Goal: Task Accomplishment & Management: Manage account settings

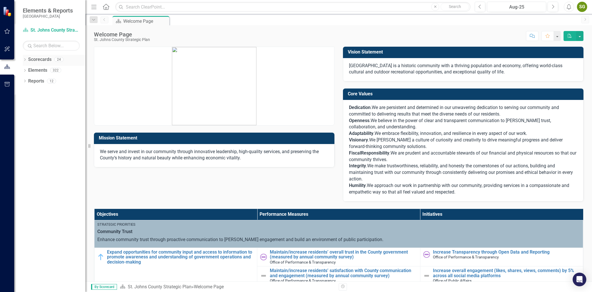
click at [24, 63] on div "Dropdown Scorecards 24" at bounding box center [54, 60] width 63 height 11
click at [25, 61] on icon "Dropdown" at bounding box center [25, 60] width 4 height 3
click at [32, 69] on link "St. Johns County Strategic Plan" at bounding box center [54, 70] width 63 height 7
click at [56, 70] on link "St. Johns County Strategic Plan" at bounding box center [54, 70] width 63 height 7
click at [21, 69] on icon "Dropdown" at bounding box center [19, 69] width 4 height 3
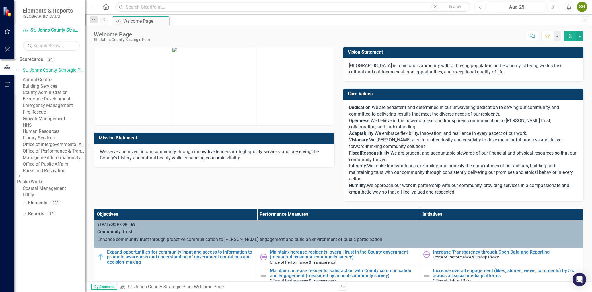
click at [55, 135] on link "Human Resources" at bounding box center [54, 131] width 63 height 7
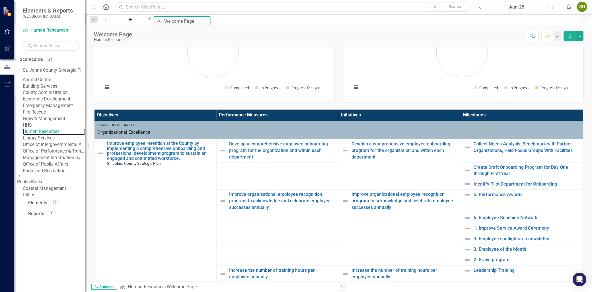
scroll to position [95, 0]
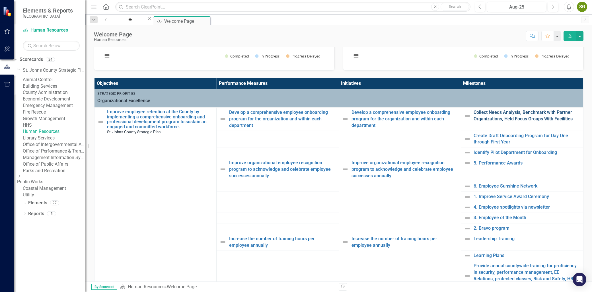
click at [474, 109] on link "Collect Needs Analysis, Benchmark with Partner Organizations, Held Focus Groups…" at bounding box center [527, 115] width 106 height 13
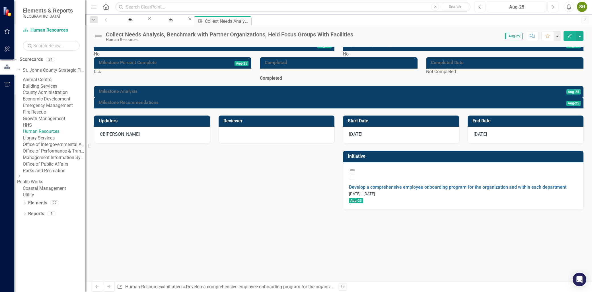
click at [117, 97] on div at bounding box center [339, 97] width 490 height 0
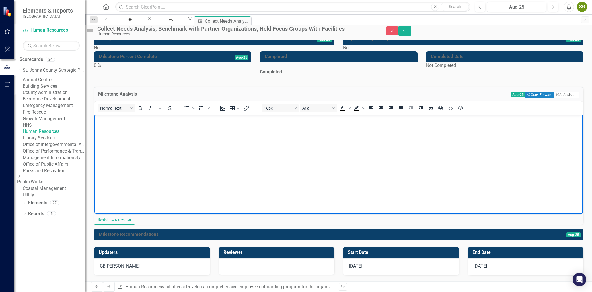
click at [149, 128] on body "Rich Text Area. Press ALT-0 for help." at bounding box center [339, 156] width 489 height 85
click at [182, 21] on div "Welcome Page" at bounding box center [169, 24] width 24 height 7
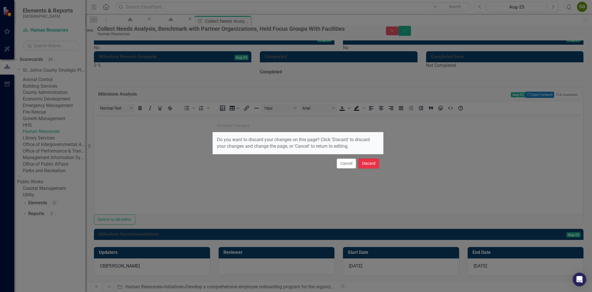
click at [371, 164] on button "Discard" at bounding box center [368, 164] width 21 height 10
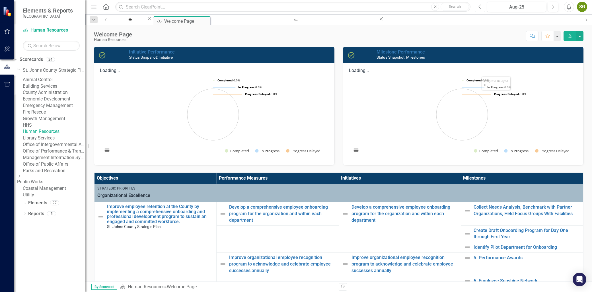
click at [479, 6] on icon "button" at bounding box center [480, 7] width 2 height 4
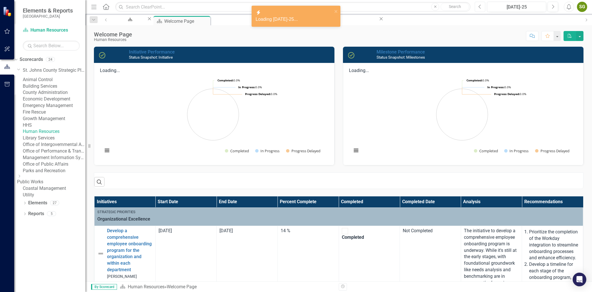
scroll to position [95, 0]
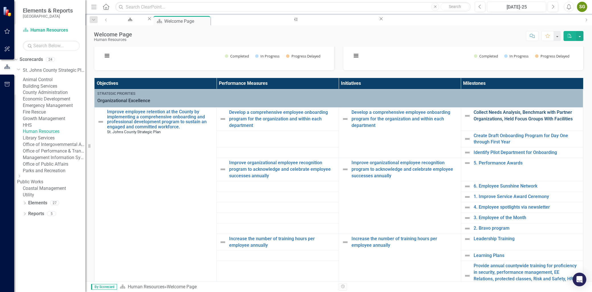
click at [474, 109] on link "Collect Needs Analysis, Benchmark with Partner Organizations, Held Focus Groups…" at bounding box center [527, 115] width 106 height 13
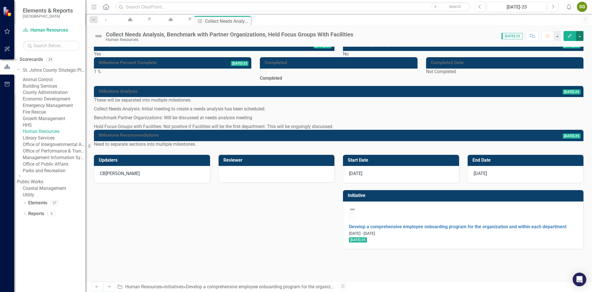
click at [579, 35] on button "button" at bounding box center [579, 36] width 7 height 10
click at [478, 27] on div "Collect Needs Analysis, Benchmark with Partner Organizations, Held Focus Groups…" at bounding box center [338, 33] width 507 height 17
click at [557, 36] on button "button" at bounding box center [556, 36] width 7 height 10
click at [585, 19] on icon "Next" at bounding box center [585, 19] width 5 height 3
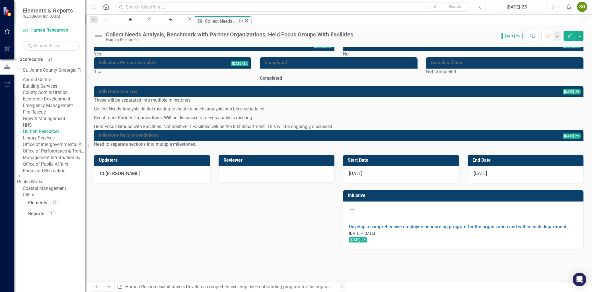
drag, startPoint x: 259, startPoint y: 21, endPoint x: 252, endPoint y: 25, distance: 8.3
click at [251, 25] on div "Milestone Collect Needs Analysis, Benchmark with Partner Organizations, Held Fo…" at bounding box center [222, 20] width 57 height 9
click at [548, 8] on button "Next" at bounding box center [553, 7] width 11 height 10
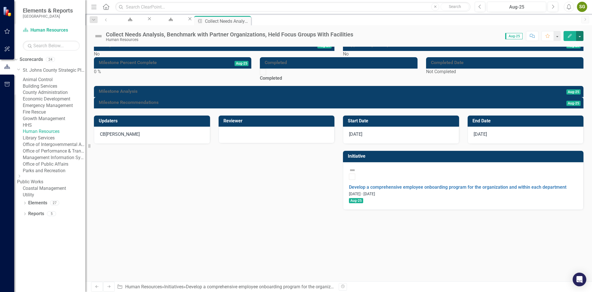
click at [576, 38] on button "button" at bounding box center [579, 36] width 7 height 10
click at [572, 47] on link "Edit Edit Milestone" at bounding box center [560, 46] width 46 height 11
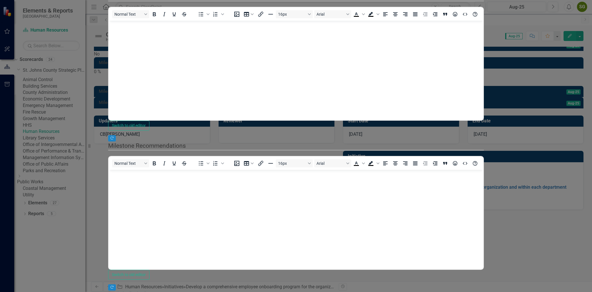
drag, startPoint x: 547, startPoint y: 285, endPoint x: 544, endPoint y: 286, distance: 2.9
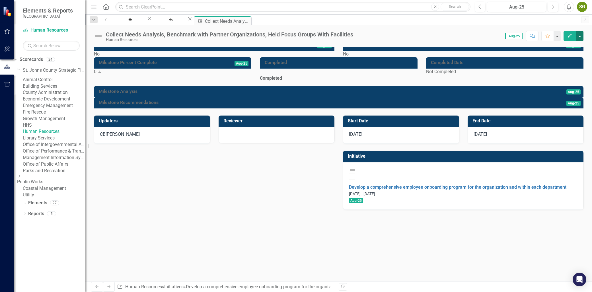
click at [580, 36] on button "button" at bounding box center [579, 36] width 7 height 10
click at [570, 46] on link "Edit Edit Milestone" at bounding box center [560, 46] width 46 height 11
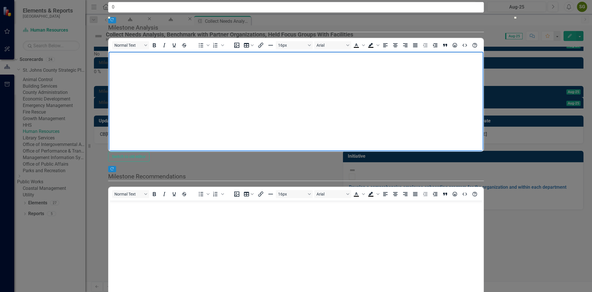
click at [176, 95] on body "Rich Text Area. Press ALT-0 for help." at bounding box center [296, 94] width 374 height 85
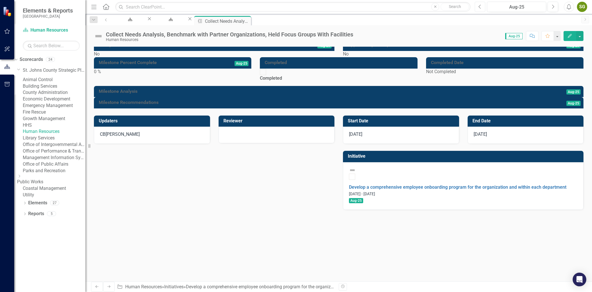
click at [481, 2] on button "Previous" at bounding box center [480, 7] width 11 height 10
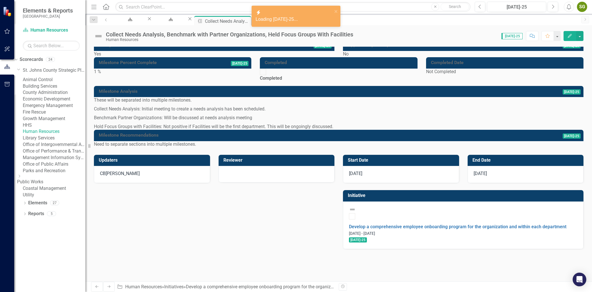
click at [571, 35] on icon "Edit" at bounding box center [569, 36] width 5 height 4
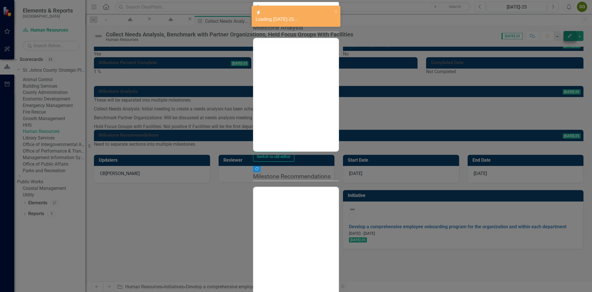
checkbox input "true"
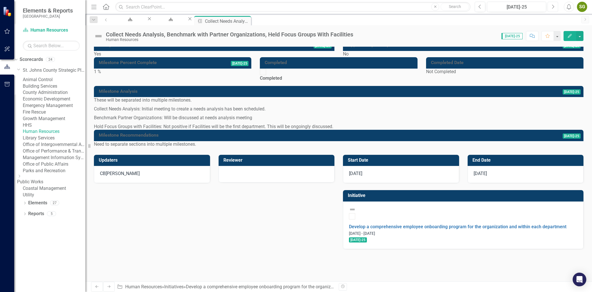
click at [553, 4] on icon "Next" at bounding box center [553, 6] width 3 height 5
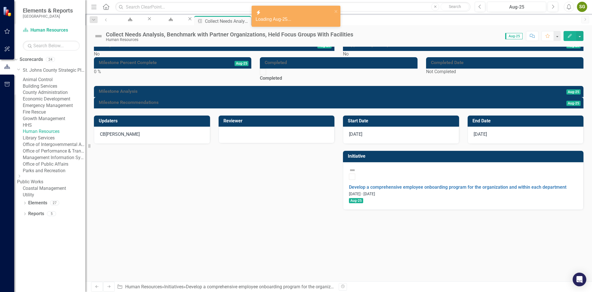
click at [571, 35] on icon "Edit" at bounding box center [569, 36] width 5 height 4
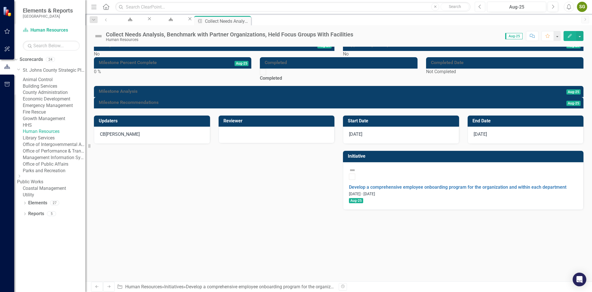
click at [484, 7] on button "Previous" at bounding box center [480, 7] width 11 height 10
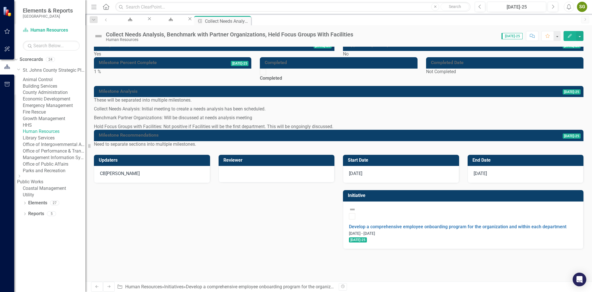
click at [573, 35] on button "Edit" at bounding box center [570, 36] width 13 height 10
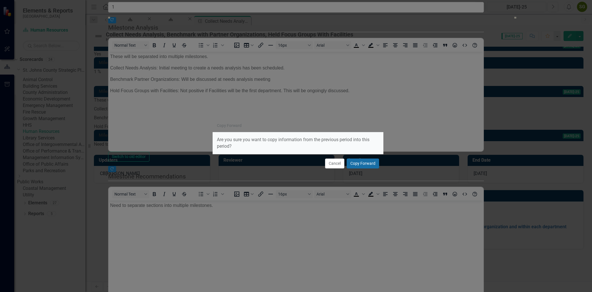
click at [369, 164] on button "Copy Forward" at bounding box center [363, 164] width 32 height 10
type input "0"
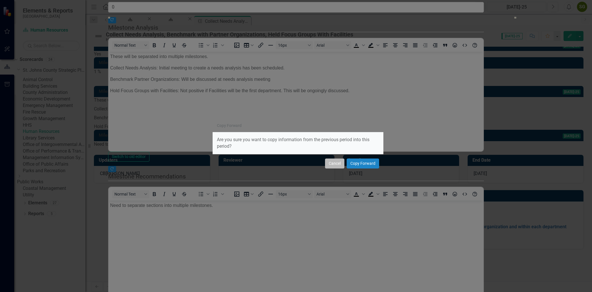
click at [334, 166] on button "Cancel" at bounding box center [334, 164] width 19 height 10
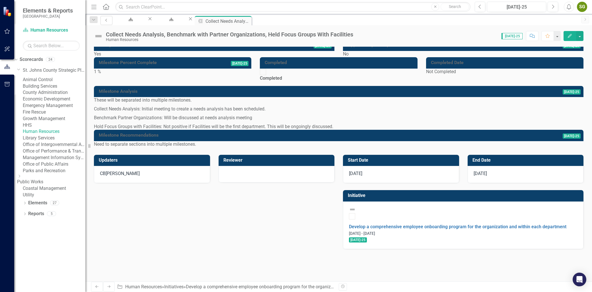
click at [104, 20] on icon "Previous" at bounding box center [106, 20] width 5 height 3
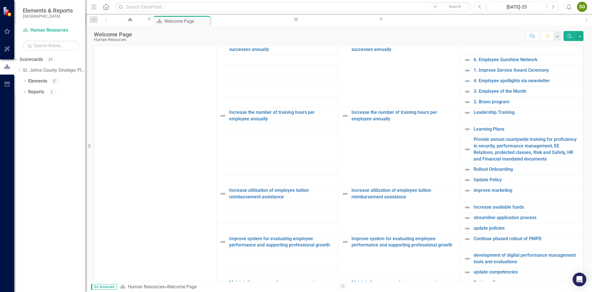
scroll to position [253, 0]
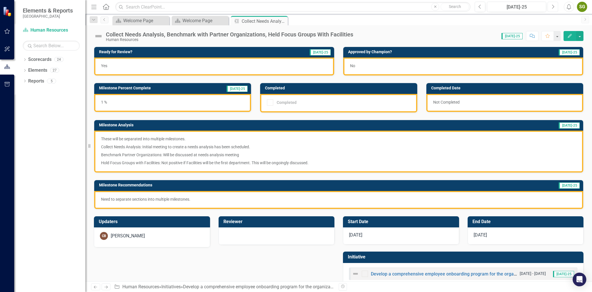
click at [287, 9] on button "Next" at bounding box center [553, 7] width 11 height 10
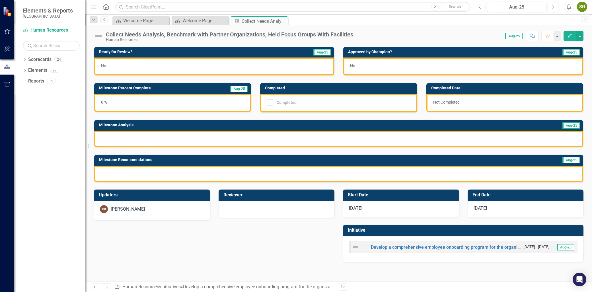
click at [287, 34] on icon "Edit" at bounding box center [569, 36] width 5 height 4
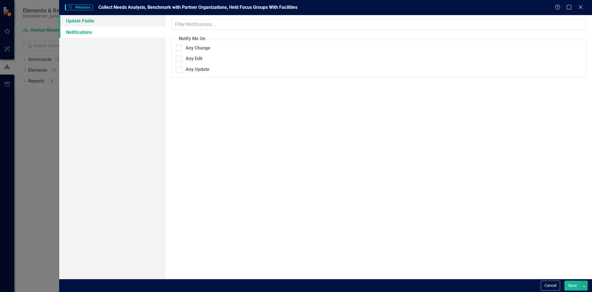
click at [94, 21] on link "Update Fields" at bounding box center [112, 20] width 106 height 11
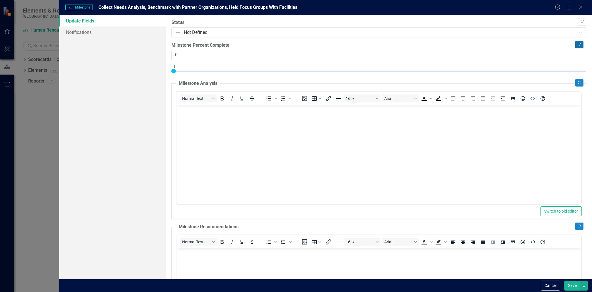
click at [287, 46] on button "Copy Forward" at bounding box center [579, 44] width 8 height 7
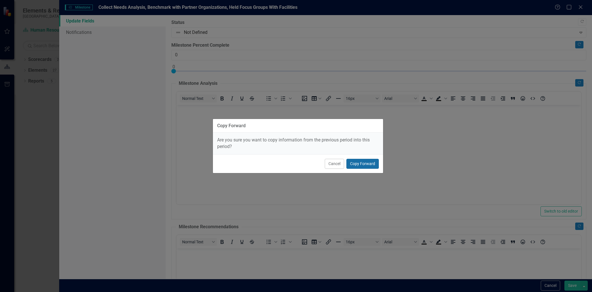
click at [287, 130] on button "Copy Forward" at bounding box center [363, 164] width 32 height 10
type input "1"
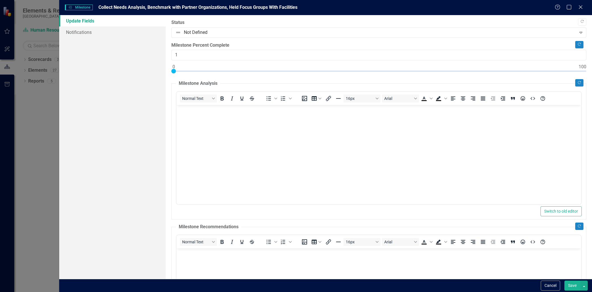
click at [287, 130] on body "Rich Text Area. Press ALT-0 for help." at bounding box center [379, 147] width 405 height 85
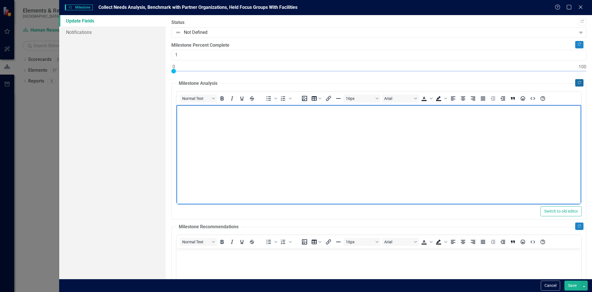
click at [287, 82] on icon "Copy Forward" at bounding box center [579, 82] width 4 height 3
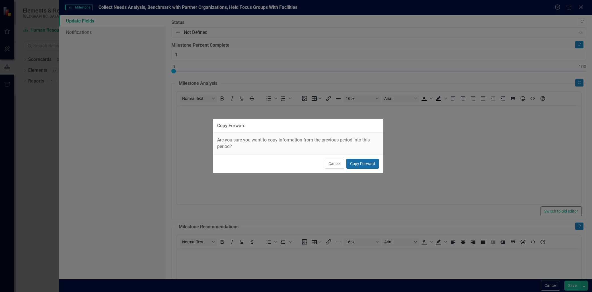
drag, startPoint x: 353, startPoint y: 165, endPoint x: 177, endPoint y: 60, distance: 205.4
click at [287, 130] on button "Copy Forward" at bounding box center [363, 164] width 32 height 10
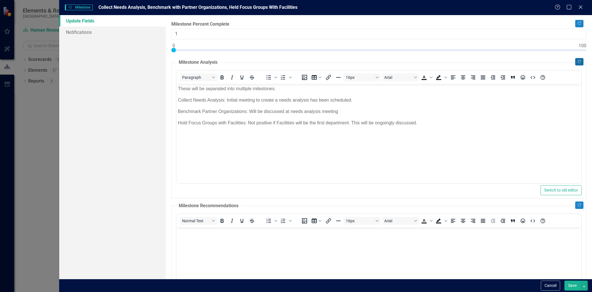
scroll to position [95, 0]
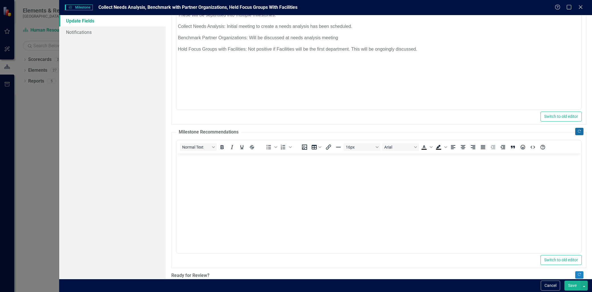
click at [287, 130] on icon "Copy Forward" at bounding box center [579, 131] width 4 height 3
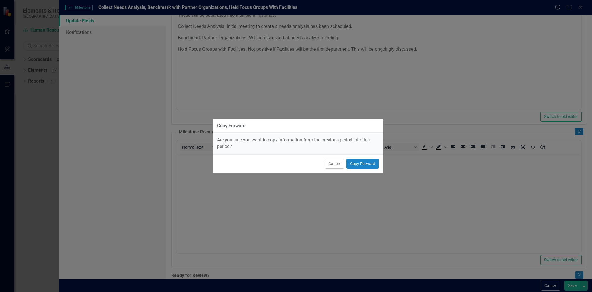
click at [287, 130] on div "Cancel Copy Forward" at bounding box center [298, 163] width 170 height 19
click at [287, 130] on button "Copy Forward" at bounding box center [363, 164] width 32 height 10
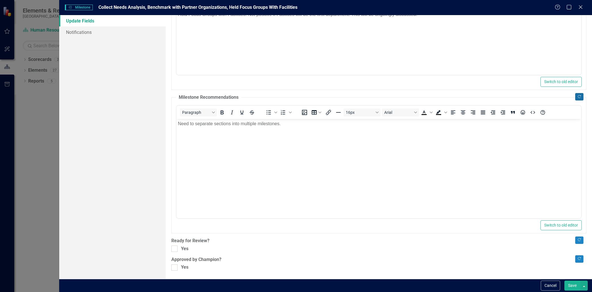
scroll to position [130, 0]
click at [287, 130] on icon "Copy Forward" at bounding box center [579, 239] width 4 height 3
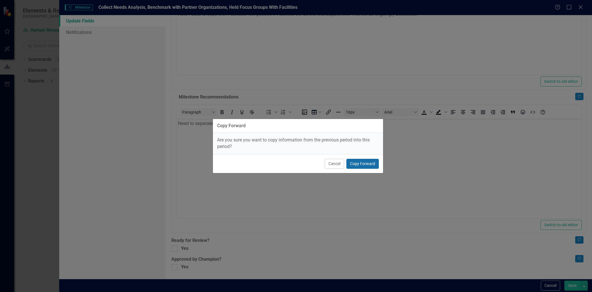
drag, startPoint x: 367, startPoint y: 161, endPoint x: 216, endPoint y: 58, distance: 183.4
click at [287, 130] on button "Copy Forward" at bounding box center [363, 164] width 32 height 10
checkbox input "false"
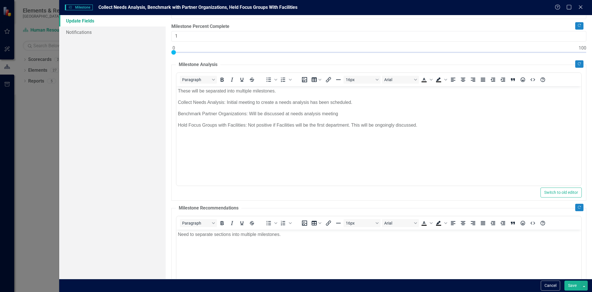
scroll to position [0, 0]
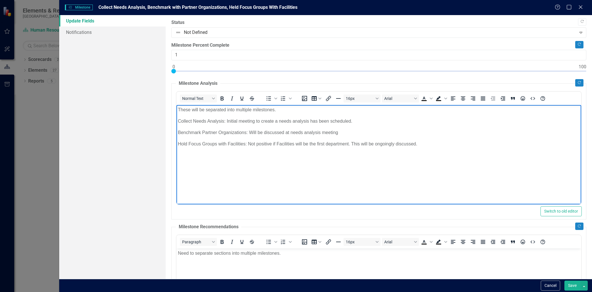
drag, startPoint x: 354, startPoint y: 120, endPoint x: 227, endPoint y: 122, distance: 126.4
click at [227, 122] on p "Collect Needs Analysis: Initial meeting to create a needs analysis has been sch…" at bounding box center [379, 121] width 402 height 7
click at [287, 122] on p "Collect Needs Analysis: Initial meeting to create a needs analysis has been sch…" at bounding box center [379, 121] width 402 height 7
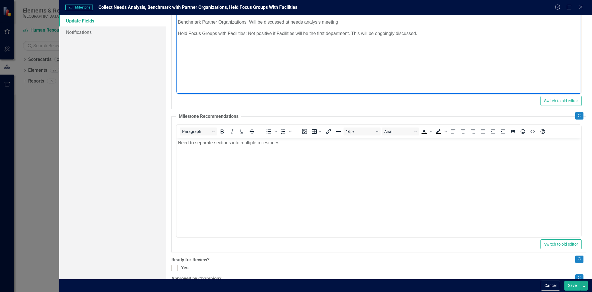
scroll to position [130, 0]
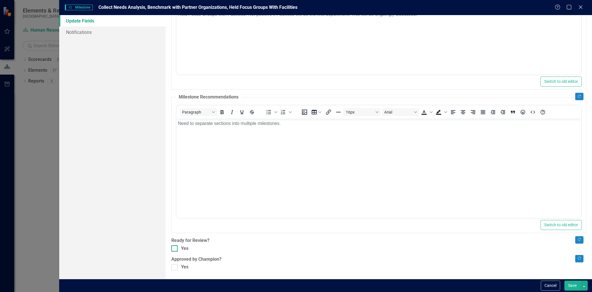
click at [177, 130] on div at bounding box center [174, 248] width 6 height 6
click at [175, 130] on input "Yes" at bounding box center [173, 247] width 4 height 4
checkbox input "true"
click at [287, 130] on button "Save" at bounding box center [573, 286] width 16 height 10
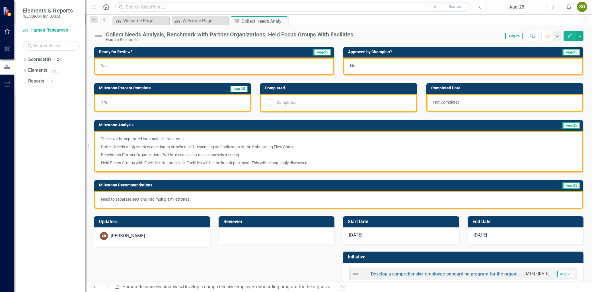
click at [105, 21] on icon "Previous" at bounding box center [104, 19] width 5 height 3
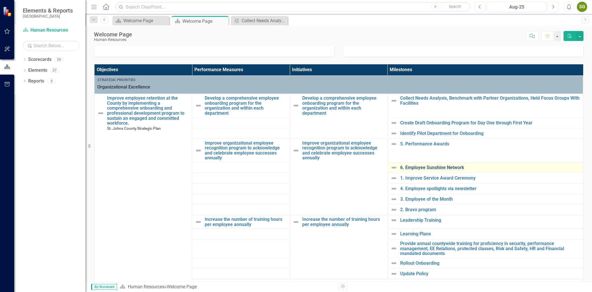
scroll to position [124, 0]
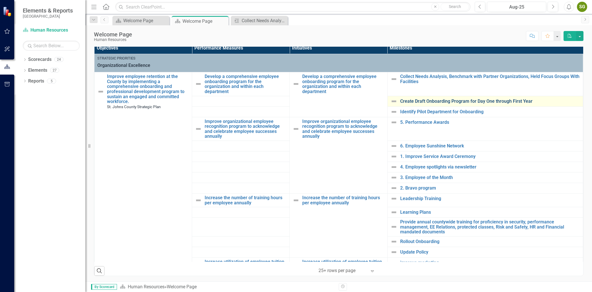
click at [287, 102] on link "Create Draft Onboarding Program for Day One through First Year" at bounding box center [490, 101] width 180 height 5
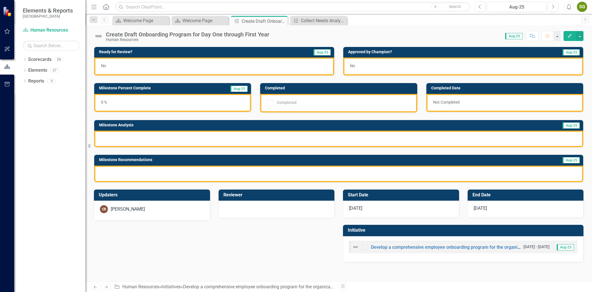
click at [287, 36] on icon "Edit" at bounding box center [569, 36] width 5 height 4
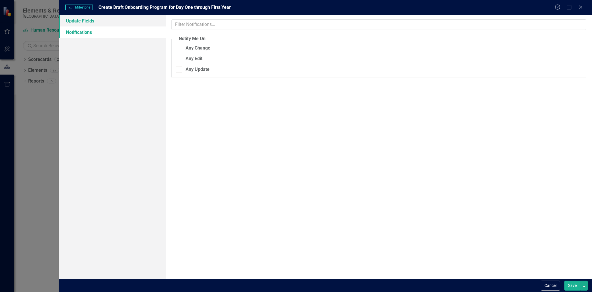
click at [88, 19] on link "Update Fields" at bounding box center [112, 20] width 106 height 11
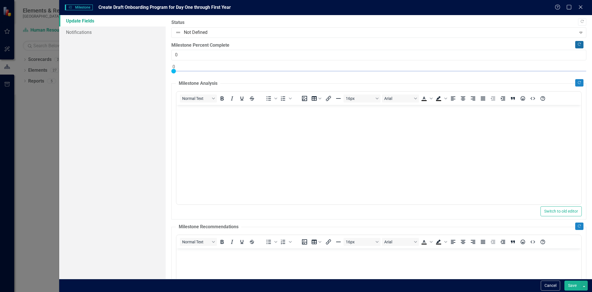
click at [287, 44] on icon "Copy Forward" at bounding box center [579, 44] width 4 height 3
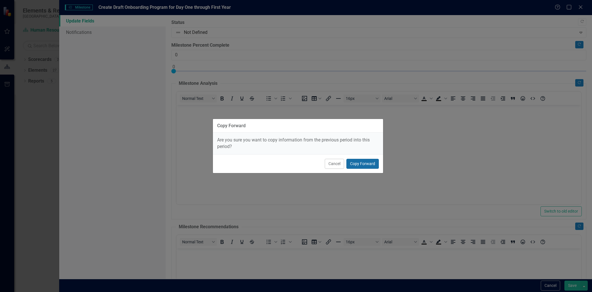
click at [287, 130] on button "Copy Forward" at bounding box center [363, 164] width 32 height 10
type input "20"
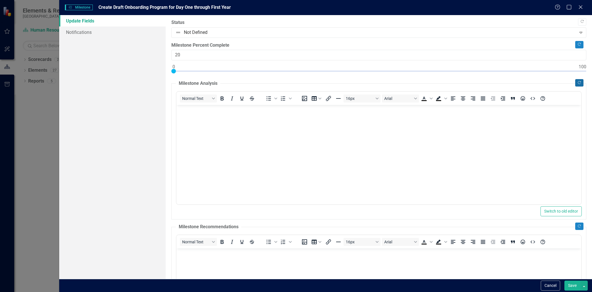
click at [287, 84] on button "Copy Forward" at bounding box center [579, 82] width 8 height 7
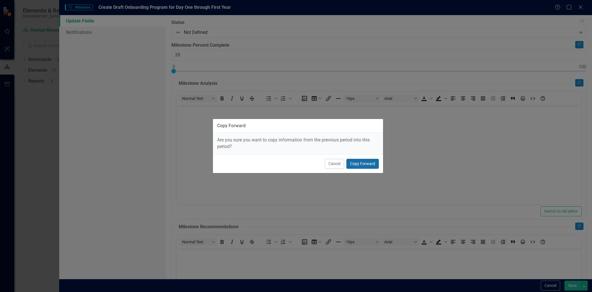
click at [287, 130] on button "Copy Forward" at bounding box center [363, 164] width 32 height 10
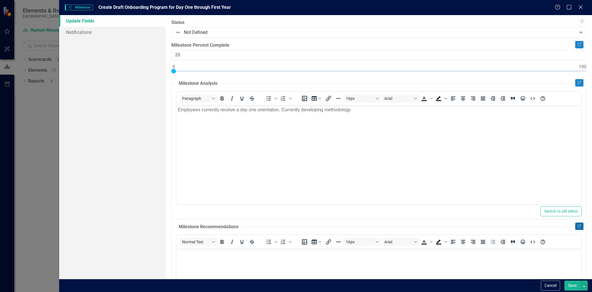
click at [287, 130] on icon "button" at bounding box center [579, 226] width 3 height 3
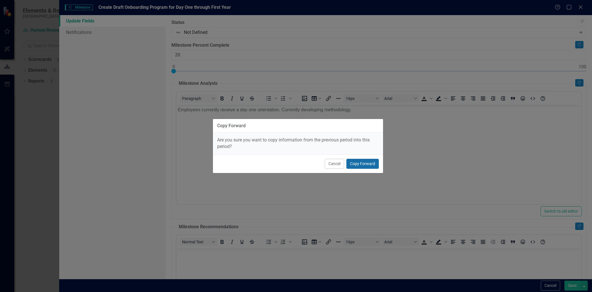
click at [287, 130] on button "Copy Forward" at bounding box center [363, 164] width 32 height 10
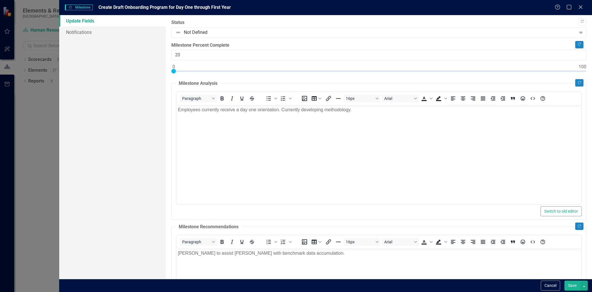
click at [287, 111] on p "Employees currently receive a day one orientation. Currently developing methodo…" at bounding box center [379, 109] width 402 height 7
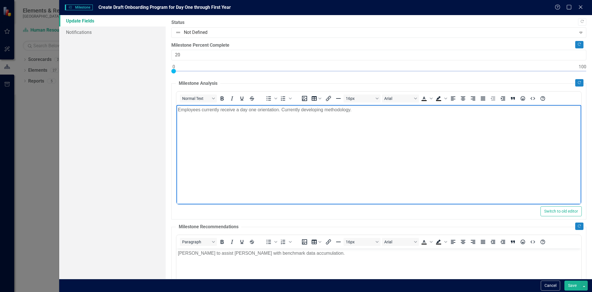
drag, startPoint x: 359, startPoint y: 112, endPoint x: 282, endPoint y: 114, distance: 77.5
click at [282, 114] on body "Employees currently receive a day one orientation. Currently developing methodo…" at bounding box center [379, 147] width 405 height 85
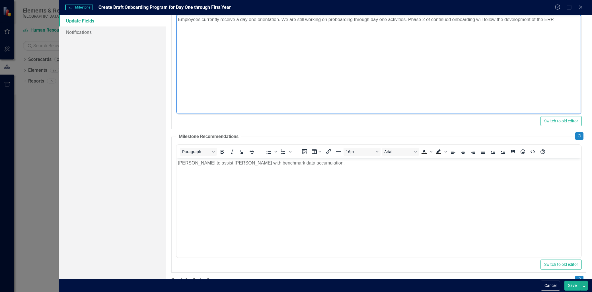
scroll to position [95, 0]
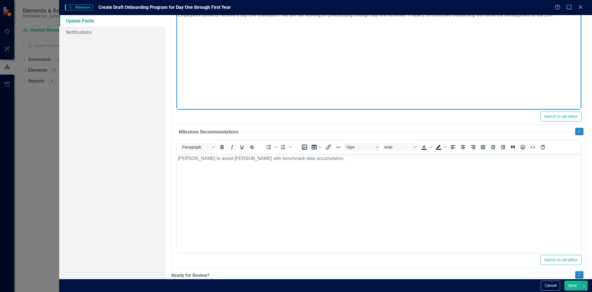
click at [287, 130] on body "Spencer to assist Carrie with benchmark data accumulation." at bounding box center [379, 195] width 405 height 85
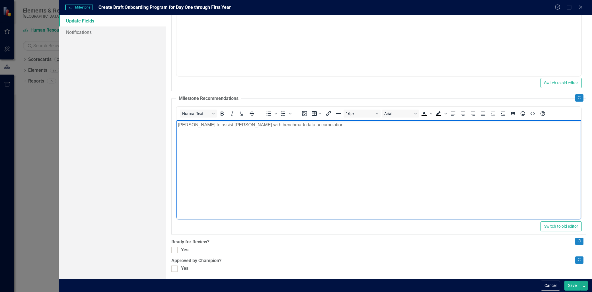
scroll to position [130, 0]
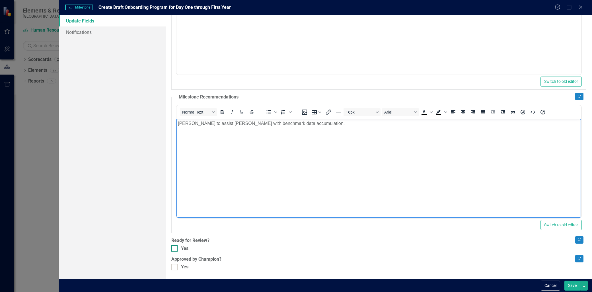
click at [175, 130] on div at bounding box center [174, 248] width 6 height 6
click at [175, 130] on input "Yes" at bounding box center [173, 247] width 4 height 4
checkbox input "true"
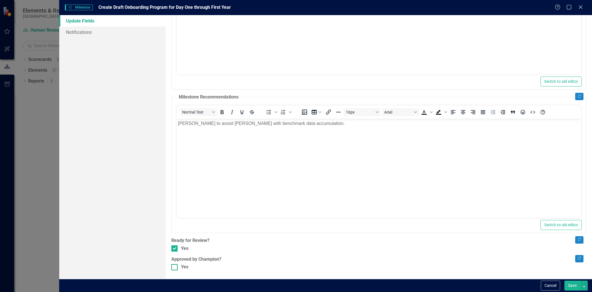
click at [175, 130] on input "Yes" at bounding box center [173, 266] width 4 height 4
checkbox input "true"
click at [287, 130] on button "Save" at bounding box center [573, 286] width 16 height 10
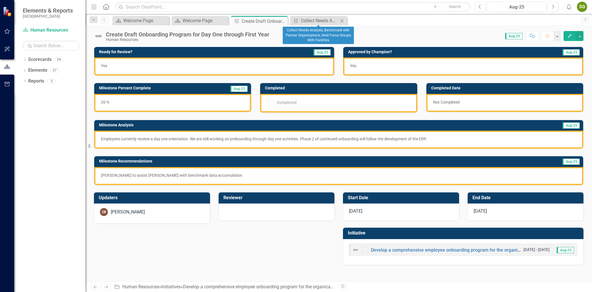
click at [287, 20] on icon "Close" at bounding box center [342, 21] width 6 height 5
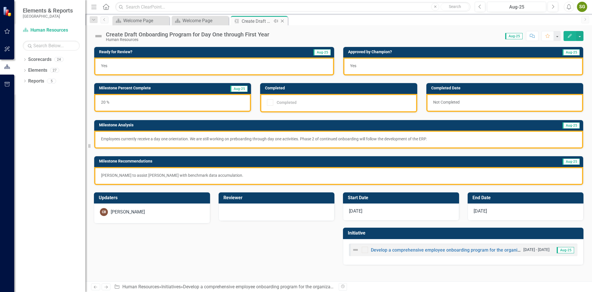
click at [283, 20] on icon "Close" at bounding box center [283, 21] width 6 height 5
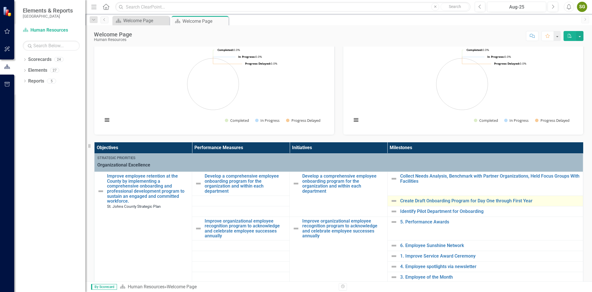
scroll to position [63, 0]
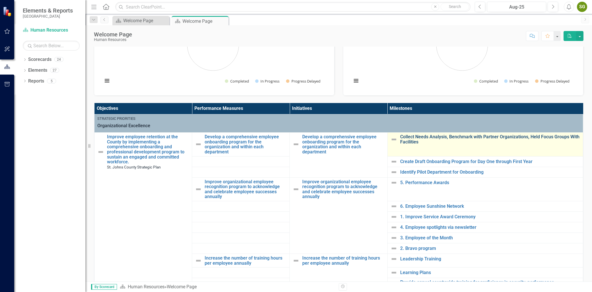
click at [287, 130] on link "Collect Needs Analysis, Benchmark with Partner Organizations, Held Focus Groups…" at bounding box center [490, 139] width 180 height 10
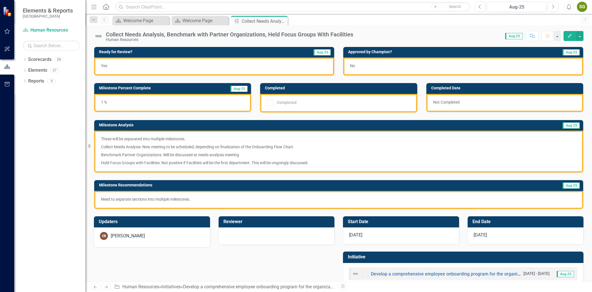
drag, startPoint x: 543, startPoint y: 53, endPoint x: 561, endPoint y: 49, distance: 18.3
click at [287, 53] on td "Aug-25" at bounding box center [546, 52] width 67 height 9
click at [287, 35] on button "Edit" at bounding box center [570, 36] width 13 height 10
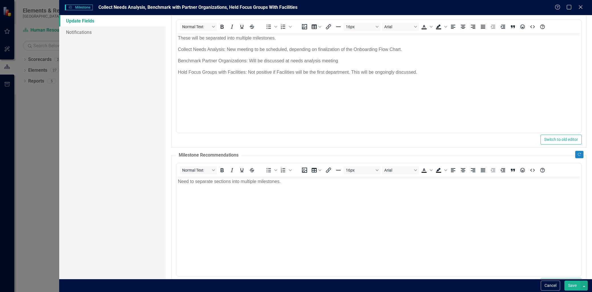
scroll to position [130, 0]
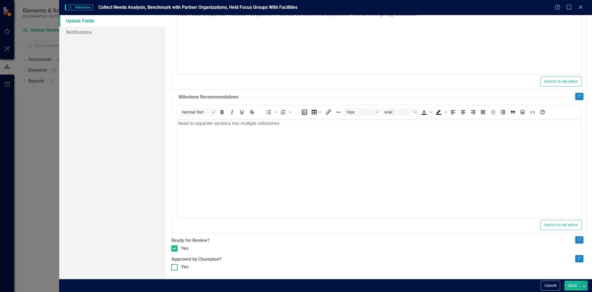
click at [174, 130] on div at bounding box center [174, 267] width 6 height 6
click at [174, 130] on input "Yes" at bounding box center [173, 266] width 4 height 4
checkbox input "true"
click at [287, 130] on button "Save" at bounding box center [573, 286] width 16 height 10
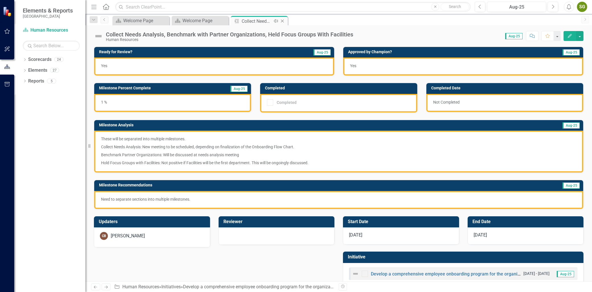
click at [282, 21] on icon at bounding box center [282, 21] width 3 height 3
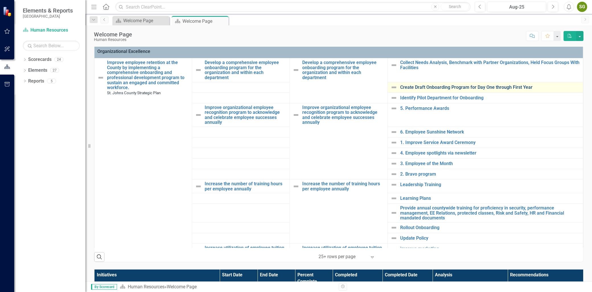
scroll to position [126, 0]
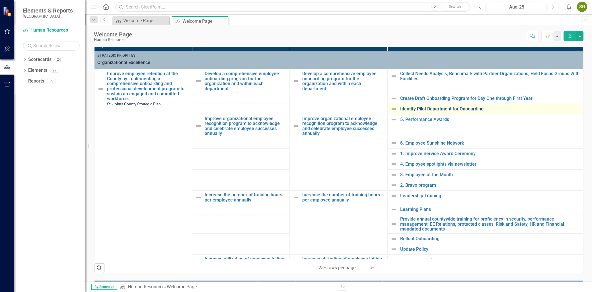
click at [287, 110] on link "Identify Pilot Department for Onboarding" at bounding box center [490, 108] width 180 height 5
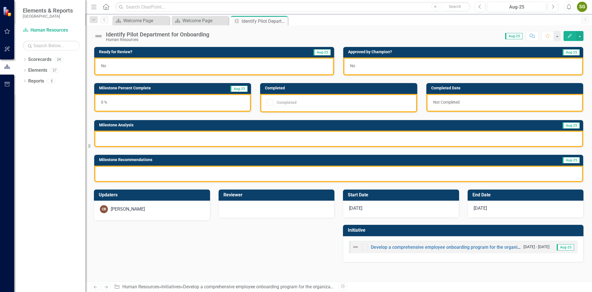
click at [287, 34] on button "Edit" at bounding box center [570, 36] width 13 height 10
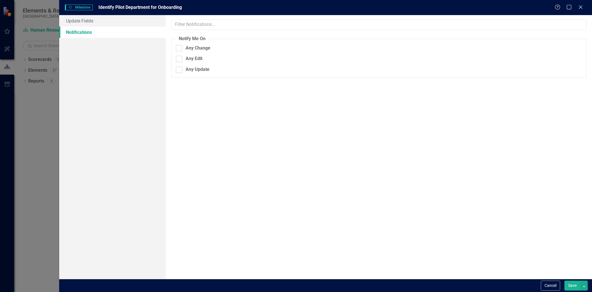
click at [83, 26] on link "Notifications" at bounding box center [112, 31] width 106 height 11
click at [85, 21] on link "Update Fields" at bounding box center [112, 20] width 106 height 11
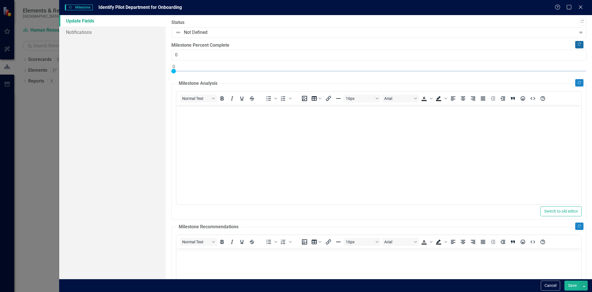
click at [287, 44] on icon "Copy Forward" at bounding box center [579, 44] width 4 height 3
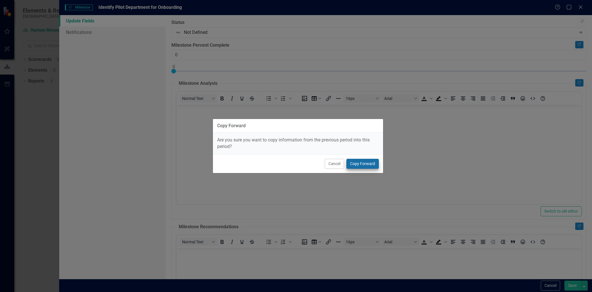
drag, startPoint x: 370, startPoint y: 159, endPoint x: 372, endPoint y: 165, distance: 6.8
click at [287, 130] on div "Cancel Copy Forward" at bounding box center [298, 163] width 170 height 19
click at [287, 130] on button "Copy Forward" at bounding box center [363, 164] width 32 height 10
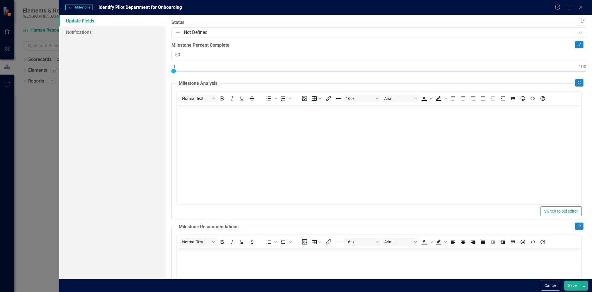
click at [287, 75] on div at bounding box center [378, 72] width 415 height 7
type input "100"
click at [287, 83] on button "Copy Forward" at bounding box center [579, 82] width 8 height 7
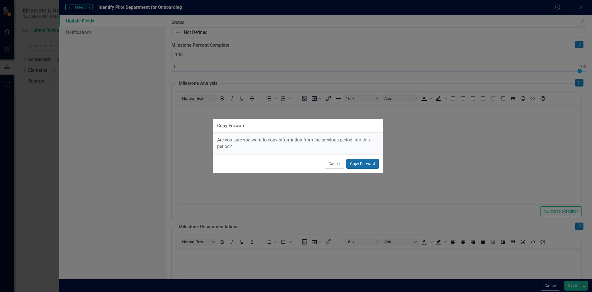
click at [287, 130] on button "Copy Forward" at bounding box center [363, 164] width 32 height 10
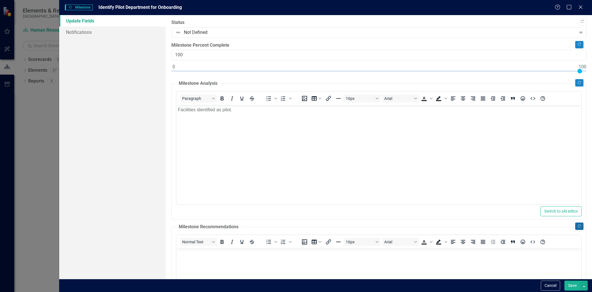
click at [287, 130] on button "Copy Forward" at bounding box center [579, 226] width 8 height 7
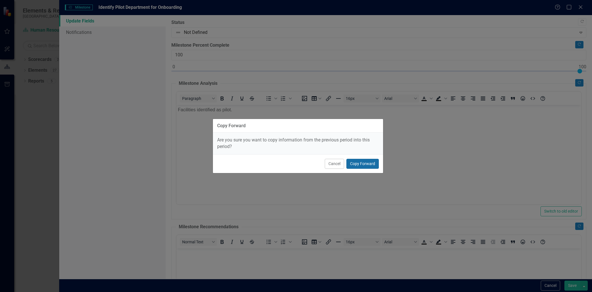
drag, startPoint x: 368, startPoint y: 166, endPoint x: 212, endPoint y: 71, distance: 183.0
click at [287, 130] on button "Copy Forward" at bounding box center [363, 164] width 32 height 10
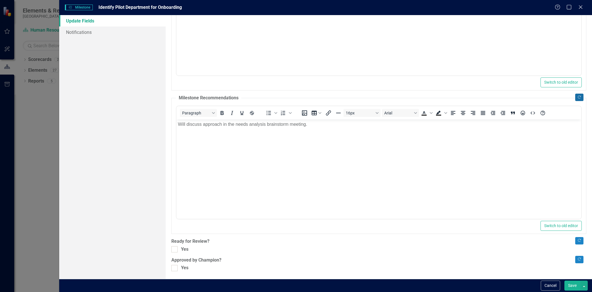
scroll to position [130, 0]
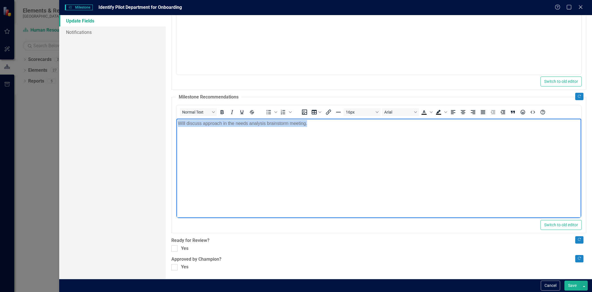
drag, startPoint x: 307, startPoint y: 124, endPoint x: 352, endPoint y: 244, distance: 127.7
click at [177, 125] on body "Will discuss approach in the needs analysis brainstorm meeting." at bounding box center [379, 160] width 405 height 85
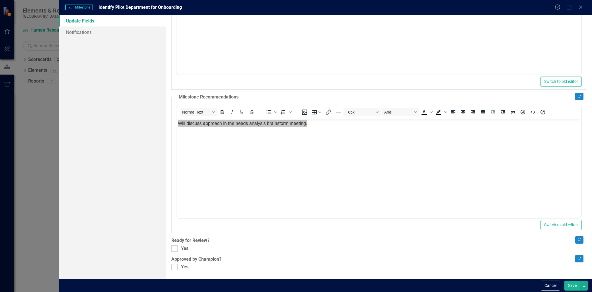
click at [287, 95] on fieldset "Milestone Recommendations Normal Text To open the popup, press Shift+Enter To o…" at bounding box center [378, 163] width 415 height 139
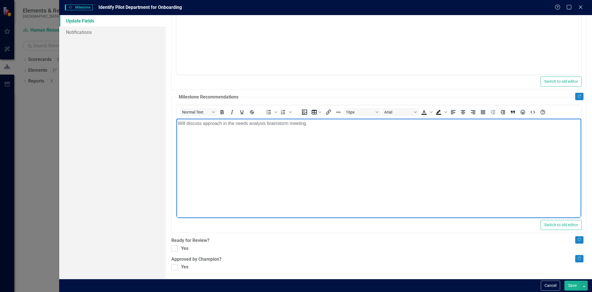
click at [287, 127] on body "Will discuss approach in the needs analysis brainstorm meeting." at bounding box center [379, 160] width 405 height 85
drag, startPoint x: 312, startPoint y: 127, endPoint x: 177, endPoint y: 130, distance: 135.8
click at [177, 130] on body "Will discuss approach in the needs analysis brainstorm meeting." at bounding box center [379, 160] width 405 height 85
click at [231, 130] on body "Will discuss approach in the needs analysis brainstorm meeting." at bounding box center [379, 160] width 405 height 85
click at [176, 130] on div at bounding box center [174, 248] width 6 height 6
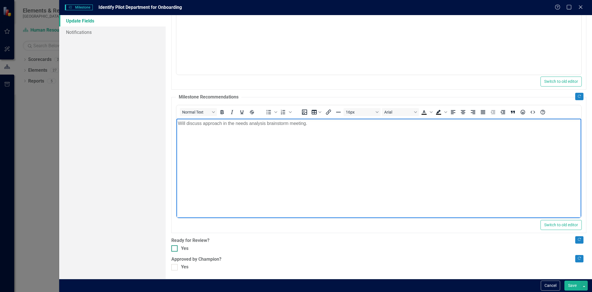
click at [175, 130] on input "Yes" at bounding box center [173, 247] width 4 height 4
checkbox input "true"
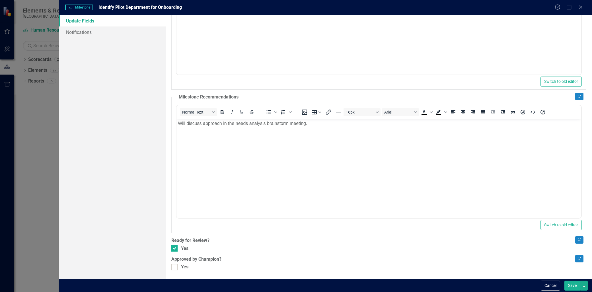
click at [175, 130] on div "Copy Forward Status Not Defined Expand Copy Forward Milestone Percent Complete …" at bounding box center [378, 80] width 415 height 381
click at [178, 130] on div "Yes" at bounding box center [378, 267] width 415 height 7
click at [175, 130] on input "Yes" at bounding box center [173, 266] width 4 height 4
checkbox input "true"
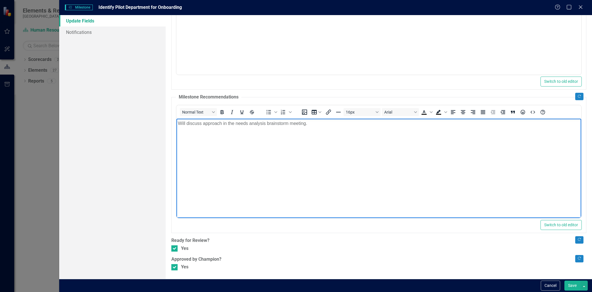
drag, startPoint x: 311, startPoint y: 123, endPoint x: 186, endPoint y: 128, distance: 124.2
click at [186, 128] on body "Will discuss approach in the needs analysis brainstorm meeting." at bounding box center [379, 160] width 405 height 85
click at [287, 130] on button "Save" at bounding box center [573, 286] width 16 height 10
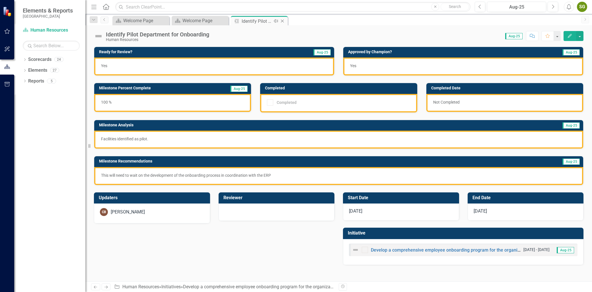
click at [284, 18] on div "Close" at bounding box center [282, 21] width 7 height 7
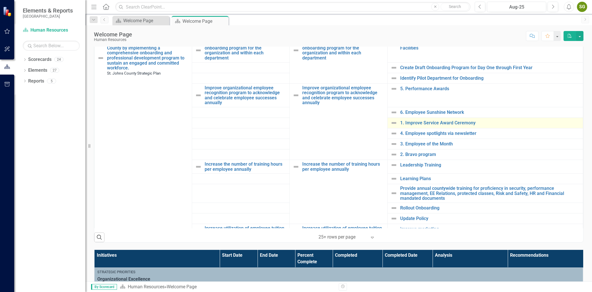
scroll to position [158, 0]
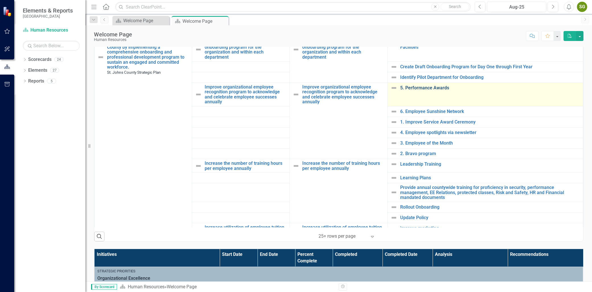
click at [287, 87] on link "5. Performance Awards" at bounding box center [490, 87] width 180 height 5
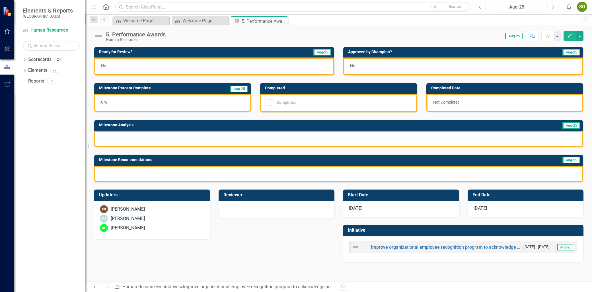
click at [287, 36] on icon "Edit" at bounding box center [569, 36] width 5 height 4
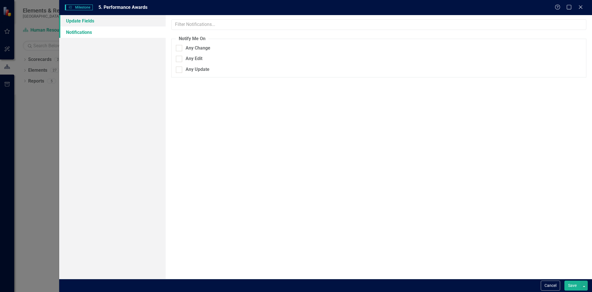
click at [103, 21] on link "Update Fields" at bounding box center [112, 20] width 106 height 11
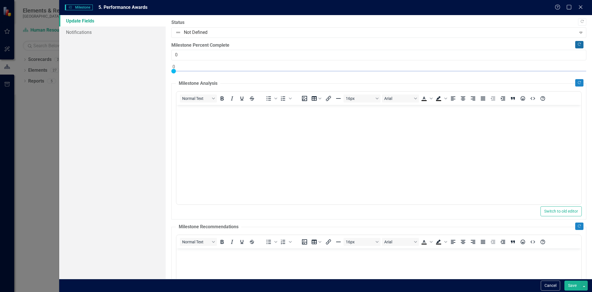
click at [287, 44] on button "Copy Forward" at bounding box center [579, 44] width 8 height 7
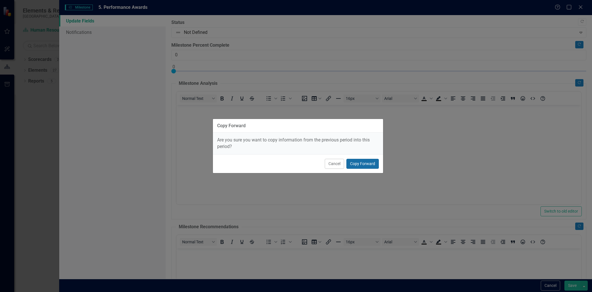
click at [287, 130] on button "Copy Forward" at bounding box center [363, 164] width 32 height 10
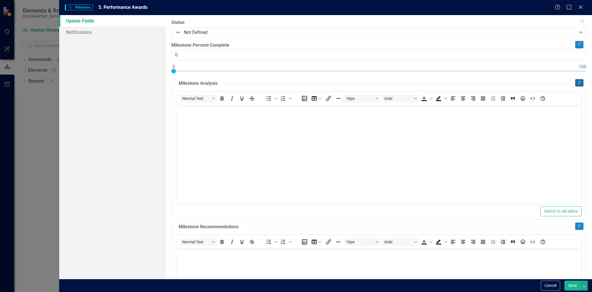
click at [287, 83] on icon "Copy Forward" at bounding box center [579, 82] width 4 height 3
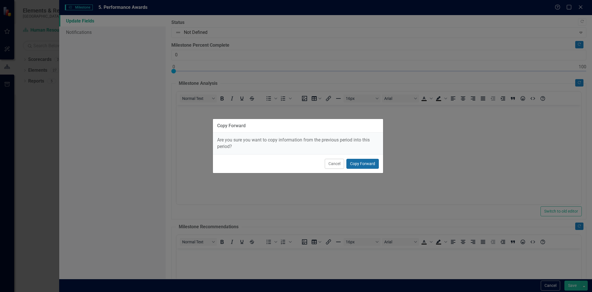
click at [287, 130] on button "Copy Forward" at bounding box center [363, 164] width 32 height 10
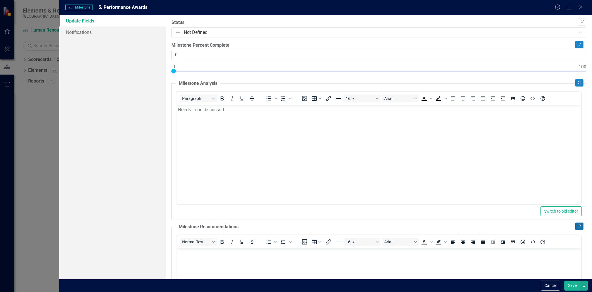
click at [287, 130] on icon "Copy Forward" at bounding box center [579, 226] width 4 height 3
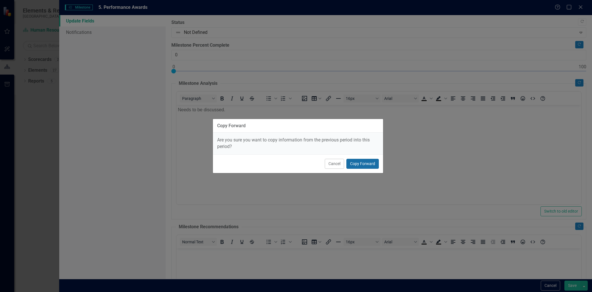
click at [287, 130] on button "Copy Forward" at bounding box center [363, 164] width 32 height 10
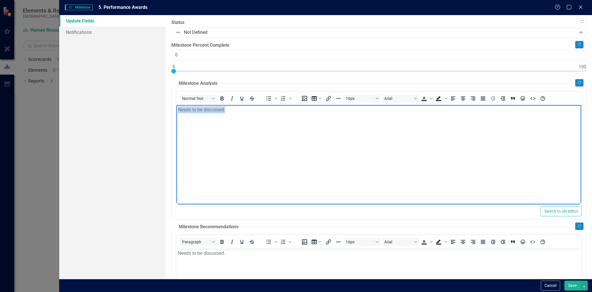
drag, startPoint x: 256, startPoint y: 120, endPoint x: 174, endPoint y: 123, distance: 81.5
click at [177, 123] on html "Needs to be discussed." at bounding box center [379, 147] width 405 height 85
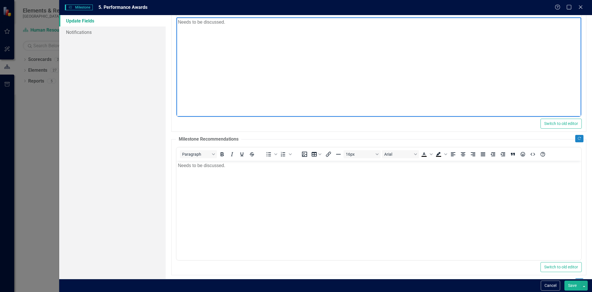
scroll to position [130, 0]
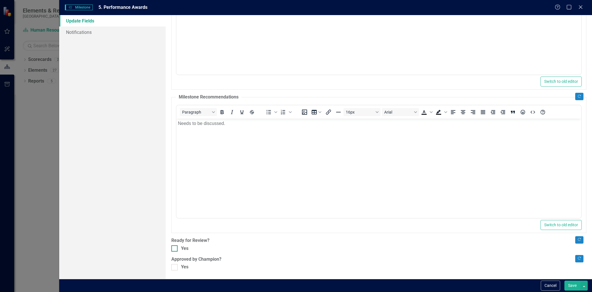
click at [177, 130] on div at bounding box center [174, 248] width 6 height 6
click at [175, 130] on input "Yes" at bounding box center [173, 247] width 4 height 4
checkbox input "true"
click at [175, 130] on div at bounding box center [174, 267] width 6 height 6
click at [175, 130] on input "Yes" at bounding box center [173, 266] width 4 height 4
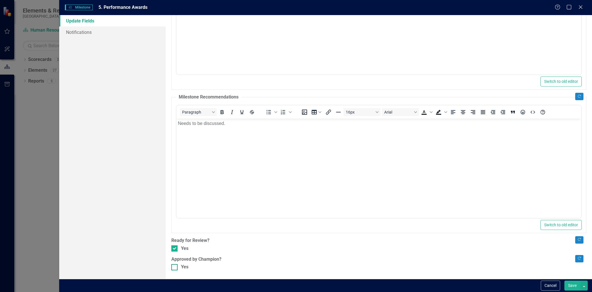
checkbox input "true"
click at [287, 130] on button "Save" at bounding box center [573, 286] width 16 height 10
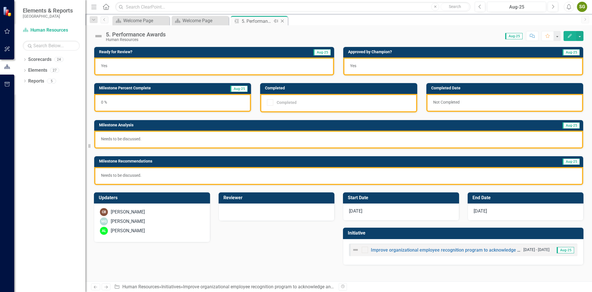
click at [282, 19] on icon "Close" at bounding box center [283, 21] width 6 height 5
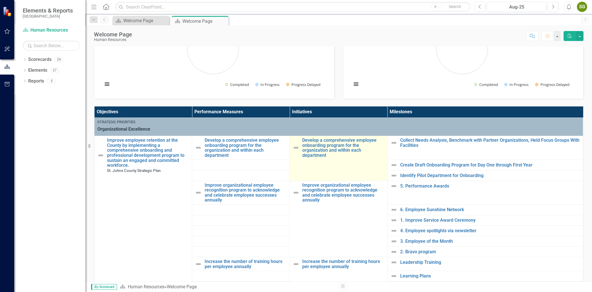
scroll to position [126, 0]
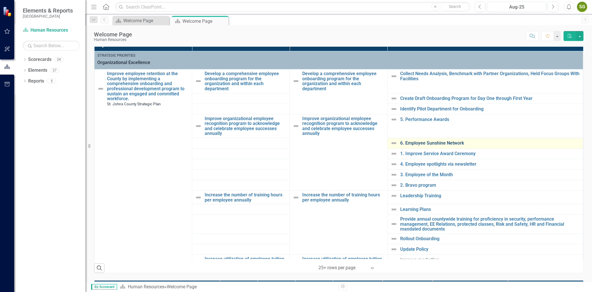
click at [287, 130] on link "6. Employee Sunshine Network" at bounding box center [490, 143] width 180 height 5
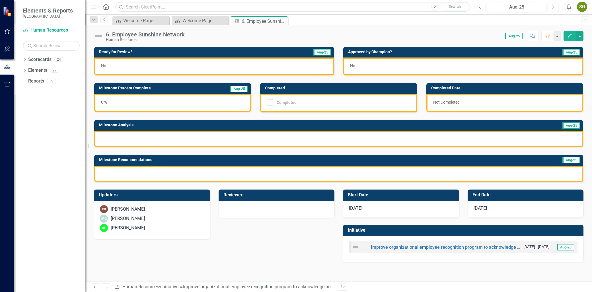
click at [287, 40] on button "Edit" at bounding box center [570, 36] width 13 height 10
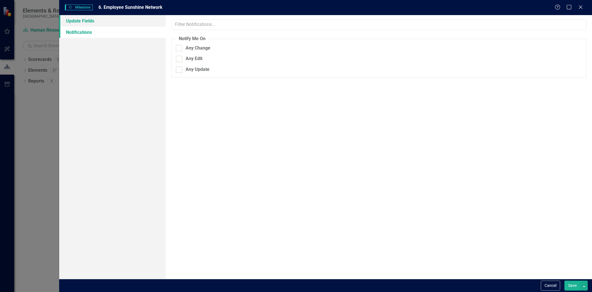
click at [93, 23] on link "Update Fields" at bounding box center [112, 20] width 106 height 11
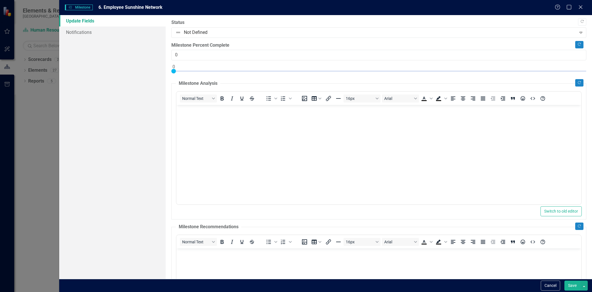
click at [287, 44] on label "Milestone Percent Complete" at bounding box center [378, 45] width 415 height 7
click at [287, 50] on input "0" at bounding box center [378, 55] width 415 height 11
click at [287, 44] on button "Copy Forward" at bounding box center [579, 44] width 8 height 7
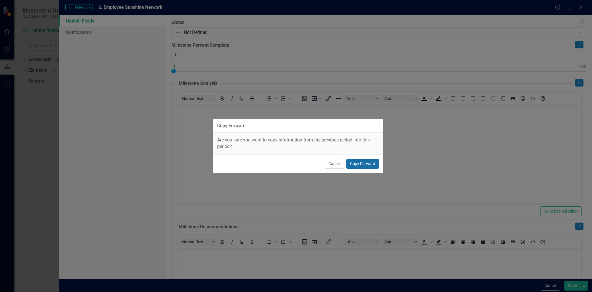
click at [287, 130] on button "Copy Forward" at bounding box center [363, 164] width 32 height 10
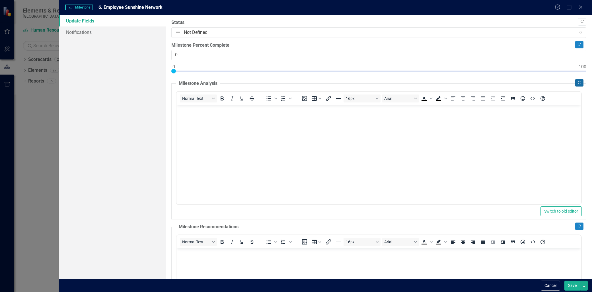
click at [287, 83] on icon "Copy Forward" at bounding box center [579, 82] width 4 height 3
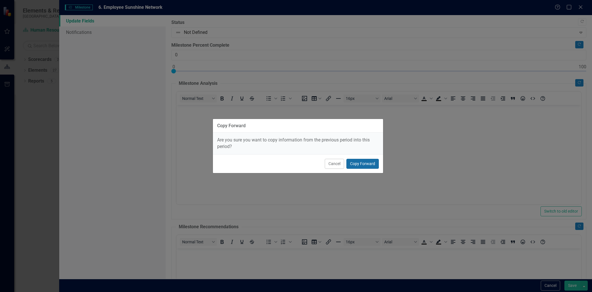
drag, startPoint x: 360, startPoint y: 166, endPoint x: 185, endPoint y: 61, distance: 204.2
click at [287, 130] on button "Copy Forward" at bounding box center [363, 164] width 32 height 10
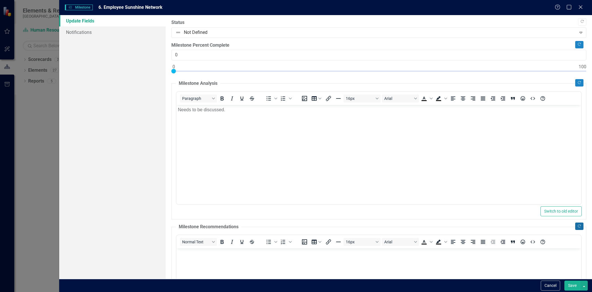
click at [287, 130] on icon "Copy Forward" at bounding box center [579, 226] width 4 height 3
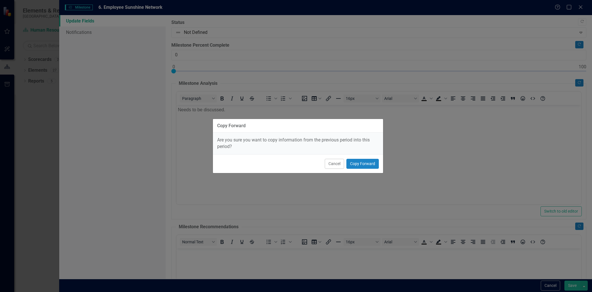
click at [287, 130] on div "Cancel Copy Forward" at bounding box center [298, 163] width 170 height 19
drag, startPoint x: 354, startPoint y: 161, endPoint x: 180, endPoint y: 68, distance: 198.1
click at [287, 130] on button "Copy Forward" at bounding box center [363, 164] width 32 height 10
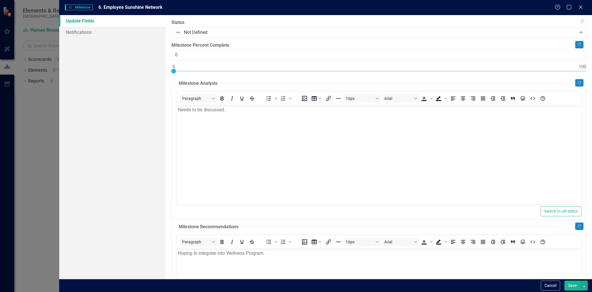
click at [257, 127] on body "Needs to be discussed." at bounding box center [379, 147] width 405 height 85
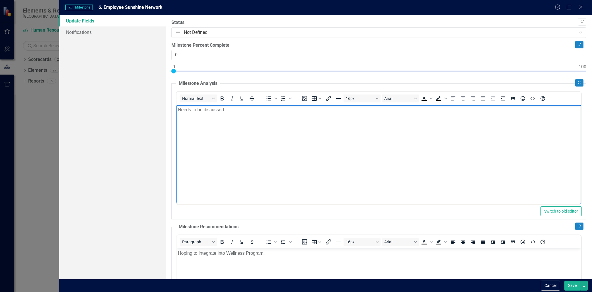
click at [257, 127] on body "Needs to be discussed." at bounding box center [379, 147] width 405 height 85
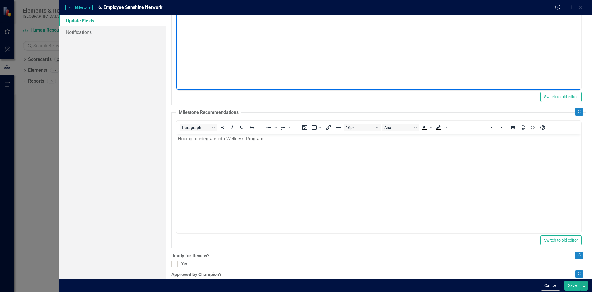
scroll to position [126, 0]
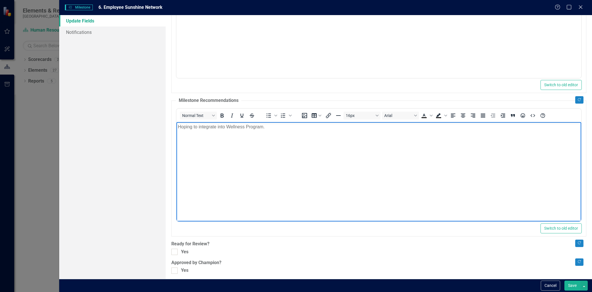
click at [279, 130] on p "Hoping to integrate into Wellness Program." at bounding box center [379, 126] width 402 height 7
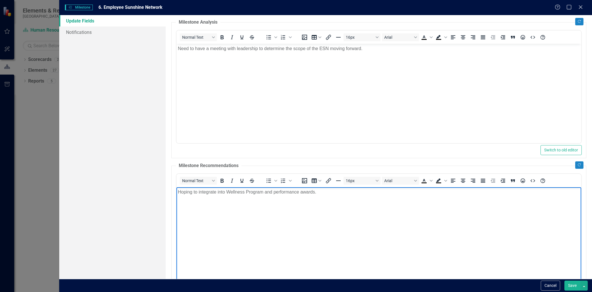
scroll to position [130, 0]
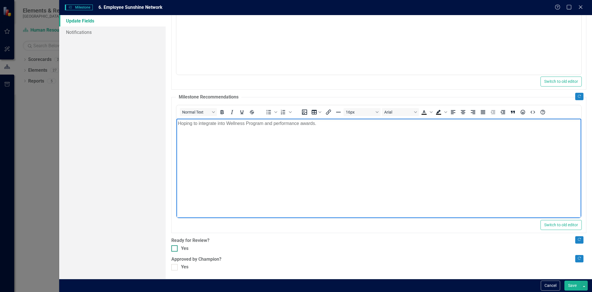
click at [180, 130] on div "Yes" at bounding box center [378, 248] width 415 height 7
click at [175, 130] on input "Yes" at bounding box center [173, 247] width 4 height 4
checkbox input "true"
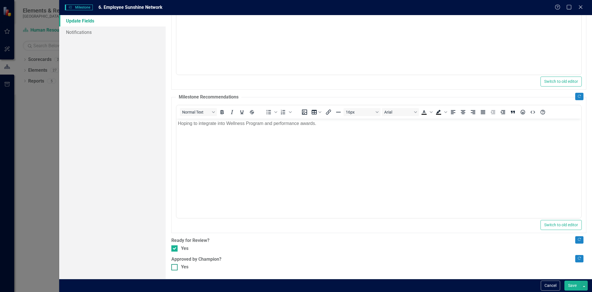
click at [177, 130] on div at bounding box center [174, 267] width 6 height 6
click at [175, 130] on input "Yes" at bounding box center [173, 266] width 4 height 4
checkbox input "true"
click at [287, 130] on button "Save" at bounding box center [573, 286] width 16 height 10
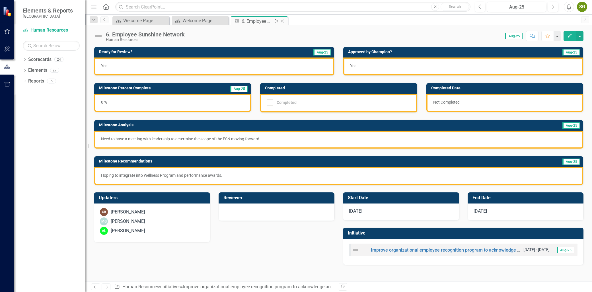
click at [283, 21] on icon at bounding box center [282, 21] width 3 height 3
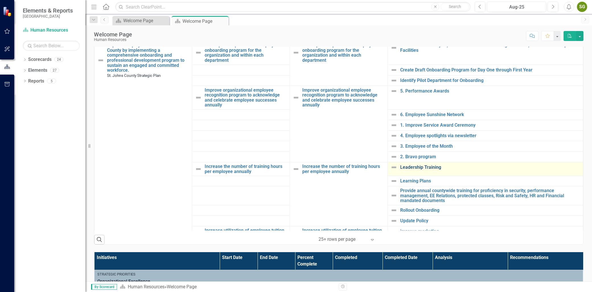
scroll to position [158, 0]
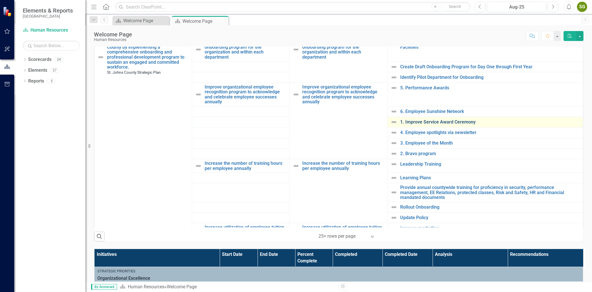
click at [287, 123] on link "1. Improve Service Award Ceremony" at bounding box center [490, 122] width 180 height 5
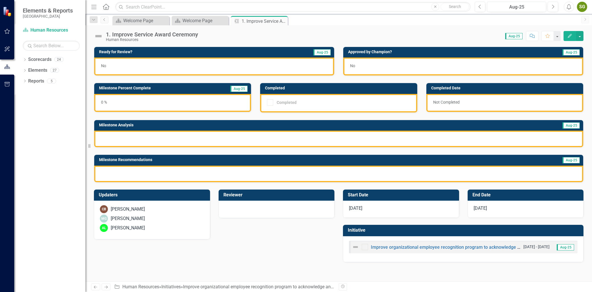
click at [287, 36] on icon "Edit" at bounding box center [569, 36] width 5 height 4
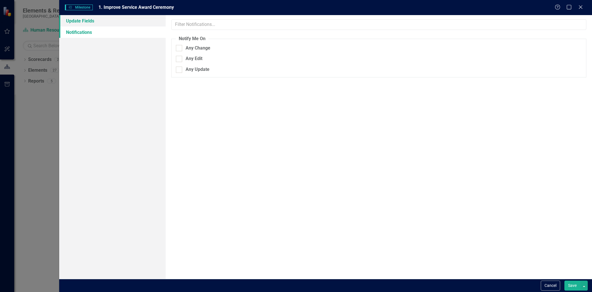
click at [79, 22] on link "Update Fields" at bounding box center [112, 20] width 106 height 11
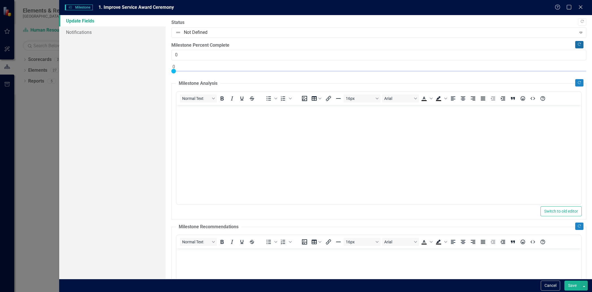
click at [287, 44] on button "Copy Forward" at bounding box center [579, 44] width 8 height 7
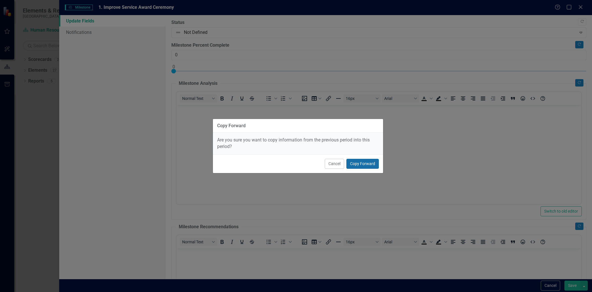
click at [287, 130] on button "Copy Forward" at bounding box center [363, 164] width 32 height 10
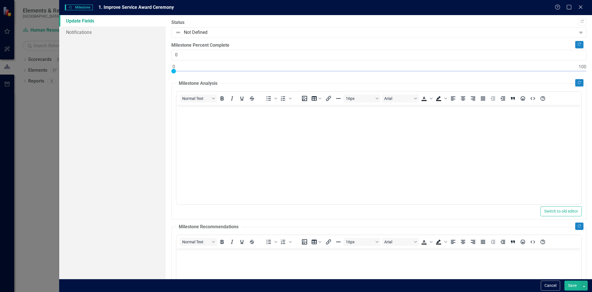
click at [287, 79] on div "Copy Forward Status Not Defined Expand Copy Forward Milestone Percent Complete …" at bounding box center [378, 209] width 415 height 381
click at [287, 81] on icon "Copy Forward" at bounding box center [579, 82] width 4 height 3
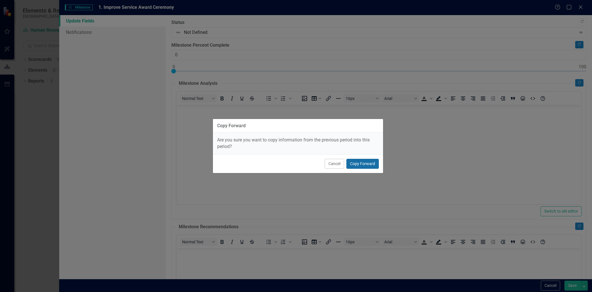
click at [287, 130] on button "Copy Forward" at bounding box center [363, 164] width 32 height 10
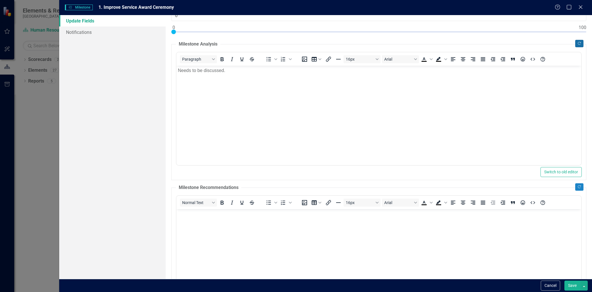
scroll to position [126, 0]
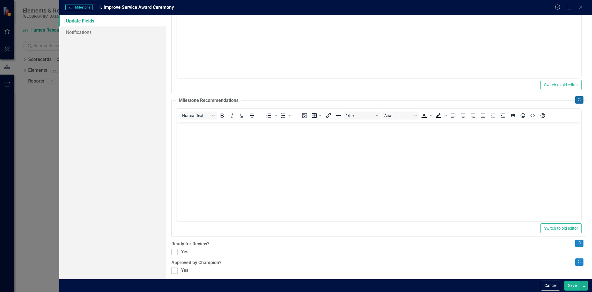
click at [287, 101] on button "Copy Forward" at bounding box center [579, 99] width 8 height 7
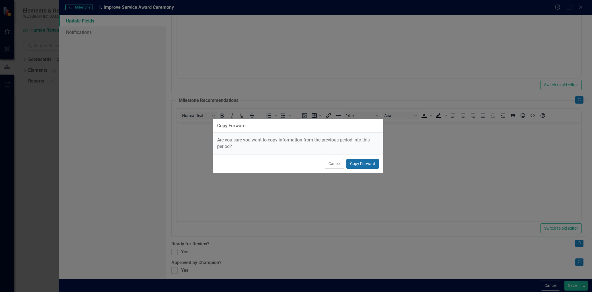
click at [287, 130] on button "Copy Forward" at bounding box center [363, 164] width 32 height 10
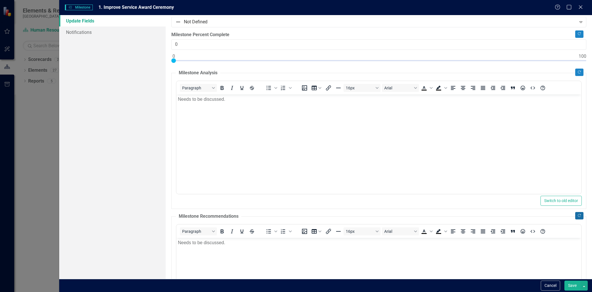
scroll to position [0, 0]
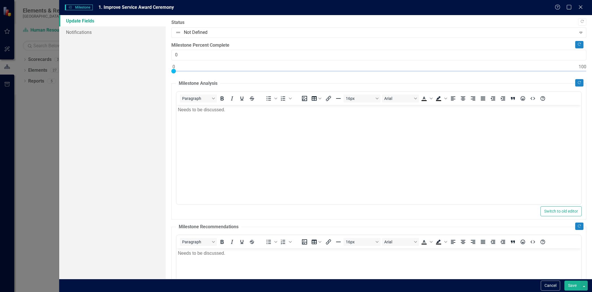
click at [240, 114] on body "Needs to be discussed." at bounding box center [379, 147] width 405 height 85
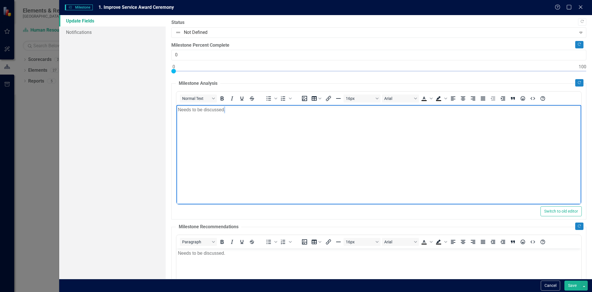
click at [240, 114] on body "Needs to be discussed." at bounding box center [379, 147] width 405 height 85
click at [241, 118] on body "Need" at bounding box center [379, 147] width 405 height 85
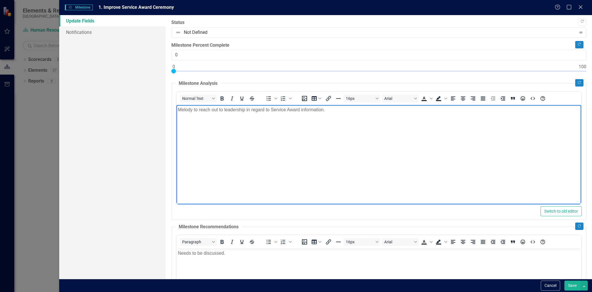
scroll to position [130, 0]
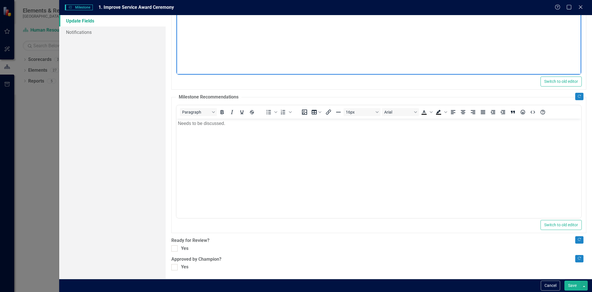
click at [257, 130] on body "Needs to be discussed." at bounding box center [379, 160] width 405 height 85
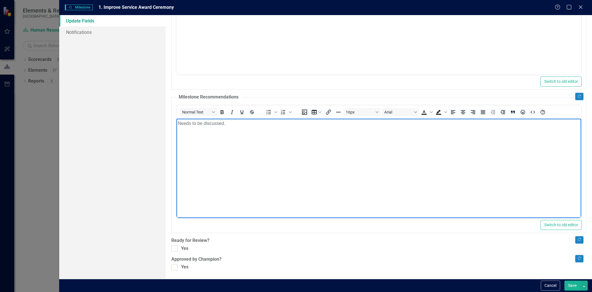
click at [260, 130] on body "Needs to be discussed." at bounding box center [379, 160] width 405 height 85
click at [174, 130] on input "Yes" at bounding box center [173, 247] width 4 height 4
checkbox input "true"
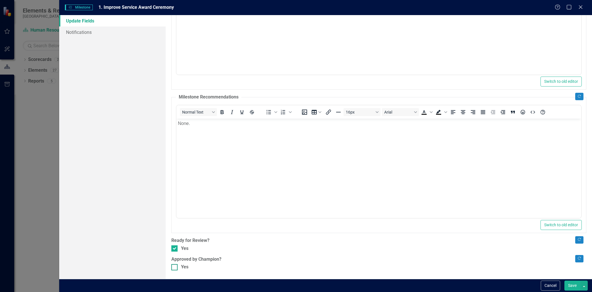
click at [175, 130] on div at bounding box center [174, 267] width 6 height 6
click at [175, 130] on input "Yes" at bounding box center [173, 266] width 4 height 4
checkbox input "true"
click at [287, 130] on button "Save" at bounding box center [573, 286] width 16 height 10
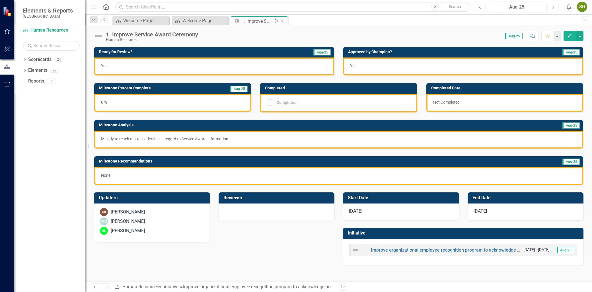
click at [284, 20] on icon "Close" at bounding box center [283, 21] width 6 height 5
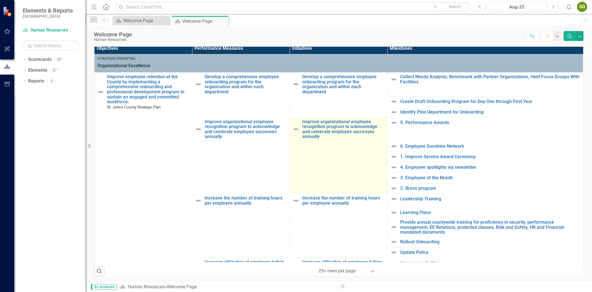
scroll to position [190, 0]
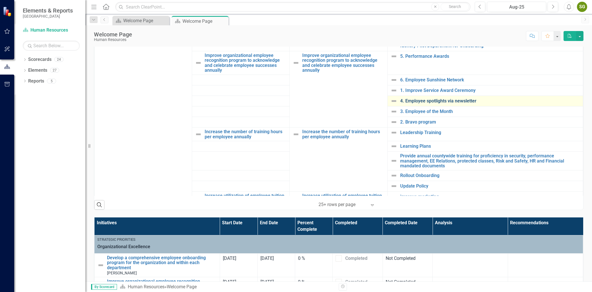
click at [287, 102] on link "4. Employee spotlights via newsletter" at bounding box center [490, 101] width 180 height 5
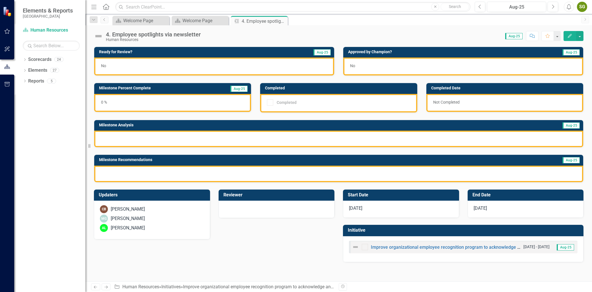
click at [287, 32] on button "Edit" at bounding box center [570, 36] width 13 height 10
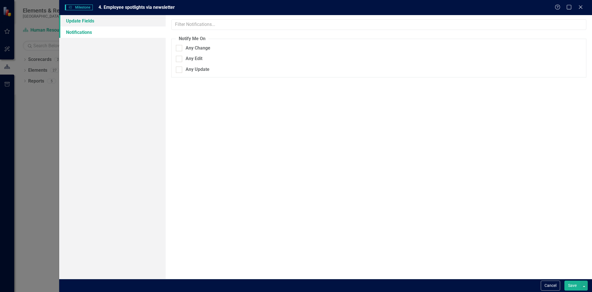
click at [118, 18] on link "Update Fields" at bounding box center [112, 20] width 106 height 11
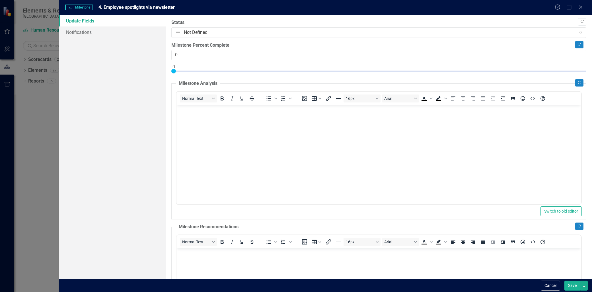
click at [236, 128] on body "Rich Text Area. Press ALT-0 for help." at bounding box center [379, 147] width 405 height 85
click at [287, 42] on button "Copy Forward" at bounding box center [579, 44] width 8 height 7
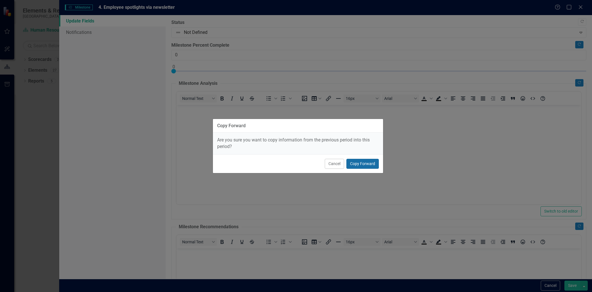
drag, startPoint x: 368, startPoint y: 162, endPoint x: 533, endPoint y: 107, distance: 174.5
click at [287, 130] on button "Copy Forward" at bounding box center [363, 164] width 32 height 10
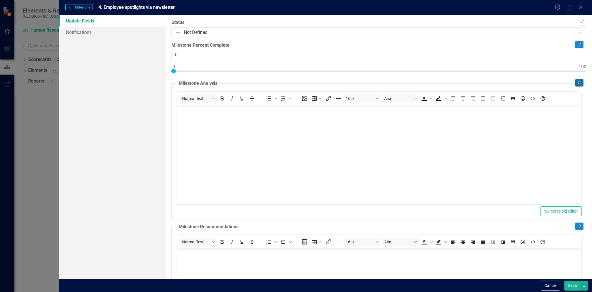
click at [287, 81] on icon "Copy Forward" at bounding box center [579, 82] width 4 height 3
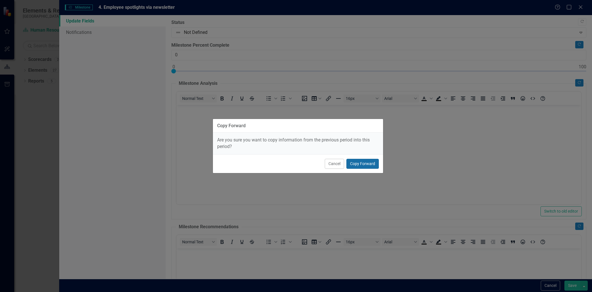
click at [287, 130] on button "Copy Forward" at bounding box center [363, 164] width 32 height 10
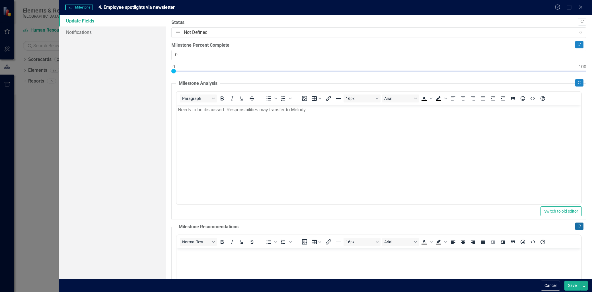
click at [287, 130] on icon "Copy Forward" at bounding box center [579, 226] width 4 height 3
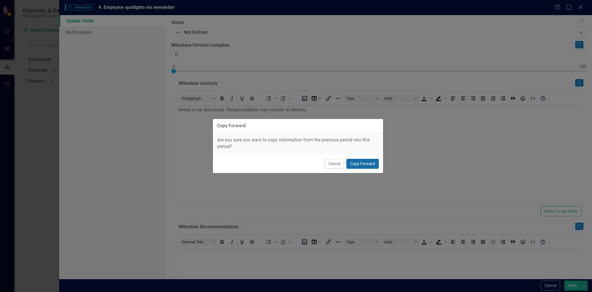
click at [287, 130] on button "Copy Forward" at bounding box center [363, 164] width 32 height 10
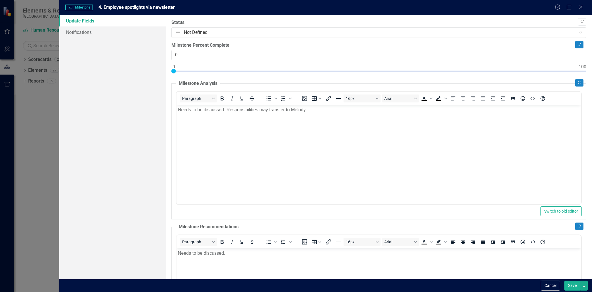
click at [287, 124] on body "Needs to be discussed. Responsibilities may transfer to Melody." at bounding box center [379, 147] width 405 height 85
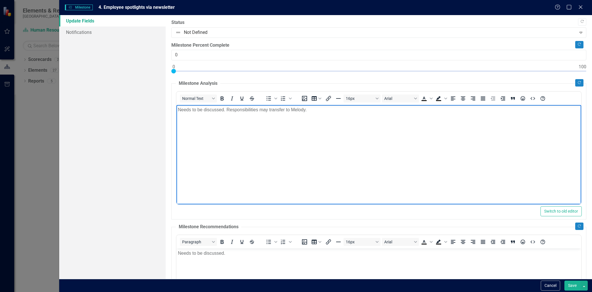
click at [287, 124] on body "Needs to be discussed. Responsibilities may transfer to Melody." at bounding box center [379, 147] width 405 height 85
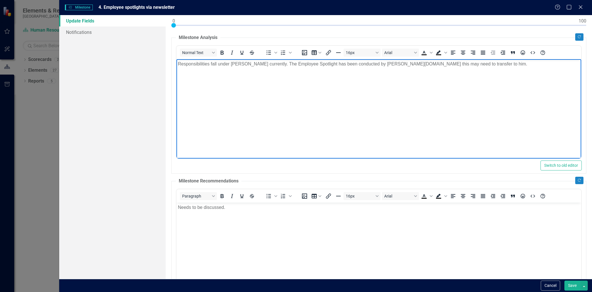
scroll to position [95, 0]
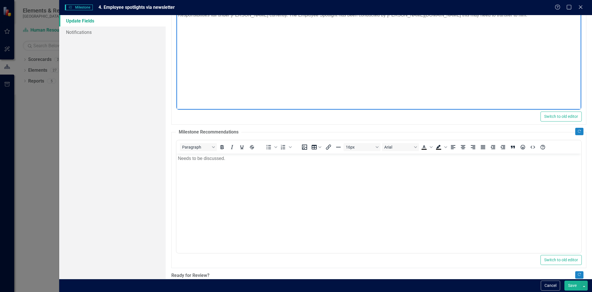
click at [254, 130] on body "Needs to be discussed." at bounding box center [379, 195] width 405 height 85
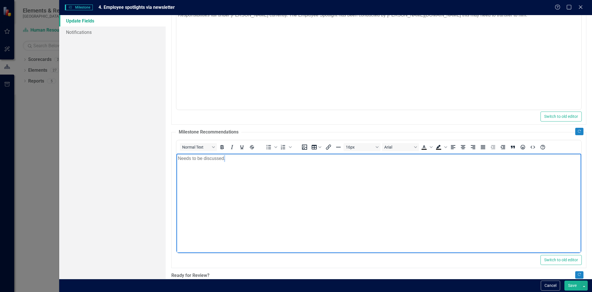
click at [254, 130] on body "Needs to be discussed." at bounding box center [379, 195] width 405 height 85
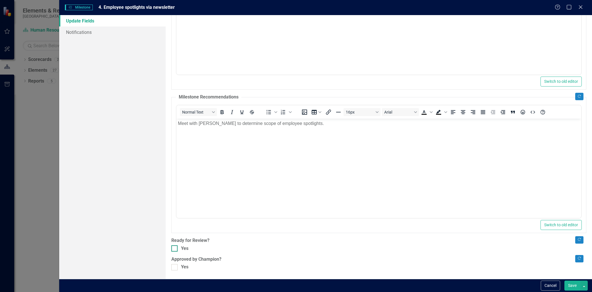
click at [171, 130] on input "Yes" at bounding box center [173, 247] width 4 height 4
checkbox input "true"
click at [177, 130] on div ""Update" fields in ClearPoint are the fields that change from reporting period …" at bounding box center [379, 147] width 427 height 264
click at [176, 130] on div at bounding box center [174, 267] width 6 height 6
click at [175, 130] on input "Yes" at bounding box center [173, 266] width 4 height 4
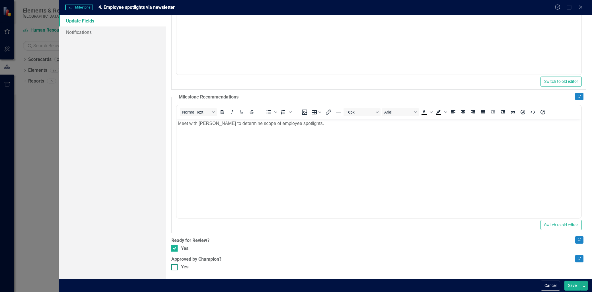
checkbox input "true"
click at [287, 130] on button "Save" at bounding box center [573, 286] width 16 height 10
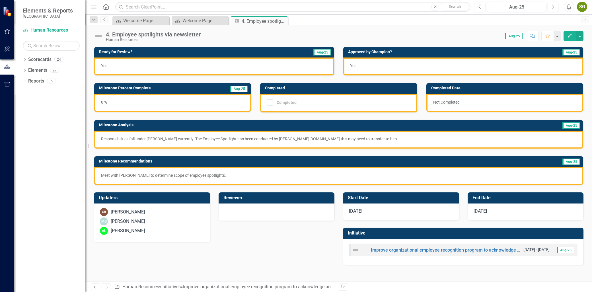
click at [0, 0] on icon "Close" at bounding box center [0, 0] width 0 height 0
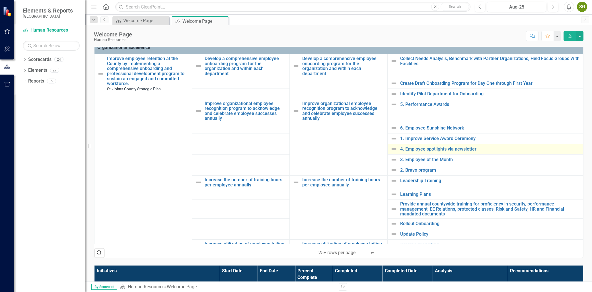
scroll to position [158, 0]
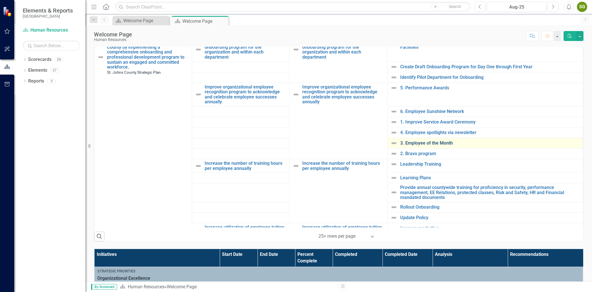
click at [287, 130] on link "3. Employee of the Month" at bounding box center [490, 143] width 180 height 5
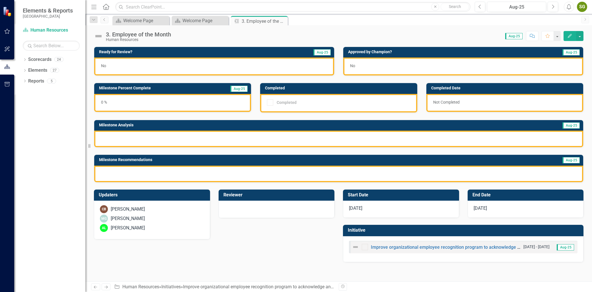
click at [287, 32] on button "Edit" at bounding box center [570, 36] width 13 height 10
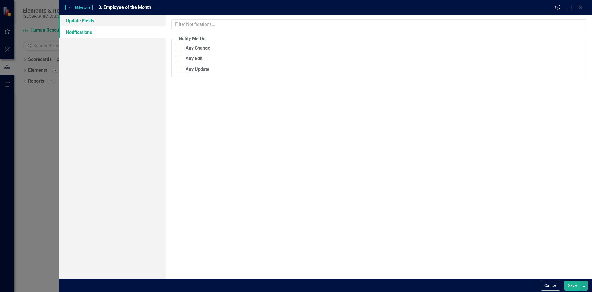
click at [85, 21] on link "Update Fields" at bounding box center [112, 20] width 106 height 11
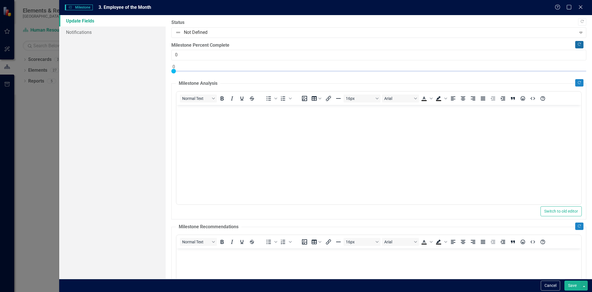
click at [287, 44] on icon "Copy Forward" at bounding box center [579, 44] width 4 height 3
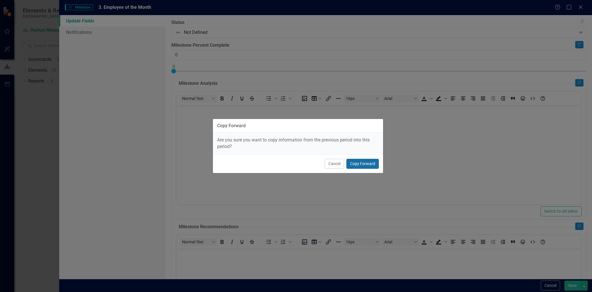
click at [287, 130] on button "Copy Forward" at bounding box center [363, 164] width 32 height 10
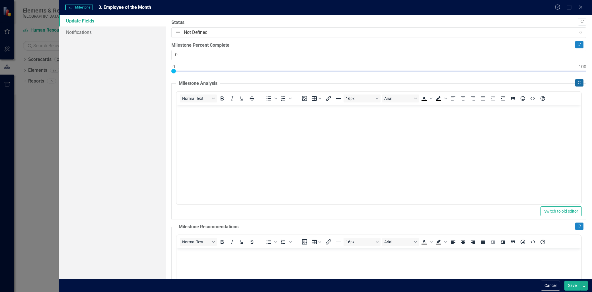
click at [287, 80] on button "Copy Forward" at bounding box center [579, 82] width 8 height 7
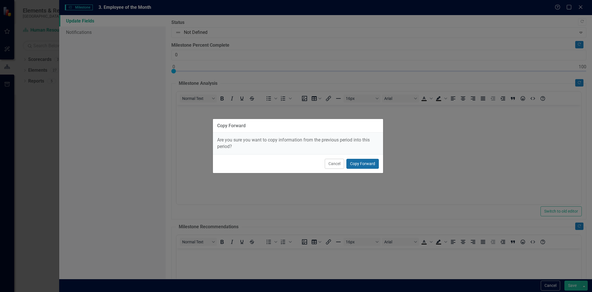
click at [287, 130] on button "Copy Forward" at bounding box center [363, 164] width 32 height 10
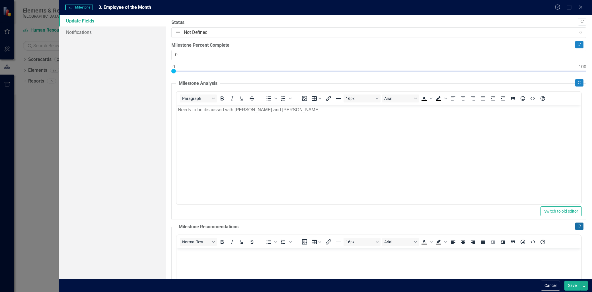
click at [287, 130] on button "Copy Forward" at bounding box center [579, 226] width 8 height 7
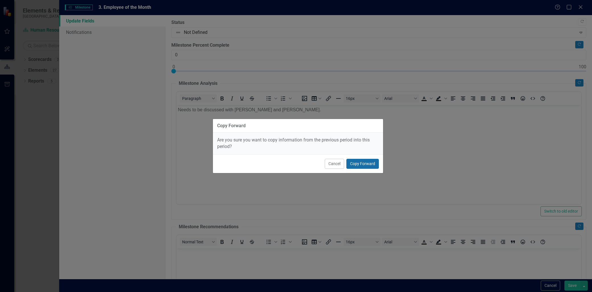
click at [287, 130] on button "Copy Forward" at bounding box center [363, 164] width 32 height 10
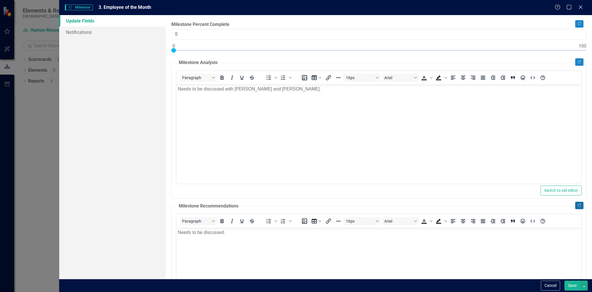
scroll to position [32, 0]
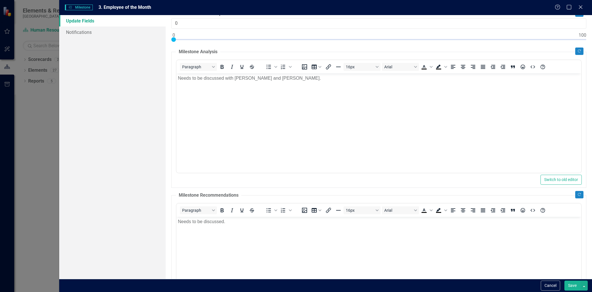
click at [287, 91] on body "Needs to be discussed with Ashley and Brianna." at bounding box center [379, 115] width 405 height 85
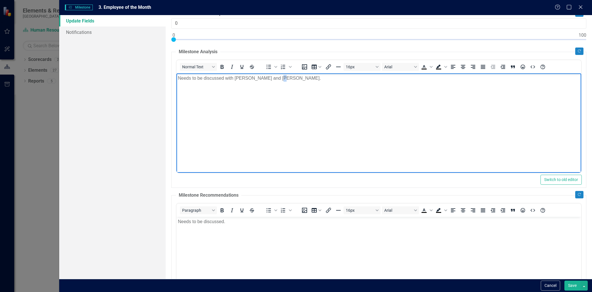
click at [287, 91] on body "Needs to be discussed with Ashley and Brianna." at bounding box center [379, 115] width 405 height 85
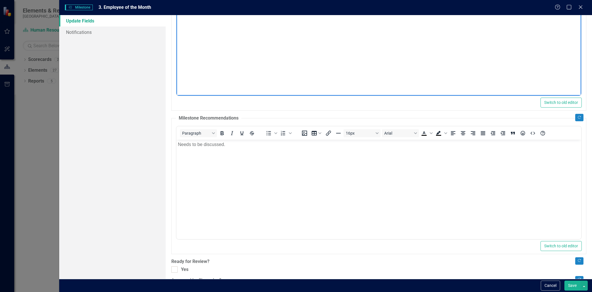
scroll to position [130, 0]
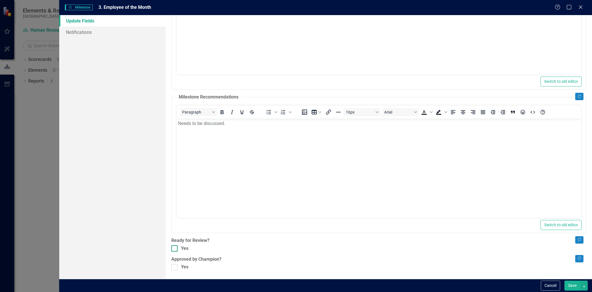
click at [175, 130] on div at bounding box center [174, 248] width 6 height 6
click at [175, 130] on input "Yes" at bounding box center [173, 247] width 4 height 4
checkbox input "true"
click at [175, 130] on div "Copy Forward Status Not Defined Expand Copy Forward Milestone Percent Complete …" at bounding box center [378, 80] width 415 height 381
click at [177, 130] on div at bounding box center [174, 267] width 6 height 6
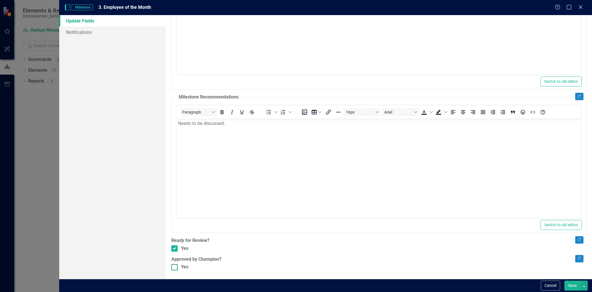
click at [175, 130] on input "Yes" at bounding box center [173, 266] width 4 height 4
checkbox input "true"
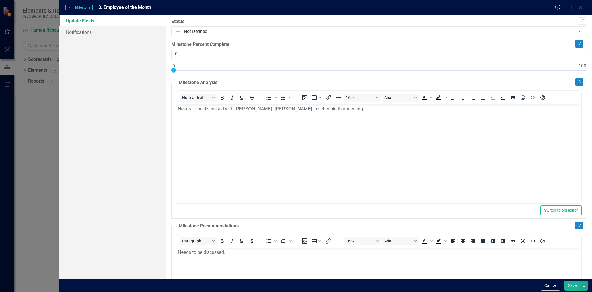
scroll to position [0, 0]
click at [287, 130] on button "Save" at bounding box center [573, 286] width 16 height 10
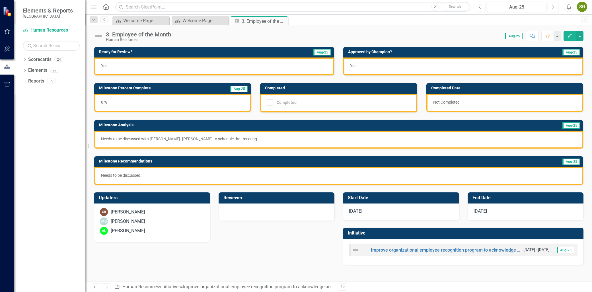
click at [0, 0] on icon "Close" at bounding box center [0, 0] width 0 height 0
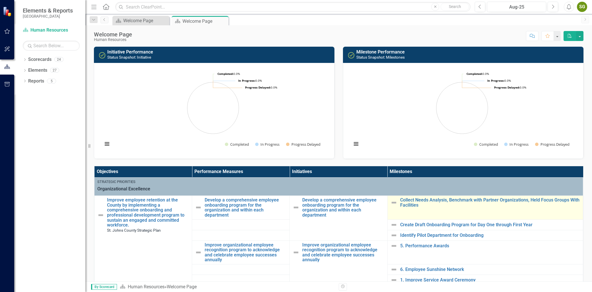
scroll to position [253, 0]
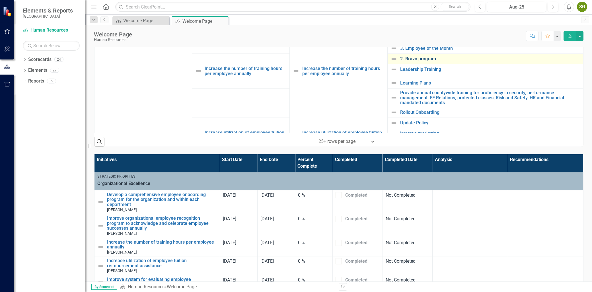
click at [287, 61] on link "2. Bravo program" at bounding box center [490, 58] width 180 height 5
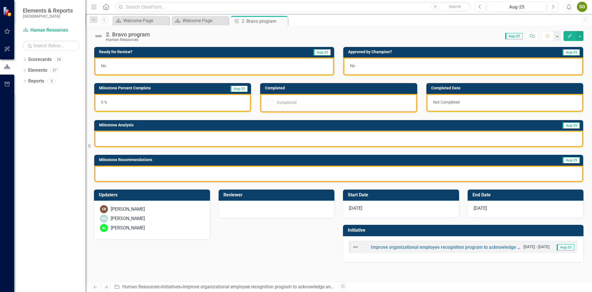
click at [287, 35] on icon "Edit" at bounding box center [569, 36] width 5 height 4
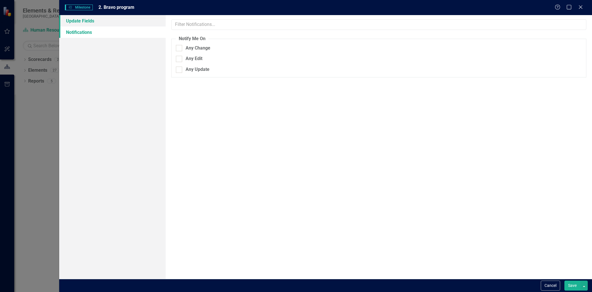
click at [109, 19] on link "Update Fields" at bounding box center [112, 20] width 106 height 11
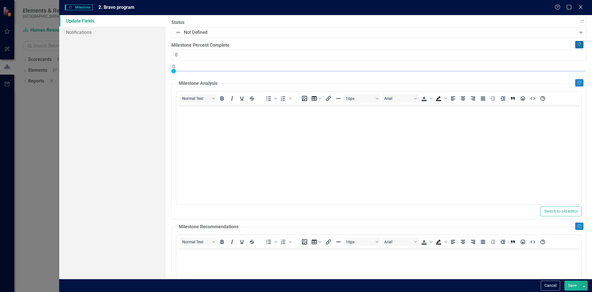
click at [287, 43] on icon "Copy Forward" at bounding box center [579, 44] width 4 height 3
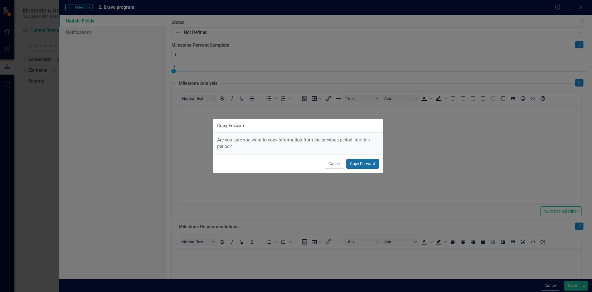
click at [287, 130] on button "Copy Forward" at bounding box center [363, 164] width 32 height 10
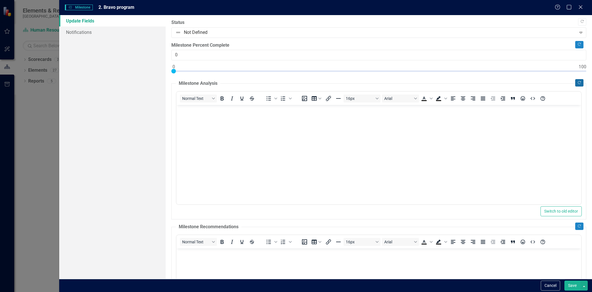
click at [287, 81] on icon "Copy Forward" at bounding box center [579, 82] width 4 height 3
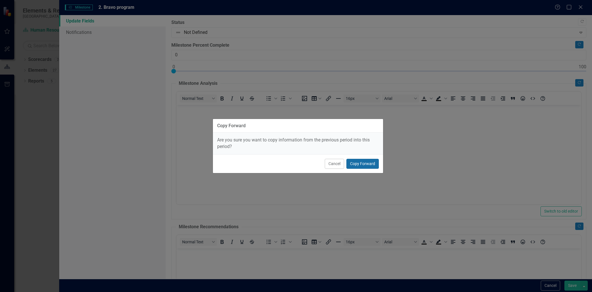
click at [287, 130] on button "Copy Forward" at bounding box center [363, 164] width 32 height 10
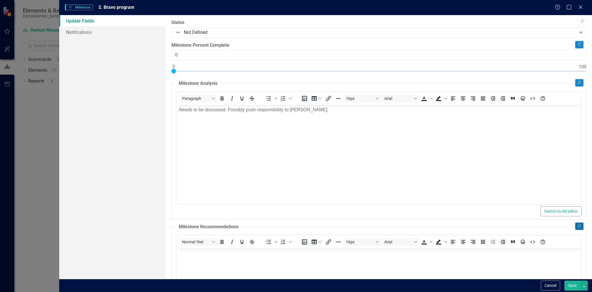
click at [287, 130] on icon "Copy Forward" at bounding box center [579, 226] width 4 height 3
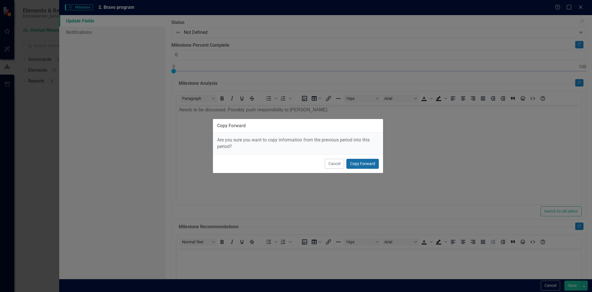
click at [287, 130] on button "Copy Forward" at bounding box center [363, 164] width 32 height 10
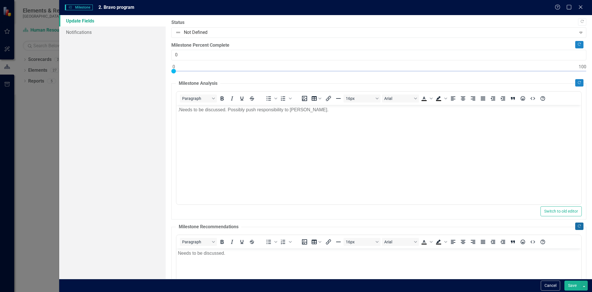
scroll to position [32, 0]
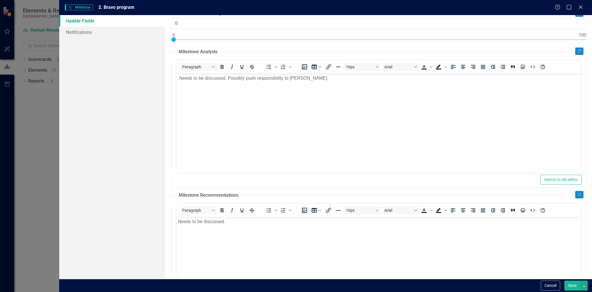
click at [287, 82] on body ".Needs to be discussed. Possibly push responsibility to Brianna." at bounding box center [379, 115] width 405 height 85
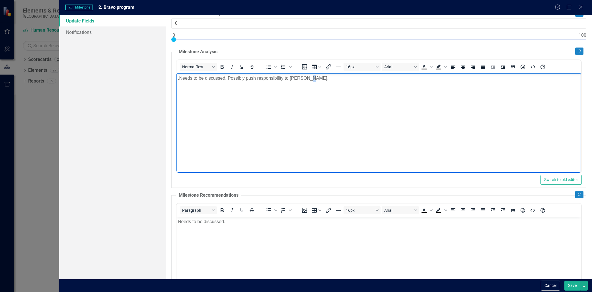
click at [287, 82] on body ".Needs to be discussed. Possibly push responsibility to Brianna." at bounding box center [379, 115] width 405 height 85
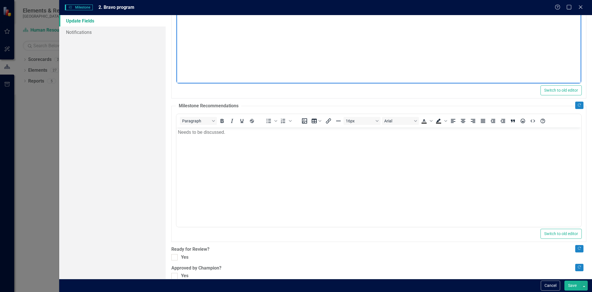
scroll to position [130, 0]
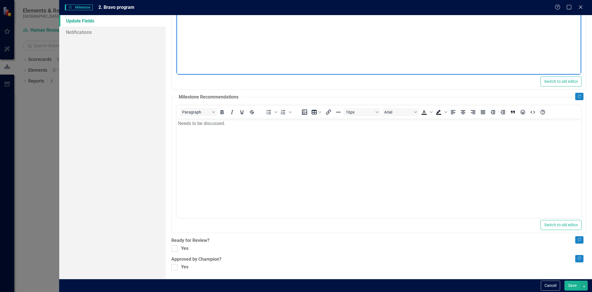
click at [275, 130] on body "Needs to be discussed." at bounding box center [379, 160] width 405 height 85
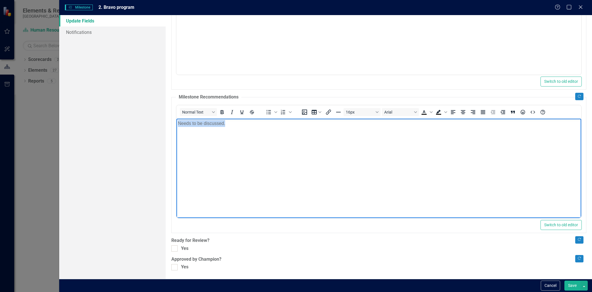
click at [275, 130] on body "Needs to be discussed." at bounding box center [379, 160] width 405 height 85
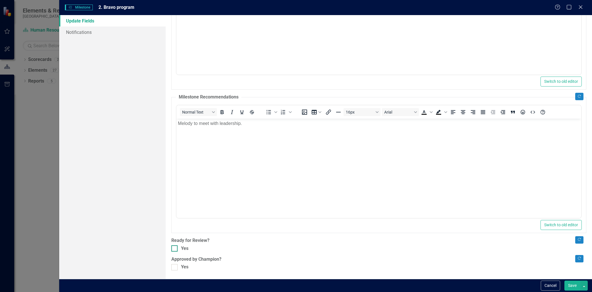
click at [177, 130] on div at bounding box center [174, 248] width 6 height 6
click at [175, 130] on input "Yes" at bounding box center [173, 247] width 4 height 4
checkbox input "true"
click at [177, 130] on div at bounding box center [174, 267] width 6 height 6
click at [175, 130] on input "Yes" at bounding box center [173, 266] width 4 height 4
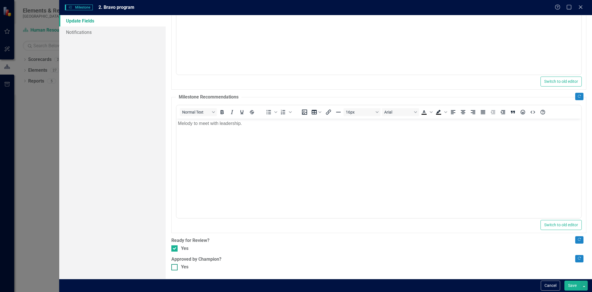
checkbox input "true"
click at [287, 130] on button "Save" at bounding box center [573, 286] width 16 height 10
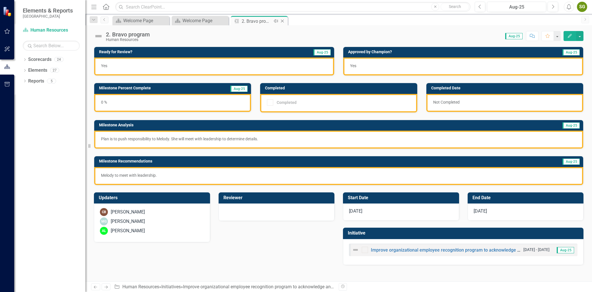
click at [283, 20] on icon "Close" at bounding box center [283, 21] width 6 height 5
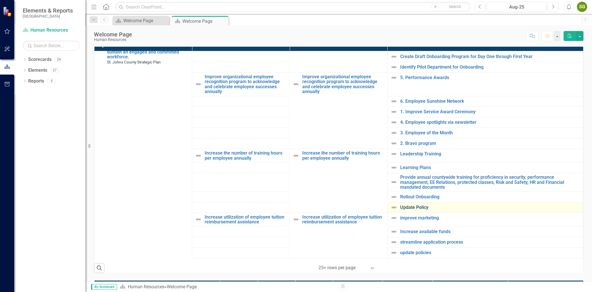
scroll to position [32, 0]
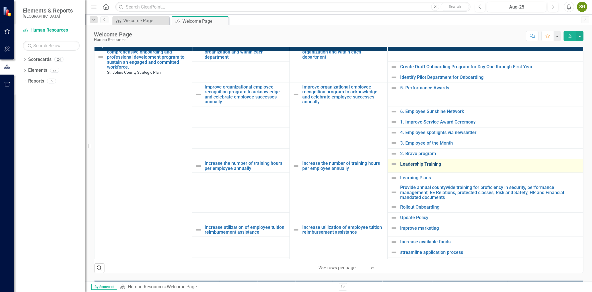
click at [287, 130] on link "Leadership Training" at bounding box center [490, 164] width 180 height 5
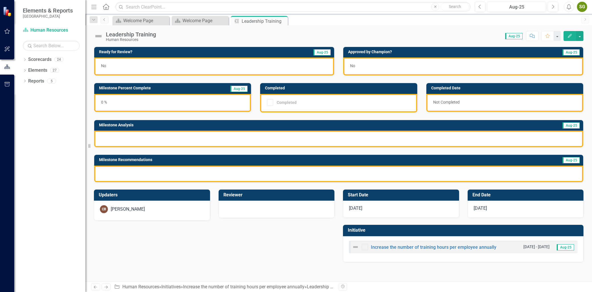
click at [287, 38] on button "Edit" at bounding box center [570, 36] width 13 height 10
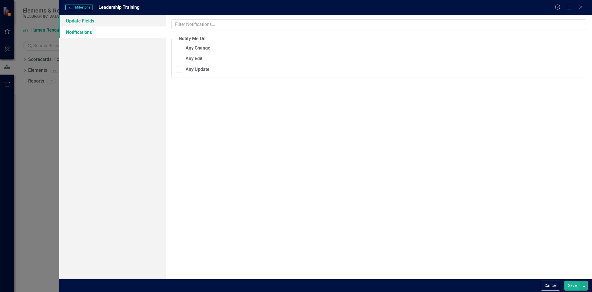
click at [120, 20] on link "Update Fields" at bounding box center [112, 20] width 106 height 11
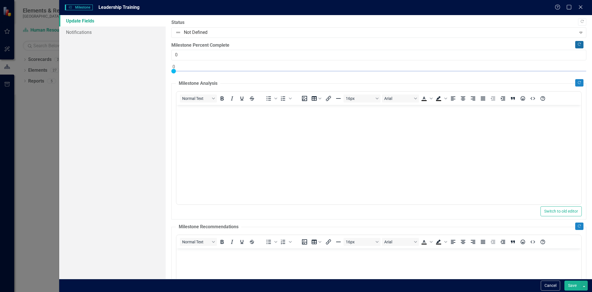
click at [287, 47] on button "Copy Forward" at bounding box center [579, 44] width 8 height 7
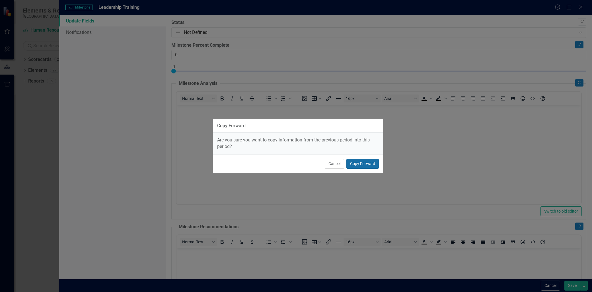
click at [287, 130] on button "Copy Forward" at bounding box center [363, 164] width 32 height 10
type input "33"
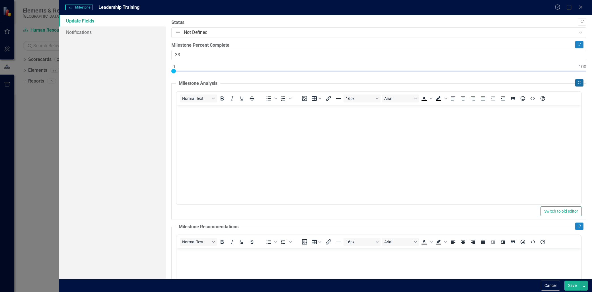
click at [287, 83] on button "Copy Forward" at bounding box center [579, 82] width 8 height 7
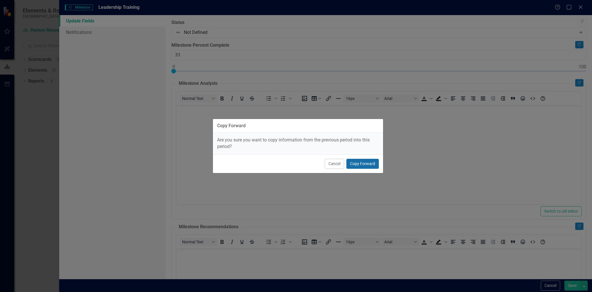
click at [287, 130] on button "Copy Forward" at bounding box center [363, 164] width 32 height 10
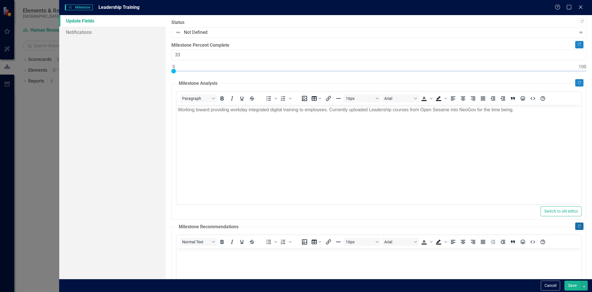
click at [287, 130] on button "Copy Forward" at bounding box center [579, 226] width 8 height 7
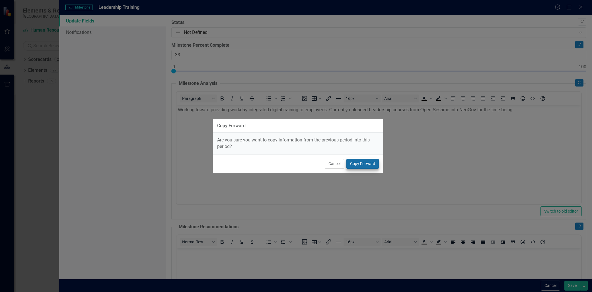
drag, startPoint x: 363, startPoint y: 154, endPoint x: 365, endPoint y: 163, distance: 8.5
click at [287, 130] on div "Copy Forward Are you sure you want to copy information from the previous period…" at bounding box center [298, 146] width 171 height 55
click at [287, 130] on button "Copy Forward" at bounding box center [363, 164] width 32 height 10
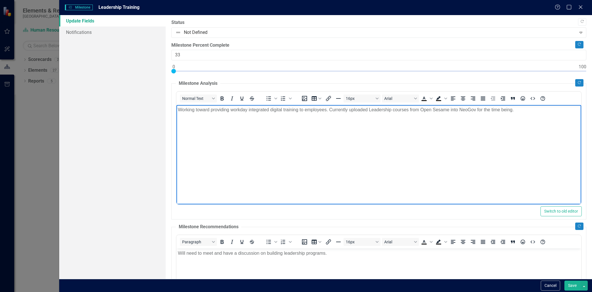
drag, startPoint x: 520, startPoint y: 111, endPoint x: 337, endPoint y: 214, distance: 210.6
click at [177, 109] on html "Working toward providing workday integrated digital training to employees. Curr…" at bounding box center [379, 147] width 405 height 85
click at [238, 110] on p "Continuing leadership training in NeoGov." at bounding box center [379, 109] width 402 height 7
click at [287, 112] on p "Continuing leadership training uploads in NeoGov." at bounding box center [379, 109] width 402 height 7
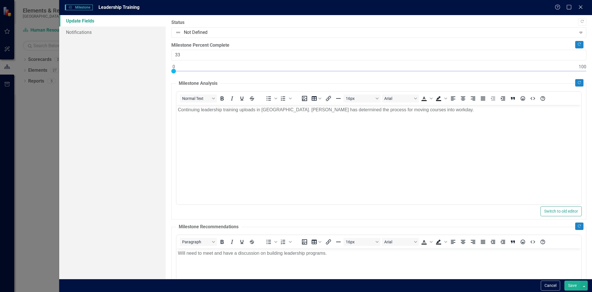
click at [170, 70] on div ""Update" fields in ClearPoint are the fields that change from reporting period …" at bounding box center [379, 147] width 427 height 264
click at [287, 112] on p "Continuing leadership training uploads in NeoGov. Carrie has determined the pro…" at bounding box center [379, 109] width 402 height 7
type input "50"
drag, startPoint x: 173, startPoint y: 71, endPoint x: 376, endPoint y: 76, distance: 203.4
click at [287, 76] on div at bounding box center [378, 72] width 415 height 7
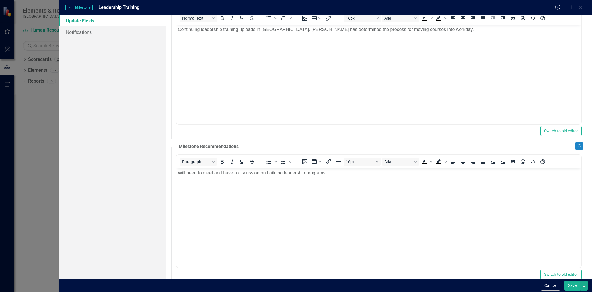
scroll to position [95, 0]
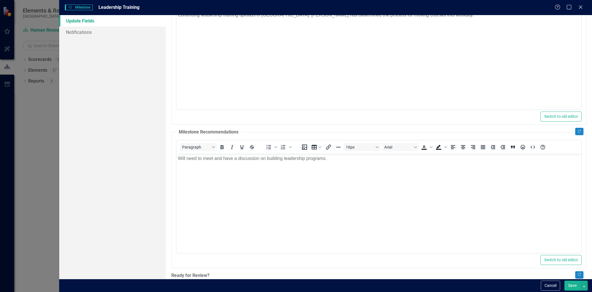
click at [287, 130] on body "Will need to meet and have a discussion on building leadership programs." at bounding box center [379, 195] width 405 height 85
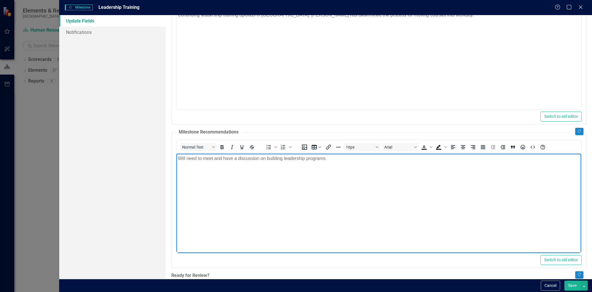
click at [287, 130] on body "Will need to meet and have a discussion on building leadership programs." at bounding box center [379, 195] width 405 height 85
click at [287, 130] on p "Will need to meet and have a discussion on building leadership programs." at bounding box center [379, 158] width 402 height 7
click at [284, 130] on p "Will need to meet and have a discussion on building leadership programs." at bounding box center [379, 158] width 402 height 7
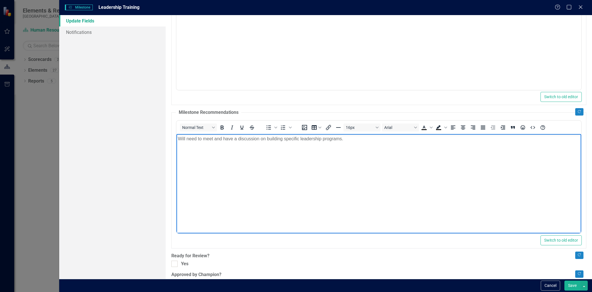
scroll to position [130, 0]
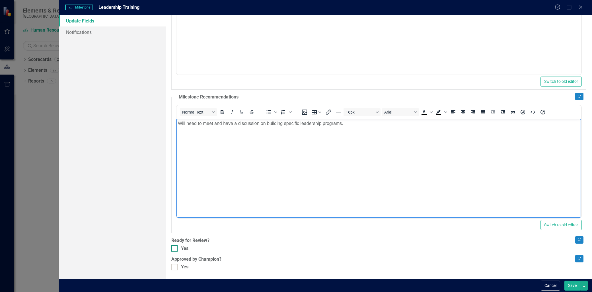
click at [177, 130] on div "Yes" at bounding box center [378, 248] width 415 height 7
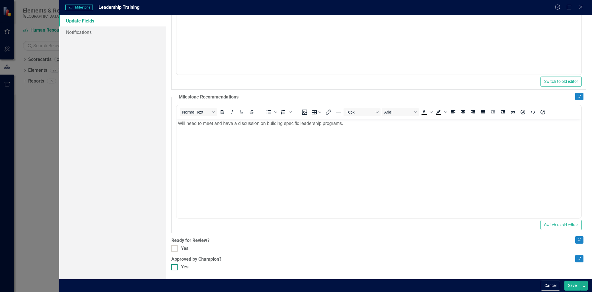
drag, startPoint x: 177, startPoint y: 249, endPoint x: 178, endPoint y: 268, distance: 18.8
click at [178, 130] on div "Yes" at bounding box center [378, 267] width 415 height 7
click at [175, 130] on input "Yes" at bounding box center [173, 266] width 4 height 4
checkbox input "true"
click at [169, 130] on div ""Update" fields in ClearPoint are the fields that change from reporting period …" at bounding box center [379, 147] width 427 height 264
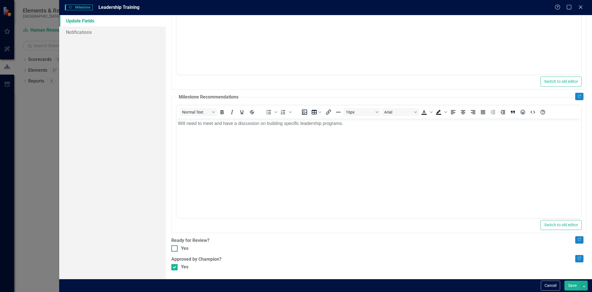
click at [172, 130] on div "Copy Forward Status Not Defined Expand Copy Forward Milestone Percent Complete …" at bounding box center [378, 80] width 415 height 381
click at [179, 130] on div "Yes" at bounding box center [378, 248] width 415 height 7
click at [175, 130] on input "Yes" at bounding box center [173, 247] width 4 height 4
checkbox input "true"
click at [287, 130] on button "Save" at bounding box center [573, 286] width 16 height 10
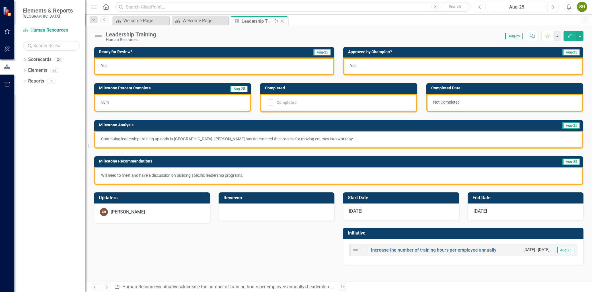
click at [281, 20] on icon at bounding box center [282, 21] width 3 height 3
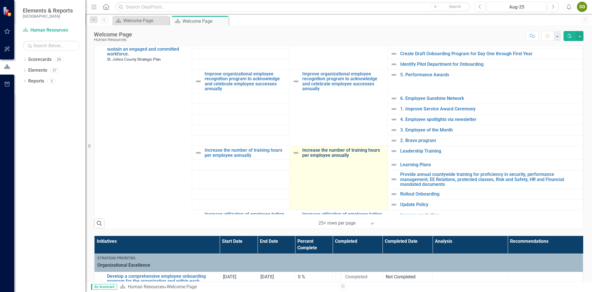
scroll to position [221, 0]
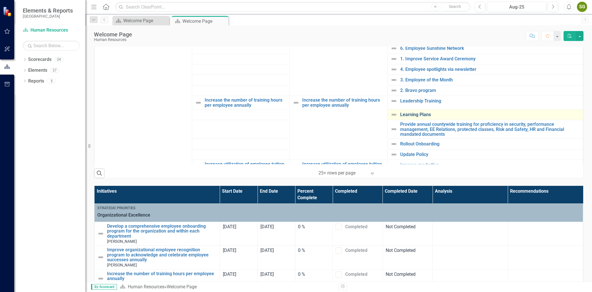
click at [287, 114] on link "Learning Plans" at bounding box center [490, 114] width 180 height 5
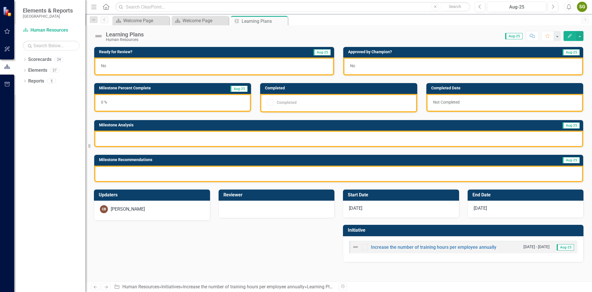
click at [287, 34] on button "Edit" at bounding box center [570, 36] width 13 height 10
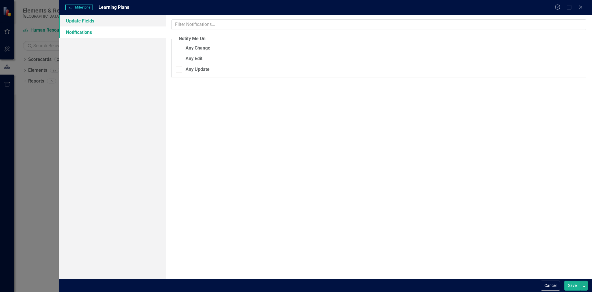
click at [99, 21] on link "Update Fields" at bounding box center [112, 20] width 106 height 11
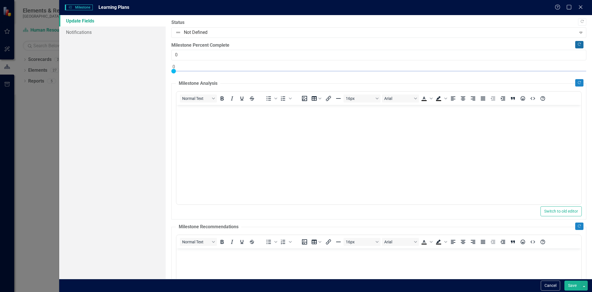
click at [287, 43] on icon "Copy Forward" at bounding box center [579, 44] width 4 height 3
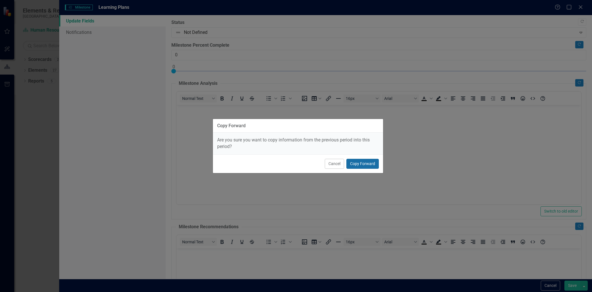
click at [287, 130] on button "Copy Forward" at bounding box center [363, 164] width 32 height 10
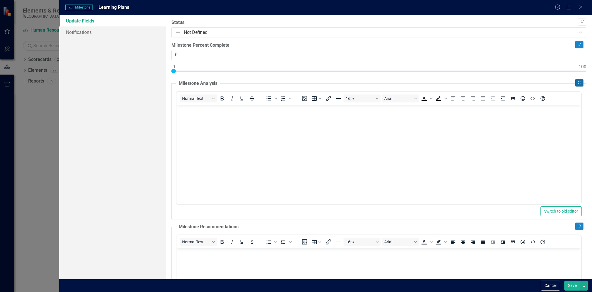
click at [287, 80] on button "Copy Forward" at bounding box center [579, 82] width 8 height 7
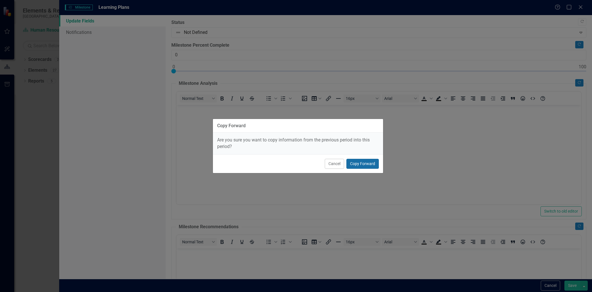
click at [287, 130] on button "Copy Forward" at bounding box center [363, 164] width 32 height 10
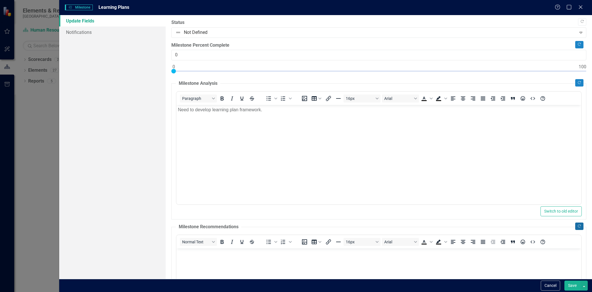
click at [287, 130] on button "Copy Forward" at bounding box center [579, 226] width 8 height 7
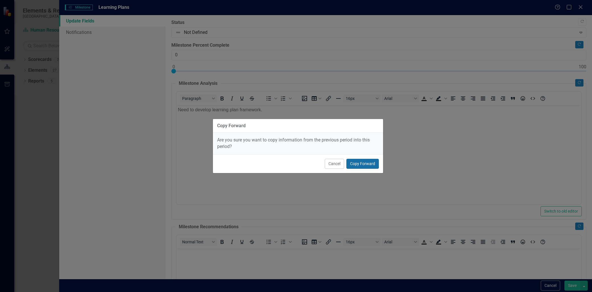
click at [287, 130] on button "Copy Forward" at bounding box center [363, 164] width 32 height 10
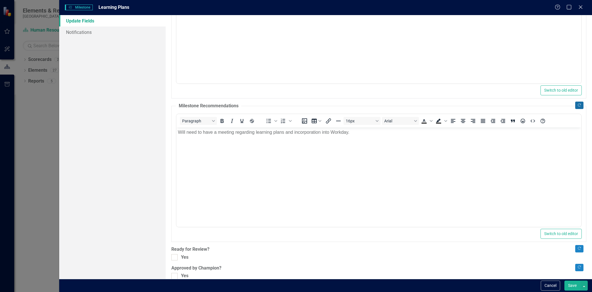
scroll to position [130, 0]
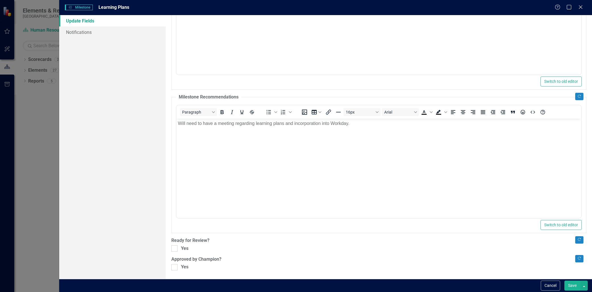
click at [170, 130] on div ""Update" fields in ClearPoint are the fields that change from reporting period …" at bounding box center [379, 147] width 427 height 264
click at [173, 130] on input "Yes" at bounding box center [173, 247] width 4 height 4
checkbox input "true"
click at [175, 130] on div at bounding box center [174, 267] width 6 height 6
click at [175, 130] on input "Yes" at bounding box center [173, 266] width 4 height 4
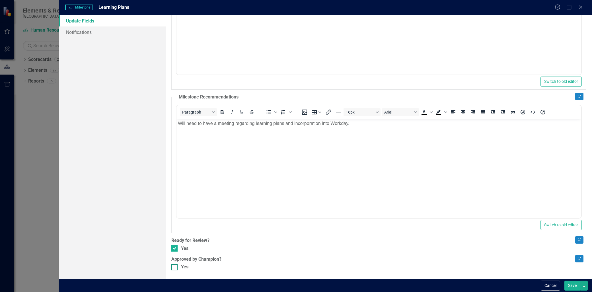
checkbox input "true"
click at [287, 130] on button "Save" at bounding box center [573, 286] width 16 height 10
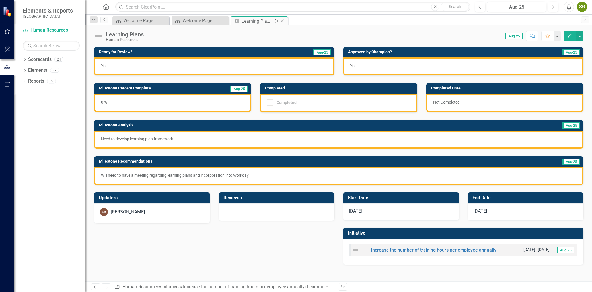
click at [282, 20] on icon at bounding box center [282, 21] width 3 height 3
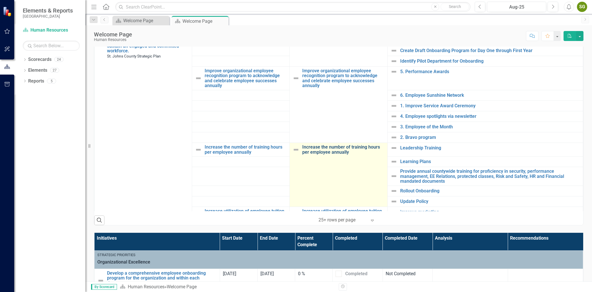
scroll to position [190, 0]
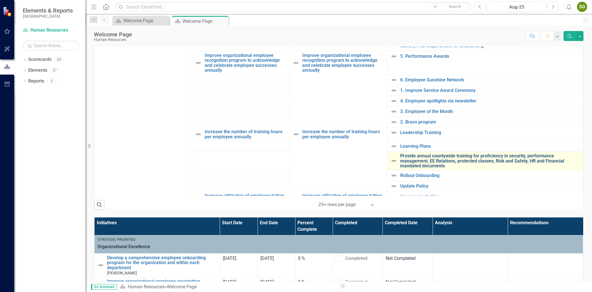
click at [287, 130] on link "Provide annual countywide training for proficiency in security, performance man…" at bounding box center [490, 160] width 180 height 15
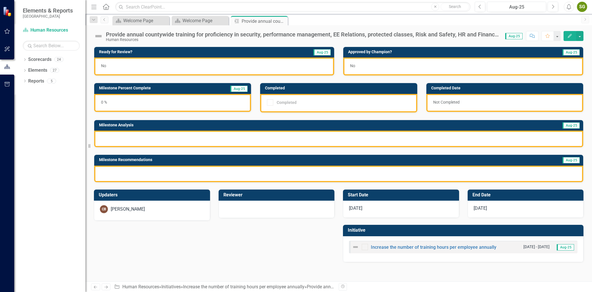
click at [287, 30] on div "Provide annual countywide training for proficiency in security, performance man…" at bounding box center [338, 33] width 507 height 17
click at [287, 35] on icon "Edit" at bounding box center [569, 36] width 5 height 4
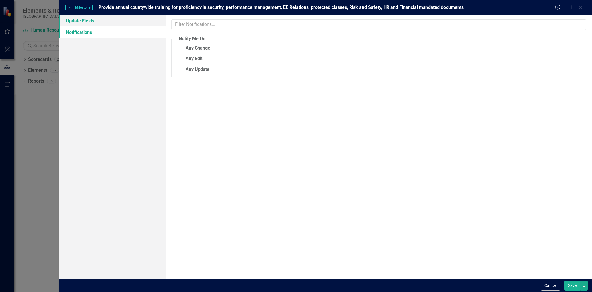
drag, startPoint x: 92, startPoint y: 21, endPoint x: 96, endPoint y: 25, distance: 6.0
click at [92, 21] on link "Update Fields" at bounding box center [112, 20] width 106 height 11
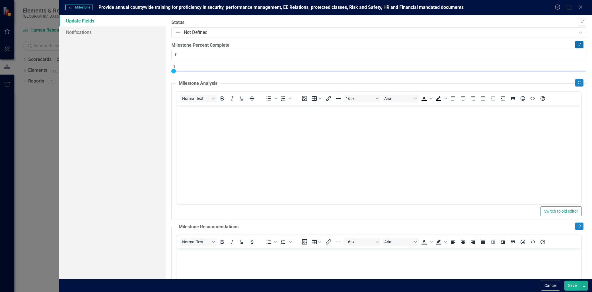
click at [287, 43] on icon "Copy Forward" at bounding box center [579, 44] width 4 height 3
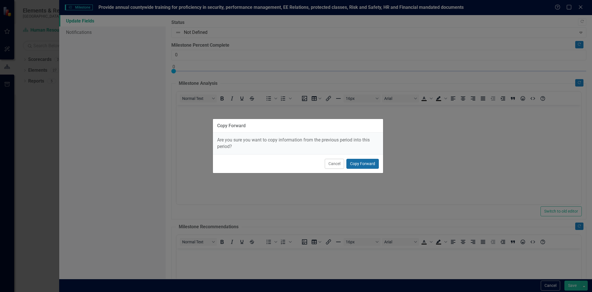
drag, startPoint x: 368, startPoint y: 161, endPoint x: 374, endPoint y: 161, distance: 6.0
click at [287, 130] on button "Copy Forward" at bounding box center [363, 164] width 32 height 10
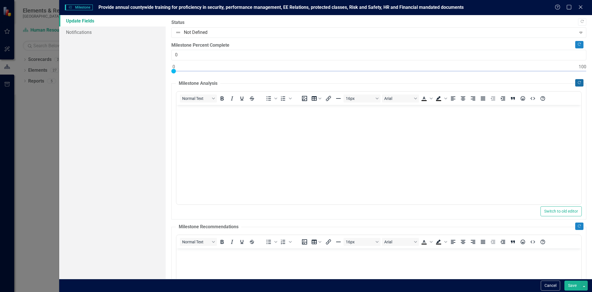
click at [287, 86] on button "Copy Forward" at bounding box center [579, 82] width 8 height 7
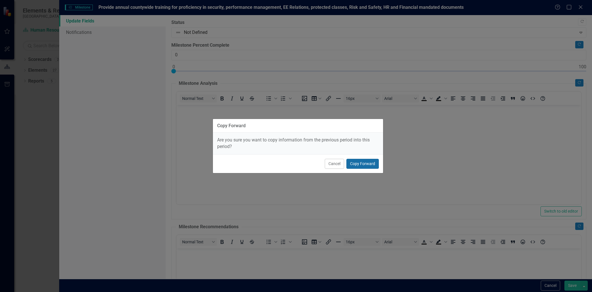
click at [287, 130] on button "Copy Forward" at bounding box center [363, 164] width 32 height 10
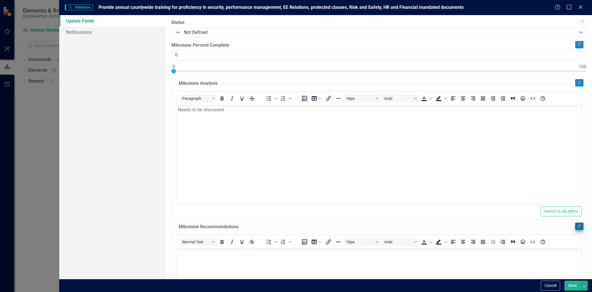
click at [287, 130] on fieldset "Milestone Recommendations Normal Text To open the popup, press Shift+Enter To o…" at bounding box center [378, 293] width 415 height 139
click at [287, 130] on button "Copy Forward" at bounding box center [579, 226] width 8 height 7
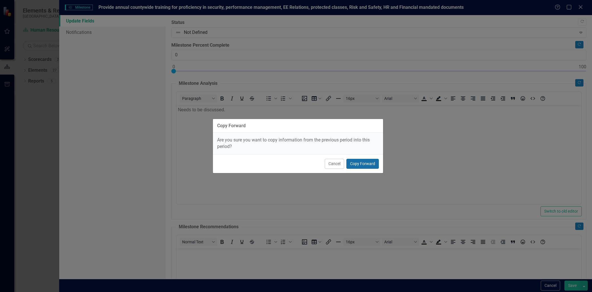
drag, startPoint x: 364, startPoint y: 160, endPoint x: 174, endPoint y: 57, distance: 215.4
click at [287, 130] on button "Copy Forward" at bounding box center [363, 164] width 32 height 10
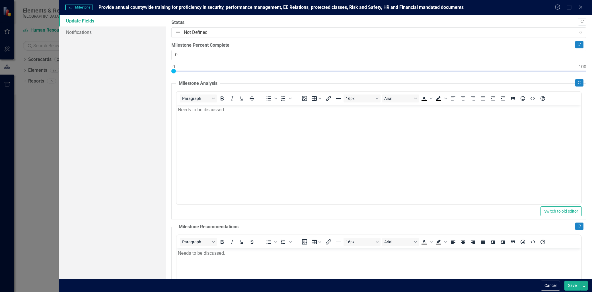
click at [241, 116] on body "Needs to be discussed." at bounding box center [379, 147] width 405 height 85
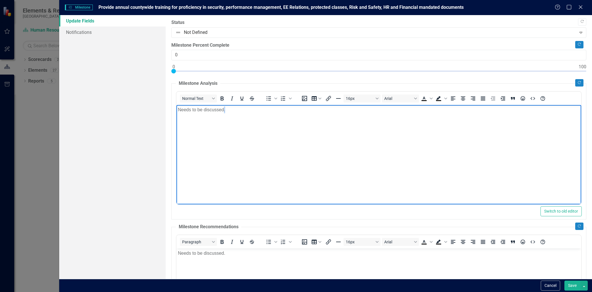
click at [241, 116] on body "Needs to be discussed." at bounding box center [379, 147] width 405 height 85
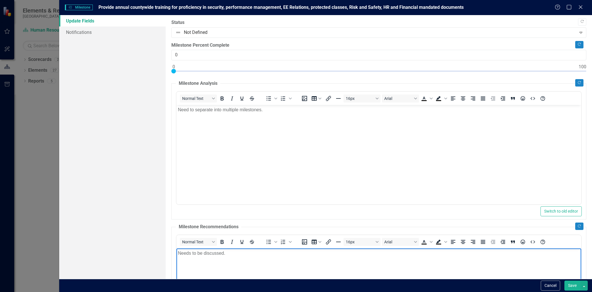
click at [263, 130] on body "Needs to be discussed." at bounding box center [379, 290] width 405 height 85
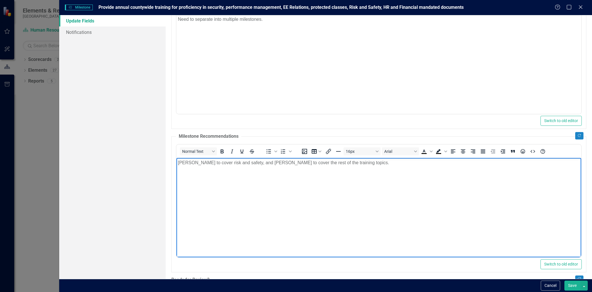
scroll to position [130, 0]
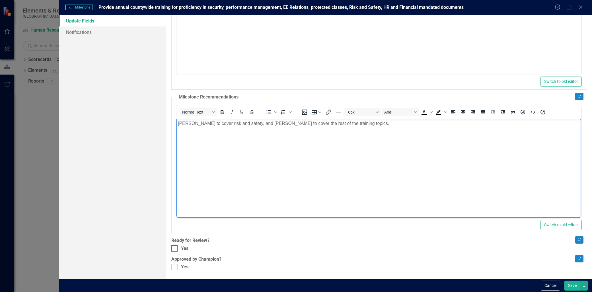
click at [172, 130] on input "Yes" at bounding box center [173, 247] width 4 height 4
checkbox input "true"
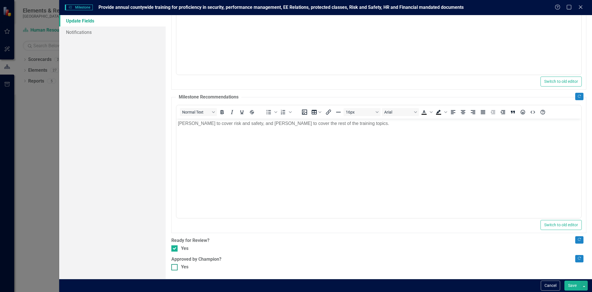
click at [173, 130] on div "Copy Forward Status Not Defined Expand Copy Forward Milestone Percent Complete …" at bounding box center [378, 80] width 415 height 381
click at [178, 130] on div "Yes" at bounding box center [378, 267] width 415 height 7
click at [175, 130] on input "Yes" at bounding box center [173, 266] width 4 height 4
checkbox input "true"
click at [287, 130] on button "Save" at bounding box center [573, 286] width 16 height 10
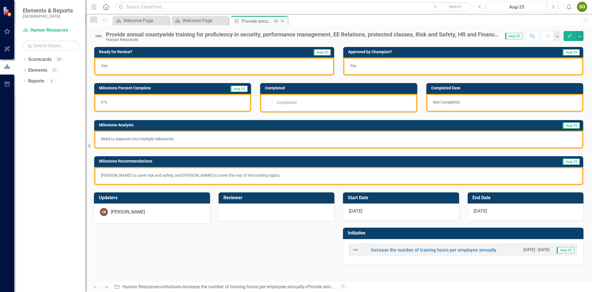
click at [282, 21] on icon at bounding box center [282, 21] width 3 height 3
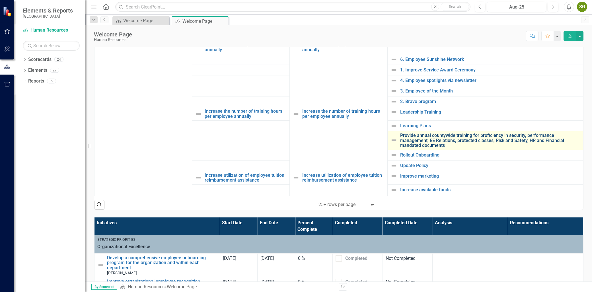
scroll to position [32, 0]
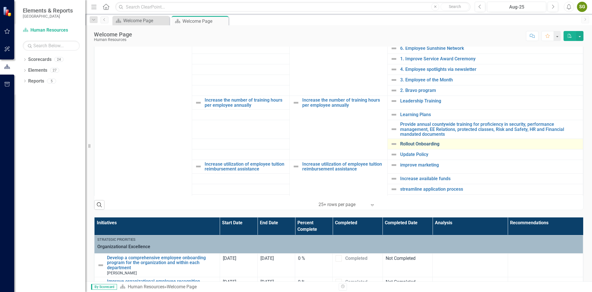
click at [287, 130] on link "Rollout Onboarding" at bounding box center [490, 144] width 180 height 5
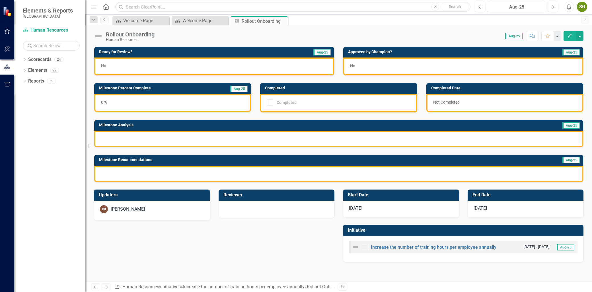
click at [287, 34] on icon "Edit" at bounding box center [569, 36] width 5 height 4
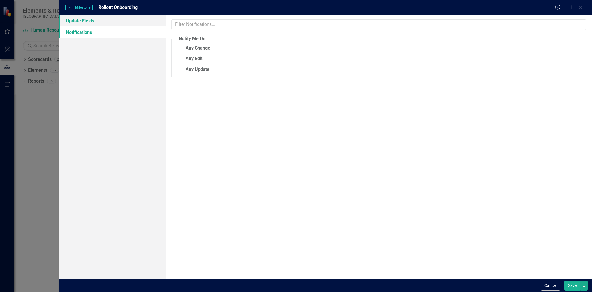
click at [110, 22] on link "Update Fields" at bounding box center [112, 20] width 106 height 11
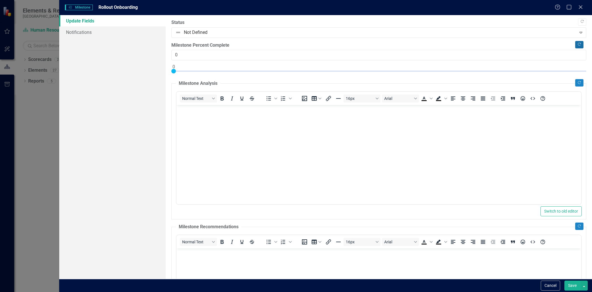
click at [287, 43] on icon "Copy Forward" at bounding box center [579, 44] width 4 height 3
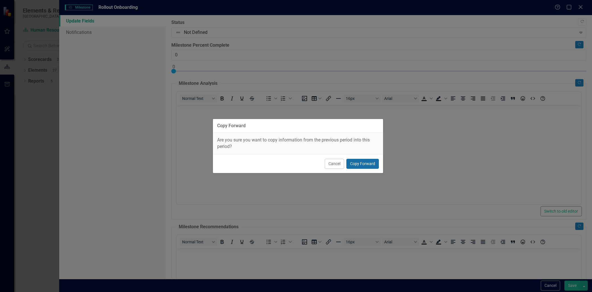
click at [287, 130] on button "Copy Forward" at bounding box center [363, 164] width 32 height 10
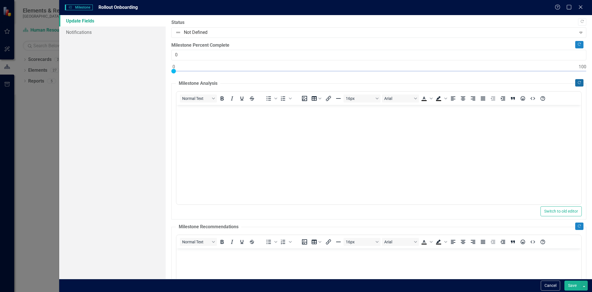
click at [287, 81] on button "Copy Forward" at bounding box center [579, 82] width 8 height 7
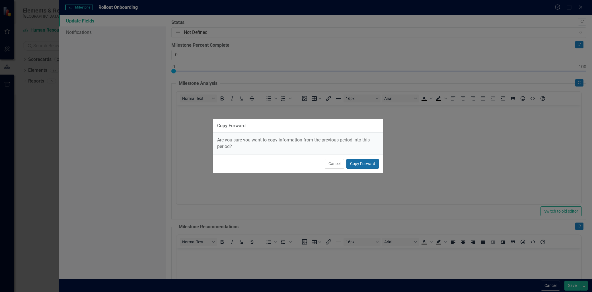
click at [287, 130] on button "Copy Forward" at bounding box center [363, 164] width 32 height 10
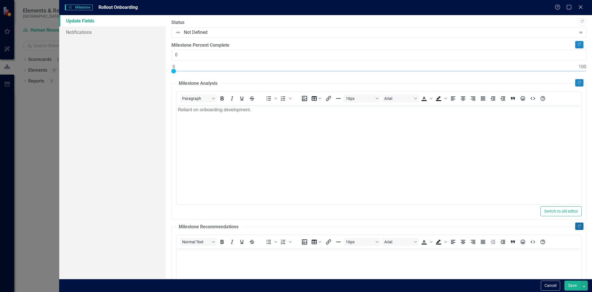
click at [287, 130] on icon "Copy Forward" at bounding box center [579, 226] width 4 height 3
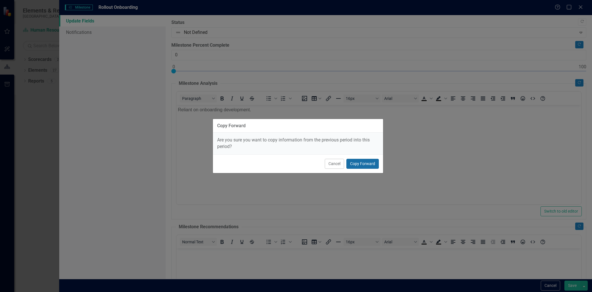
click at [287, 130] on button "Copy Forward" at bounding box center [363, 164] width 32 height 10
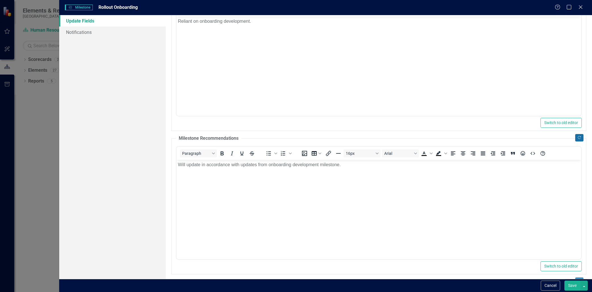
scroll to position [130, 0]
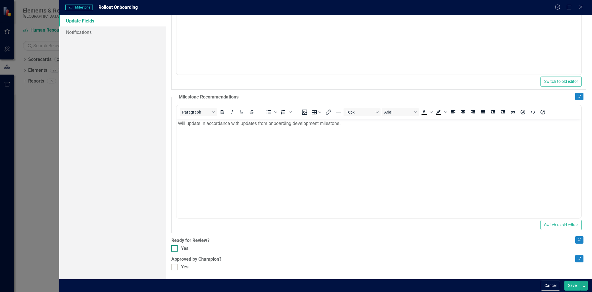
click at [177, 130] on div at bounding box center [174, 248] width 6 height 6
click at [175, 130] on input "Yes" at bounding box center [173, 247] width 4 height 4
checkbox input "true"
click at [177, 130] on div at bounding box center [174, 267] width 6 height 6
click at [175, 130] on input "Yes" at bounding box center [173, 266] width 4 height 4
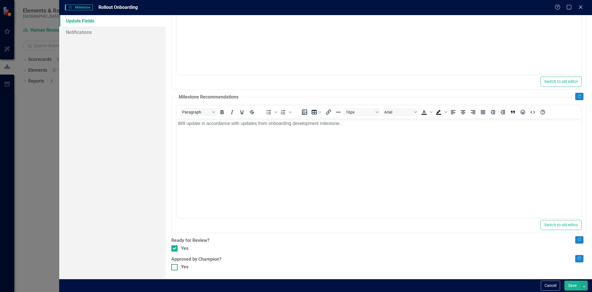
checkbox input "true"
click at [287, 130] on button "Save" at bounding box center [573, 286] width 16 height 10
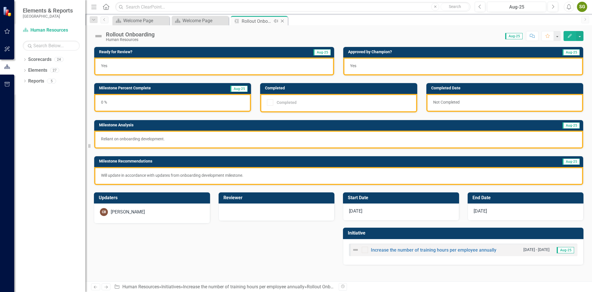
click at [283, 21] on icon "Close" at bounding box center [283, 21] width 6 height 5
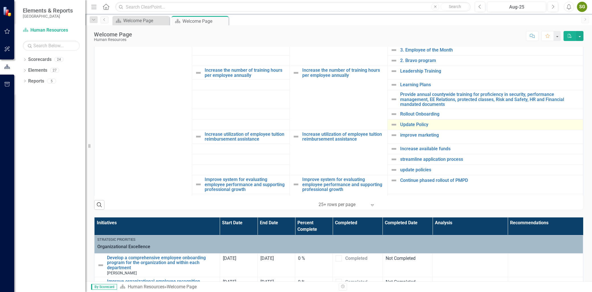
scroll to position [63, 0]
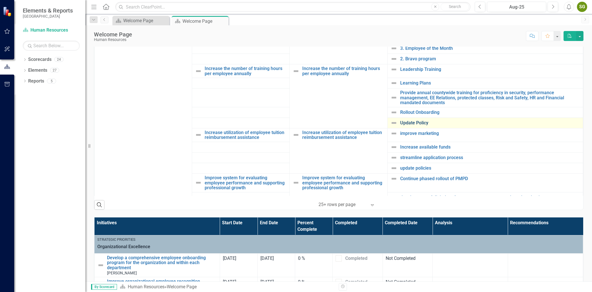
click at [287, 125] on link "Update Policy" at bounding box center [490, 122] width 180 height 5
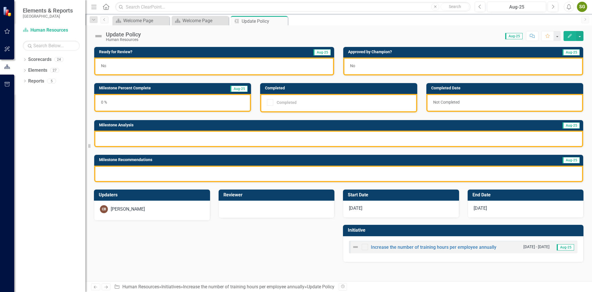
click at [287, 32] on button "Edit" at bounding box center [570, 36] width 13 height 10
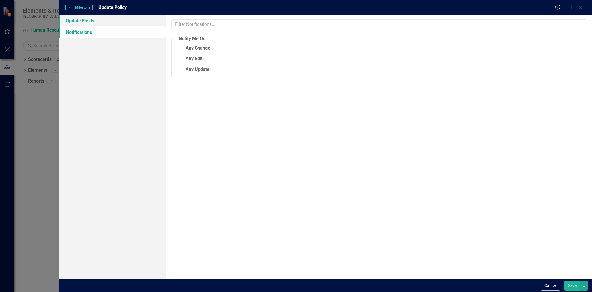
click at [94, 19] on link "Update Fields" at bounding box center [112, 20] width 106 height 11
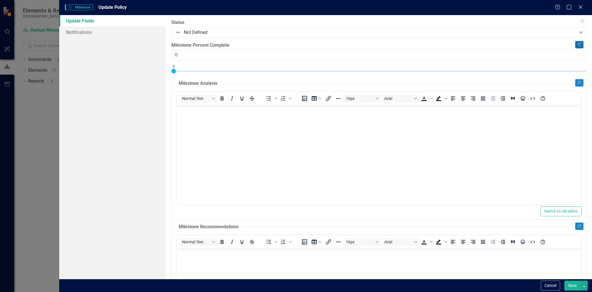
click at [287, 43] on button "Copy Forward" at bounding box center [579, 44] width 8 height 7
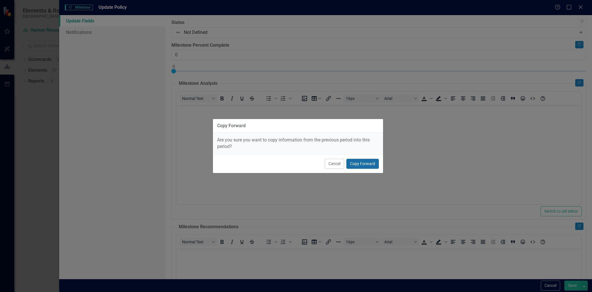
click at [287, 130] on button "Copy Forward" at bounding box center [363, 164] width 32 height 10
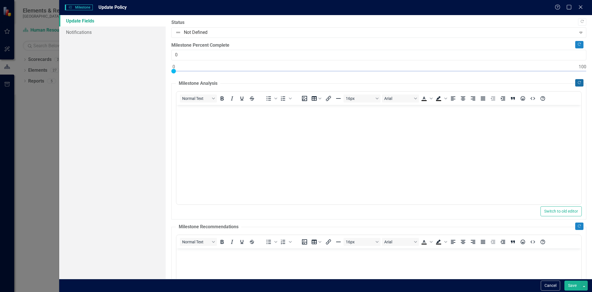
click at [287, 81] on button "Copy Forward" at bounding box center [579, 82] width 8 height 7
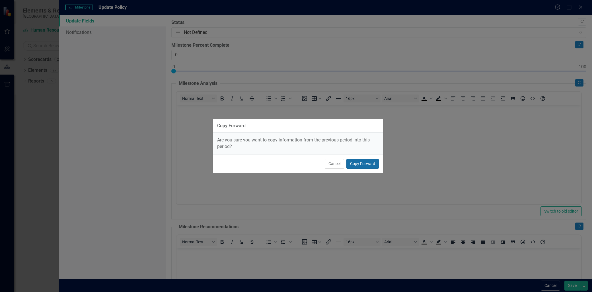
click at [287, 130] on button "Copy Forward" at bounding box center [363, 164] width 32 height 10
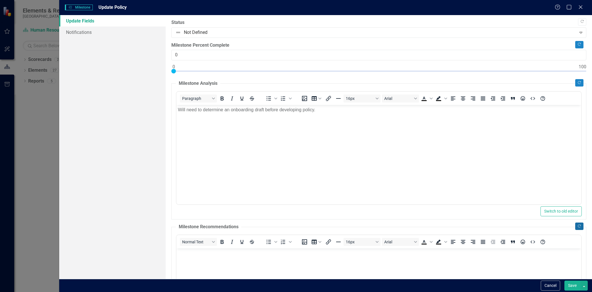
click at [287, 130] on button "Copy Forward" at bounding box center [579, 226] width 8 height 7
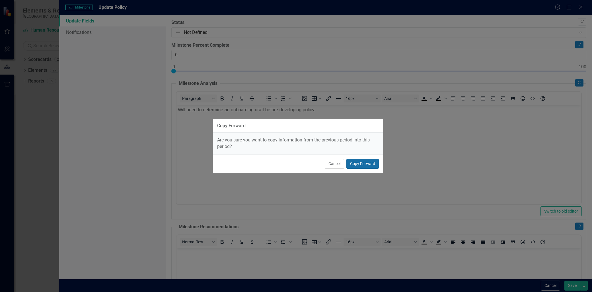
click at [287, 130] on button "Copy Forward" at bounding box center [363, 164] width 32 height 10
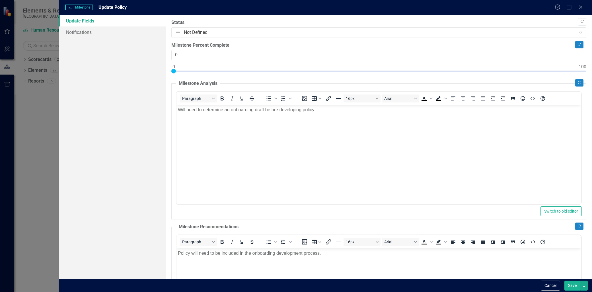
click at [287, 115] on body "Will need to determine an onboarding draft before developing policy." at bounding box center [379, 147] width 405 height 85
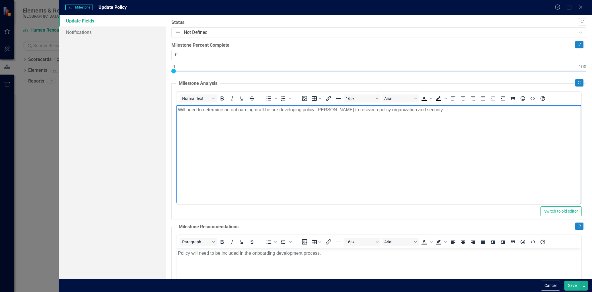
scroll to position [130, 0]
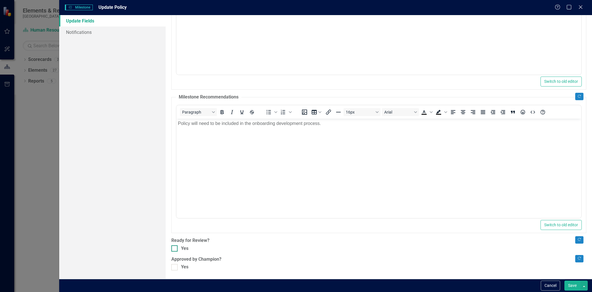
click at [174, 130] on input "Yes" at bounding box center [173, 247] width 4 height 4
checkbox input "true"
click at [174, 130] on div at bounding box center [174, 267] width 6 height 6
click at [174, 130] on input "Yes" at bounding box center [173, 266] width 4 height 4
checkbox input "true"
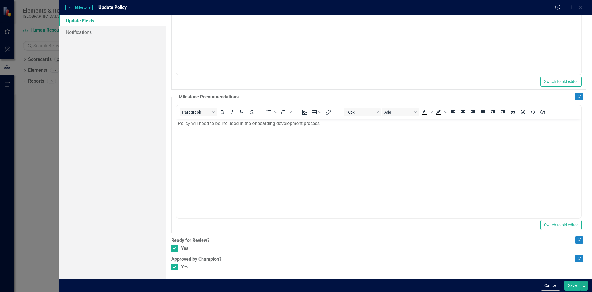
click at [287, 130] on button "Save" at bounding box center [573, 286] width 16 height 10
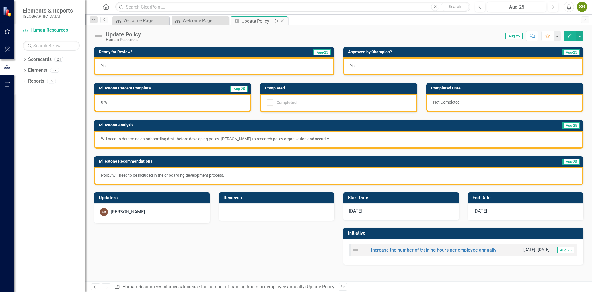
click at [282, 21] on icon at bounding box center [282, 21] width 3 height 3
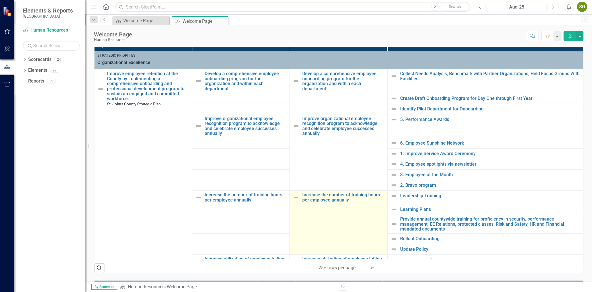
scroll to position [126, 0]
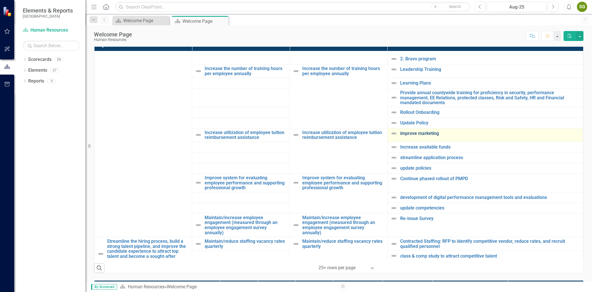
click at [287, 130] on link "improve marketing" at bounding box center [490, 133] width 180 height 5
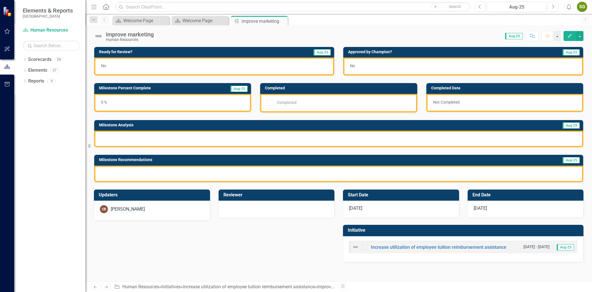
click at [287, 32] on button "Edit" at bounding box center [570, 36] width 13 height 10
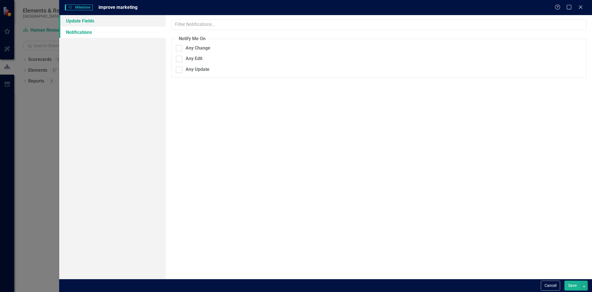
click at [78, 24] on link "Update Fields" at bounding box center [112, 20] width 106 height 11
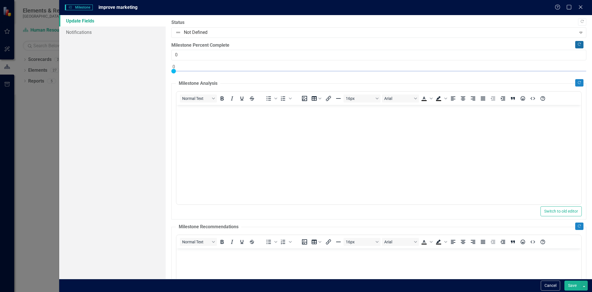
click at [287, 48] on button "Copy Forward" at bounding box center [579, 44] width 8 height 7
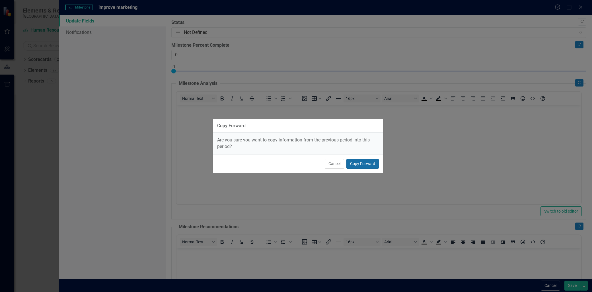
drag, startPoint x: 366, startPoint y: 163, endPoint x: 436, endPoint y: 149, distance: 71.1
click at [287, 130] on button "Copy Forward" at bounding box center [363, 164] width 32 height 10
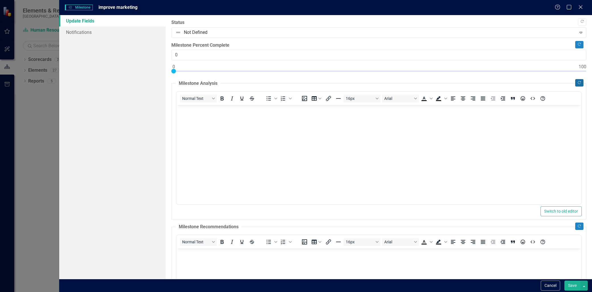
click at [287, 82] on icon "Copy Forward" at bounding box center [579, 82] width 4 height 3
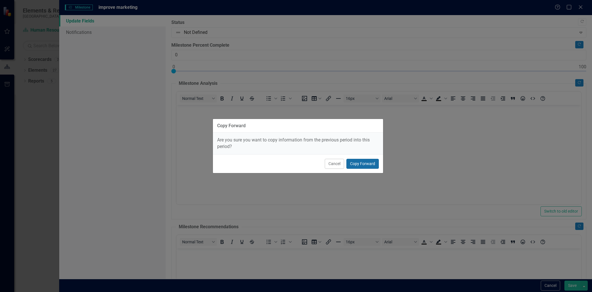
click at [287, 130] on button "Copy Forward" at bounding box center [363, 164] width 32 height 10
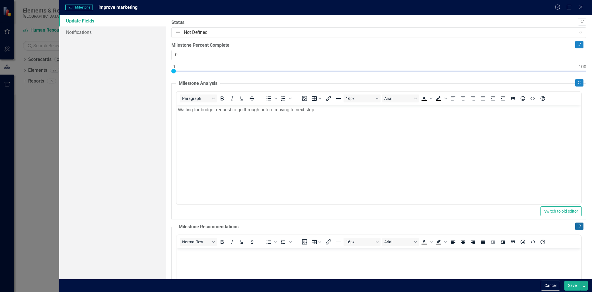
click at [287, 130] on icon "Copy Forward" at bounding box center [579, 226] width 4 height 3
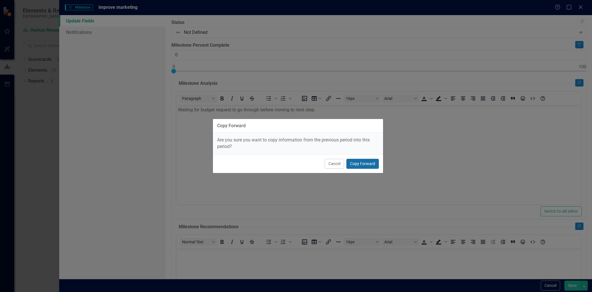
click at [287, 130] on button "Copy Forward" at bounding box center [363, 164] width 32 height 10
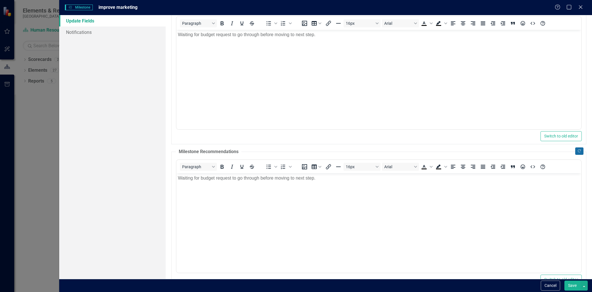
scroll to position [130, 0]
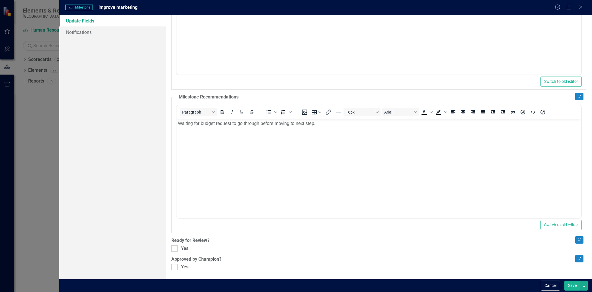
click at [175, 130] on div "Copy Forward Status Not Defined Expand Copy Forward Milestone Percent Complete …" at bounding box center [378, 80] width 415 height 381
click at [174, 130] on div "Copy Forward Status Not Defined Expand Copy Forward Milestone Percent Complete …" at bounding box center [378, 80] width 415 height 381
click at [174, 130] on div at bounding box center [174, 248] width 6 height 6
click at [174, 130] on input "Yes" at bounding box center [173, 247] width 4 height 4
checkbox input "true"
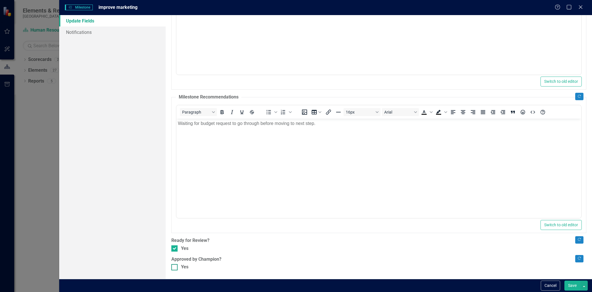
click at [175, 130] on div at bounding box center [174, 267] width 6 height 6
click at [175, 130] on input "Yes" at bounding box center [173, 266] width 4 height 4
checkbox input "true"
click at [287, 130] on button "Save" at bounding box center [573, 286] width 16 height 10
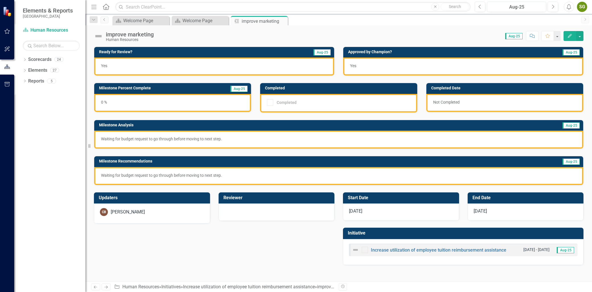
drag, startPoint x: 281, startPoint y: 19, endPoint x: 282, endPoint y: 23, distance: 4.3
click at [0, 0] on icon "Close" at bounding box center [0, 0] width 0 height 0
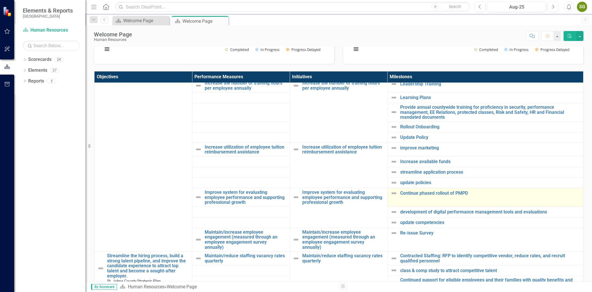
scroll to position [158, 0]
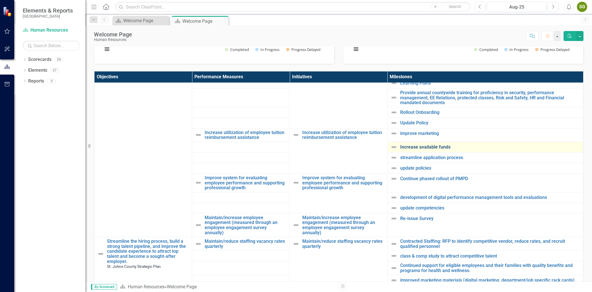
click at [287, 130] on link "Increase available funds" at bounding box center [490, 147] width 180 height 5
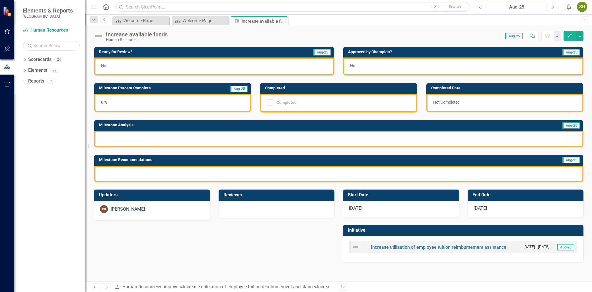
click at [287, 30] on div "Increase available funds Human Resources Score: N/A Aug-25 Completed Comment Fa…" at bounding box center [338, 33] width 507 height 17
click at [287, 33] on button "Edit" at bounding box center [570, 36] width 13 height 10
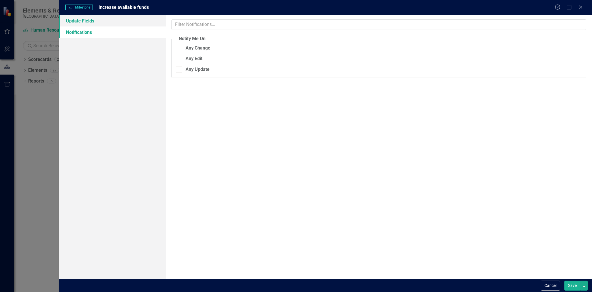
click at [138, 22] on link "Update Fields" at bounding box center [112, 20] width 106 height 11
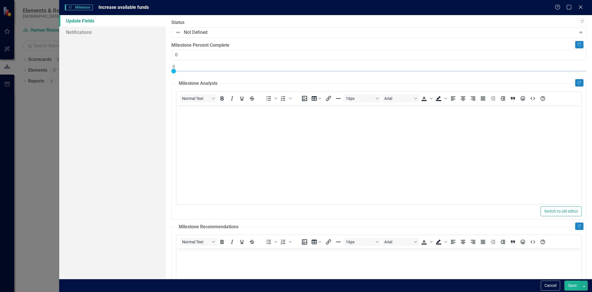
click at [287, 49] on div "Milestone Percent Complete 0" at bounding box center [378, 51] width 415 height 19
click at [287, 43] on icon "Copy Forward" at bounding box center [579, 44] width 4 height 3
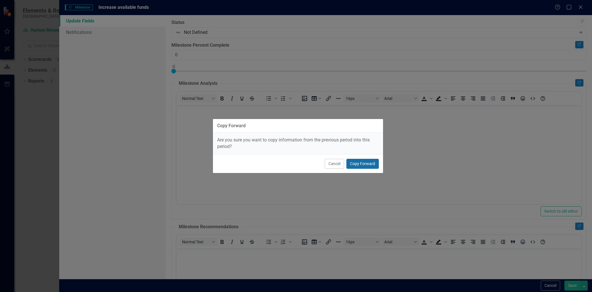
click at [287, 130] on button "Copy Forward" at bounding box center [363, 164] width 32 height 10
type input "10"
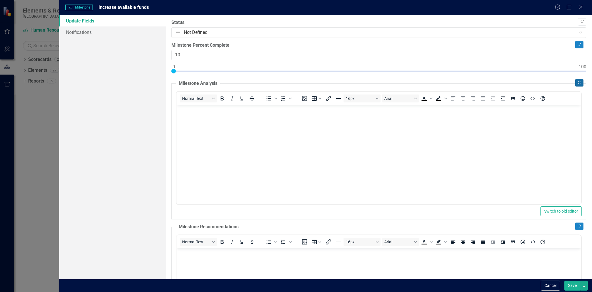
click at [287, 80] on button "Copy Forward" at bounding box center [579, 82] width 8 height 7
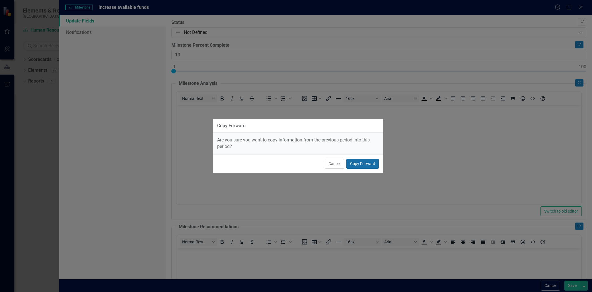
click at [287, 130] on button "Copy Forward" at bounding box center [363, 164] width 32 height 10
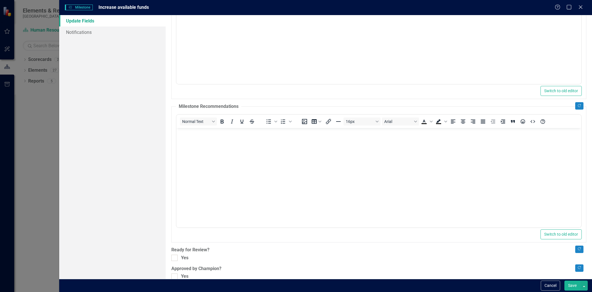
scroll to position [126, 0]
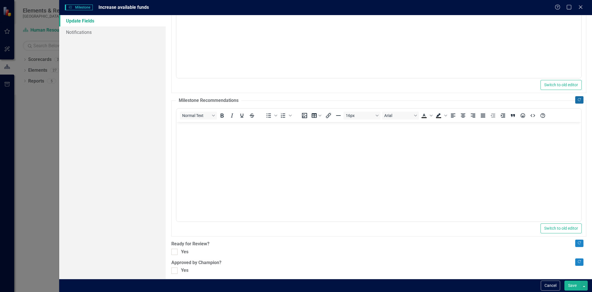
click at [287, 97] on button "Copy Forward" at bounding box center [579, 99] width 8 height 7
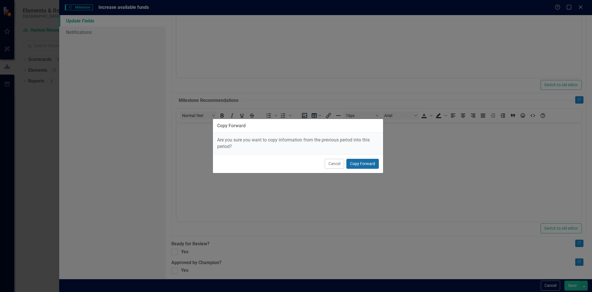
click at [287, 130] on button "Copy Forward" at bounding box center [363, 164] width 32 height 10
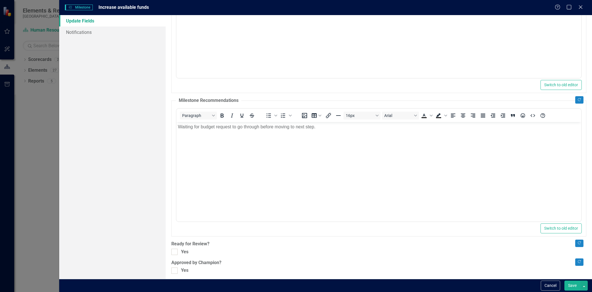
click at [171, 130] on div ""Update" fields in ClearPoint are the fields that change from reporting period …" at bounding box center [379, 147] width 427 height 264
click at [174, 130] on div at bounding box center [174, 252] width 6 height 6
click at [174, 130] on input "Yes" at bounding box center [173, 251] width 4 height 4
checkbox input "true"
click at [173, 130] on div at bounding box center [174, 271] width 6 height 6
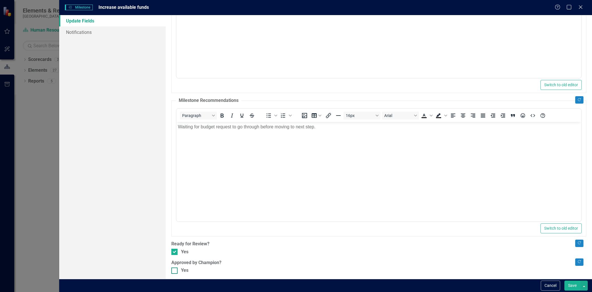
click at [173, 130] on input "Yes" at bounding box center [173, 270] width 4 height 4
checkbox input "true"
click at [287, 130] on div "Cancel Save" at bounding box center [325, 285] width 533 height 13
click at [287, 130] on button "Save" at bounding box center [573, 286] width 16 height 10
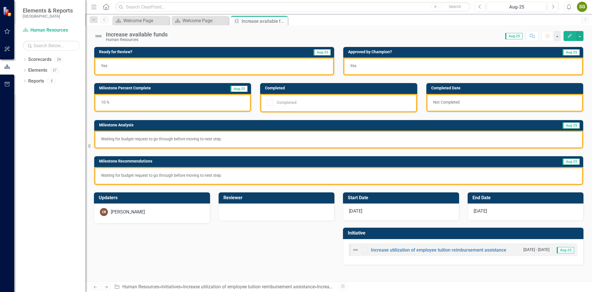
click at [0, 0] on icon at bounding box center [0, 0] width 0 height 0
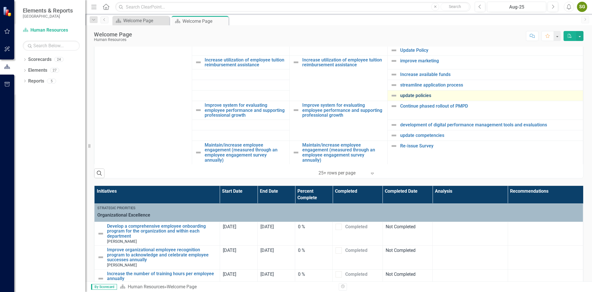
scroll to position [95, 0]
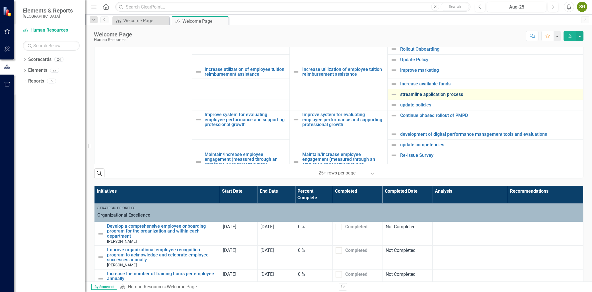
click at [287, 93] on link "streamline application process" at bounding box center [490, 94] width 180 height 5
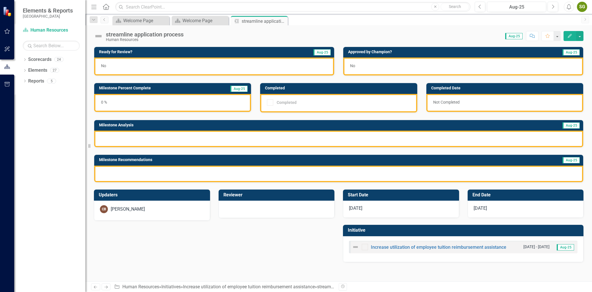
click at [287, 36] on button "Edit" at bounding box center [570, 36] width 13 height 10
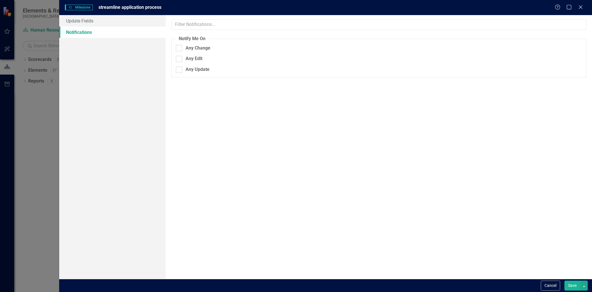
click at [93, 14] on div "Milestones Milestone streamline application process Help Maximize Close" at bounding box center [325, 7] width 533 height 15
click at [92, 19] on link "Update Fields" at bounding box center [112, 20] width 106 height 11
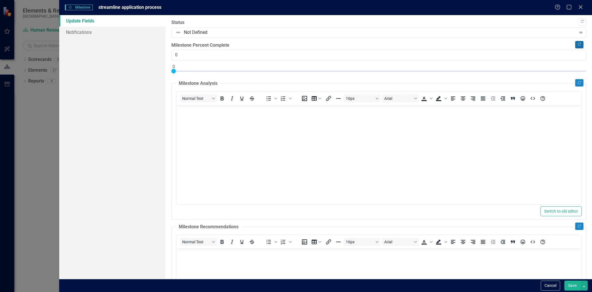
click at [287, 44] on icon "Copy Forward" at bounding box center [579, 44] width 4 height 3
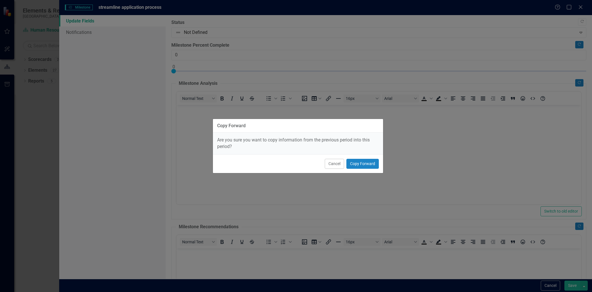
click at [287, 130] on div "Cancel Copy Forward" at bounding box center [298, 163] width 170 height 19
click at [287, 130] on button "Copy Forward" at bounding box center [363, 164] width 32 height 10
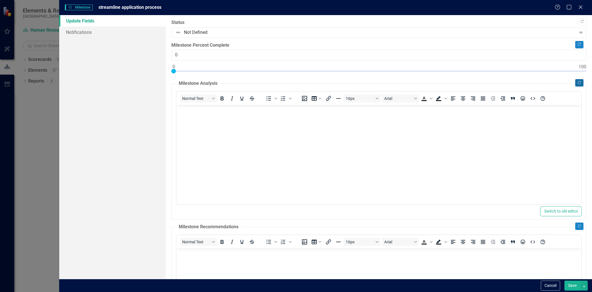
click at [287, 83] on icon "button" at bounding box center [579, 82] width 3 height 3
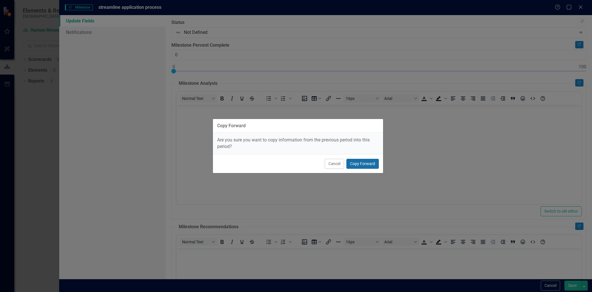
click at [287, 130] on button "Copy Forward" at bounding box center [363, 164] width 32 height 10
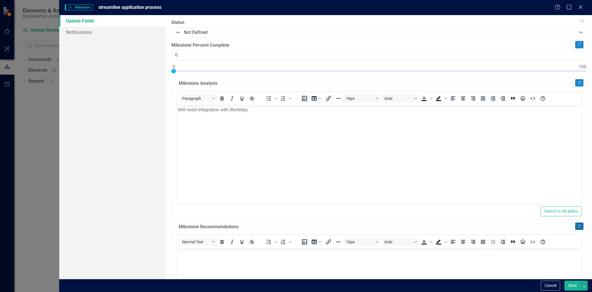
click at [287, 130] on icon "Copy Forward" at bounding box center [579, 226] width 4 height 3
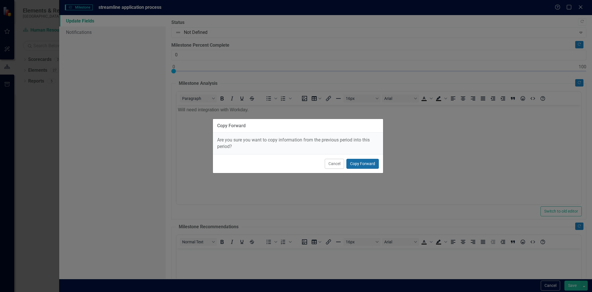
click at [287, 130] on button "Copy Forward" at bounding box center [363, 164] width 32 height 10
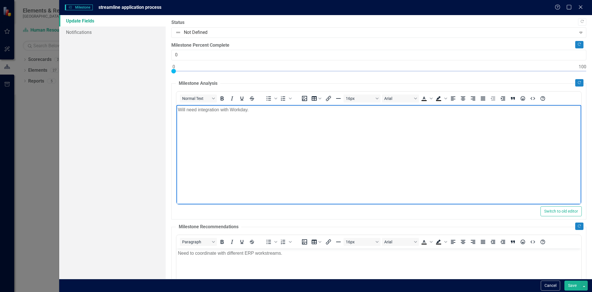
click at [287, 114] on body "Will need integration with Workday." at bounding box center [379, 147] width 405 height 85
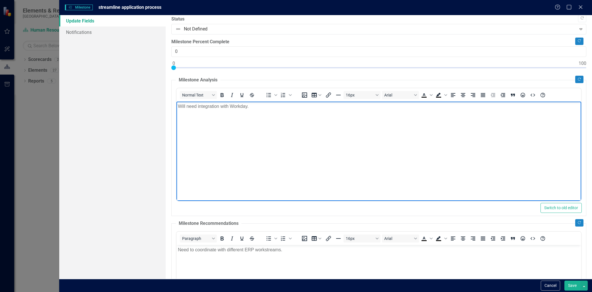
scroll to position [130, 0]
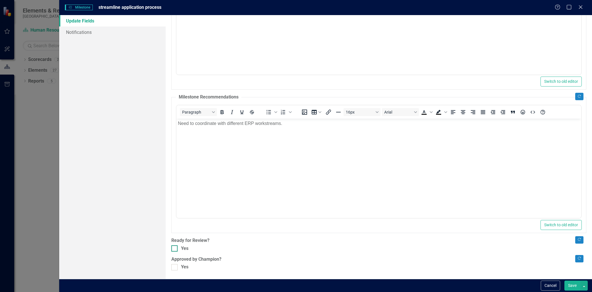
click at [173, 130] on input "Yes" at bounding box center [173, 247] width 4 height 4
checkbox input "true"
click at [175, 130] on input "Yes" at bounding box center [173, 266] width 4 height 4
checkbox input "true"
click at [287, 130] on button "Save" at bounding box center [573, 286] width 16 height 10
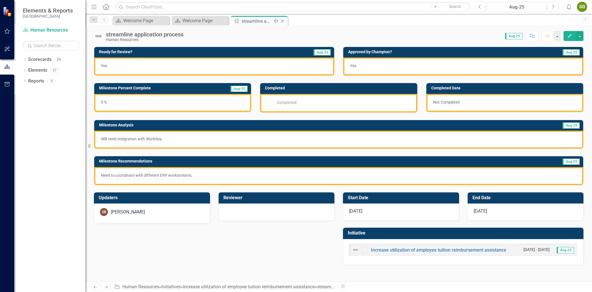
click at [282, 21] on icon at bounding box center [282, 21] width 3 height 3
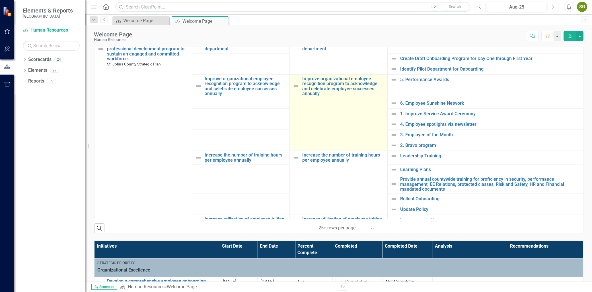
scroll to position [253, 0]
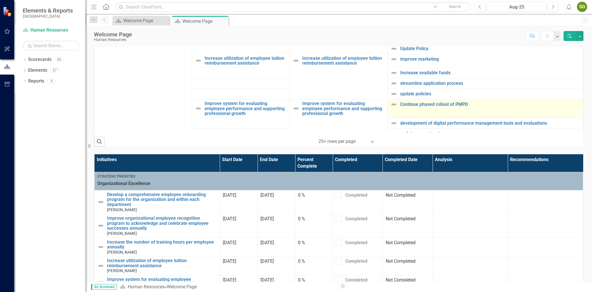
scroll to position [63, 0]
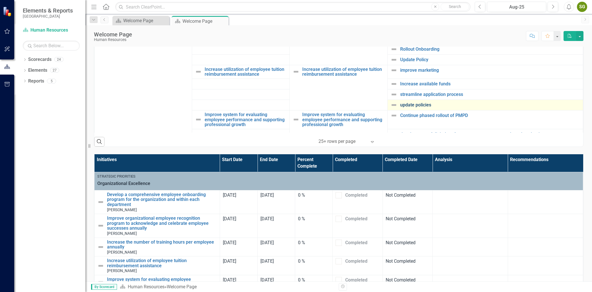
click at [411, 105] on link "update policies" at bounding box center [490, 104] width 180 height 5
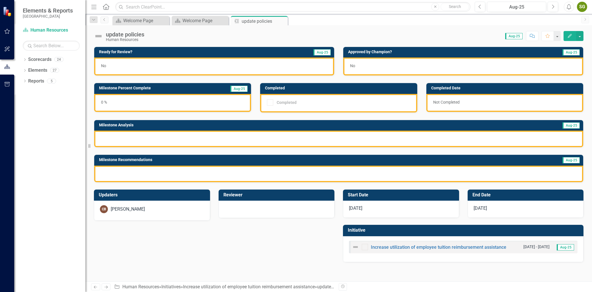
click at [572, 33] on button "Edit" at bounding box center [570, 36] width 13 height 10
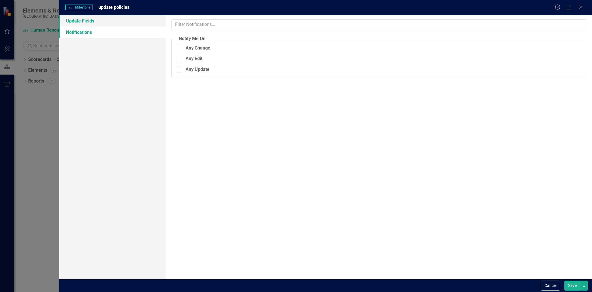
click at [110, 23] on link "Update Fields" at bounding box center [112, 20] width 106 height 11
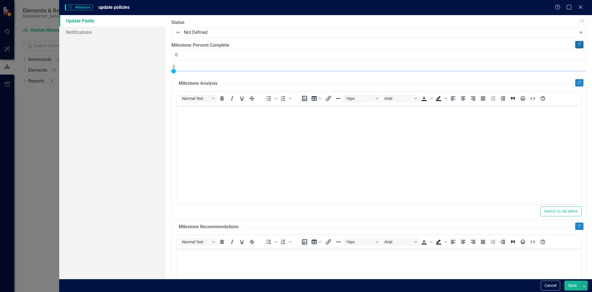
click at [577, 44] on icon "Copy Forward" at bounding box center [579, 44] width 4 height 3
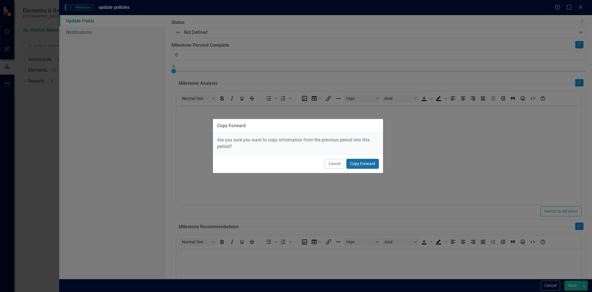
click at [376, 161] on button "Copy Forward" at bounding box center [363, 164] width 32 height 10
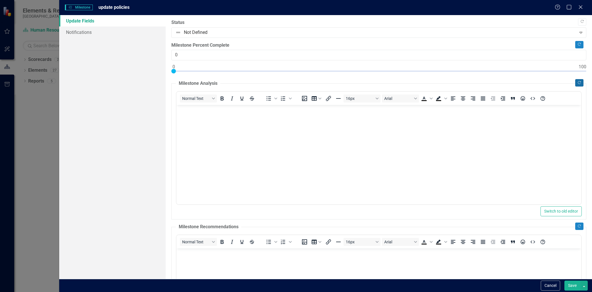
click at [577, 83] on icon "Copy Forward" at bounding box center [579, 82] width 4 height 3
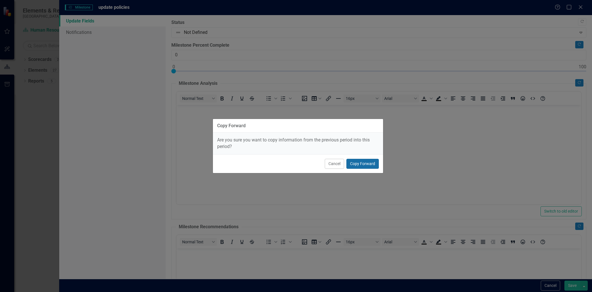
click at [369, 165] on button "Copy Forward" at bounding box center [363, 164] width 32 height 10
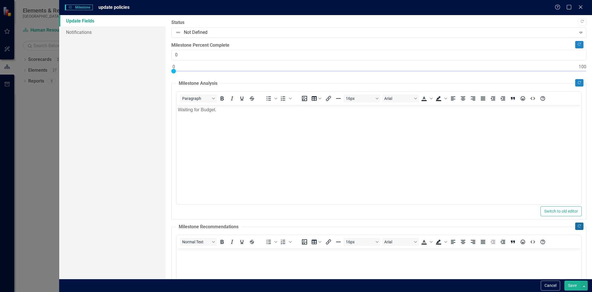
click at [578, 226] on icon "button" at bounding box center [579, 226] width 3 height 3
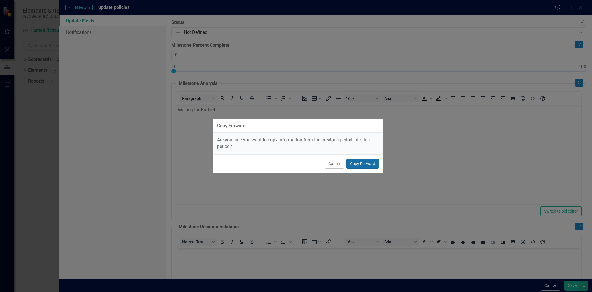
click at [362, 164] on button "Copy Forward" at bounding box center [363, 164] width 32 height 10
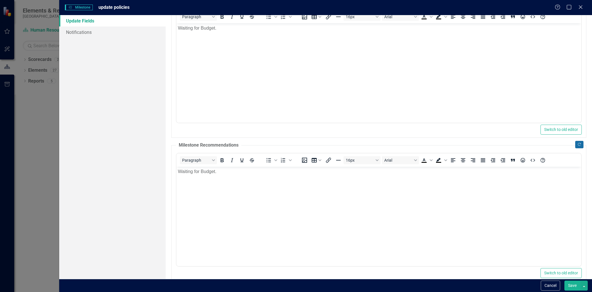
scroll to position [130, 0]
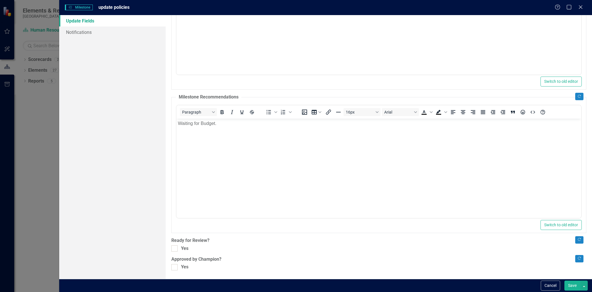
drag, startPoint x: 181, startPoint y: 246, endPoint x: 176, endPoint y: 244, distance: 5.4
click at [176, 244] on div "Copy Forward Status Not Defined Expand Copy Forward Milestone Percent Complete …" at bounding box center [378, 80] width 415 height 381
drag, startPoint x: 176, startPoint y: 244, endPoint x: 176, endPoint y: 249, distance: 5.1
click at [176, 249] on div at bounding box center [174, 248] width 6 height 6
click at [175, 249] on input "Yes" at bounding box center [173, 247] width 4 height 4
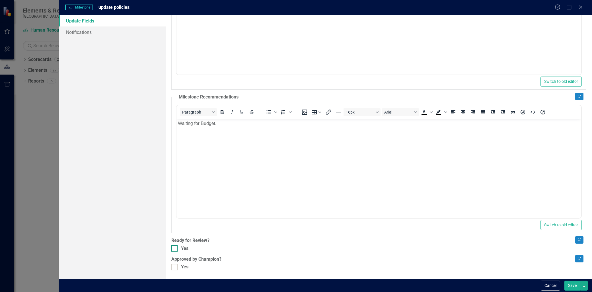
checkbox input "true"
click at [177, 271] on div ""Update" fields in ClearPoint are the fields that change from reporting period …" at bounding box center [379, 147] width 427 height 264
click at [177, 270] on div at bounding box center [174, 267] width 6 height 6
click at [175, 268] on input "Yes" at bounding box center [173, 266] width 4 height 4
checkbox input "true"
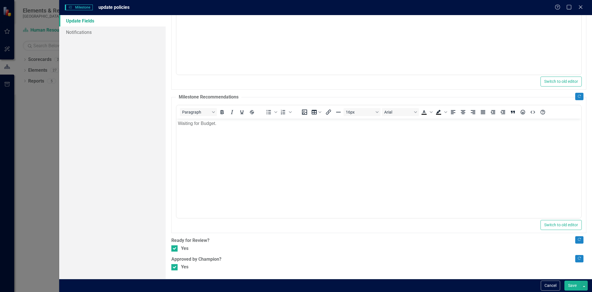
click at [573, 286] on button "Save" at bounding box center [573, 286] width 16 height 10
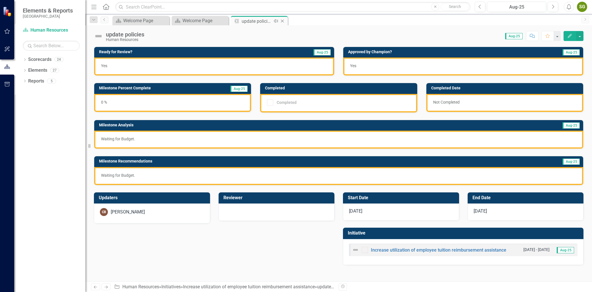
click at [281, 19] on icon "Close" at bounding box center [283, 21] width 6 height 5
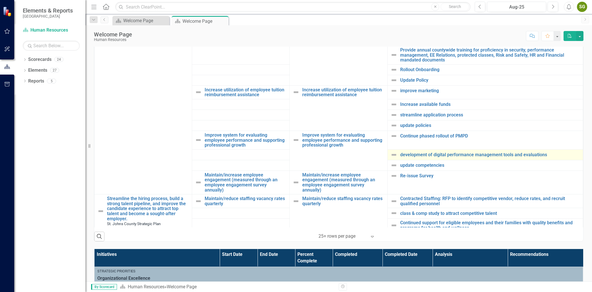
scroll to position [158, 0]
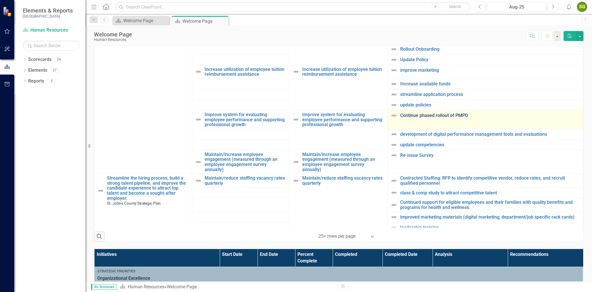
click at [413, 116] on link "Continue phased rollout of PMPD" at bounding box center [490, 115] width 180 height 5
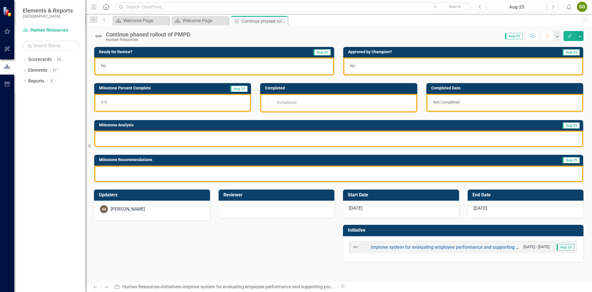
click at [571, 35] on icon "Edit" at bounding box center [569, 36] width 5 height 4
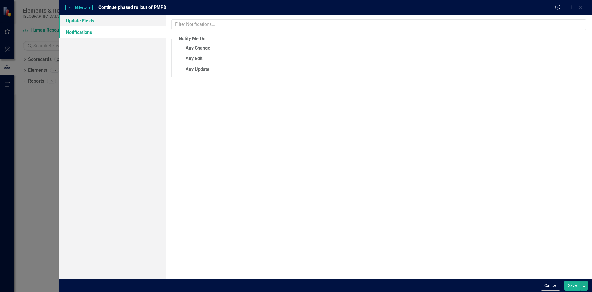
click at [87, 21] on link "Update Fields" at bounding box center [112, 20] width 106 height 11
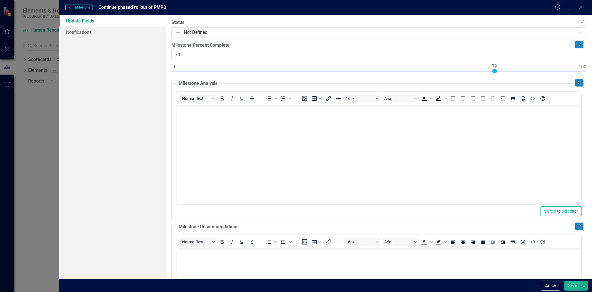
type input "80"
drag, startPoint x: 173, startPoint y: 71, endPoint x: 497, endPoint y: 83, distance: 324.6
click at [497, 83] on div "Copy Forward Status Not Defined Expand Copy Forward Milestone Percent Complete …" at bounding box center [378, 209] width 415 height 381
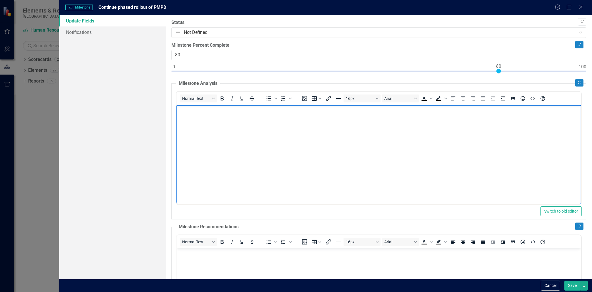
click at [296, 151] on body "Rich Text Area. Press ALT-0 for help." at bounding box center [379, 147] width 405 height 85
click at [229, 153] on body "Rich Text Area. Press ALT-0 for help." at bounding box center [379, 147] width 405 height 85
paste body "Rich Text Area. Press ALT-0 for help."
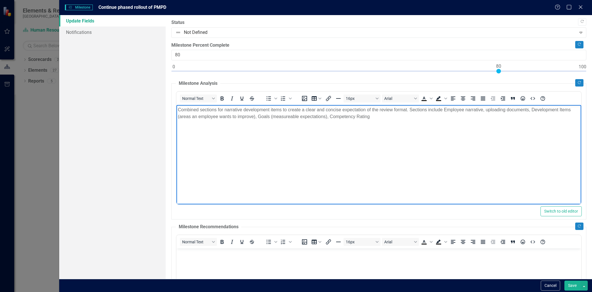
click at [233, 120] on p "Combined sections for narrative development items to create a clear and concise…" at bounding box center [379, 113] width 402 height 14
click at [267, 116] on p "Combined sections for narrative development items to create a clear and concise…" at bounding box center [379, 113] width 402 height 14
click at [350, 116] on p "Combined sections for narrative development items to create a clear and concise…" at bounding box center [379, 113] width 402 height 14
click at [376, 119] on p "Combined sections for narrative development items to create a clear and concise…" at bounding box center [379, 113] width 402 height 14
click at [398, 119] on p "Combined sections for narrative development items to create a clear and concise…" at bounding box center [379, 113] width 402 height 14
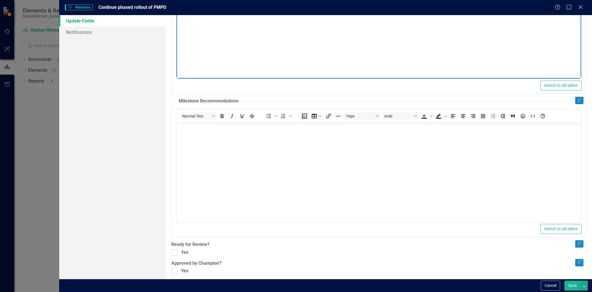
scroll to position [130, 0]
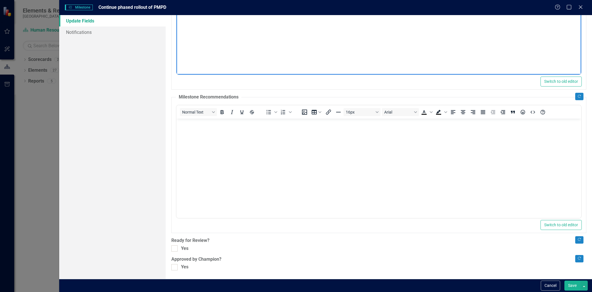
click at [245, 153] on body "Rich Text Area. Press ALT-0 for help." at bounding box center [379, 160] width 405 height 85
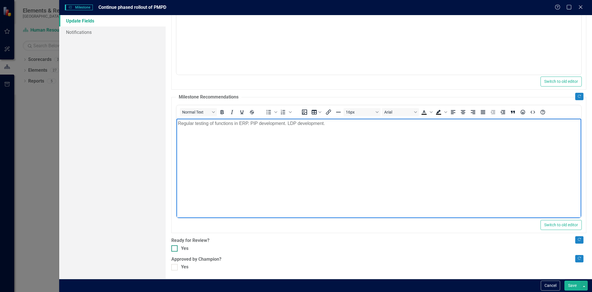
click at [173, 250] on div at bounding box center [174, 248] width 6 height 6
click at [173, 249] on input "Yes" at bounding box center [173, 247] width 4 height 4
checkbox input "true"
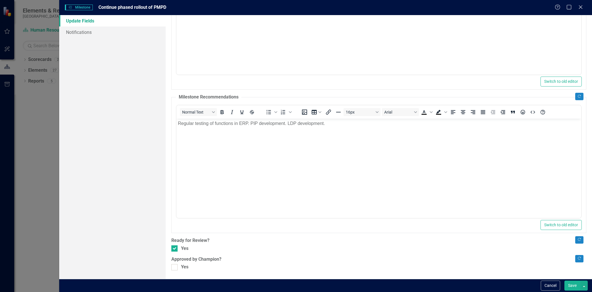
click at [175, 261] on label "Approved by Champion?" at bounding box center [378, 259] width 415 height 7
click at [176, 269] on div at bounding box center [174, 267] width 6 height 6
click at [175, 268] on input "Yes" at bounding box center [173, 266] width 4 height 4
checkbox input "true"
click at [575, 288] on button "Save" at bounding box center [573, 286] width 16 height 10
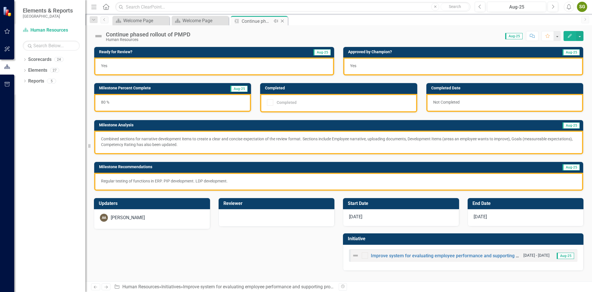
click at [283, 21] on icon "Close" at bounding box center [283, 21] width 6 height 5
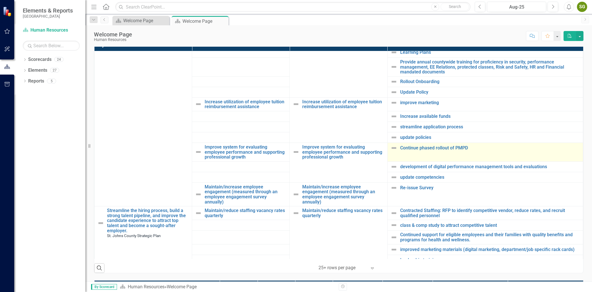
scroll to position [158, 0]
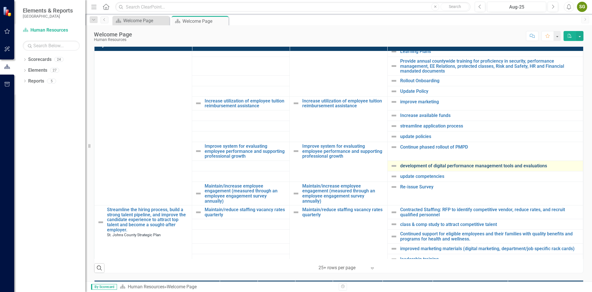
click at [407, 166] on link "development of digital performance management tools and evaluations" at bounding box center [490, 165] width 180 height 5
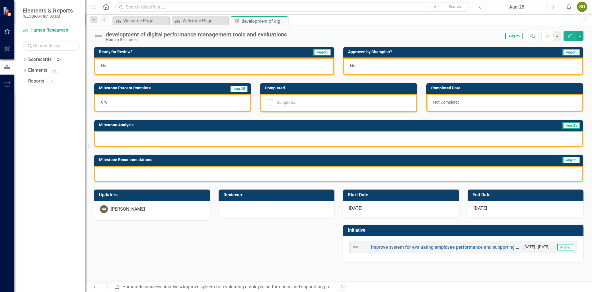
click at [566, 38] on button "Edit" at bounding box center [570, 36] width 13 height 10
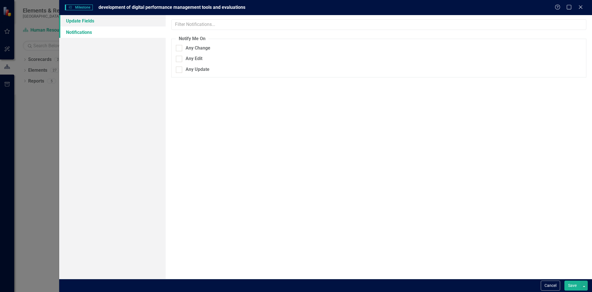
click at [100, 24] on link "Update Fields" at bounding box center [112, 20] width 106 height 11
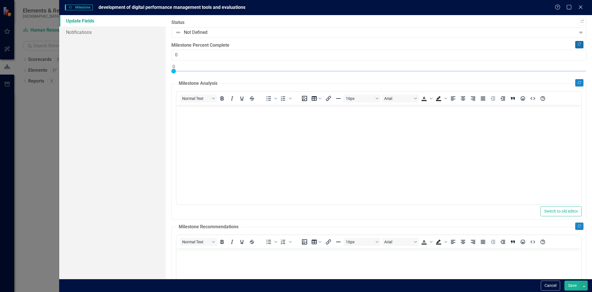
click at [577, 43] on icon "Copy Forward" at bounding box center [579, 44] width 4 height 3
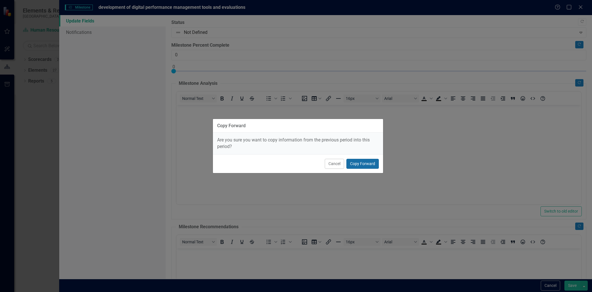
click at [350, 169] on button "Copy Forward" at bounding box center [363, 164] width 32 height 10
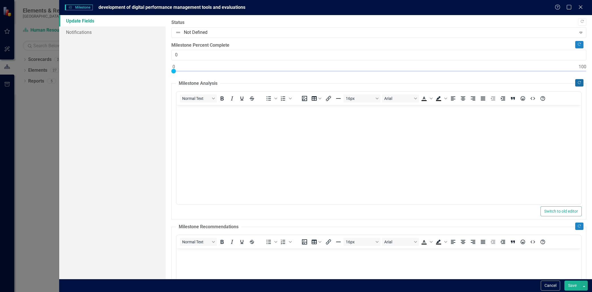
click at [576, 83] on button "Copy Forward" at bounding box center [579, 82] width 8 height 7
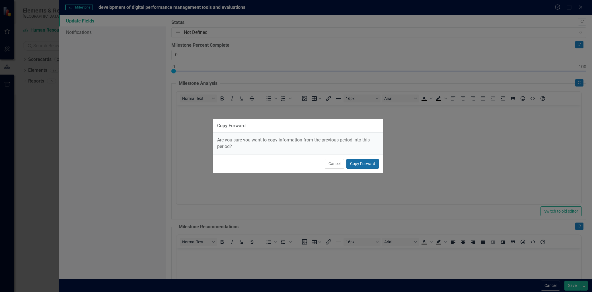
click at [353, 166] on button "Copy Forward" at bounding box center [363, 164] width 32 height 10
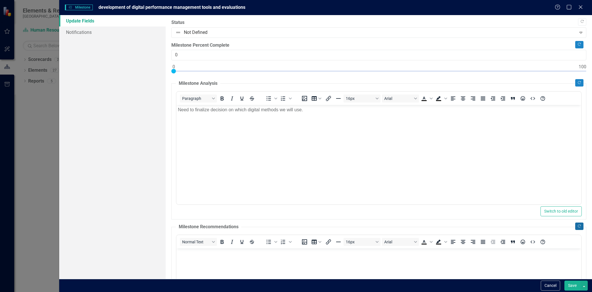
click at [577, 226] on icon "Copy Forward" at bounding box center [579, 226] width 4 height 3
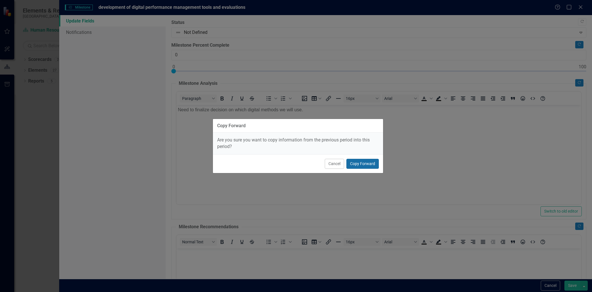
click at [368, 167] on button "Copy Forward" at bounding box center [363, 164] width 32 height 10
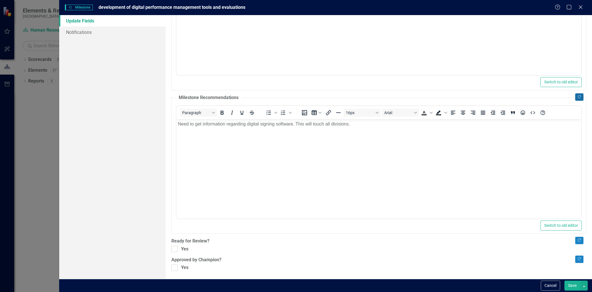
scroll to position [130, 0]
click at [177, 250] on div at bounding box center [174, 248] width 6 height 6
click at [175, 249] on input "Yes" at bounding box center [173, 247] width 4 height 4
checkbox input "true"
click at [177, 265] on div at bounding box center [174, 267] width 6 height 6
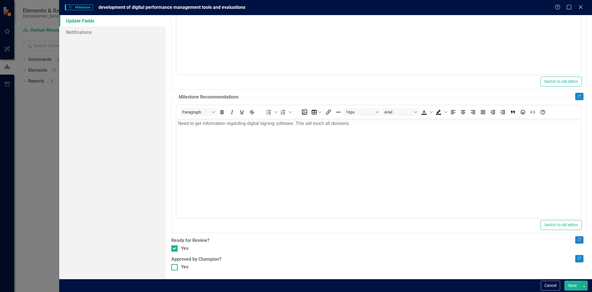
click at [175, 265] on input "Yes" at bounding box center [173, 266] width 4 height 4
checkbox input "true"
click at [571, 286] on button "Save" at bounding box center [573, 286] width 16 height 10
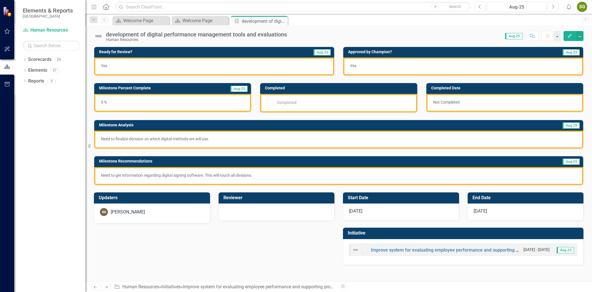
click at [0, 0] on icon "Close" at bounding box center [0, 0] width 0 height 0
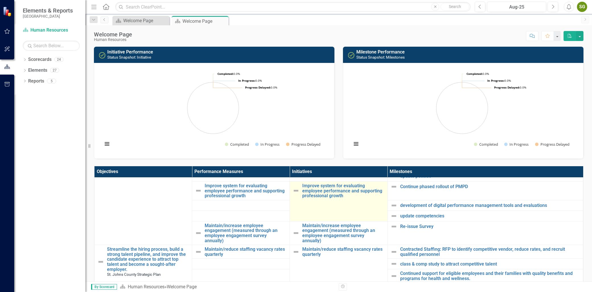
scroll to position [253, 0]
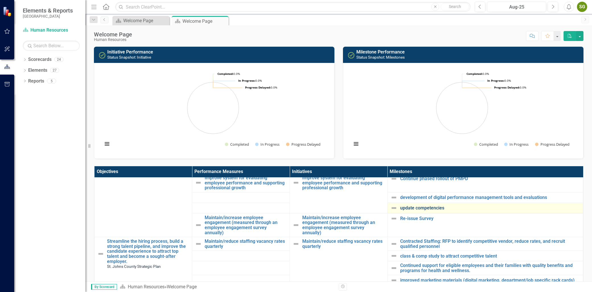
click at [418, 207] on link "update competencies" at bounding box center [490, 208] width 180 height 5
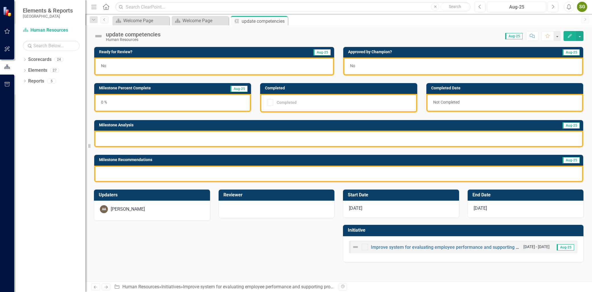
click at [571, 35] on icon "Edit" at bounding box center [569, 36] width 5 height 4
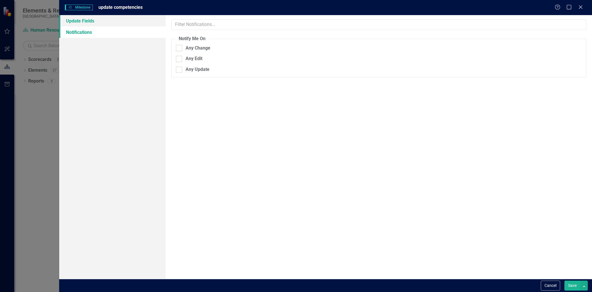
click at [69, 20] on link "Update Fields" at bounding box center [112, 20] width 106 height 11
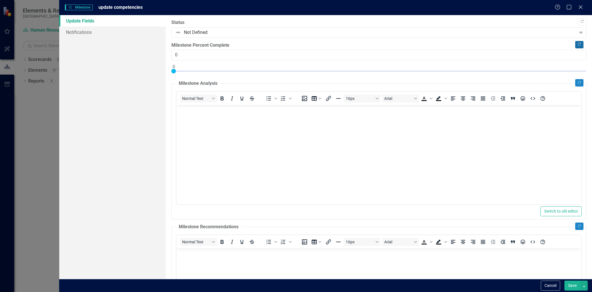
click at [577, 44] on icon "Copy Forward" at bounding box center [579, 44] width 4 height 3
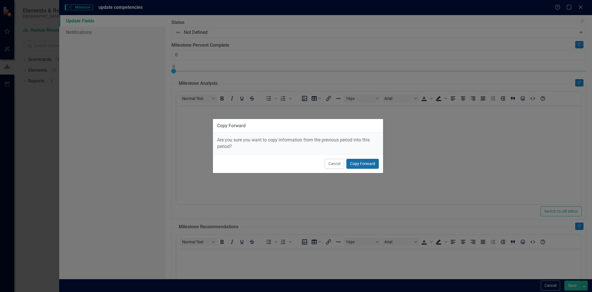
click at [359, 162] on button "Copy Forward" at bounding box center [363, 164] width 32 height 10
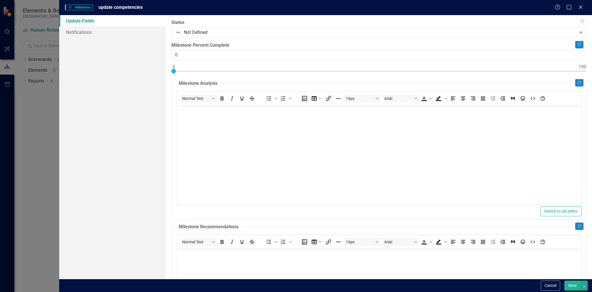
click at [575, 78] on div "Copy Forward Status Not Defined Expand Copy Forward Milestone Percent Complete …" at bounding box center [378, 209] width 415 height 381
click at [577, 81] on button "Copy Forward" at bounding box center [579, 82] width 8 height 7
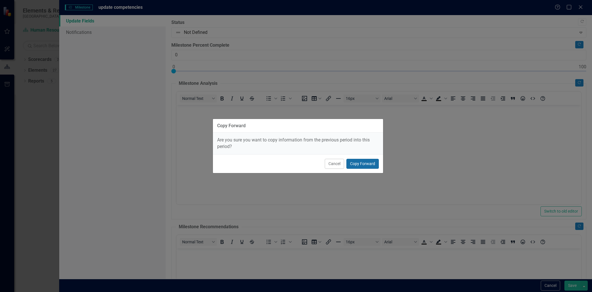
click at [366, 164] on button "Copy Forward" at bounding box center [363, 164] width 32 height 10
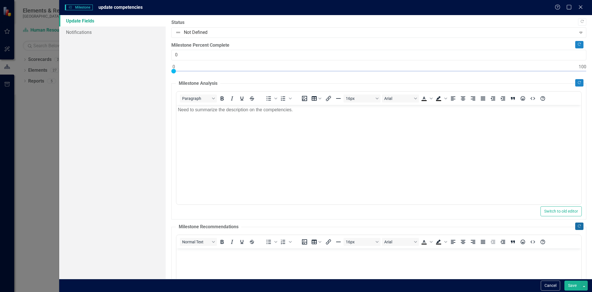
click at [577, 226] on icon "Copy Forward" at bounding box center [579, 226] width 4 height 3
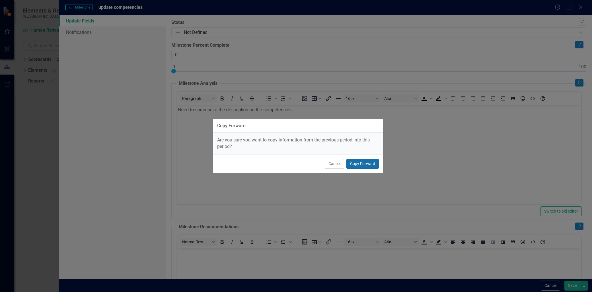
click at [370, 161] on button "Copy Forward" at bounding box center [363, 164] width 32 height 10
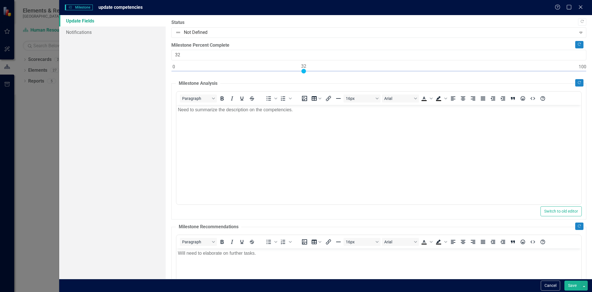
type input "33"
drag, startPoint x: 173, startPoint y: 71, endPoint x: 305, endPoint y: 83, distance: 132.9
click at [305, 83] on div "Copy Forward Status Not Defined Expand Copy Forward Milestone Percent Complete …" at bounding box center [378, 209] width 415 height 381
click at [250, 133] on body "Need to summarize the description on the competencies." at bounding box center [379, 147] width 405 height 85
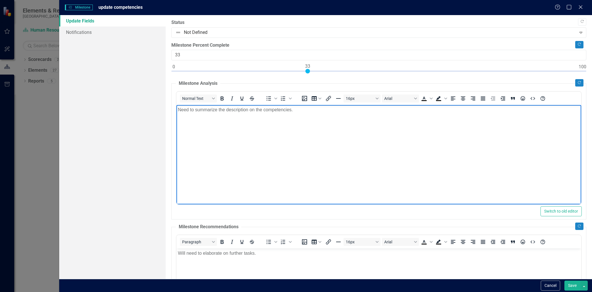
click at [294, 115] on body "Need to summarize the description on the competencies." at bounding box center [379, 147] width 405 height 85
drag, startPoint x: 297, startPoint y: 111, endPoint x: 162, endPoint y: 125, distance: 135.6
click at [177, 125] on html "Need to summarize the description on the competencies." at bounding box center [379, 147] width 405 height 85
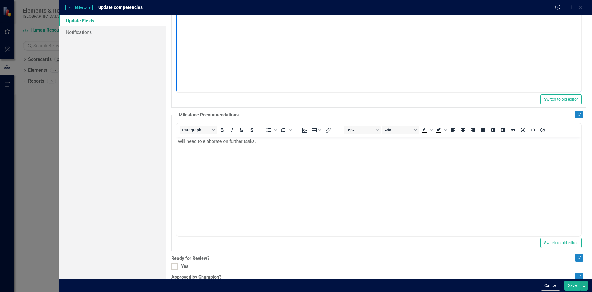
scroll to position [130, 0]
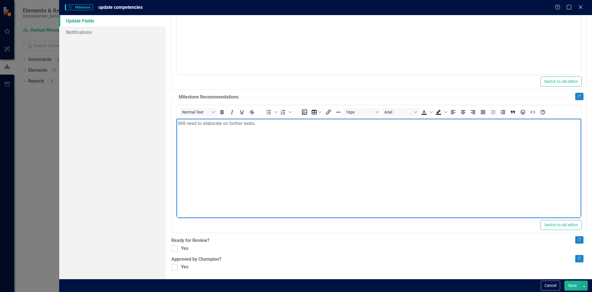
click at [270, 142] on body "Will need to elaborate on further tasks." at bounding box center [379, 160] width 405 height 85
paste body "Rich Text Area. Press ALT-0 for help."
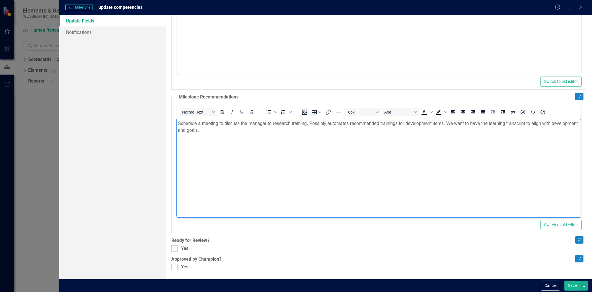
click at [243, 134] on body "Schedule a meeting to discuss the manager to research training. Possibly automa…" at bounding box center [379, 160] width 405 height 85
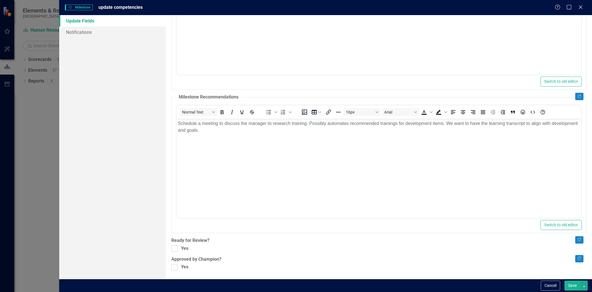
drag, startPoint x: 748, startPoint y: 402, endPoint x: 322, endPoint y: 209, distance: 467.8
click at [176, 247] on div at bounding box center [174, 248] width 6 height 6
click at [175, 247] on input "Yes" at bounding box center [173, 247] width 4 height 4
checkbox input "true"
click at [177, 268] on div at bounding box center [174, 267] width 6 height 6
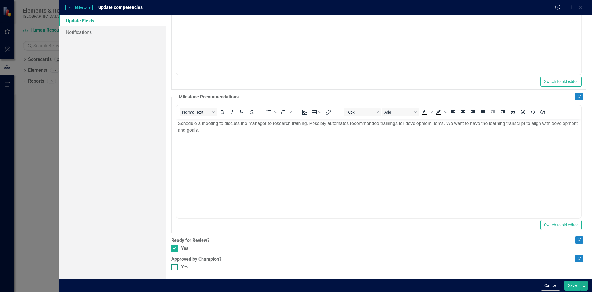
click at [175, 268] on input "Yes" at bounding box center [173, 266] width 4 height 4
checkbox input "true"
click at [572, 286] on button "Save" at bounding box center [573, 286] width 16 height 10
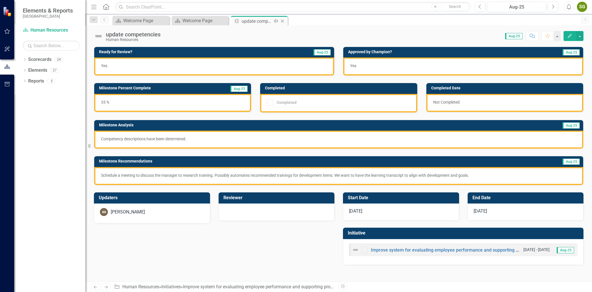
click at [283, 20] on icon at bounding box center [282, 21] width 3 height 3
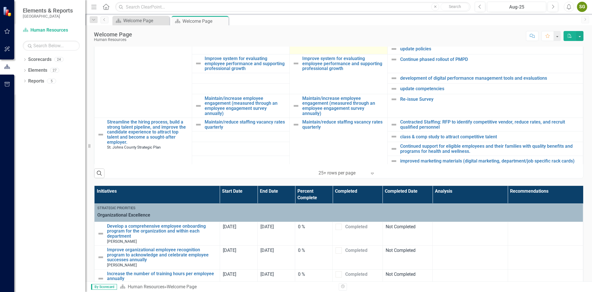
scroll to position [158, 0]
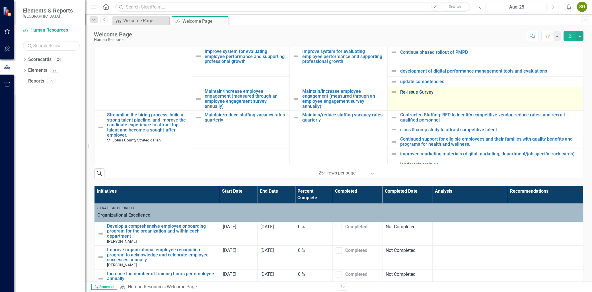
click at [413, 92] on link "Re-issue Survey" at bounding box center [490, 92] width 180 height 5
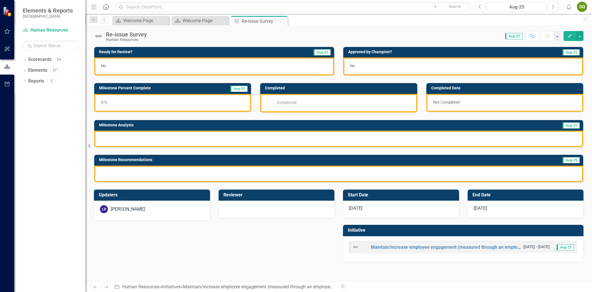
click at [565, 34] on button "Edit" at bounding box center [570, 36] width 13 height 10
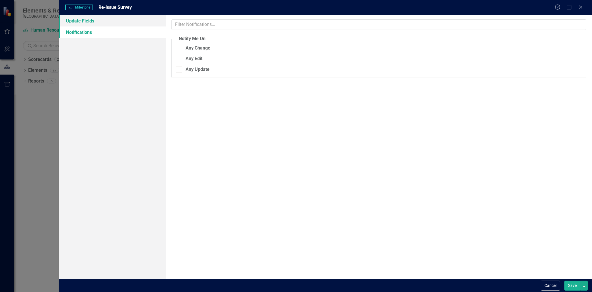
click at [85, 23] on link "Update Fields" at bounding box center [112, 20] width 106 height 11
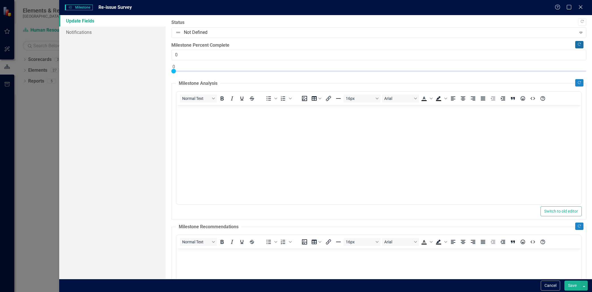
click at [577, 45] on icon "Copy Forward" at bounding box center [579, 44] width 4 height 3
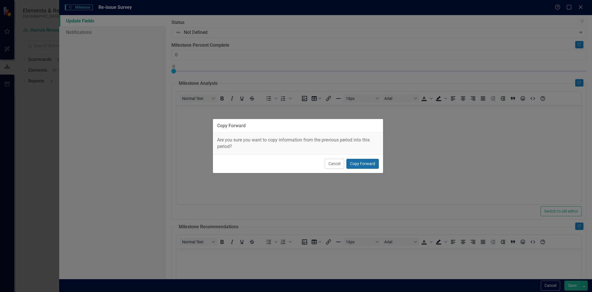
click at [371, 163] on button "Copy Forward" at bounding box center [363, 164] width 32 height 10
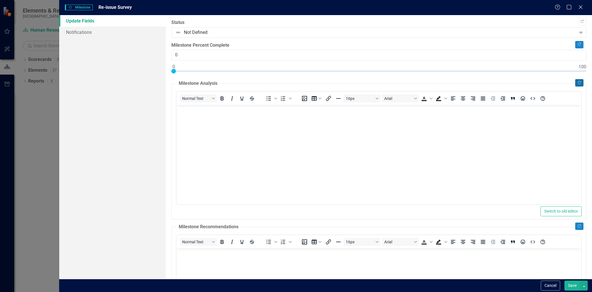
click at [577, 81] on icon "Copy Forward" at bounding box center [579, 82] width 4 height 3
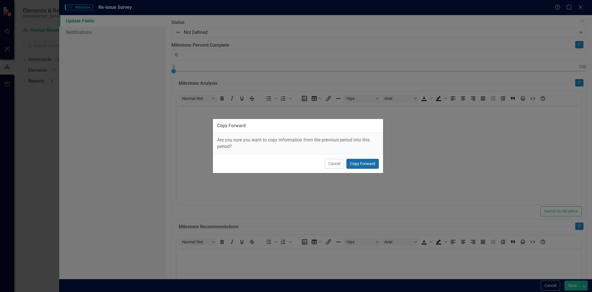
click at [354, 164] on button "Copy Forward" at bounding box center [363, 164] width 32 height 10
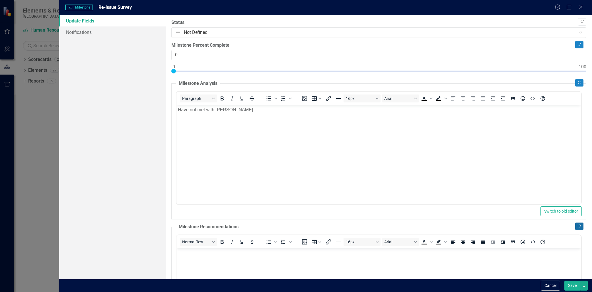
click at [577, 226] on icon "Copy Forward" at bounding box center [579, 226] width 4 height 3
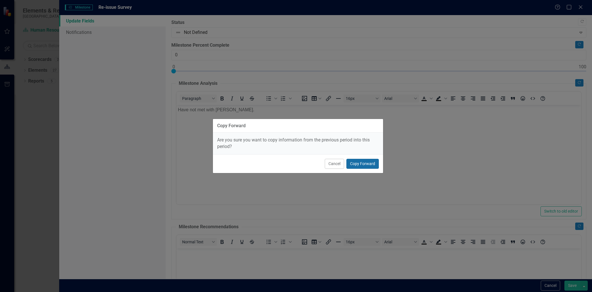
drag, startPoint x: 366, startPoint y: 163, endPoint x: 190, endPoint y: 58, distance: 205.4
click at [366, 163] on button "Copy Forward" at bounding box center [363, 164] width 32 height 10
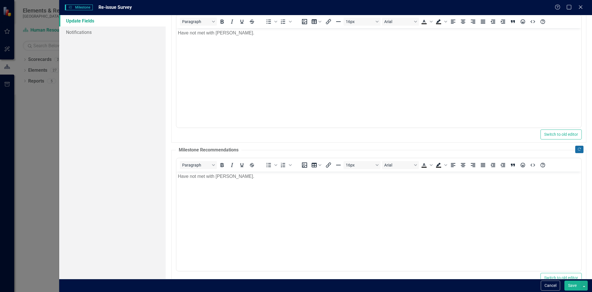
scroll to position [35, 0]
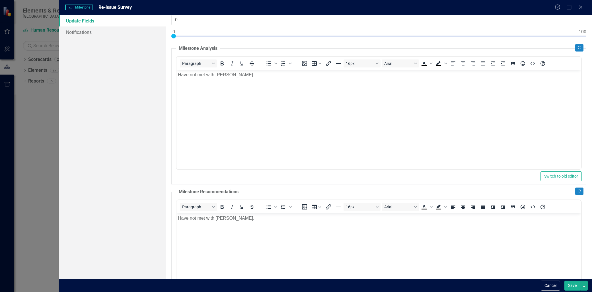
click at [245, 107] on body "Have not met with Laura." at bounding box center [379, 112] width 405 height 85
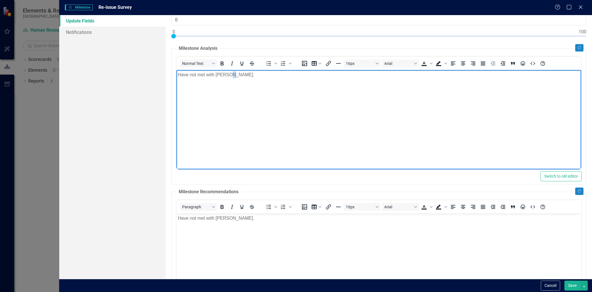
click at [245, 107] on body "Have not met with Laura." at bounding box center [379, 112] width 405 height 85
click at [262, 230] on body "Have not met with Laura." at bounding box center [379, 255] width 405 height 85
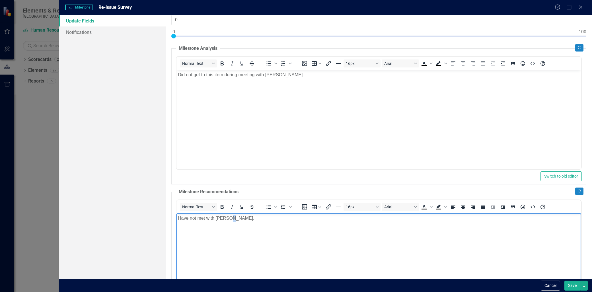
click at [262, 230] on body "Have not met with Laura." at bounding box center [379, 255] width 405 height 85
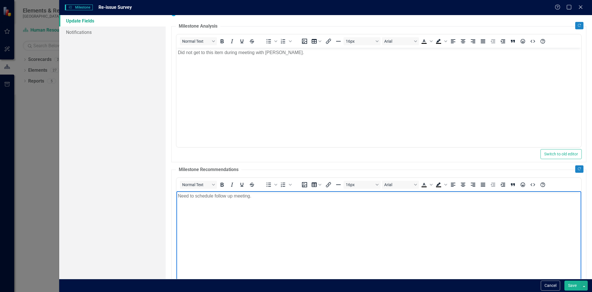
scroll to position [130, 0]
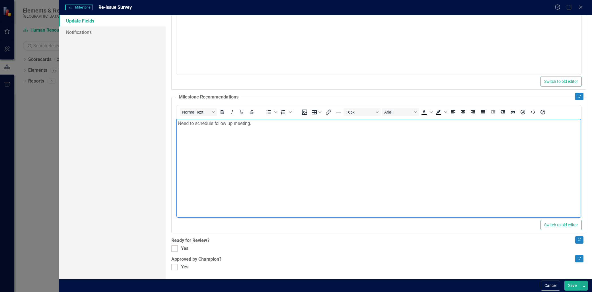
click at [175, 245] on div "Copy Forward Status Not Defined Expand Copy Forward Milestone Percent Complete …" at bounding box center [378, 80] width 415 height 381
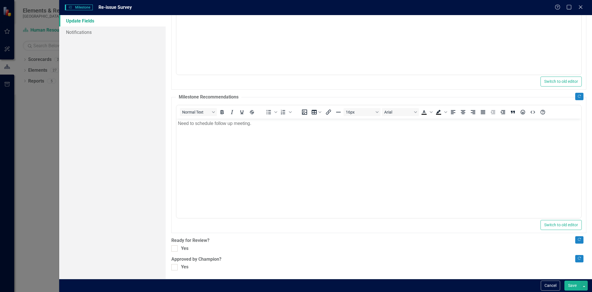
click at [175, 255] on div "Copy Forward Status Not Defined Expand Copy Forward Milestone Percent Complete …" at bounding box center [378, 80] width 415 height 381
click at [170, 245] on div ""Update" fields in ClearPoint are the fields that change from reporting period …" at bounding box center [379, 147] width 427 height 264
drag, startPoint x: 175, startPoint y: 249, endPoint x: 174, endPoint y: 262, distance: 12.6
click at [175, 250] on div at bounding box center [174, 248] width 6 height 6
click at [175, 249] on input "Yes" at bounding box center [173, 247] width 4 height 4
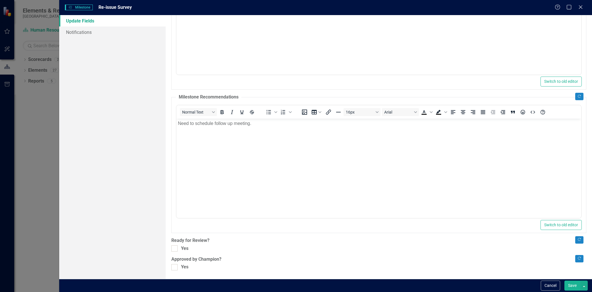
checkbox input "true"
drag, startPoint x: 173, startPoint y: 264, endPoint x: 175, endPoint y: 266, distance: 3.2
click at [173, 265] on div "Copy Forward Status Not Defined Expand Copy Forward Milestone Percent Complete …" at bounding box center [378, 80] width 415 height 381
click at [175, 266] on input "Yes" at bounding box center [173, 266] width 4 height 4
checkbox input "true"
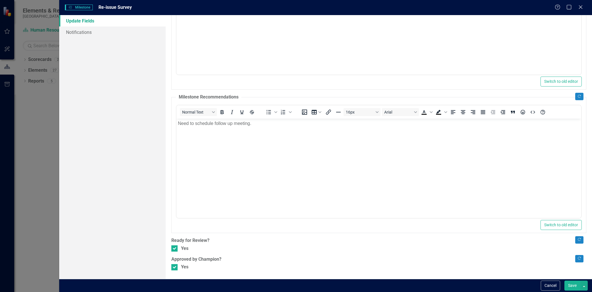
click at [571, 286] on button "Save" at bounding box center [573, 286] width 16 height 10
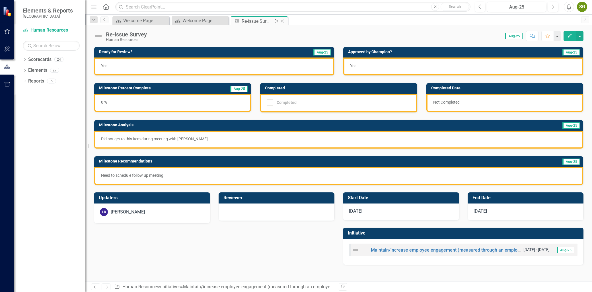
click at [282, 20] on icon "Close" at bounding box center [283, 21] width 6 height 5
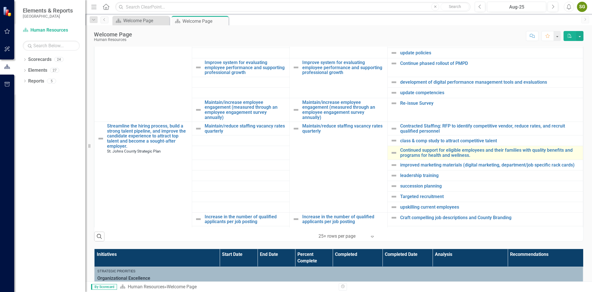
scroll to position [221, 0]
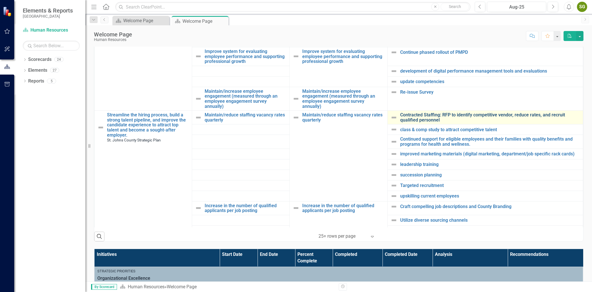
click at [439, 121] on link "Contracted Staffing: RFP to identify competitive vendor, reduce rates, and recr…" at bounding box center [490, 117] width 180 height 10
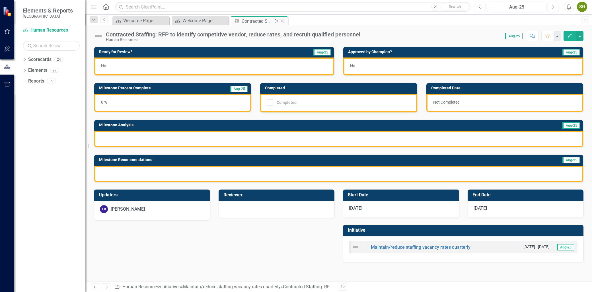
click at [282, 21] on icon at bounding box center [282, 21] width 3 height 3
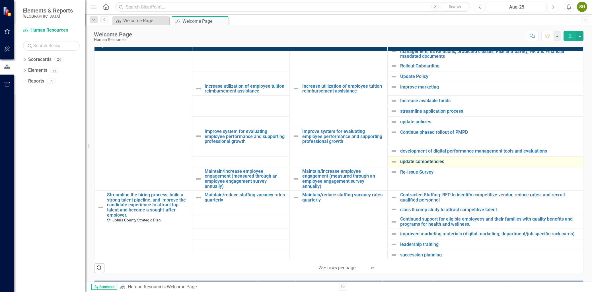
scroll to position [190, 0]
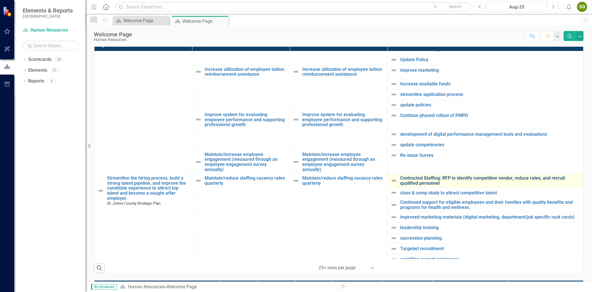
click at [423, 181] on link "Contracted Staffing: RFP to identify competitive vendor, reduce rates, and recr…" at bounding box center [490, 181] width 180 height 10
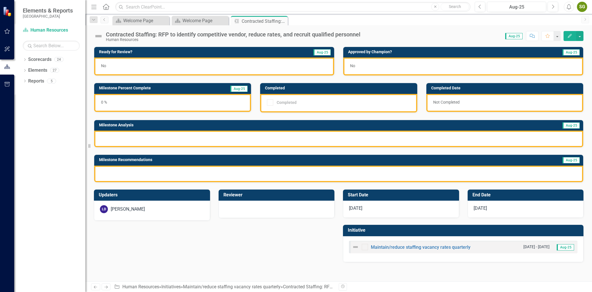
click at [570, 34] on icon "Edit" at bounding box center [569, 36] width 5 height 4
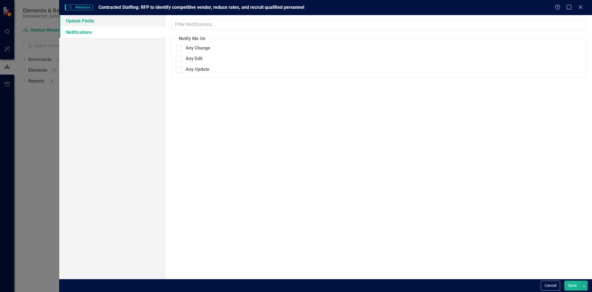
click at [108, 23] on link "Update Fields" at bounding box center [112, 20] width 106 height 11
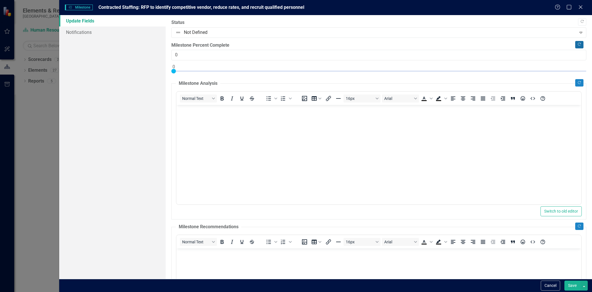
click at [577, 44] on icon "Copy Forward" at bounding box center [579, 44] width 4 height 3
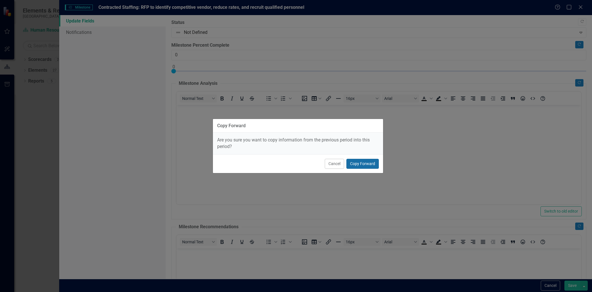
drag, startPoint x: 355, startPoint y: 166, endPoint x: 360, endPoint y: 167, distance: 5.0
click at [356, 167] on button "Copy Forward" at bounding box center [363, 164] width 32 height 10
type input "50"
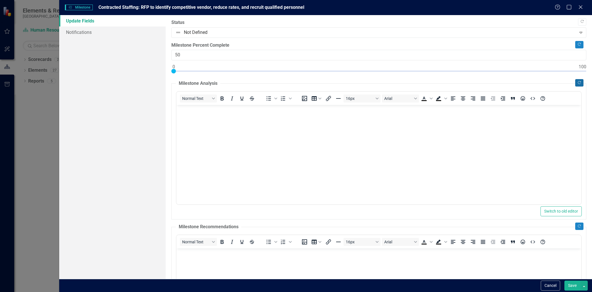
click at [576, 80] on button "Copy Forward" at bounding box center [579, 82] width 8 height 7
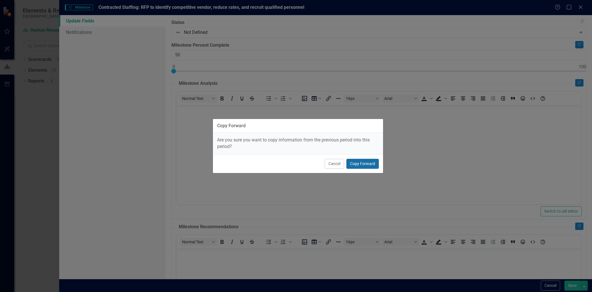
click at [365, 159] on button "Copy Forward" at bounding box center [363, 164] width 32 height 10
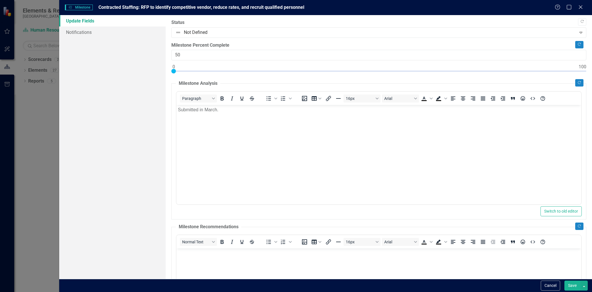
click at [570, 225] on fieldset "Milestone Recommendations Normal Text To open the popup, press Shift+Enter To o…" at bounding box center [378, 293] width 415 height 139
click at [575, 225] on button "Copy Forward" at bounding box center [579, 226] width 8 height 7
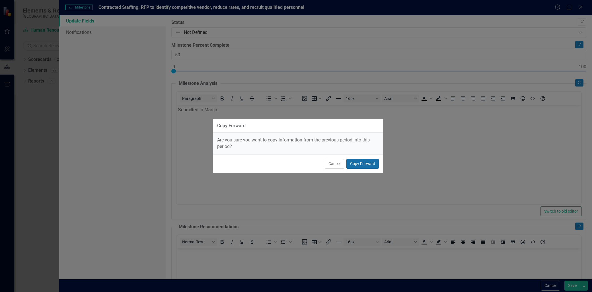
click at [358, 165] on button "Copy Forward" at bounding box center [363, 164] width 32 height 10
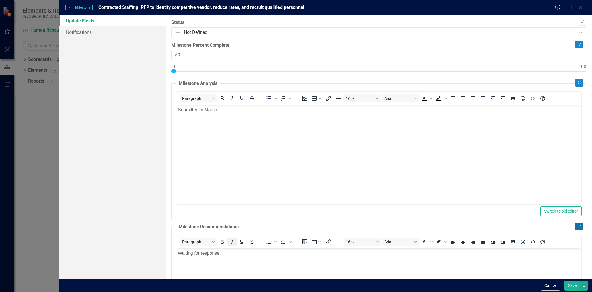
scroll to position [130, 0]
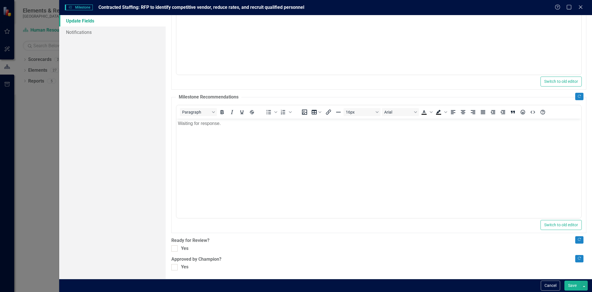
click at [169, 248] on div ""Update" fields in ClearPoint are the fields that change from reporting period …" at bounding box center [379, 147] width 427 height 264
drag, startPoint x: 169, startPoint y: 248, endPoint x: 172, endPoint y: 251, distance: 4.7
click at [172, 251] on div at bounding box center [174, 248] width 6 height 6
click at [172, 249] on input "Yes" at bounding box center [173, 247] width 4 height 4
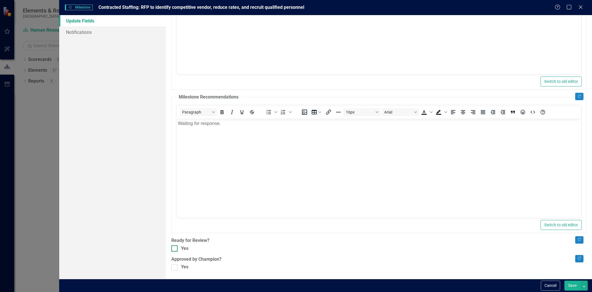
checkbox input "true"
click at [176, 268] on div at bounding box center [174, 267] width 6 height 6
click at [175, 268] on input "Yes" at bounding box center [173, 266] width 4 height 4
checkbox input "true"
click at [577, 285] on button "Save" at bounding box center [573, 286] width 16 height 10
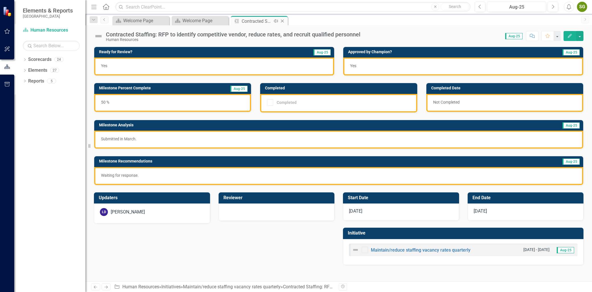
click at [283, 20] on icon "Close" at bounding box center [283, 21] width 6 height 5
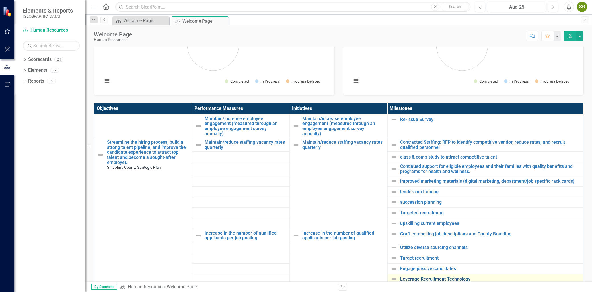
scroll to position [285, 0]
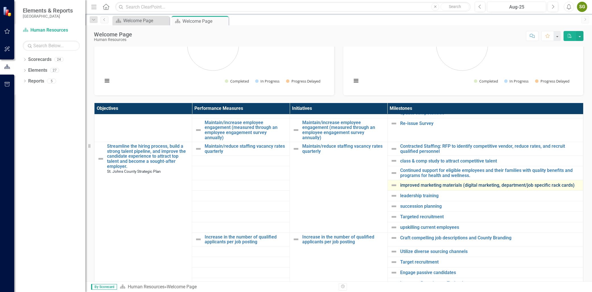
click at [433, 186] on link "improved marketing materials (digital marketing, department/job specific rack c…" at bounding box center [490, 185] width 180 height 5
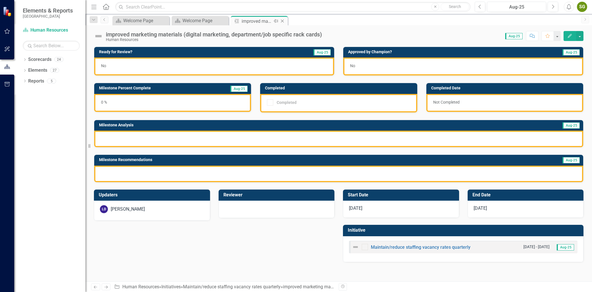
click at [283, 21] on icon at bounding box center [282, 21] width 3 height 3
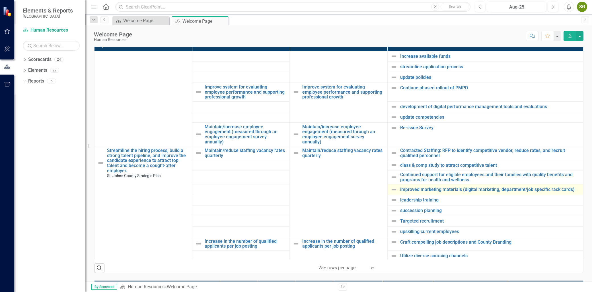
scroll to position [253, 0]
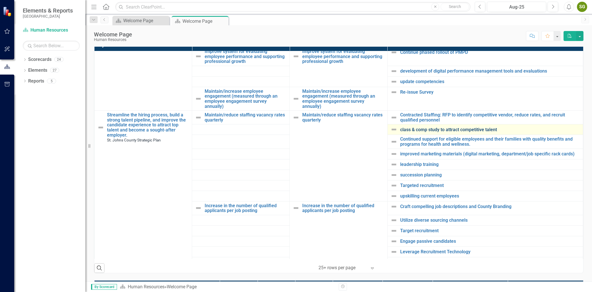
click at [476, 128] on link "class & comp study to attract competitive talent" at bounding box center [490, 129] width 180 height 5
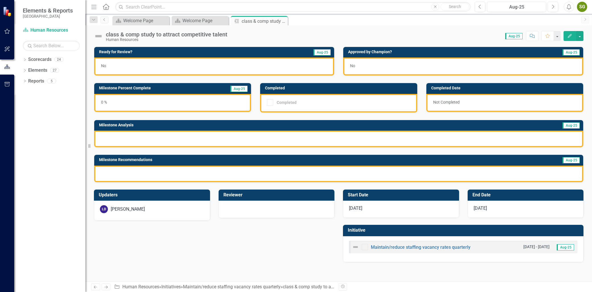
click at [566, 36] on button "Edit" at bounding box center [570, 36] width 13 height 10
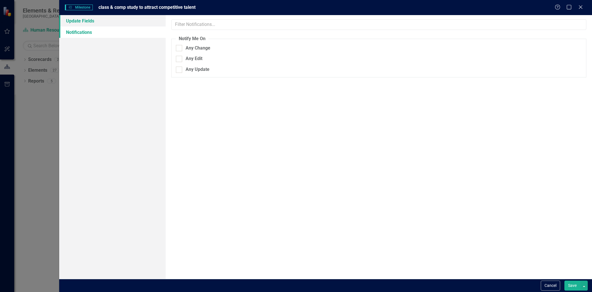
click at [97, 19] on link "Update Fields" at bounding box center [112, 20] width 106 height 11
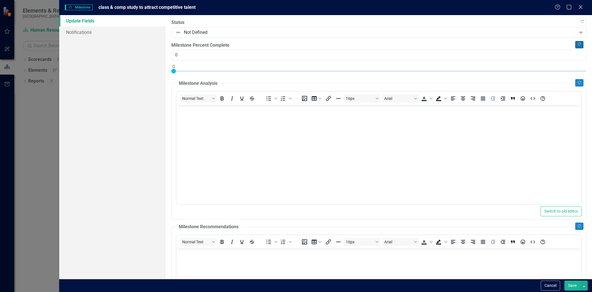
click at [577, 46] on icon "Copy Forward" at bounding box center [579, 44] width 4 height 3
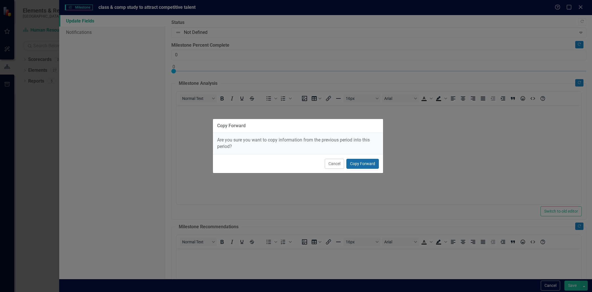
click at [371, 164] on button "Copy Forward" at bounding box center [363, 164] width 32 height 10
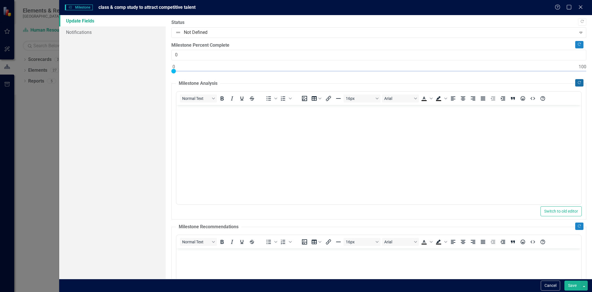
click at [575, 81] on button "Copy Forward" at bounding box center [579, 82] width 8 height 7
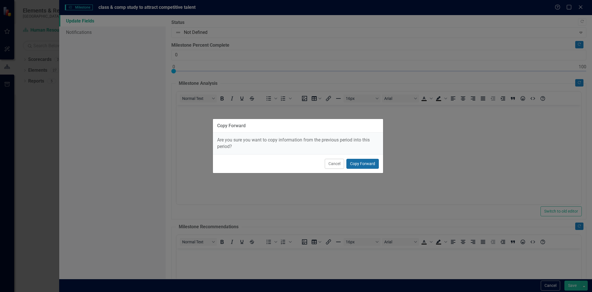
click at [369, 163] on button "Copy Forward" at bounding box center [363, 164] width 32 height 10
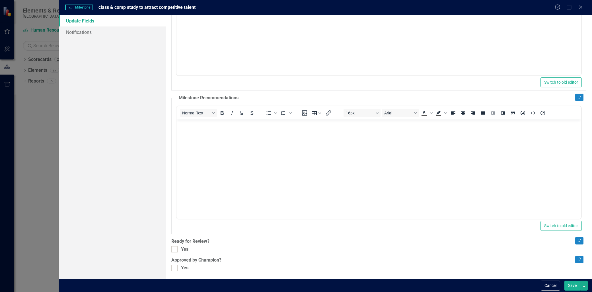
scroll to position [130, 0]
click at [577, 97] on icon "Copy Forward" at bounding box center [579, 96] width 4 height 3
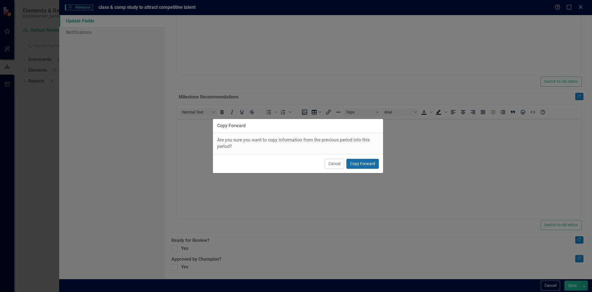
click at [359, 163] on button "Copy Forward" at bounding box center [363, 164] width 32 height 10
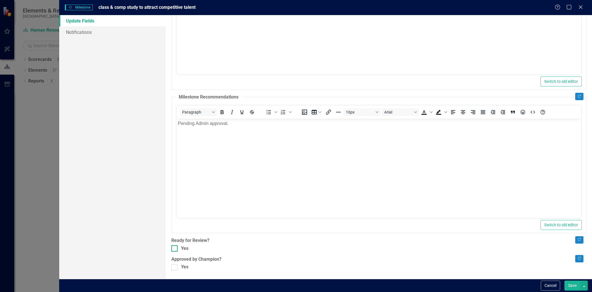
click at [177, 247] on div at bounding box center [174, 248] width 6 height 6
click at [175, 247] on input "Yes" at bounding box center [173, 247] width 4 height 4
checkbox input "true"
click at [172, 271] on div ""Update" fields in ClearPoint are the fields that change from reporting period …" at bounding box center [379, 147] width 427 height 264
click at [173, 268] on div at bounding box center [174, 267] width 6 height 6
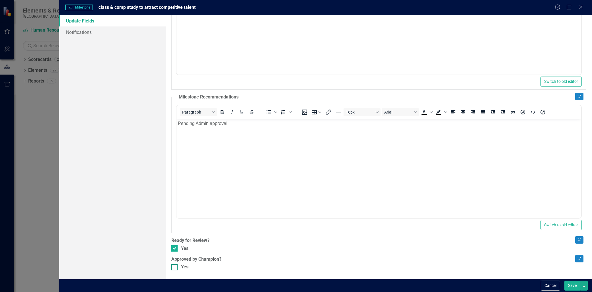
click at [173, 268] on input "Yes" at bounding box center [173, 266] width 4 height 4
checkbox input "true"
click at [569, 290] on button "Save" at bounding box center [573, 286] width 16 height 10
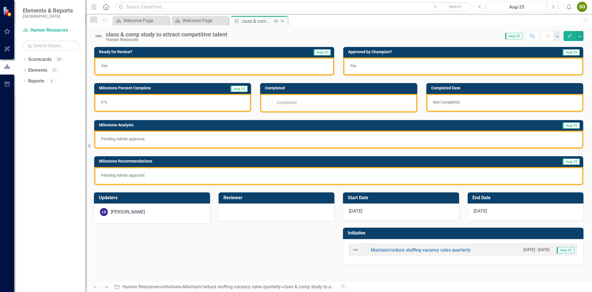
click at [282, 20] on icon at bounding box center [282, 21] width 3 height 3
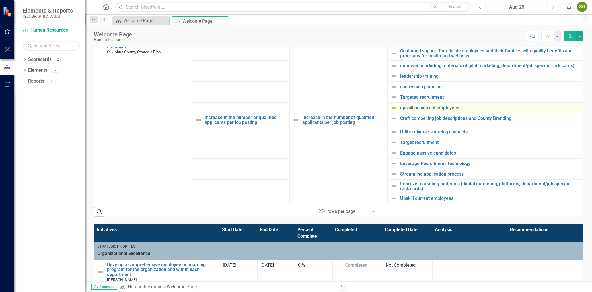
scroll to position [253, 0]
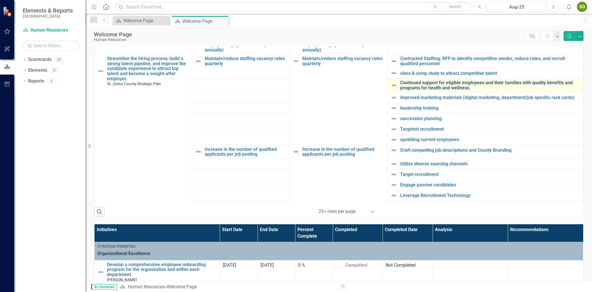
click at [445, 83] on link "Continued support for eligible employees and their families with quality benefi…" at bounding box center [490, 85] width 180 height 10
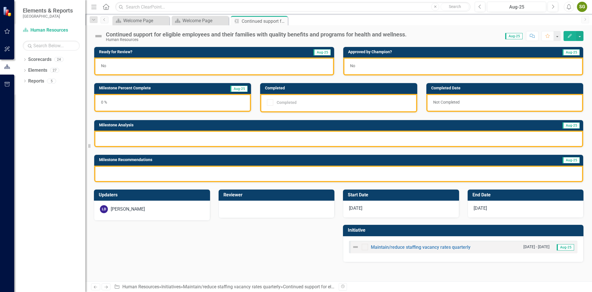
click at [571, 38] on button "Edit" at bounding box center [570, 36] width 13 height 10
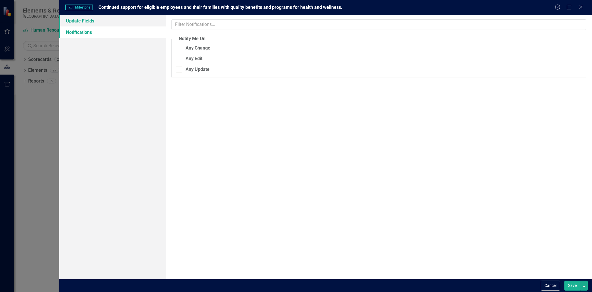
click at [84, 22] on link "Update Fields" at bounding box center [112, 20] width 106 height 11
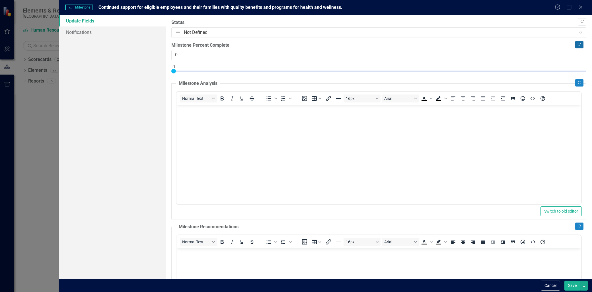
click at [575, 47] on button "Copy Forward" at bounding box center [579, 44] width 8 height 7
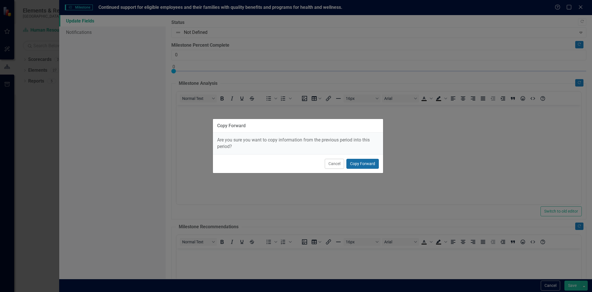
click at [367, 163] on button "Copy Forward" at bounding box center [363, 164] width 32 height 10
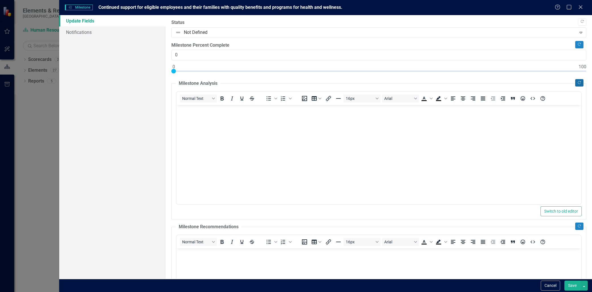
click at [577, 83] on icon "Copy Forward" at bounding box center [579, 82] width 4 height 3
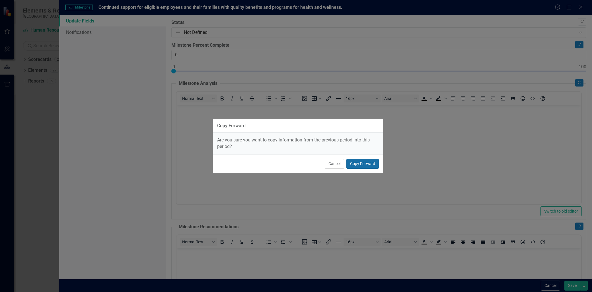
drag, startPoint x: 363, startPoint y: 164, endPoint x: 188, endPoint y: 64, distance: 201.2
click at [363, 164] on button "Copy Forward" at bounding box center [363, 164] width 32 height 10
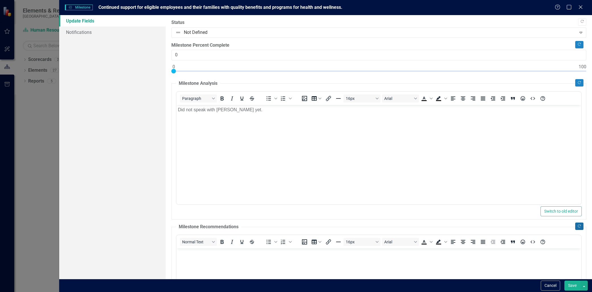
click at [575, 229] on button "Copy Forward" at bounding box center [579, 226] width 8 height 7
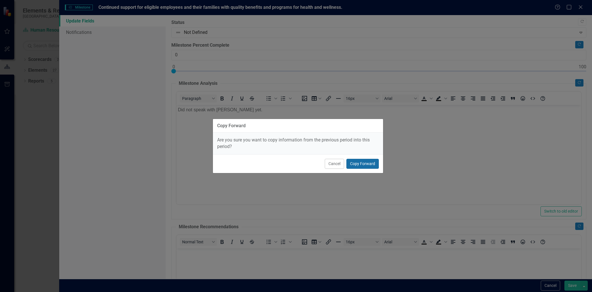
click at [371, 167] on button "Copy Forward" at bounding box center [363, 164] width 32 height 10
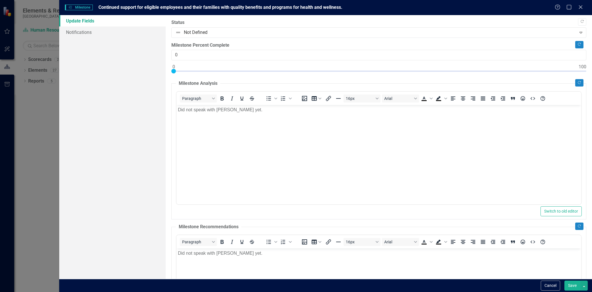
click at [263, 122] on body "Did not speak with Laura yet." at bounding box center [379, 147] width 405 height 85
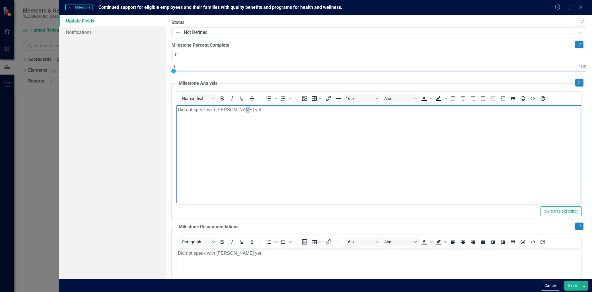
click at [263, 122] on body "Did not speak with Laura yet." at bounding box center [379, 147] width 405 height 85
click at [263, 122] on body "Did not get to this topic in meeting." at bounding box center [379, 147] width 405 height 85
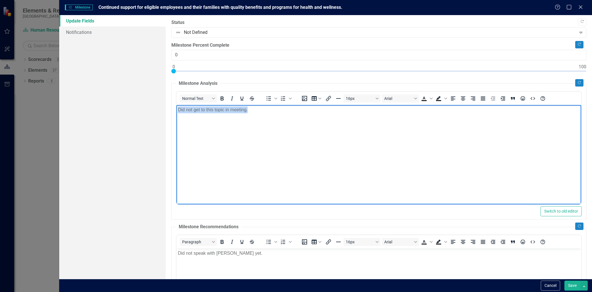
copy p "Did not get to this topic in meeting."
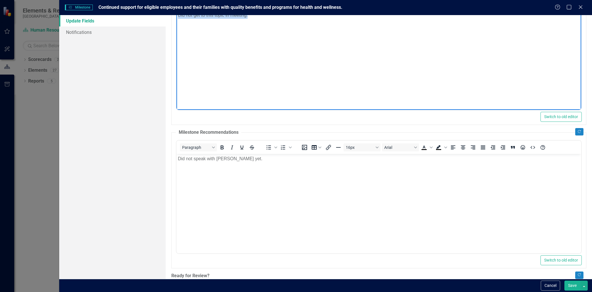
scroll to position [95, 0]
click at [243, 172] on body "Did not speak with Laura yet." at bounding box center [379, 195] width 405 height 85
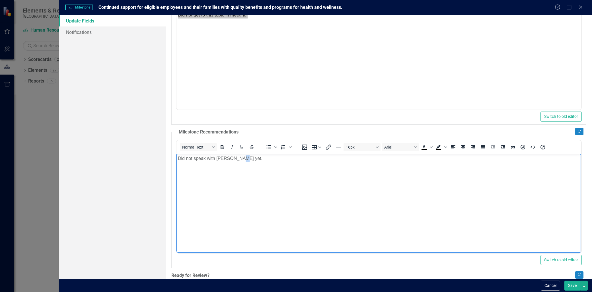
click at [243, 172] on body "Did not speak with Laura yet." at bounding box center [379, 195] width 405 height 85
paste body "Rich Text Area. Press ALT-0 for help."
click at [249, 171] on body "Did not get to this topic in meeting." at bounding box center [379, 195] width 405 height 85
copy p "meeting."
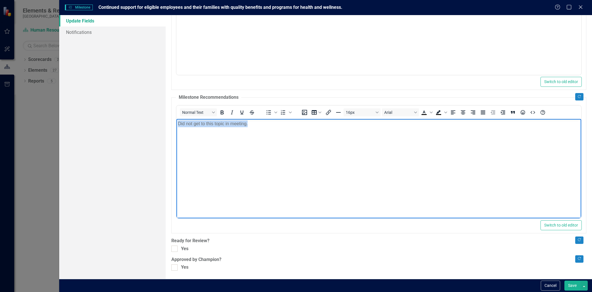
scroll to position [130, 0]
click at [173, 251] on div at bounding box center [174, 248] width 6 height 6
click at [173, 249] on input "Yes" at bounding box center [173, 247] width 4 height 4
checkbox input "true"
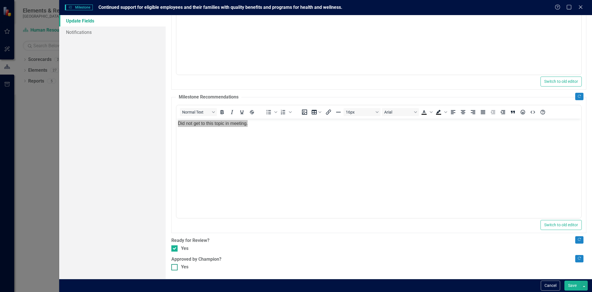
click at [175, 266] on input "Yes" at bounding box center [173, 266] width 4 height 4
checkbox input "true"
click at [579, 291] on div "Cancel Save" at bounding box center [325, 285] width 533 height 13
click at [577, 288] on button "Save" at bounding box center [573, 286] width 16 height 10
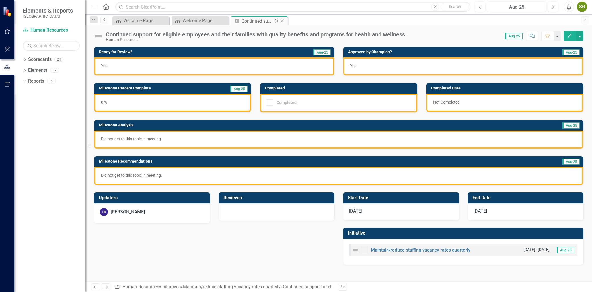
click at [284, 19] on icon "Close" at bounding box center [283, 21] width 6 height 5
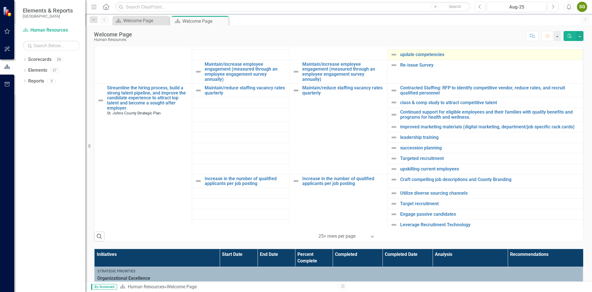
scroll to position [253, 0]
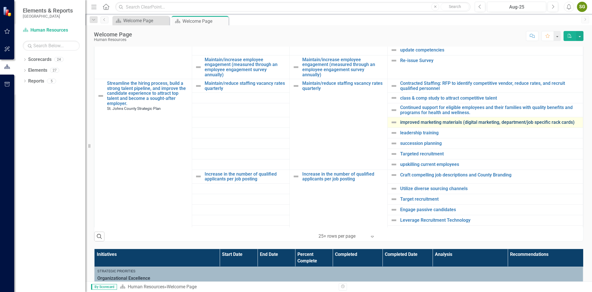
click at [424, 121] on link "improved marketing materials (digital marketing, department/job specific rack c…" at bounding box center [490, 122] width 180 height 5
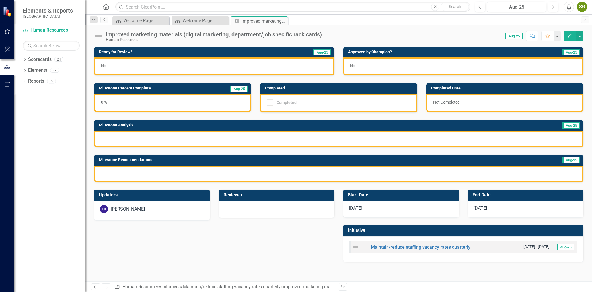
click at [570, 36] on icon "Edit" at bounding box center [569, 36] width 5 height 4
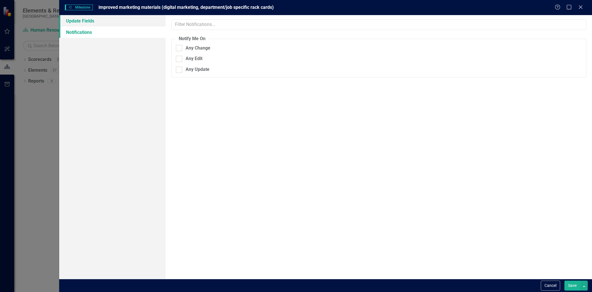
click at [88, 22] on link "Update Fields" at bounding box center [112, 20] width 106 height 11
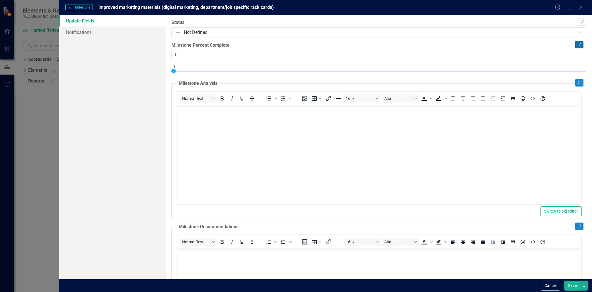
click at [578, 43] on icon "button" at bounding box center [579, 44] width 3 height 3
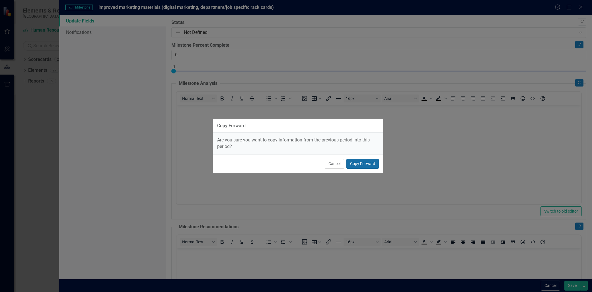
click at [370, 160] on button "Copy Forward" at bounding box center [363, 164] width 32 height 10
type input "33"
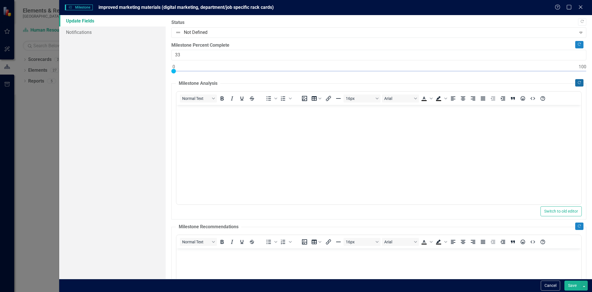
drag, startPoint x: 370, startPoint y: 161, endPoint x: 577, endPoint y: 83, distance: 221.4
click at [577, 83] on button "Copy Forward" at bounding box center [579, 82] width 8 height 7
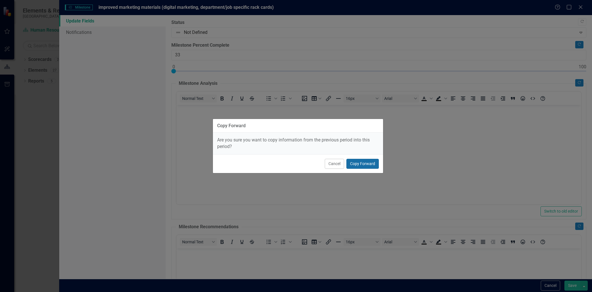
click at [358, 166] on button "Copy Forward" at bounding box center [363, 164] width 32 height 10
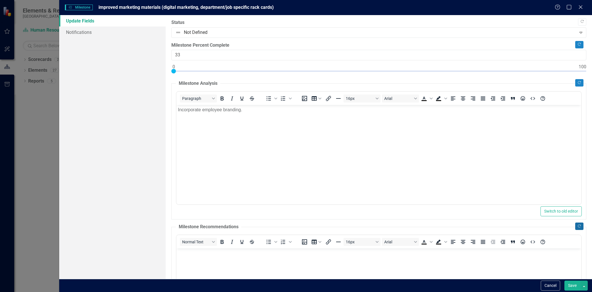
click at [575, 228] on button "Copy Forward" at bounding box center [579, 226] width 8 height 7
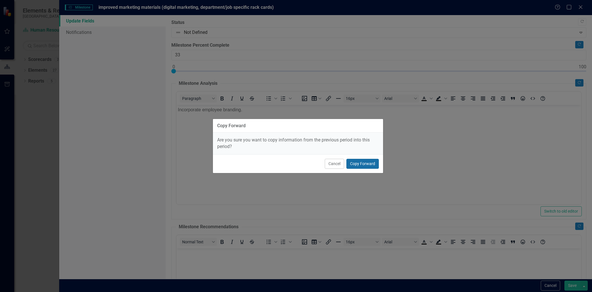
click at [374, 164] on button "Copy Forward" at bounding box center [363, 164] width 32 height 10
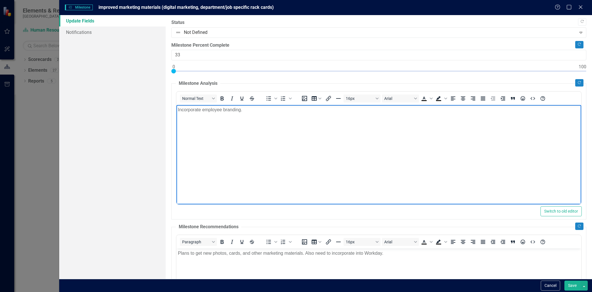
click at [226, 121] on body "Incorporate employee branding." at bounding box center [379, 147] width 405 height 85
click at [266, 120] on body "Incorporate employee branding." at bounding box center [379, 147] width 405 height 85
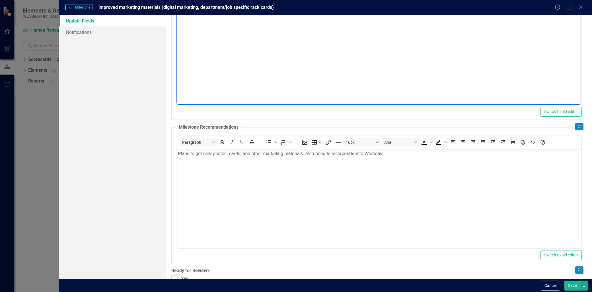
scroll to position [130, 0]
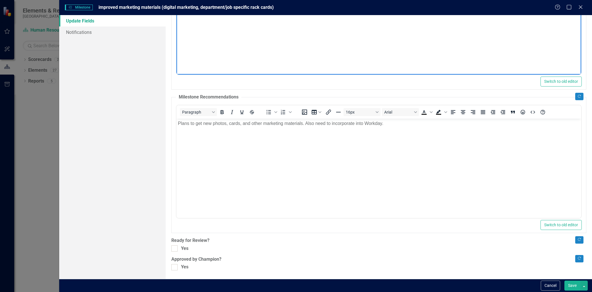
click at [328, 154] on body "Plans to get new photos, cards, and other marketing materials. Also need to inc…" at bounding box center [379, 160] width 405 height 85
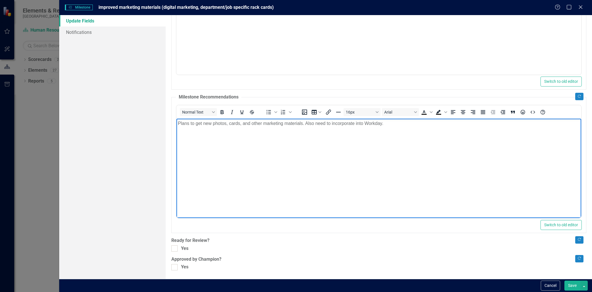
click at [327, 155] on body "Plans to get new photos, cards, and other marketing materials. Also need to inc…" at bounding box center [379, 160] width 405 height 85
click at [391, 125] on p "Plans to get new photos, cards, and other marketing materials. Also need to inc…" at bounding box center [379, 123] width 402 height 7
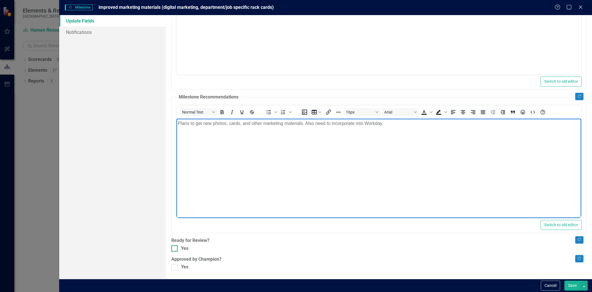
click at [174, 248] on input "Yes" at bounding box center [173, 247] width 4 height 4
checkbox input "true"
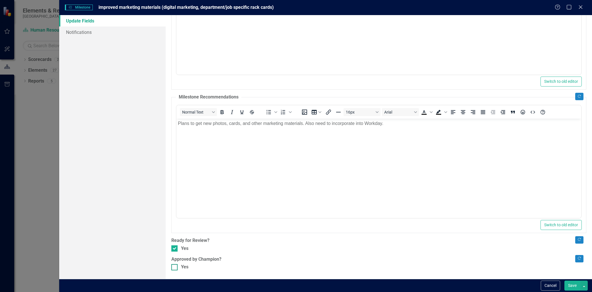
click at [177, 269] on div at bounding box center [174, 267] width 6 height 6
click at [175, 268] on input "Yes" at bounding box center [173, 266] width 4 height 4
checkbox input "true"
click at [566, 286] on button "Save" at bounding box center [573, 286] width 16 height 10
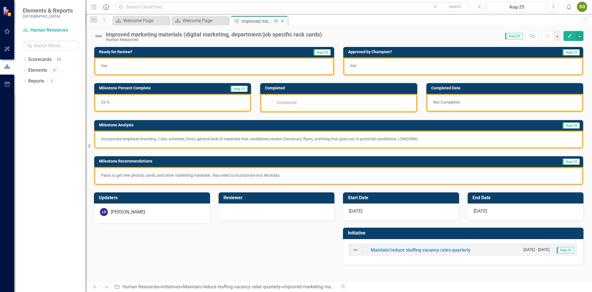
click at [282, 21] on icon at bounding box center [282, 21] width 3 height 3
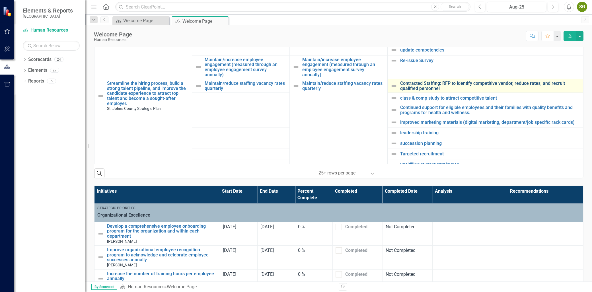
scroll to position [221, 0]
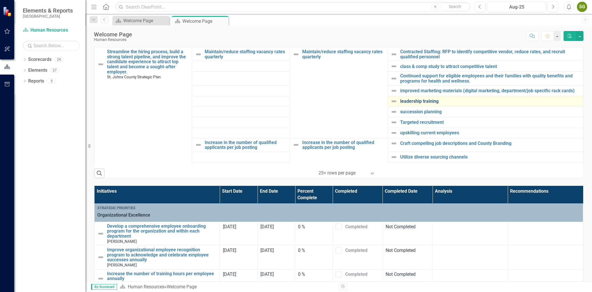
click at [419, 102] on link "leadership training" at bounding box center [490, 101] width 180 height 5
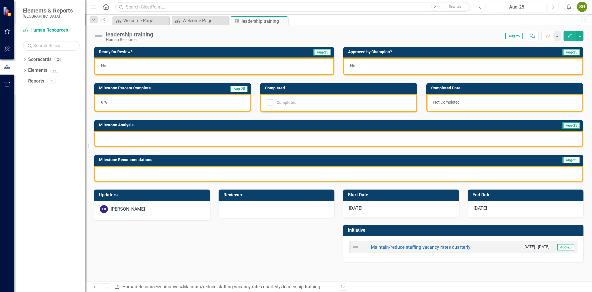
click at [571, 36] on icon "Edit" at bounding box center [569, 36] width 5 height 4
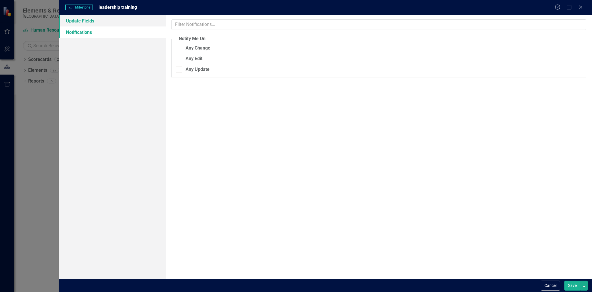
click at [93, 21] on link "Update Fields" at bounding box center [112, 20] width 106 height 11
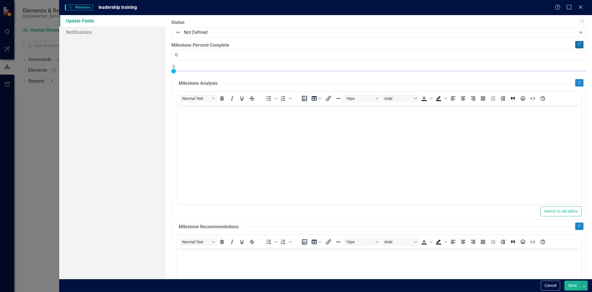
click at [575, 46] on button "Copy Forward" at bounding box center [579, 44] width 8 height 7
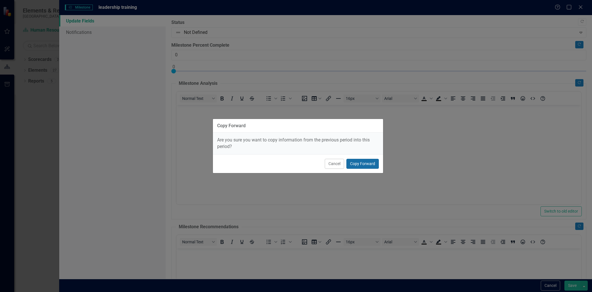
click at [363, 162] on button "Copy Forward" at bounding box center [363, 164] width 32 height 10
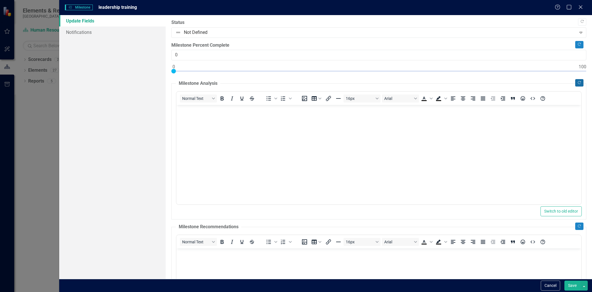
click at [577, 82] on button "Copy Forward" at bounding box center [579, 82] width 8 height 7
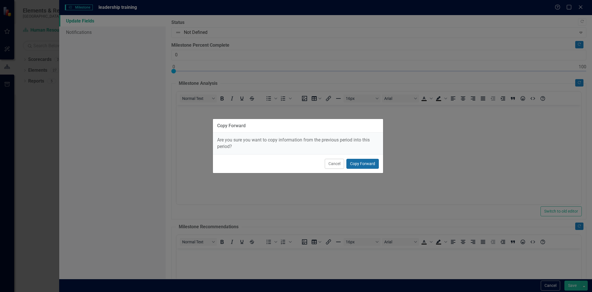
click at [358, 163] on button "Copy Forward" at bounding box center [363, 164] width 32 height 10
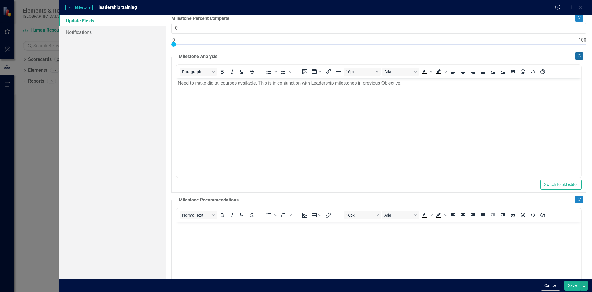
scroll to position [63, 0]
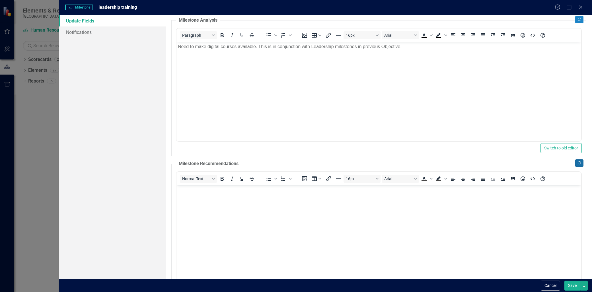
click at [577, 161] on icon "Copy Forward" at bounding box center [579, 162] width 4 height 3
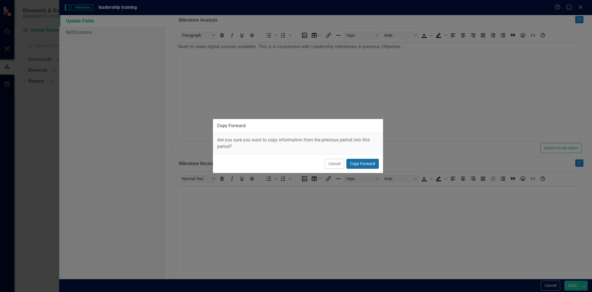
click at [375, 163] on button "Copy Forward" at bounding box center [363, 164] width 32 height 10
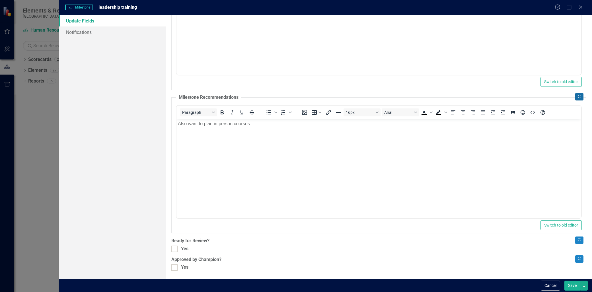
scroll to position [130, 0]
click at [176, 250] on div at bounding box center [174, 248] width 6 height 6
click at [175, 249] on input "Yes" at bounding box center [173, 247] width 4 height 4
checkbox input "true"
click at [175, 268] on div at bounding box center [174, 267] width 6 height 6
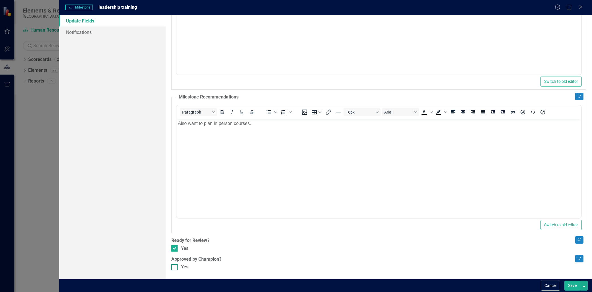
click at [175, 268] on input "Yes" at bounding box center [173, 266] width 4 height 4
checkbox input "true"
click at [576, 284] on button "Save" at bounding box center [573, 286] width 16 height 10
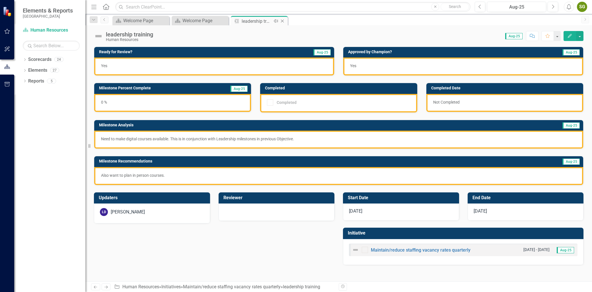
click at [282, 21] on icon at bounding box center [282, 21] width 3 height 3
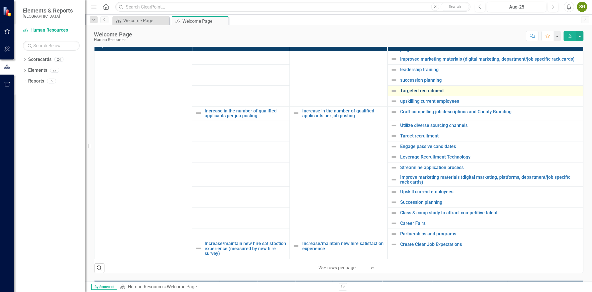
scroll to position [348, 0]
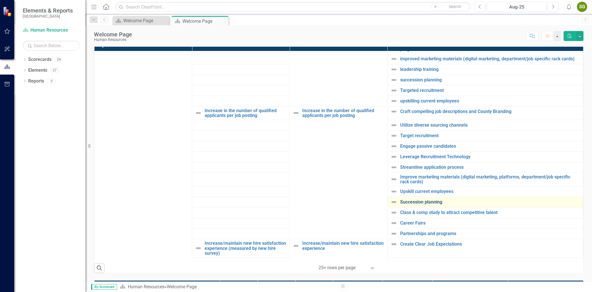
click at [423, 205] on link "Succession planning" at bounding box center [490, 202] width 180 height 5
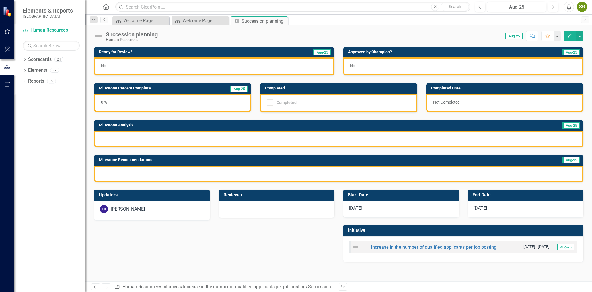
click at [567, 36] on icon "Edit" at bounding box center [569, 36] width 5 height 4
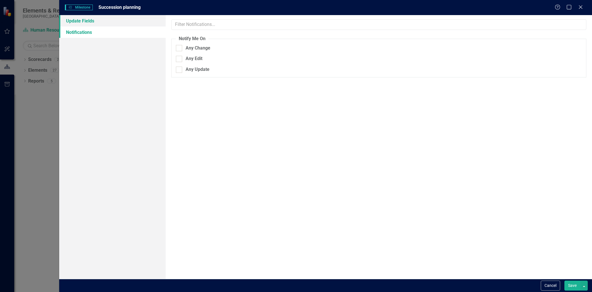
click at [106, 23] on link "Update Fields" at bounding box center [112, 20] width 106 height 11
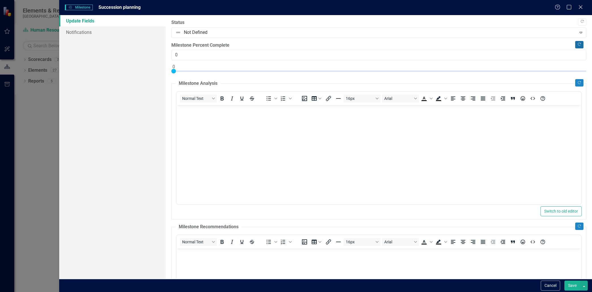
click at [575, 47] on button "Copy Forward" at bounding box center [579, 44] width 8 height 7
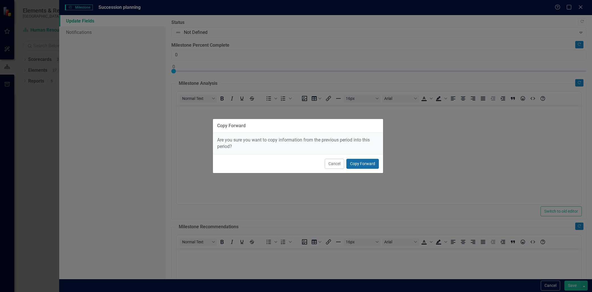
click at [355, 165] on button "Copy Forward" at bounding box center [363, 164] width 32 height 10
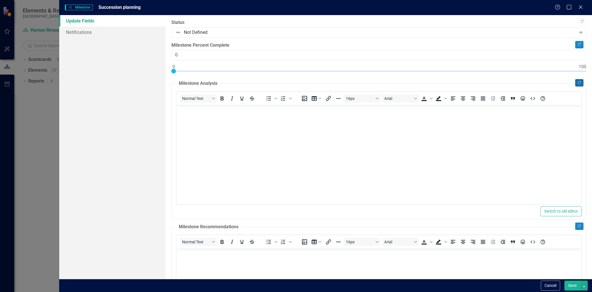
click at [577, 80] on button "Copy Forward" at bounding box center [579, 82] width 8 height 7
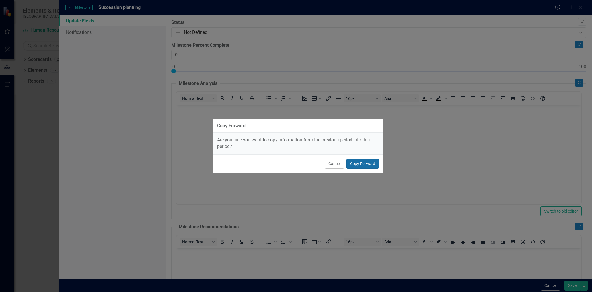
click at [361, 161] on button "Copy Forward" at bounding box center [363, 164] width 32 height 10
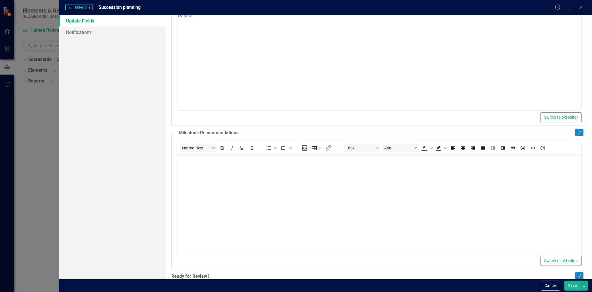
scroll to position [95, 0]
click at [577, 132] on icon "Copy Forward" at bounding box center [579, 131] width 4 height 3
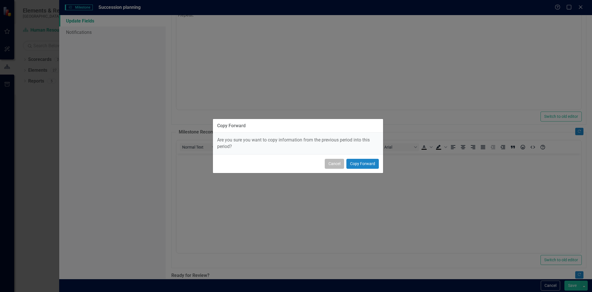
click at [342, 167] on button "Cancel" at bounding box center [334, 164] width 19 height 10
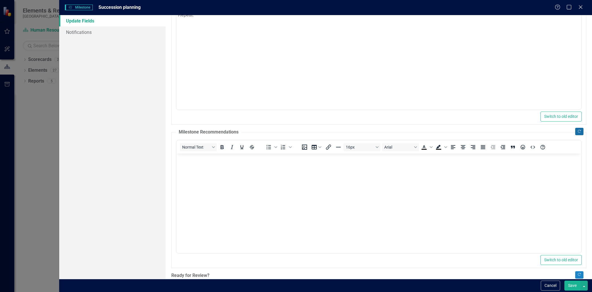
click at [577, 131] on icon "Copy Forward" at bounding box center [579, 131] width 4 height 3
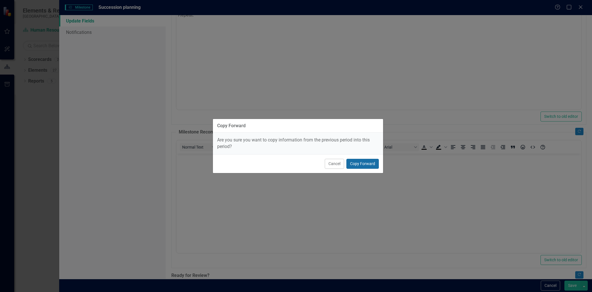
click at [372, 163] on button "Copy Forward" at bounding box center [363, 164] width 32 height 10
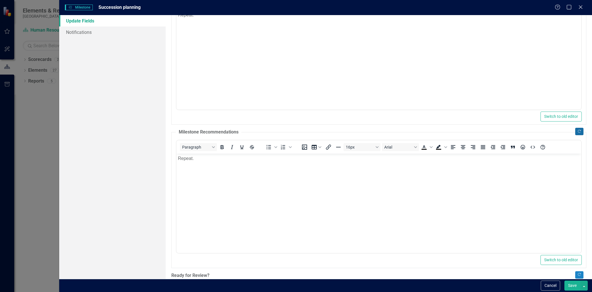
scroll to position [130, 0]
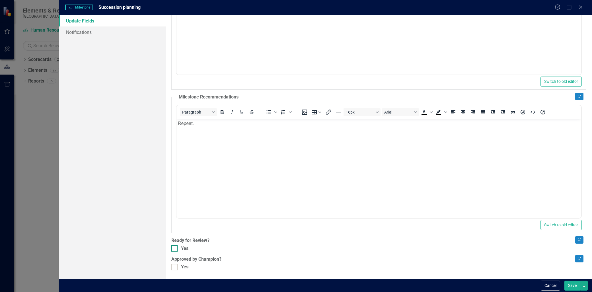
click at [175, 246] on div at bounding box center [174, 248] width 6 height 6
click at [175, 246] on input "Yes" at bounding box center [173, 247] width 4 height 4
checkbox input "true"
click at [176, 265] on div at bounding box center [174, 267] width 6 height 6
click at [175, 265] on input "Yes" at bounding box center [173, 266] width 4 height 4
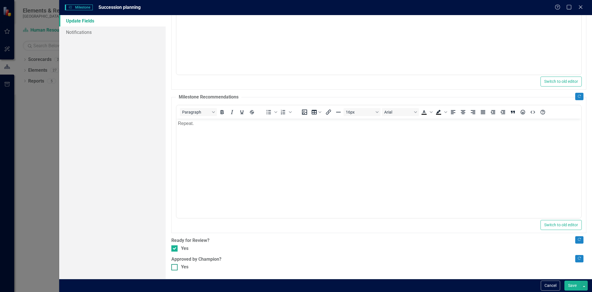
checkbox input "true"
click at [577, 284] on button "Save" at bounding box center [573, 286] width 16 height 10
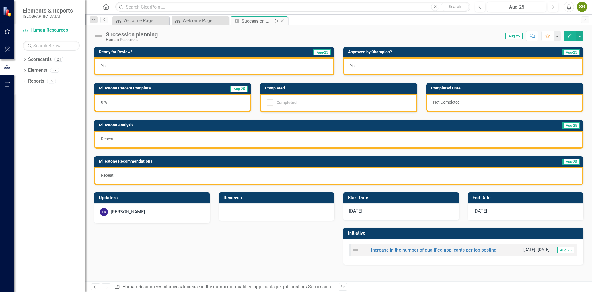
click at [282, 21] on icon at bounding box center [282, 21] width 3 height 3
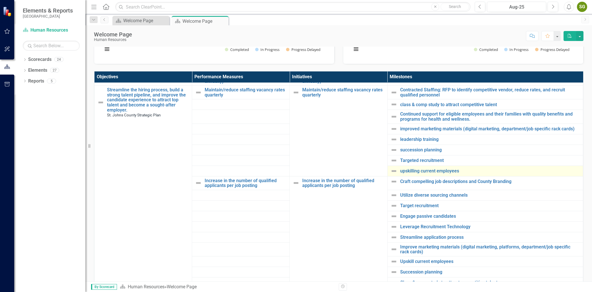
scroll to position [316, 0]
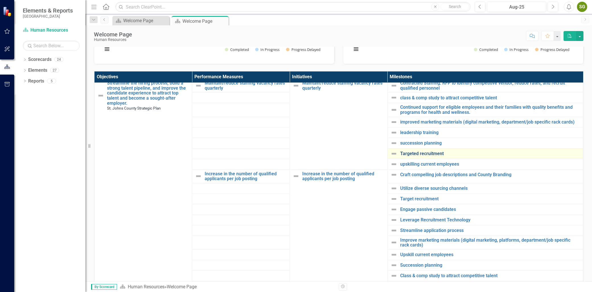
click at [424, 156] on link "Targeted recruitment" at bounding box center [490, 153] width 180 height 5
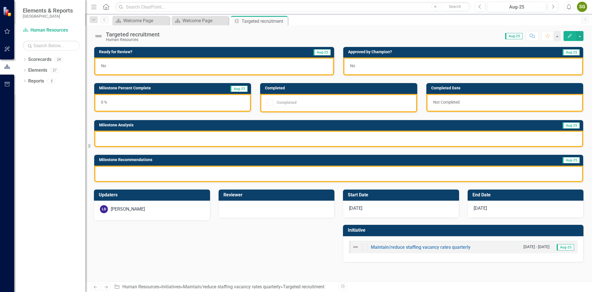
click at [571, 36] on icon "Edit" at bounding box center [569, 36] width 5 height 4
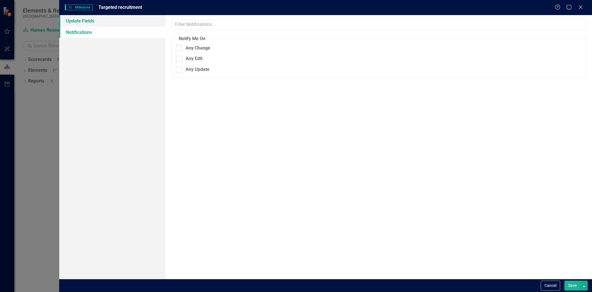
click at [104, 22] on link "Update Fields" at bounding box center [112, 20] width 106 height 11
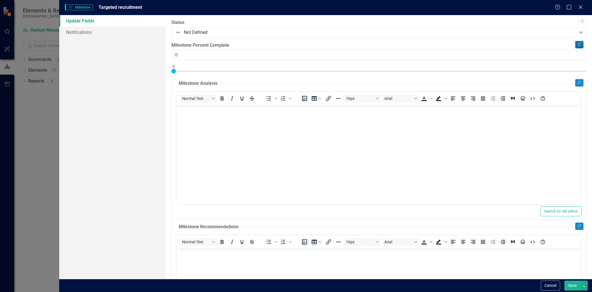
click at [577, 44] on icon "Copy Forward" at bounding box center [579, 44] width 4 height 3
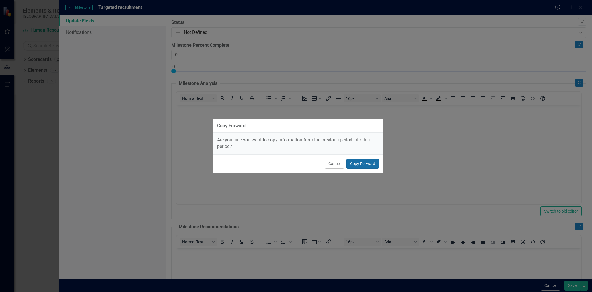
click at [373, 165] on button "Copy Forward" at bounding box center [363, 164] width 32 height 10
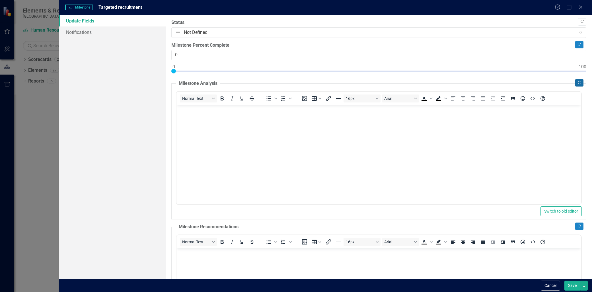
click at [577, 82] on icon "Copy Forward" at bounding box center [579, 82] width 4 height 3
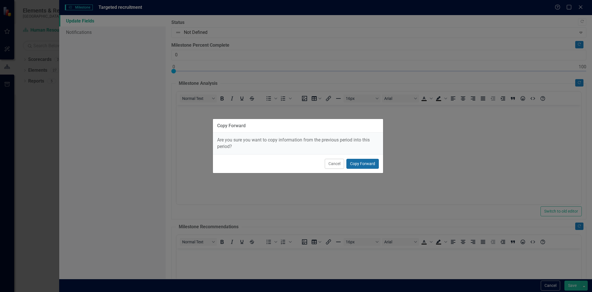
click at [355, 166] on button "Copy Forward" at bounding box center [363, 164] width 32 height 10
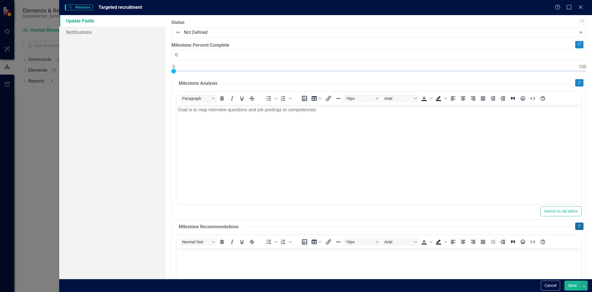
click at [575, 228] on button "Copy Forward" at bounding box center [579, 226] width 8 height 7
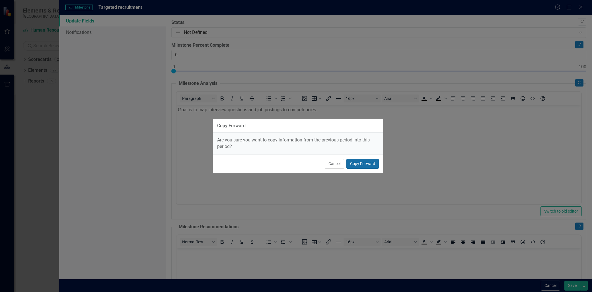
click at [363, 164] on button "Copy Forward" at bounding box center [363, 164] width 32 height 10
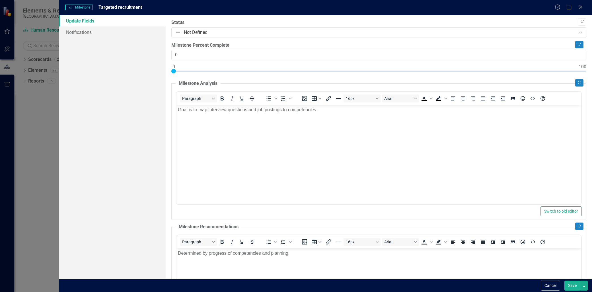
click at [325, 133] on body "Goal is to map interview questions and job postings to competencies." at bounding box center [379, 147] width 405 height 85
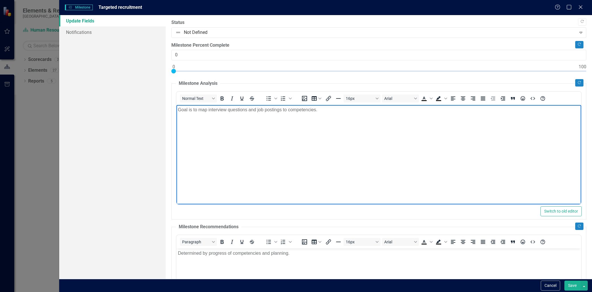
click at [325, 133] on body "Goal is to map interview questions and job postings to competencies." at bounding box center [379, 147] width 405 height 85
click at [220, 146] on body "Meeting about mapping interview questions was done. Interview question bank dev…" at bounding box center [379, 147] width 405 height 85
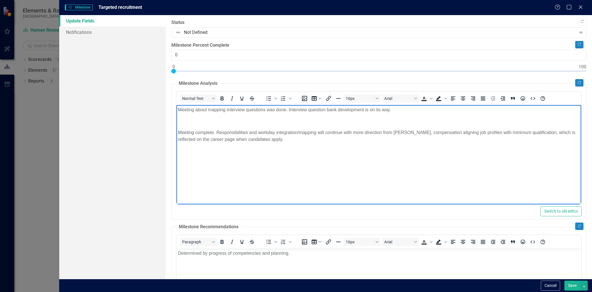
click at [214, 132] on p "Meeting complete. Responsibilities and workday integration/mapping will continu…" at bounding box center [379, 136] width 402 height 14
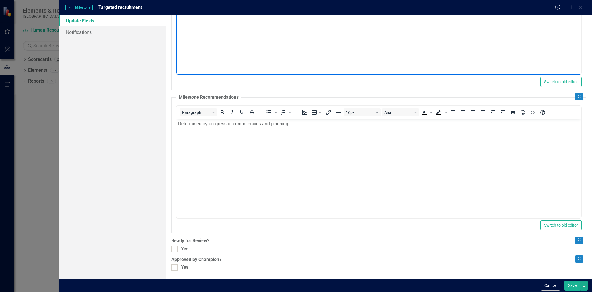
scroll to position [130, 0]
click at [174, 244] on div "Copy Forward Status Not Defined Expand Copy Forward Milestone Percent Complete …" at bounding box center [378, 80] width 415 height 381
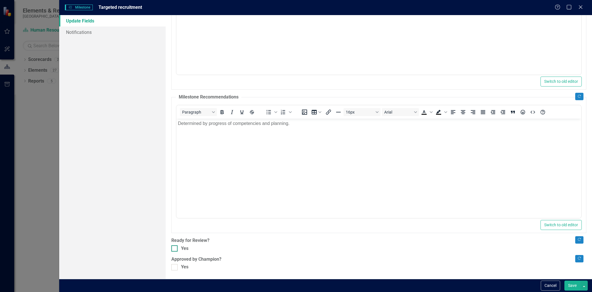
click at [180, 247] on div "Yes" at bounding box center [378, 248] width 415 height 7
click at [175, 247] on input "Yes" at bounding box center [173, 247] width 4 height 4
checkbox input "true"
click at [181, 265] on div "Yes" at bounding box center [184, 267] width 7 height 7
click at [175, 265] on input "Yes" at bounding box center [173, 266] width 4 height 4
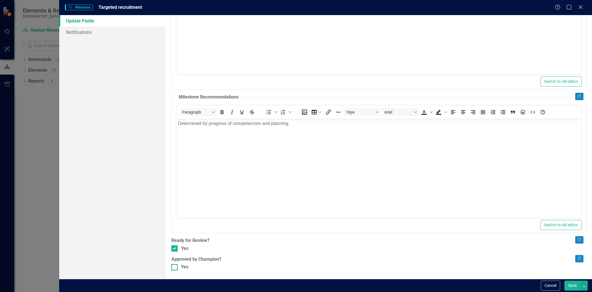
checkbox input "true"
click at [572, 285] on button "Save" at bounding box center [573, 286] width 16 height 10
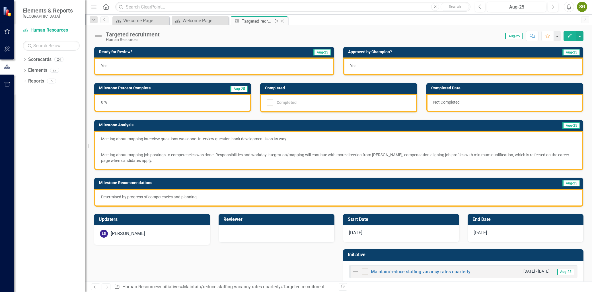
click at [284, 21] on icon "Close" at bounding box center [283, 21] width 6 height 5
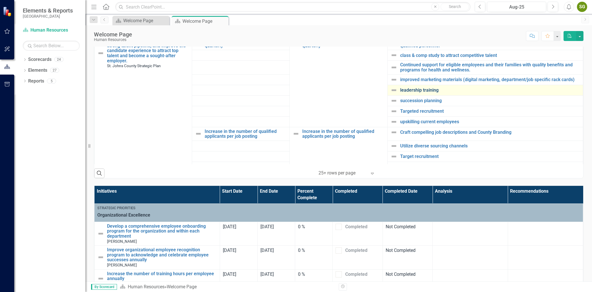
scroll to position [221, 0]
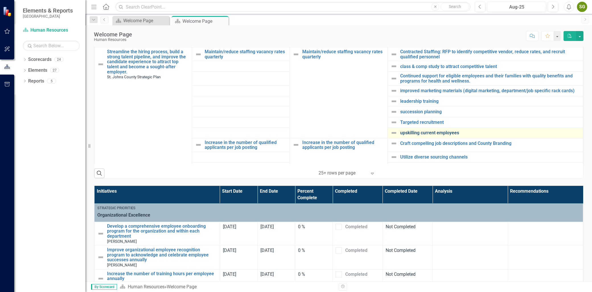
click at [422, 131] on link "upskilling current employees" at bounding box center [490, 132] width 180 height 5
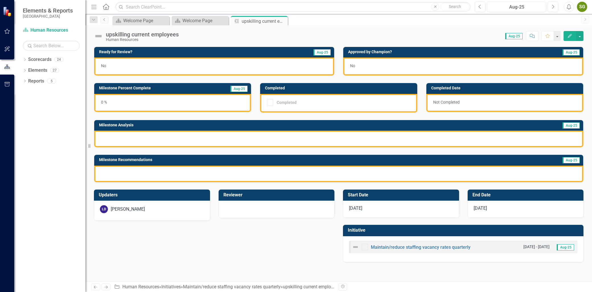
click at [571, 32] on button "Edit" at bounding box center [570, 36] width 13 height 10
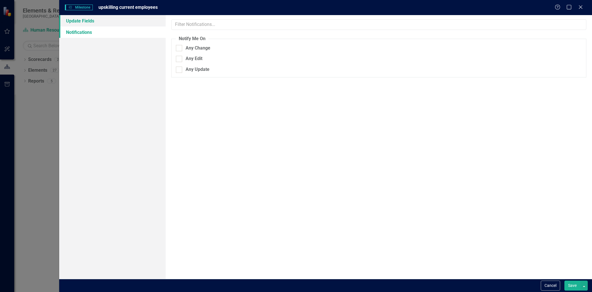
click at [71, 22] on link "Update Fields" at bounding box center [112, 20] width 106 height 11
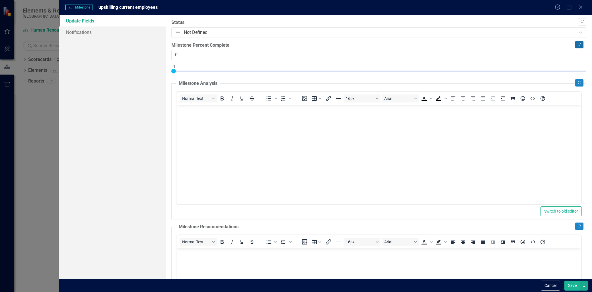
click at [577, 44] on icon "Copy Forward" at bounding box center [579, 44] width 4 height 3
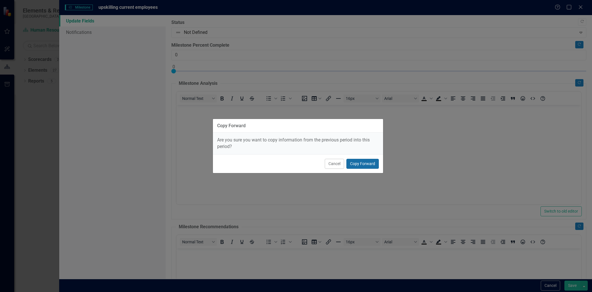
click at [369, 167] on button "Copy Forward" at bounding box center [363, 164] width 32 height 10
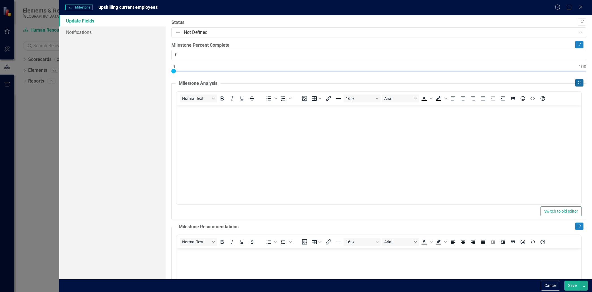
click at [577, 84] on icon "Copy Forward" at bounding box center [579, 82] width 4 height 3
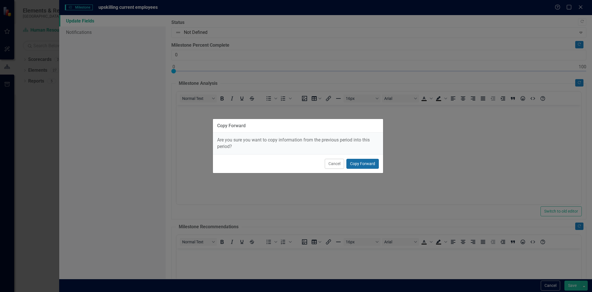
drag, startPoint x: 371, startPoint y: 166, endPoint x: 194, endPoint y: 61, distance: 205.0
click at [371, 166] on button "Copy Forward" at bounding box center [363, 164] width 32 height 10
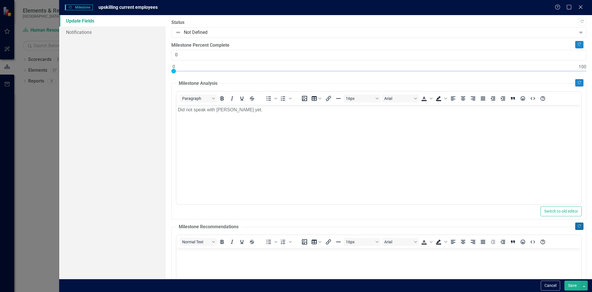
click at [577, 227] on icon "Copy Forward" at bounding box center [579, 226] width 4 height 3
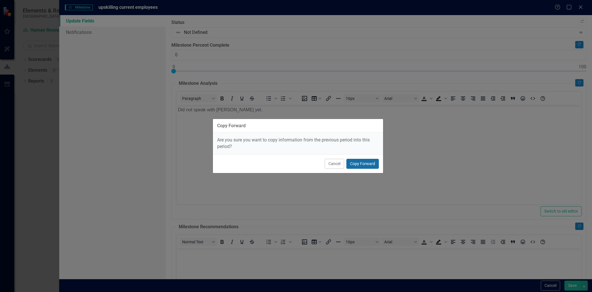
click at [370, 166] on button "Copy Forward" at bounding box center [363, 164] width 32 height 10
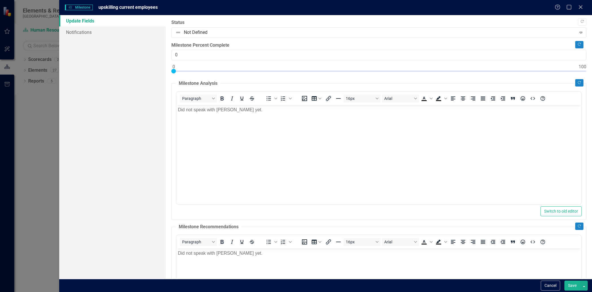
click at [242, 131] on body "Did not speak with Laura yet." at bounding box center [379, 147] width 405 height 85
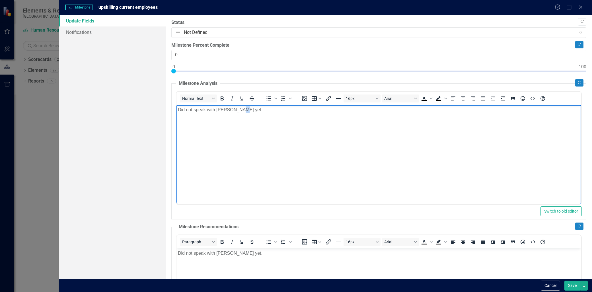
click at [242, 130] on body "Did not speak with Laura yet." at bounding box center [379, 147] width 405 height 85
click at [220, 123] on body "This has changed to Carrie. No discussion yet." at bounding box center [379, 147] width 405 height 85
click at [221, 123] on body "This has changed to Carrie. No discussion yet." at bounding box center [379, 147] width 405 height 85
click at [222, 123] on body "This has changed to Carrie. No discussion yet." at bounding box center [379, 147] width 405 height 85
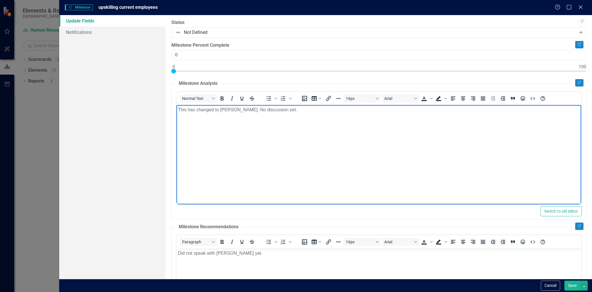
click at [216, 104] on div "Normal Text" at bounding box center [219, 98] width 84 height 11
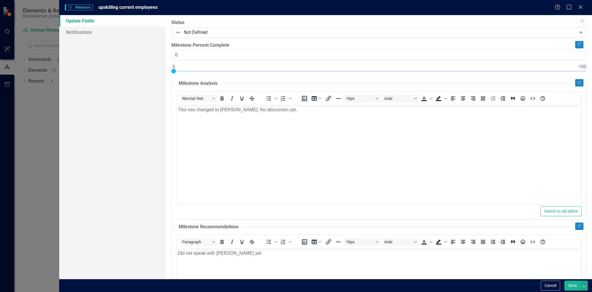
click at [220, 111] on p "This has changed to Carrie. No discussion yet." at bounding box center [379, 109] width 402 height 7
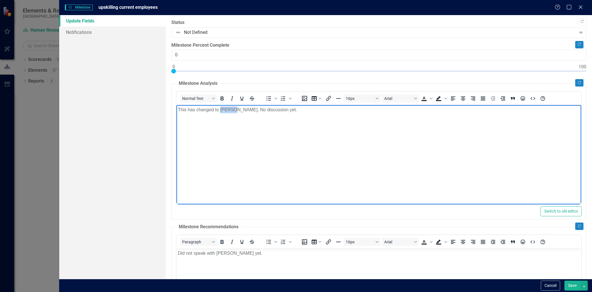
click at [220, 111] on p "This has changed to Carrie. No discussion yet." at bounding box center [379, 109] width 402 height 7
copy p "This has changed to Carrie. No discussion yet."
click at [216, 251] on p "Did not speak with Laura yet." at bounding box center [379, 253] width 402 height 7
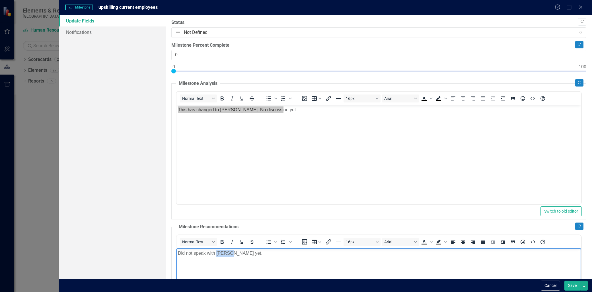
click at [216, 251] on p "Did not speak with Laura yet." at bounding box center [379, 253] width 402 height 7
click at [217, 251] on p "Did not speak with Laura yet." at bounding box center [379, 253] width 402 height 7
click at [217, 254] on p "Did not speak with Laura yet." at bounding box center [379, 253] width 402 height 7
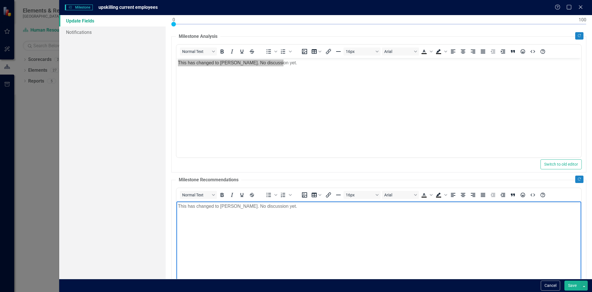
scroll to position [130, 0]
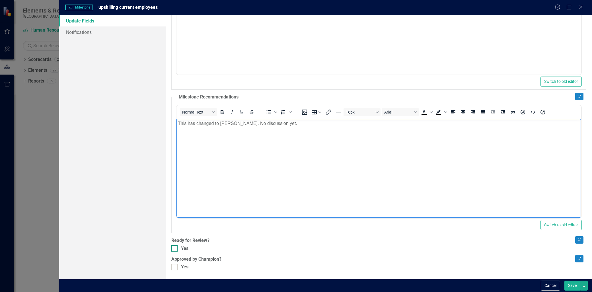
click at [177, 248] on div at bounding box center [174, 248] width 6 height 6
click at [175, 248] on input "Yes" at bounding box center [173, 247] width 4 height 4
checkbox input "true"
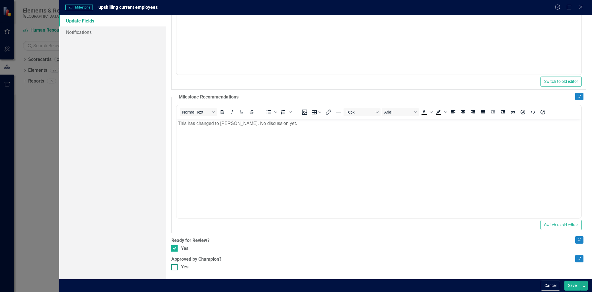
click at [175, 266] on div at bounding box center [174, 267] width 6 height 6
click at [175, 266] on input "Yes" at bounding box center [173, 266] width 4 height 4
checkbox input "true"
click at [570, 285] on button "Save" at bounding box center [573, 286] width 16 height 10
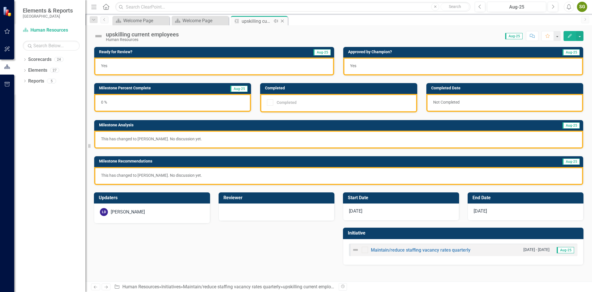
click at [284, 21] on icon "Close" at bounding box center [283, 21] width 6 height 5
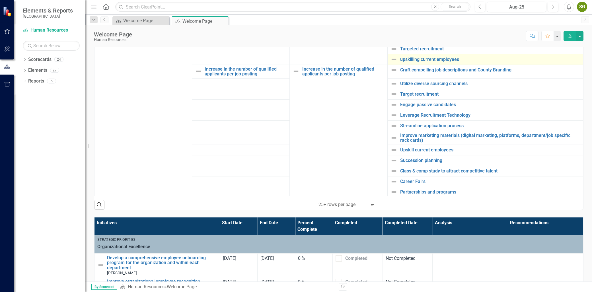
scroll to position [316, 0]
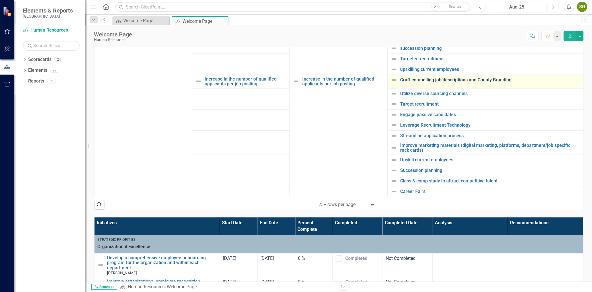
click at [427, 78] on link "Craft compelling job descriptions and County Branding" at bounding box center [490, 79] width 180 height 5
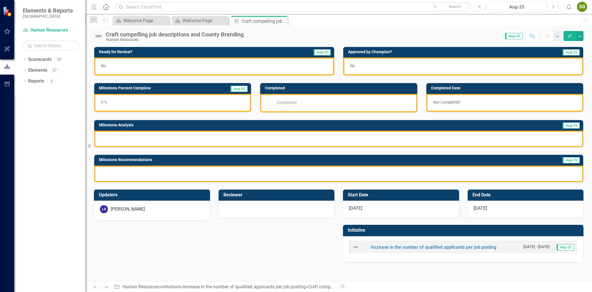
click at [568, 38] on button "Edit" at bounding box center [570, 36] width 13 height 10
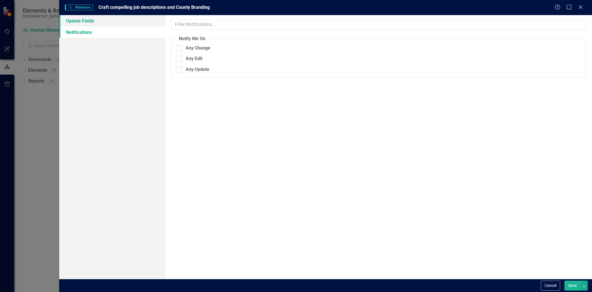
click at [131, 20] on link "Update Fields" at bounding box center [112, 20] width 106 height 11
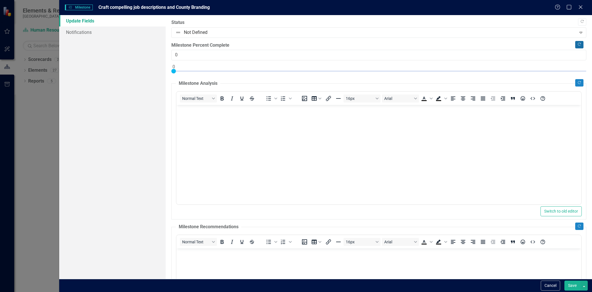
click at [577, 48] on button "Copy Forward" at bounding box center [579, 44] width 8 height 7
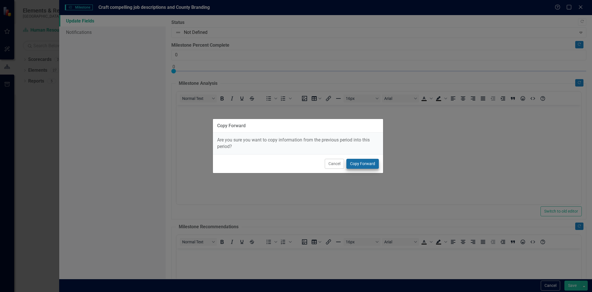
drag, startPoint x: 365, startPoint y: 158, endPoint x: 364, endPoint y: 167, distance: 8.7
click at [364, 164] on div "Cancel Copy Forward" at bounding box center [298, 163] width 170 height 19
click at [363, 168] on button "Copy Forward" at bounding box center [363, 164] width 32 height 10
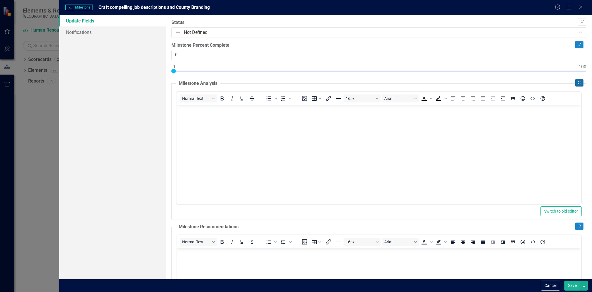
click at [575, 83] on button "Copy Forward" at bounding box center [579, 82] width 8 height 7
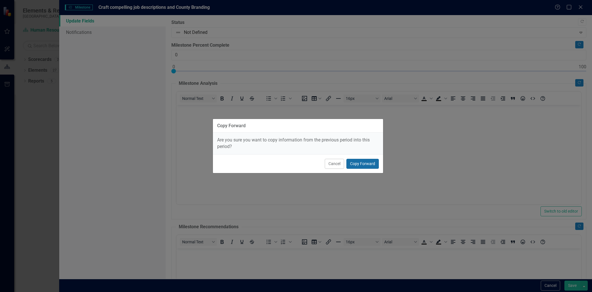
drag, startPoint x: 372, startPoint y: 161, endPoint x: 200, endPoint y: 60, distance: 199.8
click at [372, 161] on button "Copy Forward" at bounding box center [363, 164] width 32 height 10
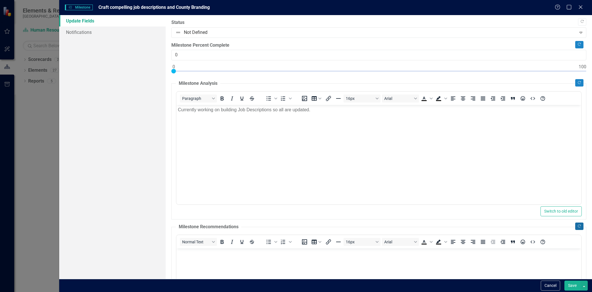
click at [575, 224] on button "Copy Forward" at bounding box center [579, 226] width 8 height 7
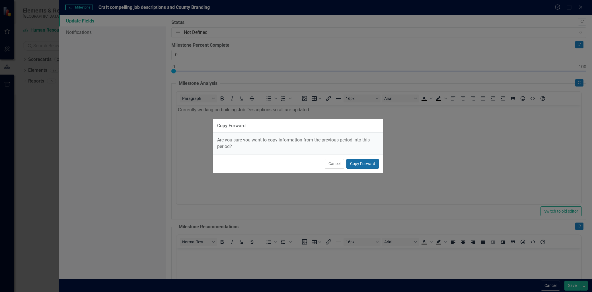
click at [364, 163] on button "Copy Forward" at bounding box center [363, 164] width 32 height 10
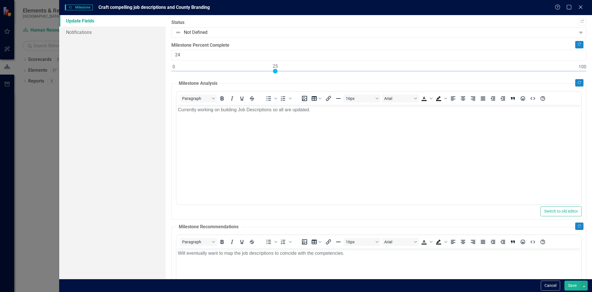
type input "25"
drag, startPoint x: 175, startPoint y: 72, endPoint x: 275, endPoint y: 75, distance: 99.7
click at [275, 75] on div at bounding box center [378, 72] width 415 height 7
click at [179, 112] on p "Currently working on building Job Descriptions so all are updated." at bounding box center [379, 109] width 402 height 7
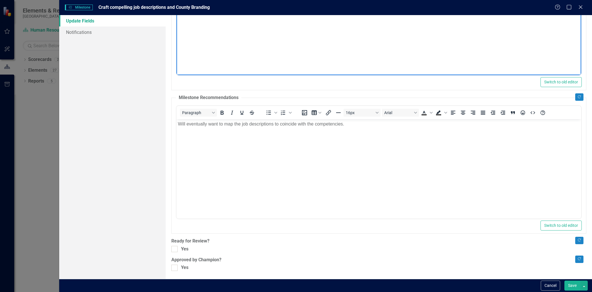
scroll to position [130, 0]
drag, startPoint x: 181, startPoint y: 245, endPoint x: 180, endPoint y: 249, distance: 3.8
click at [180, 245] on div "Yes" at bounding box center [378, 248] width 415 height 7
click at [175, 245] on input "Yes" at bounding box center [173, 247] width 4 height 4
checkbox input "true"
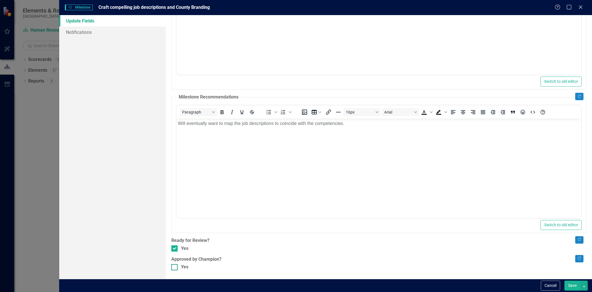
click at [179, 267] on div "Yes" at bounding box center [378, 267] width 415 height 7
click at [175, 267] on input "Yes" at bounding box center [173, 266] width 4 height 4
checkbox input "true"
click at [577, 283] on button "Save" at bounding box center [573, 286] width 16 height 10
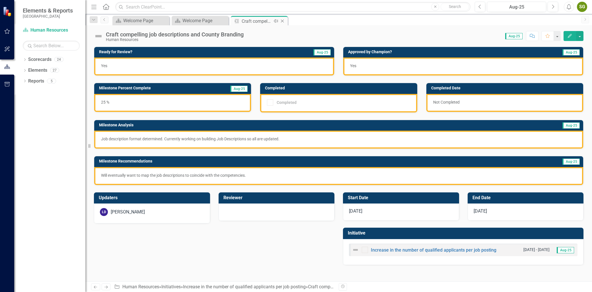
click at [283, 21] on icon at bounding box center [282, 21] width 3 height 3
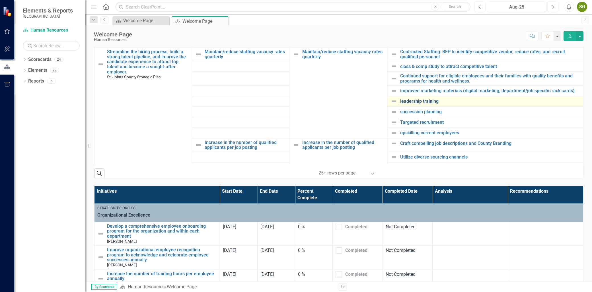
scroll to position [253, 0]
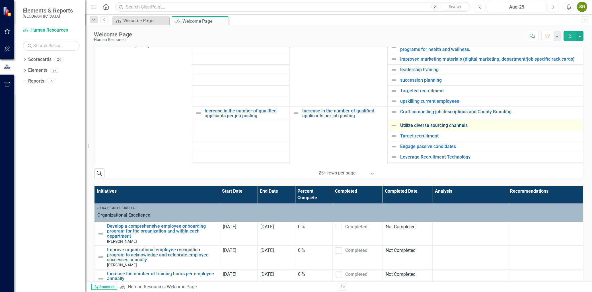
click at [448, 127] on link "Utilize diverse sourcing channels" at bounding box center [490, 125] width 180 height 5
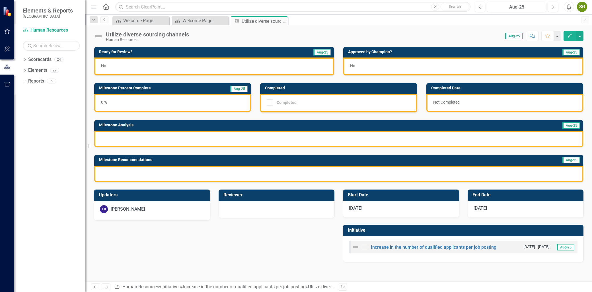
click at [572, 32] on button "Edit" at bounding box center [570, 36] width 13 height 10
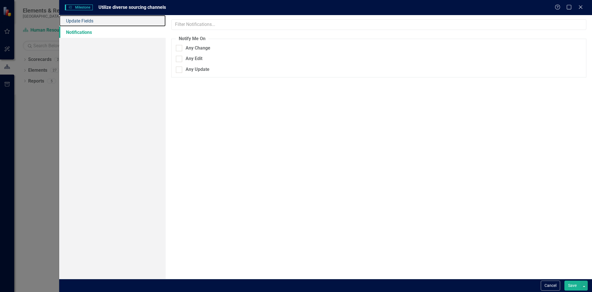
drag, startPoint x: 85, startPoint y: 23, endPoint x: 100, endPoint y: 26, distance: 15.7
click at [85, 23] on link "Update Fields" at bounding box center [112, 20] width 106 height 11
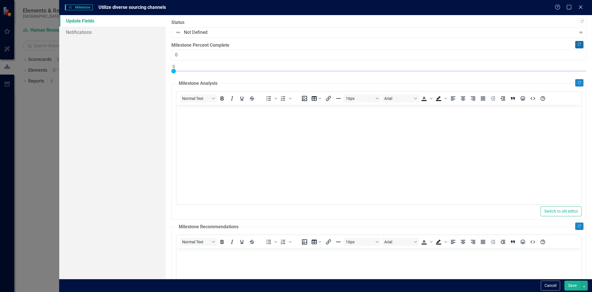
click at [575, 47] on button "Copy Forward" at bounding box center [579, 44] width 8 height 7
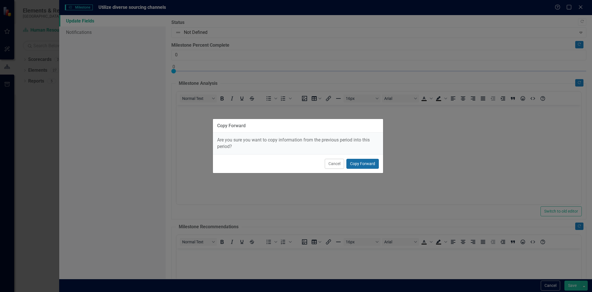
click at [368, 161] on button "Copy Forward" at bounding box center [363, 164] width 32 height 10
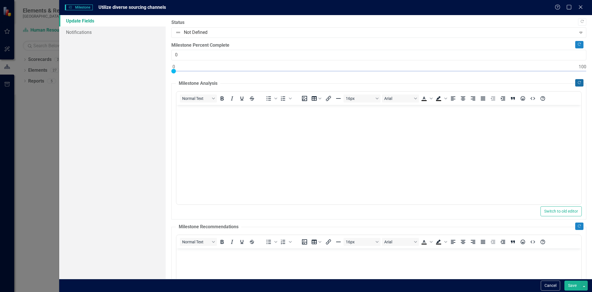
click at [578, 83] on icon "button" at bounding box center [579, 82] width 3 height 3
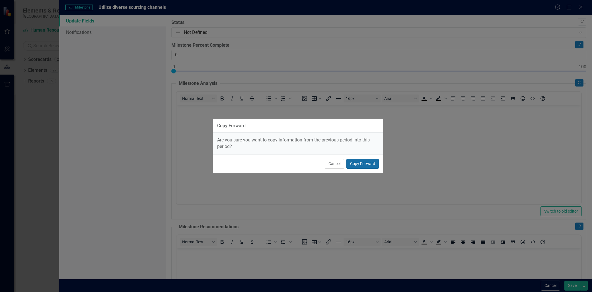
drag, startPoint x: 360, startPoint y: 166, endPoint x: 188, endPoint y: 61, distance: 201.3
click at [360, 166] on button "Copy Forward" at bounding box center [363, 164] width 32 height 10
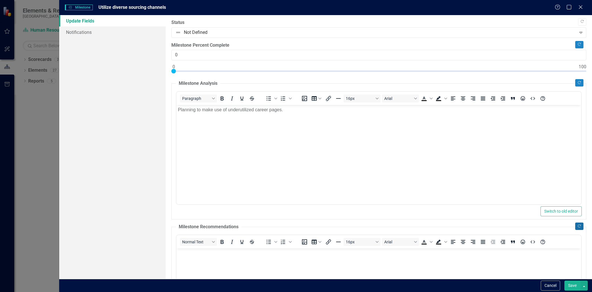
click at [578, 225] on icon "button" at bounding box center [579, 226] width 3 height 3
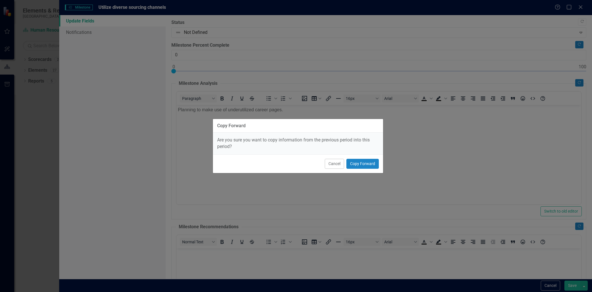
click at [379, 165] on div "Cancel Copy Forward" at bounding box center [298, 163] width 170 height 19
click at [372, 165] on button "Copy Forward" at bounding box center [363, 164] width 32 height 10
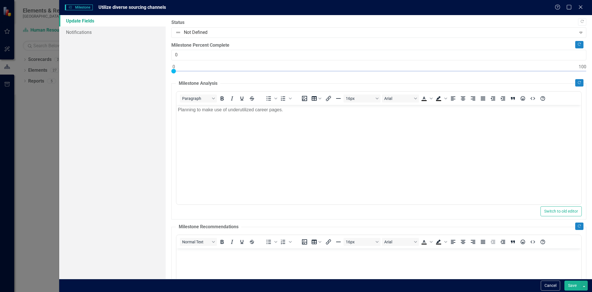
click at [309, 119] on body "Planning to make use of underutilized career pages." at bounding box center [379, 147] width 405 height 85
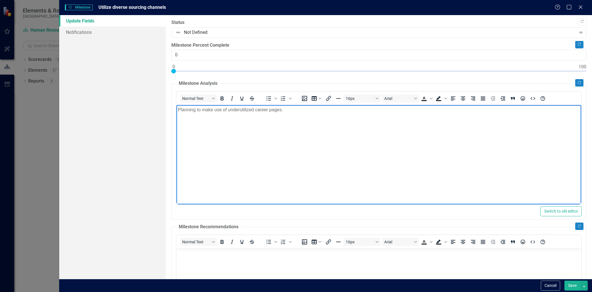
click at [309, 119] on body "Planning to make use of underutilized career pages." at bounding box center [379, 147] width 405 height 85
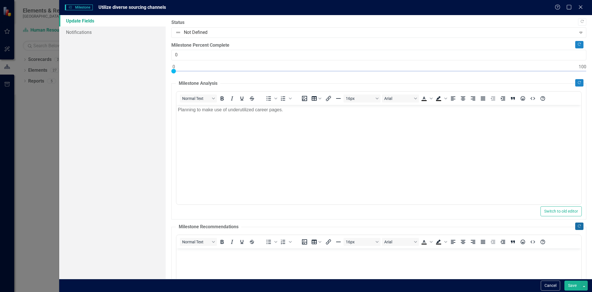
click at [575, 226] on button "Copy Forward" at bounding box center [579, 226] width 8 height 7
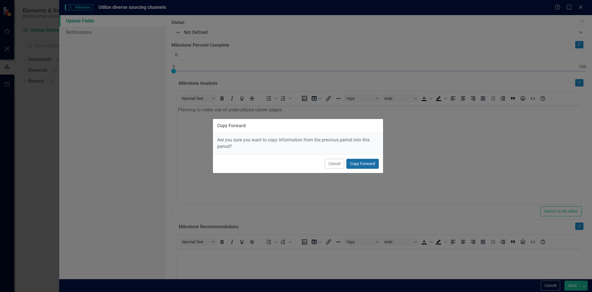
click at [359, 161] on button "Copy Forward" at bounding box center [363, 164] width 32 height 10
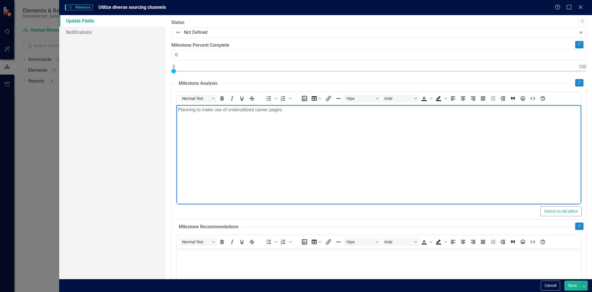
click at [304, 117] on body "Planning to make use of underutilized career pages." at bounding box center [379, 147] width 405 height 85
click at [305, 118] on body "Planning to make use of underutilized career pages." at bounding box center [379, 147] width 405 height 85
click at [305, 119] on body "Planning to make use of underutilized career pages." at bounding box center [379, 147] width 405 height 85
click at [306, 120] on body "Planning to make use of underutilized career pages." at bounding box center [379, 147] width 405 height 85
click at [268, 113] on body "Planning to make use of underutilized career pages." at bounding box center [379, 147] width 405 height 85
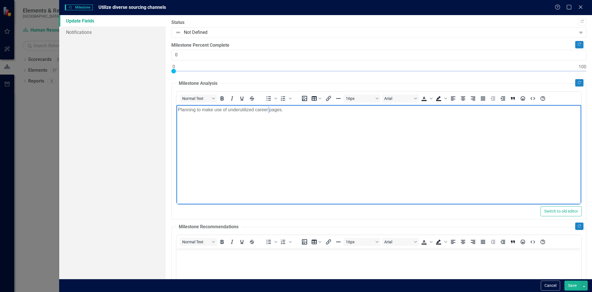
click at [268, 113] on body "Planning to make use of underutilized career pages." at bounding box center [379, 147] width 405 height 85
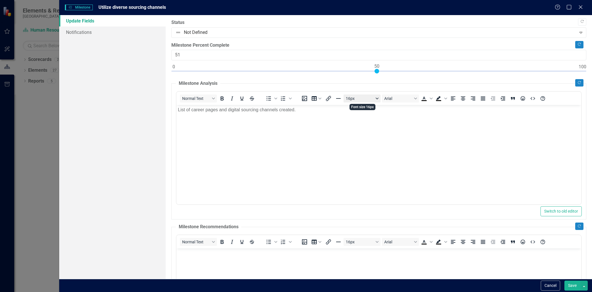
type input "50"
drag, startPoint x: 173, startPoint y: 70, endPoint x: 376, endPoint y: 99, distance: 204.7
click at [376, 99] on div "Copy Forward Status Not Defined Expand Copy Forward Milestone Percent Complete …" at bounding box center [378, 209] width 415 height 381
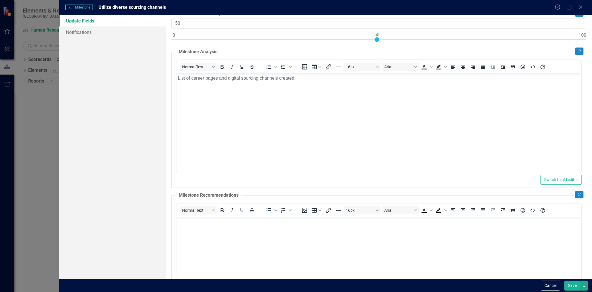
click at [311, 83] on body "List of career pages and digital sourcing channels created." at bounding box center [379, 115] width 405 height 85
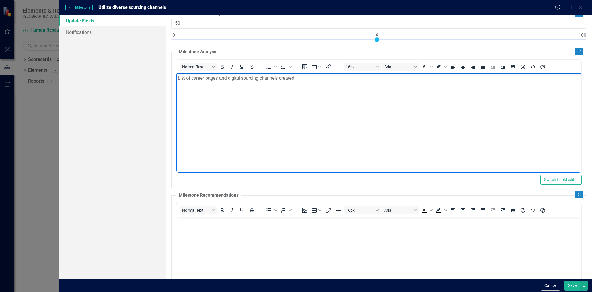
click at [306, 80] on p "List of career pages and digital sourcing channels created." at bounding box center [379, 78] width 402 height 7
click at [276, 274] on body "Rich Text Area. Press ALT-0 for help." at bounding box center [379, 259] width 405 height 85
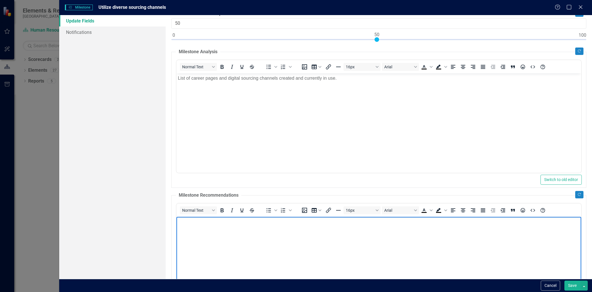
click at [229, 241] on body "Rich Text Area. Press ALT-0 for help." at bounding box center [379, 259] width 405 height 85
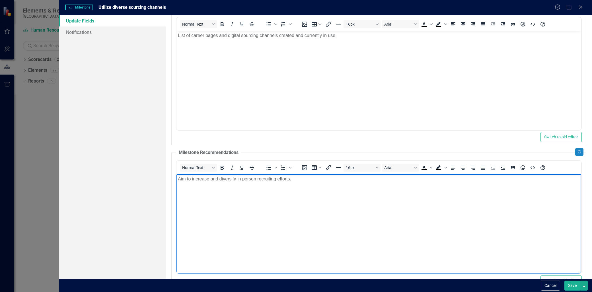
scroll to position [130, 0]
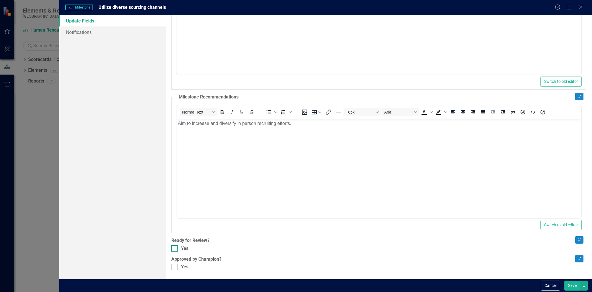
click at [175, 249] on div at bounding box center [174, 248] width 6 height 6
click at [175, 249] on input "Yes" at bounding box center [173, 247] width 4 height 4
checkbox input "true"
drag, startPoint x: 177, startPoint y: 271, endPoint x: 184, endPoint y: 275, distance: 8.8
click at [177, 272] on div ""Update" fields in ClearPoint are the fields that change from reporting period …" at bounding box center [379, 147] width 427 height 264
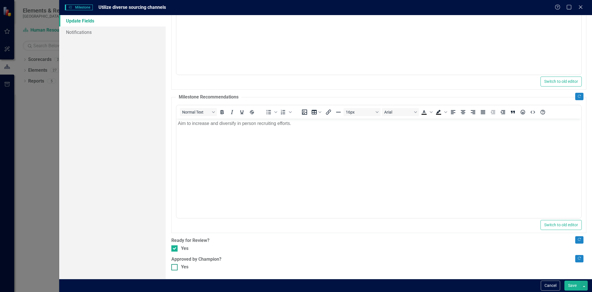
click at [175, 268] on div at bounding box center [174, 267] width 6 height 6
click at [175, 268] on input "Yes" at bounding box center [173, 266] width 4 height 4
checkbox input "true"
click at [571, 284] on button "Save" at bounding box center [573, 286] width 16 height 10
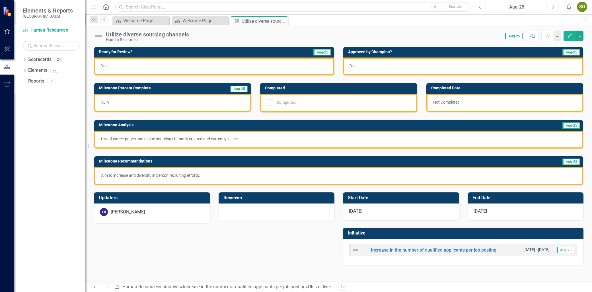
click at [0, 0] on icon "Close" at bounding box center [0, 0] width 0 height 0
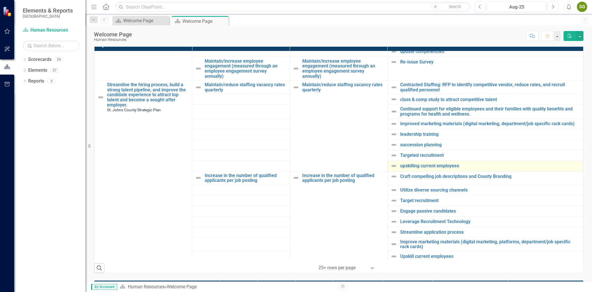
scroll to position [285, 0]
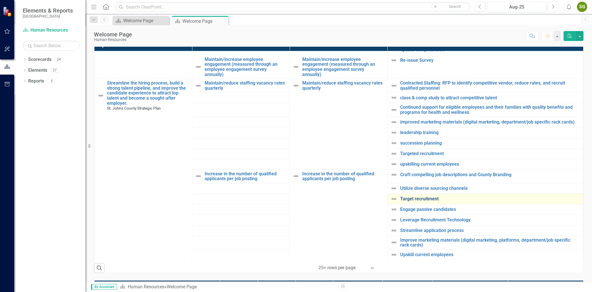
click at [428, 200] on link "Target recruitment" at bounding box center [490, 198] width 180 height 5
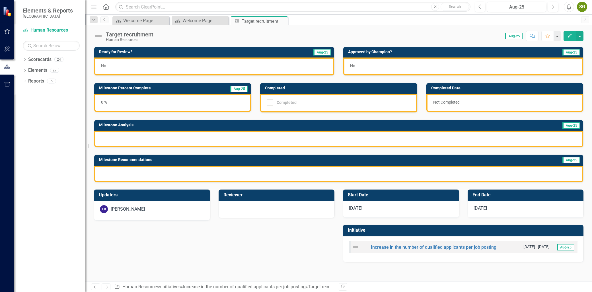
click at [570, 37] on icon "Edit" at bounding box center [569, 36] width 5 height 4
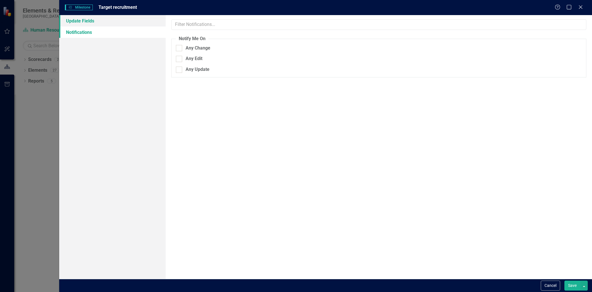
click at [92, 22] on link "Update Fields" at bounding box center [112, 20] width 106 height 11
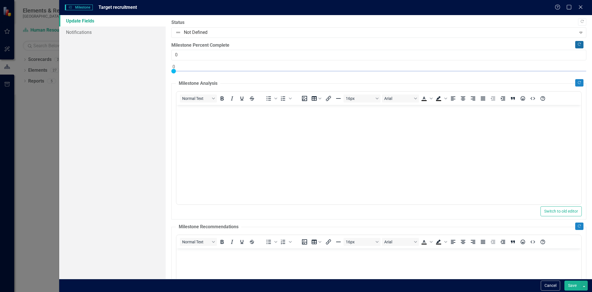
click at [577, 44] on icon "Copy Forward" at bounding box center [579, 44] width 4 height 3
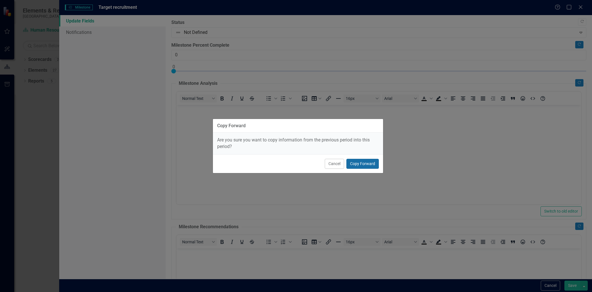
click at [375, 161] on button "Copy Forward" at bounding box center [363, 164] width 32 height 10
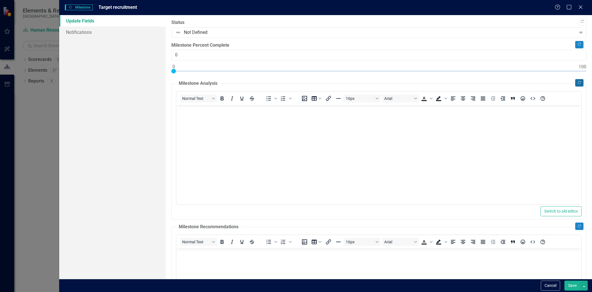
click at [577, 83] on icon "Copy Forward" at bounding box center [579, 82] width 4 height 3
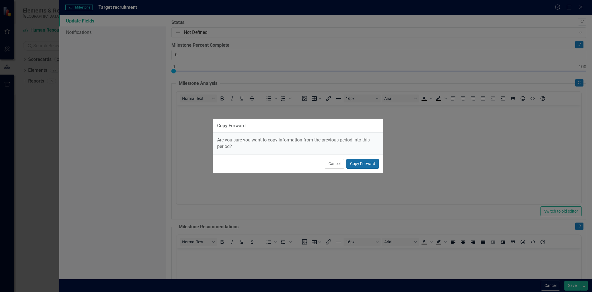
click at [370, 161] on button "Copy Forward" at bounding box center [363, 164] width 32 height 10
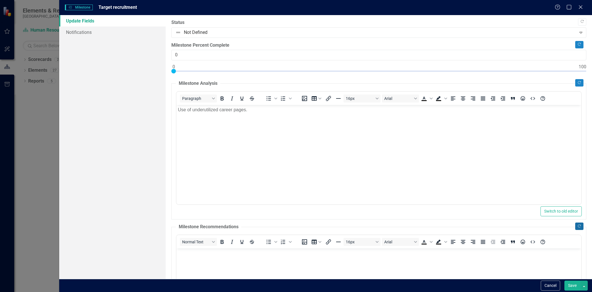
click at [577, 226] on icon "Copy Forward" at bounding box center [579, 226] width 4 height 3
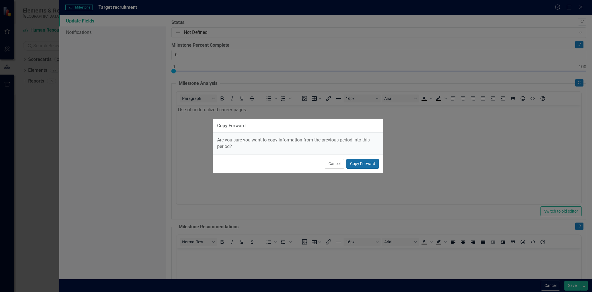
click at [372, 165] on button "Copy Forward" at bounding box center [363, 164] width 32 height 10
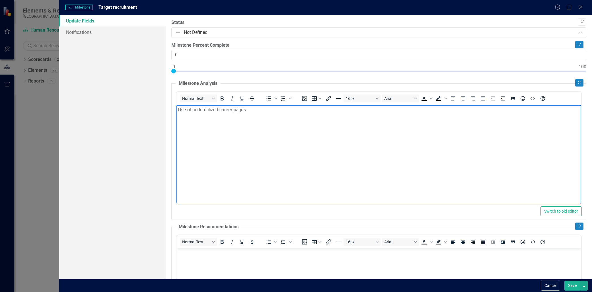
click at [258, 115] on body "Use of underutilized career pages." at bounding box center [379, 147] width 405 height 85
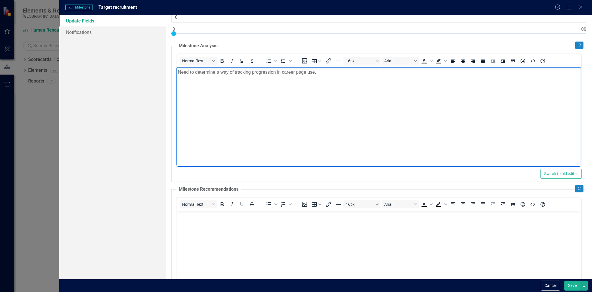
scroll to position [95, 0]
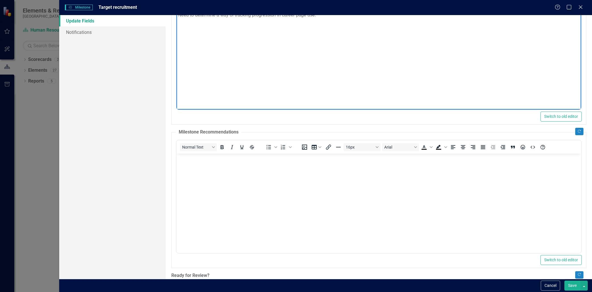
click at [229, 212] on body "Rich Text Area. Press ALT-0 for help." at bounding box center [379, 195] width 405 height 85
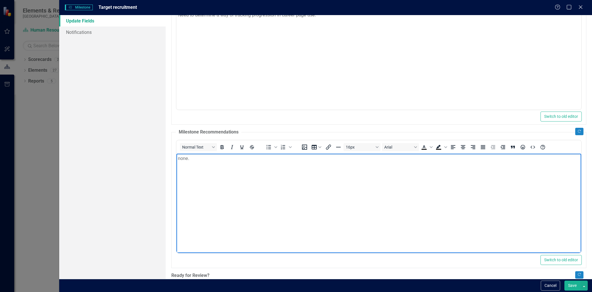
scroll to position [130, 0]
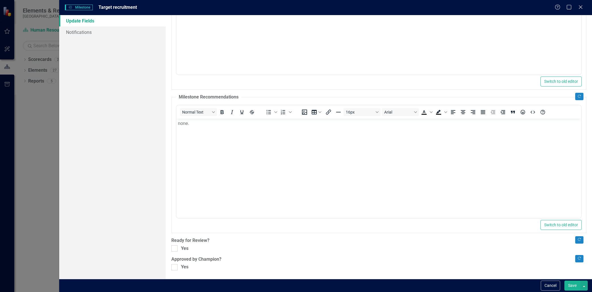
drag, startPoint x: 173, startPoint y: 247, endPoint x: 175, endPoint y: 258, distance: 11.7
click at [174, 249] on input "Yes" at bounding box center [173, 247] width 4 height 4
checkbox input "true"
click at [175, 265] on input "Yes" at bounding box center [173, 266] width 4 height 4
checkbox input "true"
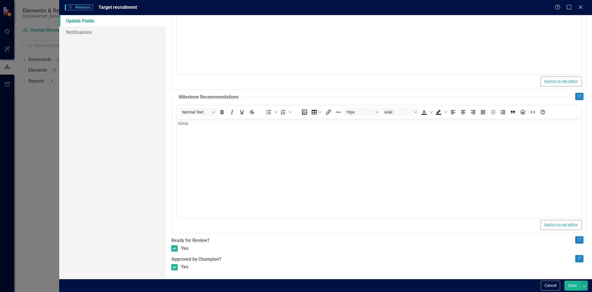
click at [576, 285] on button "Save" at bounding box center [573, 286] width 16 height 10
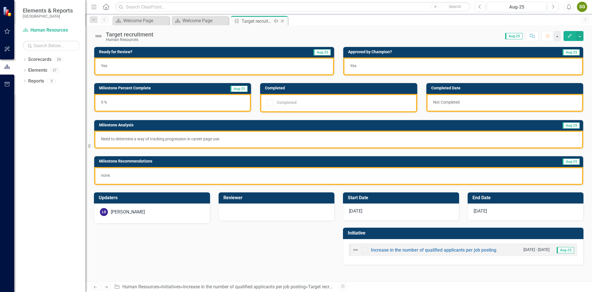
click at [281, 21] on icon "Close" at bounding box center [283, 21] width 6 height 5
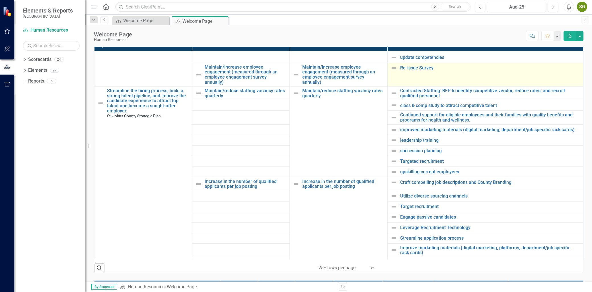
scroll to position [285, 0]
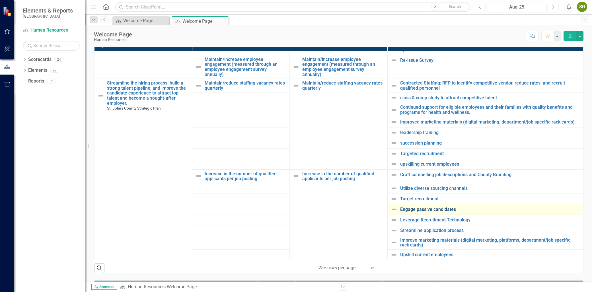
click at [422, 209] on link "Engage passive candidates" at bounding box center [490, 209] width 180 height 5
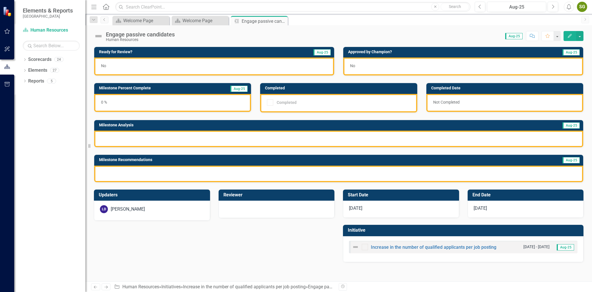
click at [567, 36] on button "Edit" at bounding box center [570, 36] width 13 height 10
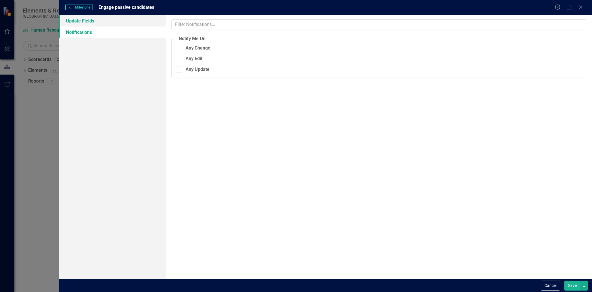
click at [116, 21] on link "Update Fields" at bounding box center [112, 20] width 106 height 11
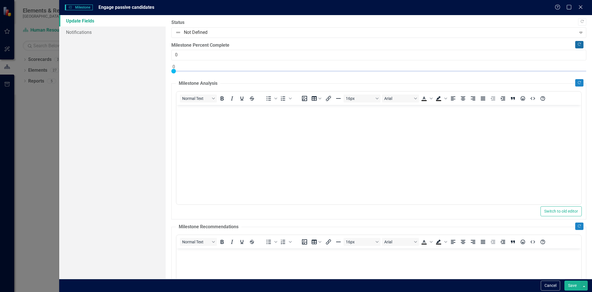
click at [577, 45] on icon "Copy Forward" at bounding box center [579, 44] width 4 height 3
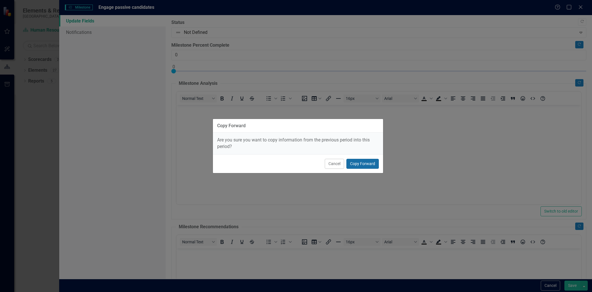
click at [364, 164] on button "Copy Forward" at bounding box center [363, 164] width 32 height 10
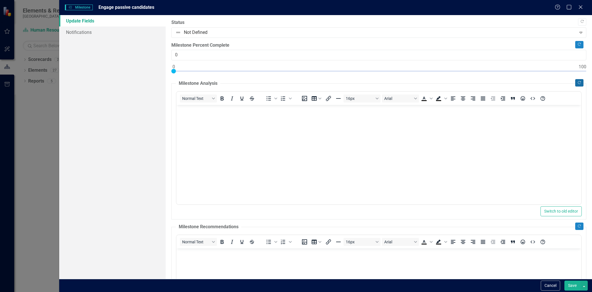
click at [576, 81] on button "Copy Forward" at bounding box center [579, 82] width 8 height 7
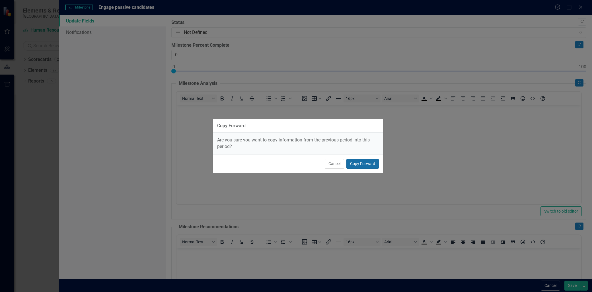
click at [372, 163] on button "Copy Forward" at bounding box center [363, 164] width 32 height 10
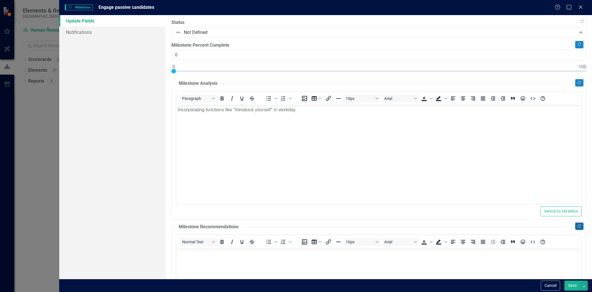
click at [575, 224] on button "Copy Forward" at bounding box center [579, 226] width 8 height 7
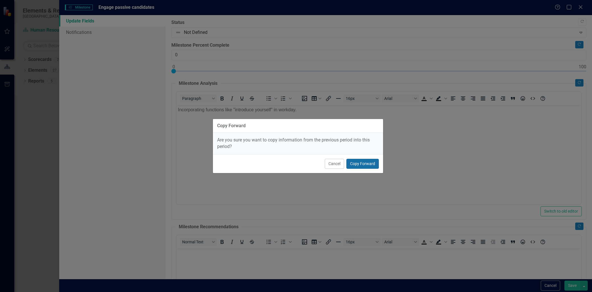
click at [364, 164] on button "Copy Forward" at bounding box center [363, 164] width 32 height 10
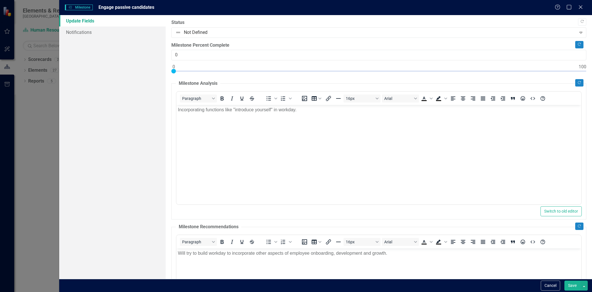
click at [343, 113] on body "Incorporating functions like "introduce yourself" in workday." at bounding box center [379, 147] width 405 height 85
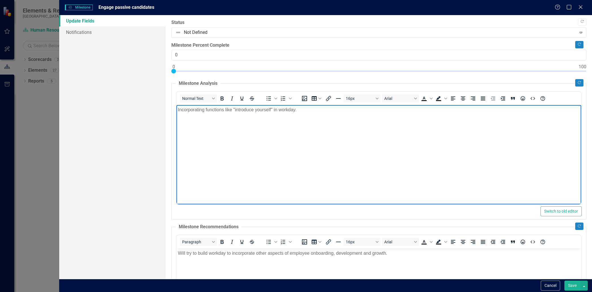
click at [343, 113] on p "Incorporating functions like "introduce yourself" in workday." at bounding box center [379, 109] width 402 height 7
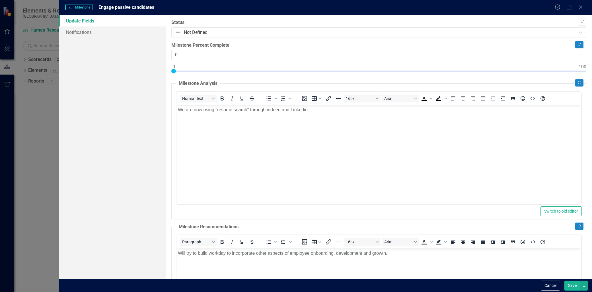
click at [171, 70] on div ""Update" fields in ClearPoint are the fields that change from reporting period …" at bounding box center [379, 147] width 427 height 264
type input "25"
drag, startPoint x: 172, startPoint y: 70, endPoint x: 275, endPoint y: 87, distance: 104.2
click at [275, 87] on div "Copy Forward Status Not Defined Expand Copy Forward Milestone Percent Complete …" at bounding box center [378, 209] width 415 height 381
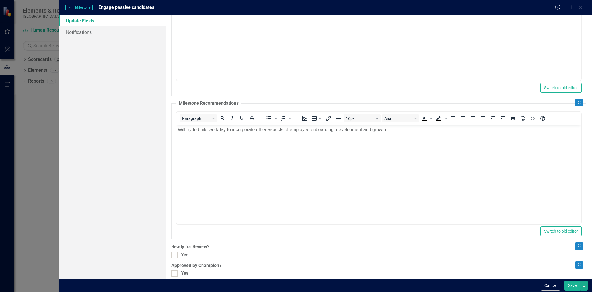
scroll to position [130, 0]
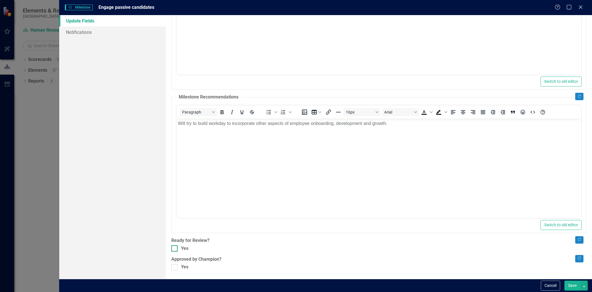
click at [175, 248] on input "Yes" at bounding box center [173, 247] width 4 height 4
checkbox input "true"
click at [176, 268] on div at bounding box center [174, 267] width 6 height 6
click at [175, 268] on input "Yes" at bounding box center [173, 266] width 4 height 4
checkbox input "true"
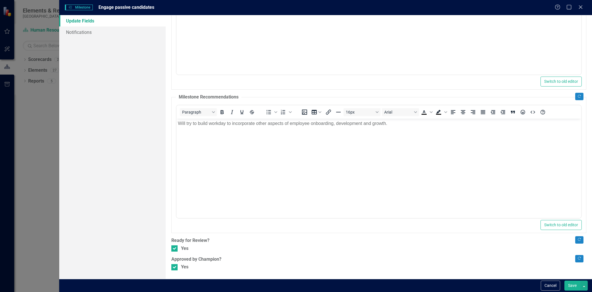
click at [573, 288] on button "Save" at bounding box center [573, 286] width 16 height 10
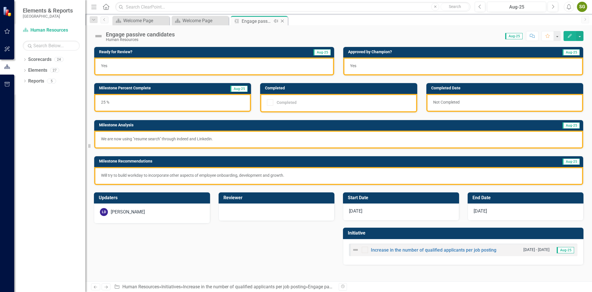
click at [283, 21] on icon "Close" at bounding box center [283, 21] width 6 height 5
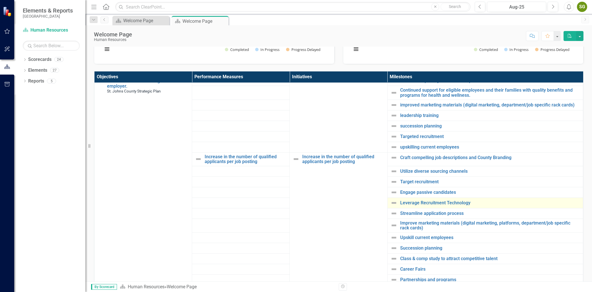
scroll to position [348, 0]
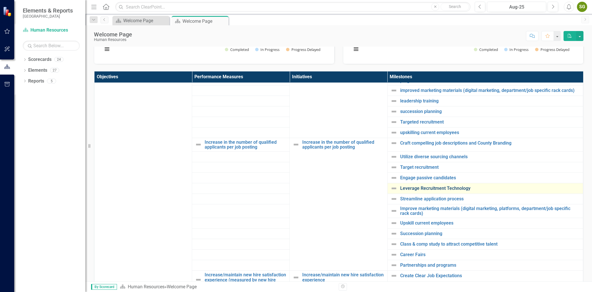
click at [419, 188] on link "Leverage Recruitment Technology" at bounding box center [490, 188] width 180 height 5
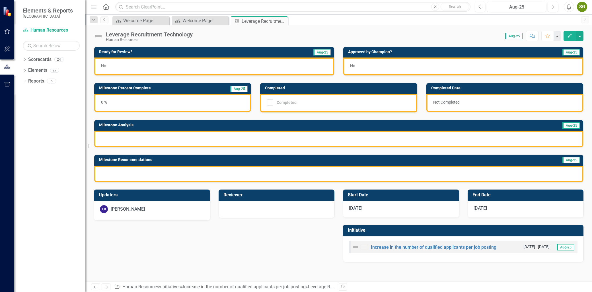
click at [566, 34] on button "Edit" at bounding box center [570, 36] width 13 height 10
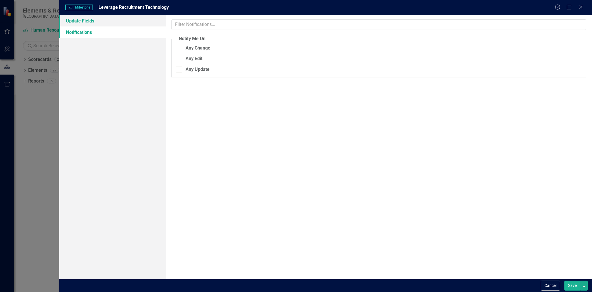
click at [112, 21] on link "Update Fields" at bounding box center [112, 20] width 106 height 11
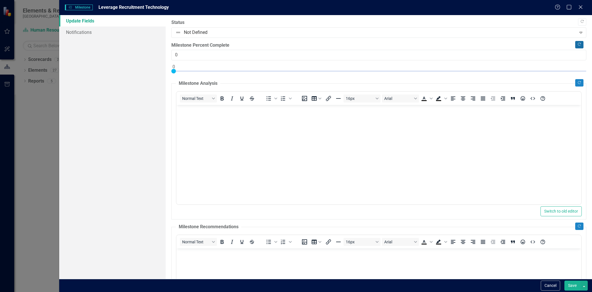
click at [575, 44] on button "Copy Forward" at bounding box center [579, 44] width 8 height 7
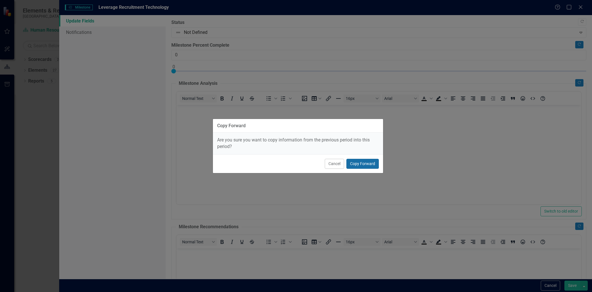
click at [355, 165] on button "Copy Forward" at bounding box center [363, 164] width 32 height 10
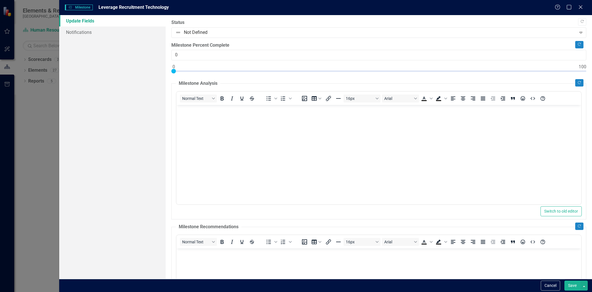
click at [579, 84] on fieldset "Milestone Analysis Normal Text To open the popup, press Shift+Enter To open the…" at bounding box center [378, 149] width 415 height 139
click at [575, 85] on button "Copy Forward" at bounding box center [579, 82] width 8 height 7
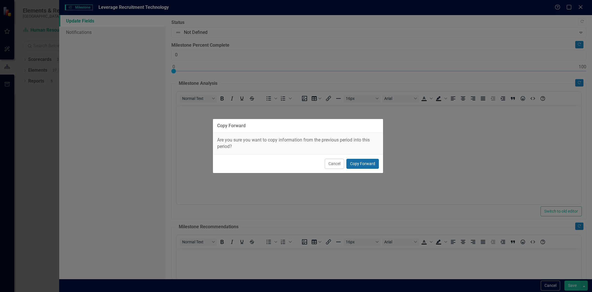
click at [371, 163] on button "Copy Forward" at bounding box center [363, 164] width 32 height 10
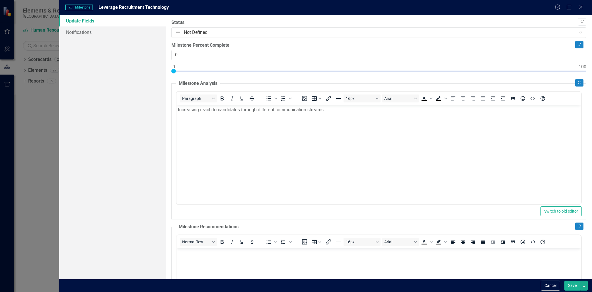
click at [575, 222] on div "Copy Forward Status Not Defined Expand Copy Forward Milestone Percent Complete …" at bounding box center [378, 209] width 415 height 381
drag, startPoint x: 569, startPoint y: 231, endPoint x: 576, endPoint y: 227, distance: 8.4
click at [571, 231] on fieldset "Milestone Recommendations Normal Text To open the popup, press Shift+Enter To o…" at bounding box center [378, 293] width 415 height 139
click at [577, 227] on icon "Copy Forward" at bounding box center [579, 226] width 4 height 3
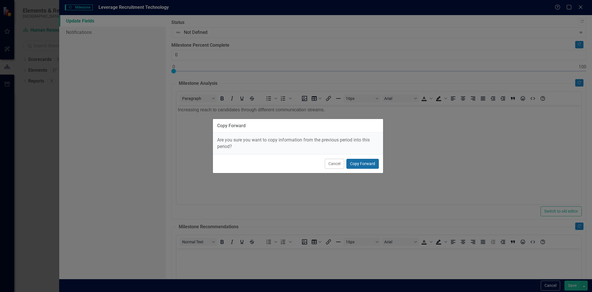
click at [366, 164] on button "Copy Forward" at bounding box center [363, 164] width 32 height 10
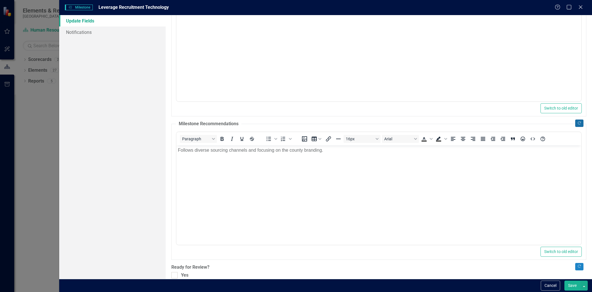
scroll to position [130, 0]
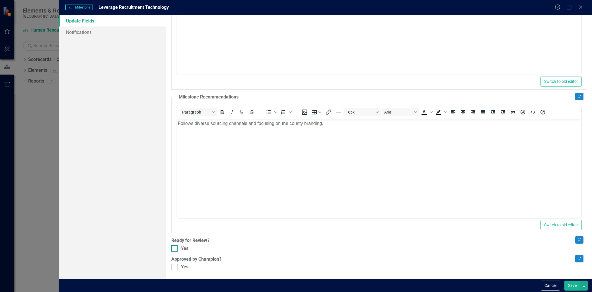
click at [174, 248] on input "Yes" at bounding box center [173, 247] width 4 height 4
checkbox input "true"
click at [174, 263] on div "Copy Forward Status Not Defined Expand Copy Forward Milestone Percent Complete …" at bounding box center [378, 80] width 415 height 381
click at [175, 265] on input "Yes" at bounding box center [173, 266] width 4 height 4
checkbox input "true"
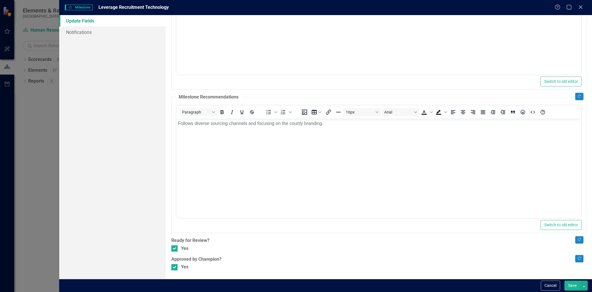
click at [571, 281] on button "Save" at bounding box center [573, 286] width 16 height 10
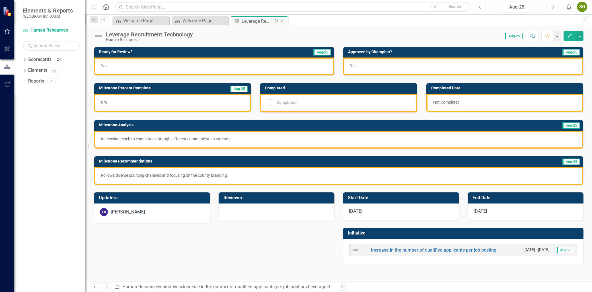
click at [282, 19] on icon "Close" at bounding box center [283, 21] width 6 height 5
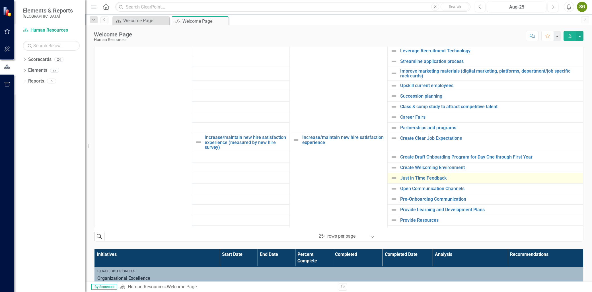
scroll to position [411, 0]
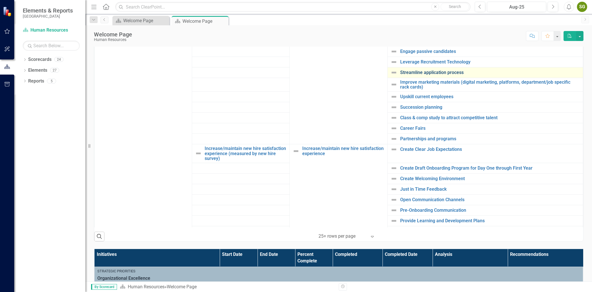
click at [423, 73] on link "Streamline application process" at bounding box center [490, 72] width 180 height 5
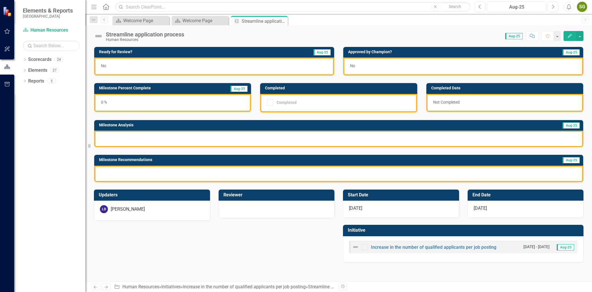
click at [571, 35] on icon "Edit" at bounding box center [569, 36] width 5 height 4
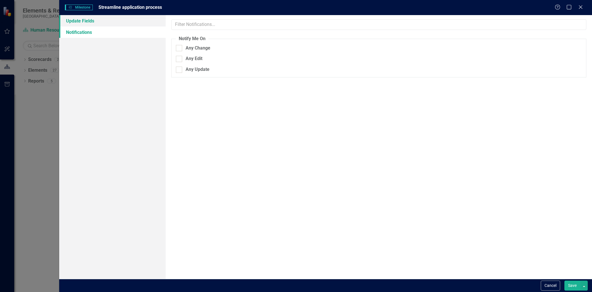
click at [98, 23] on link "Update Fields" at bounding box center [112, 20] width 106 height 11
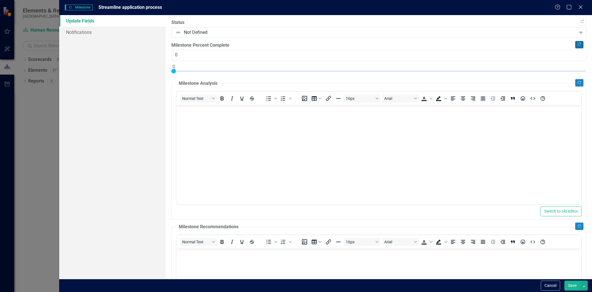
click at [577, 44] on icon "Copy Forward" at bounding box center [579, 44] width 4 height 3
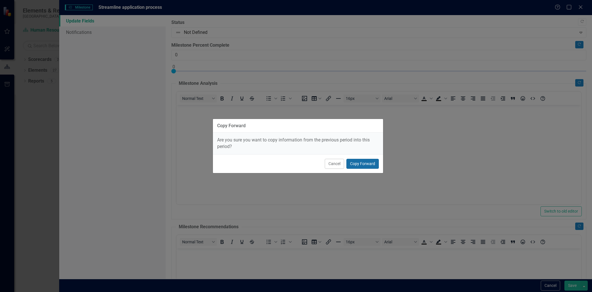
click at [370, 162] on button "Copy Forward" at bounding box center [363, 164] width 32 height 10
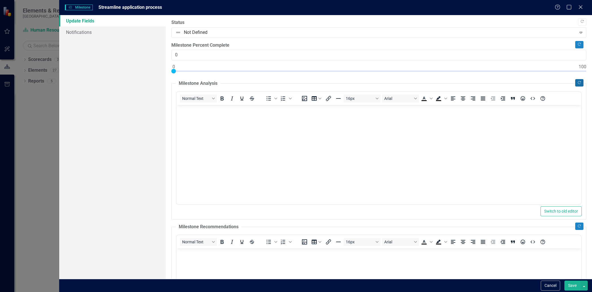
click at [575, 85] on button "Copy Forward" at bounding box center [579, 82] width 8 height 7
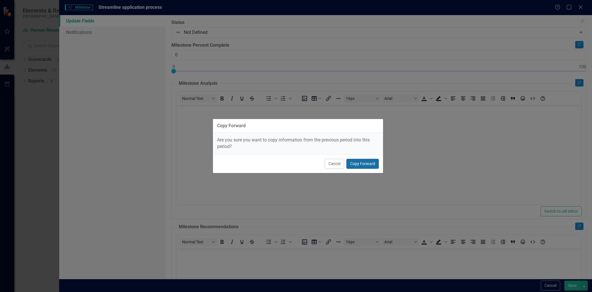
drag, startPoint x: 374, startPoint y: 165, endPoint x: 200, endPoint y: 61, distance: 202.5
click at [374, 165] on button "Copy Forward" at bounding box center [363, 164] width 32 height 10
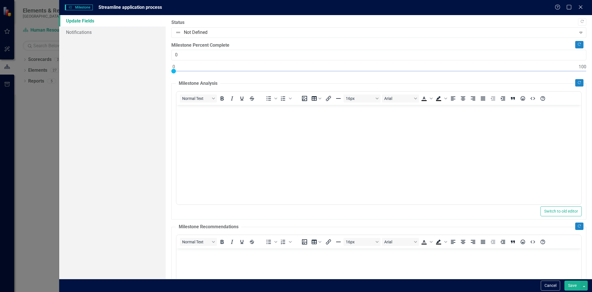
click at [574, 222] on div "Copy Forward Status Not Defined Expand Copy Forward Milestone Percent Complete …" at bounding box center [378, 209] width 415 height 381
click at [575, 225] on button "Copy Forward" at bounding box center [579, 226] width 8 height 7
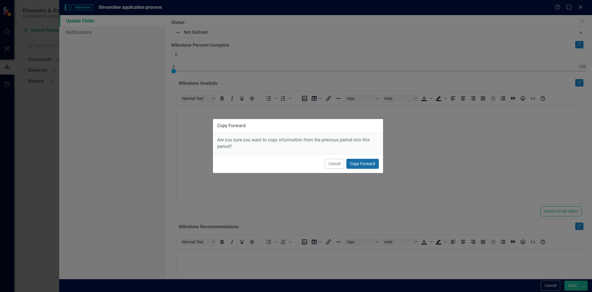
click at [360, 163] on button "Copy Forward" at bounding box center [363, 164] width 32 height 10
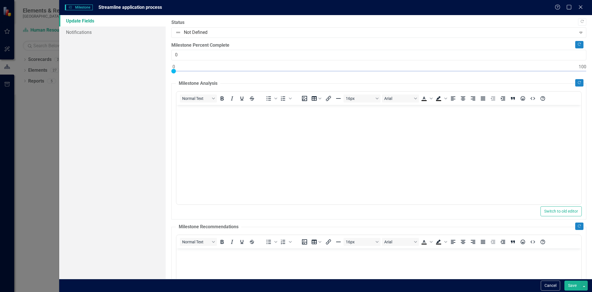
click at [273, 136] on body "Rich Text Area. Press ALT-0 for help." at bounding box center [379, 147] width 405 height 85
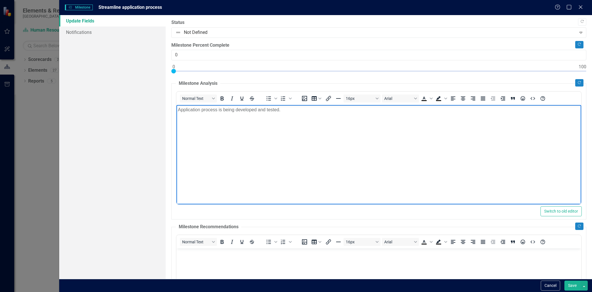
click at [275, 132] on body "Application process is being developed and tested." at bounding box center [379, 147] width 405 height 85
copy p "Application process is being developed and tested."
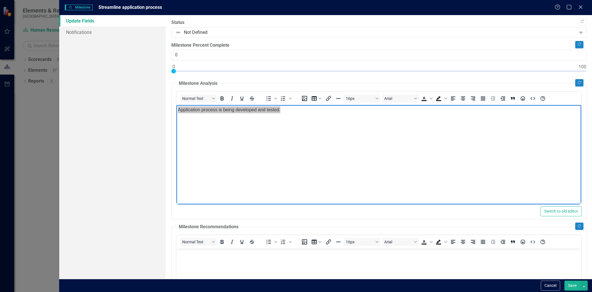
click at [230, 256] on p "Rich Text Area. Press ALT-0 for help." at bounding box center [379, 253] width 402 height 7
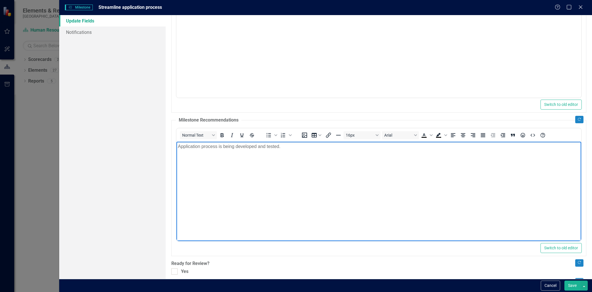
scroll to position [130, 0]
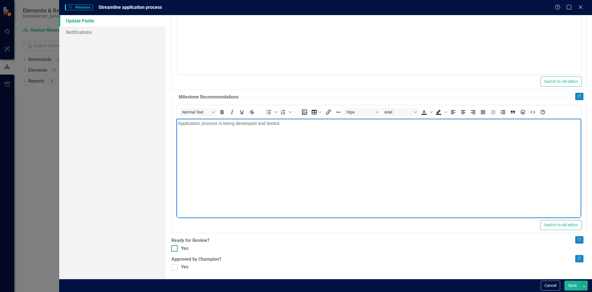
click at [174, 249] on input "Yes" at bounding box center [173, 247] width 4 height 4
checkbox input "true"
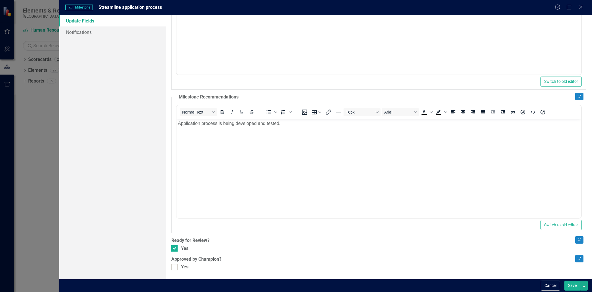
click at [174, 272] on div ""Update" fields in ClearPoint are the fields that change from reporting period …" at bounding box center [379, 147] width 427 height 264
click at [178, 267] on div "Yes" at bounding box center [378, 267] width 415 height 7
click at [175, 267] on input "Yes" at bounding box center [173, 266] width 4 height 4
checkbox input "true"
click at [572, 282] on button "Save" at bounding box center [573, 286] width 16 height 10
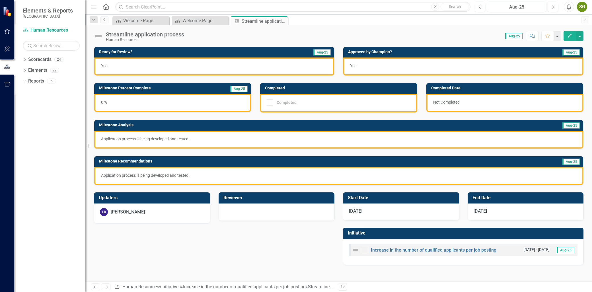
click at [571, 38] on icon "Edit" at bounding box center [569, 36] width 5 height 4
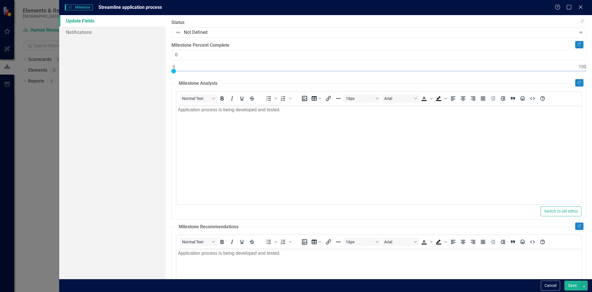
scroll to position [0, 0]
click at [296, 120] on body "Application process is being developed and tested." at bounding box center [379, 147] width 405 height 85
click at [573, 288] on button "Save" at bounding box center [573, 286] width 16 height 10
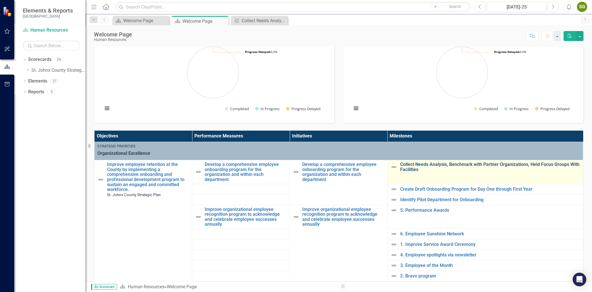
scroll to position [32, 0]
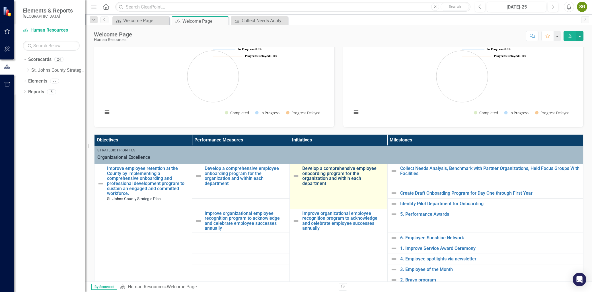
click at [337, 181] on link "Develop a comprehensive employee onboarding program for the organization and wi…" at bounding box center [343, 176] width 82 height 20
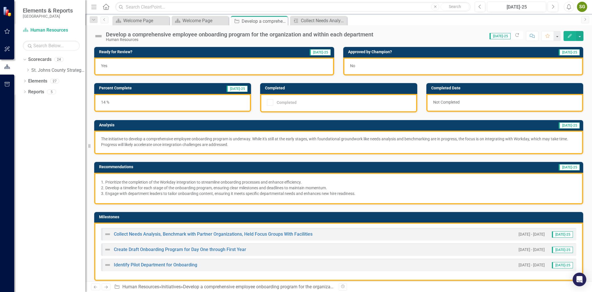
click at [570, 36] on icon "button" at bounding box center [570, 36] width 4 height 4
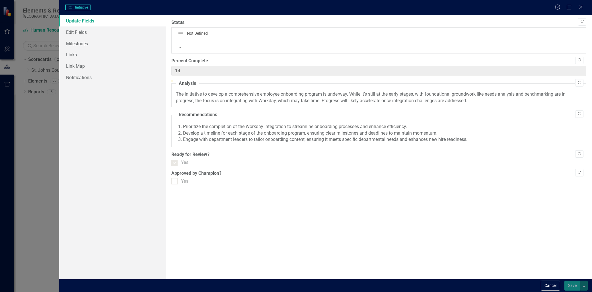
checkbox input "true"
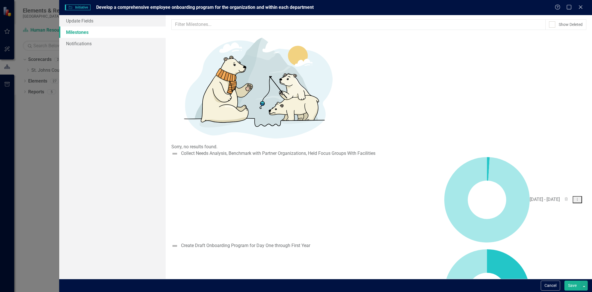
click at [178, 150] on img at bounding box center [174, 153] width 7 height 7
click at [99, 21] on link "Update Fields" at bounding box center [112, 20] width 106 height 11
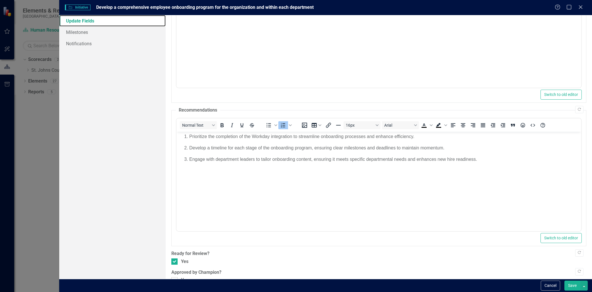
scroll to position [130, 0]
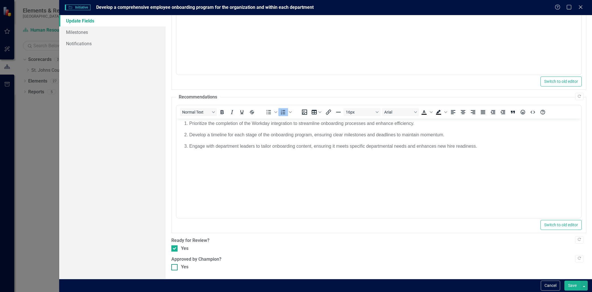
click at [177, 268] on div at bounding box center [174, 267] width 6 height 6
click at [175, 268] on input "Yes" at bounding box center [173, 266] width 4 height 4
checkbox input "true"
click at [572, 285] on button "Save" at bounding box center [573, 286] width 16 height 10
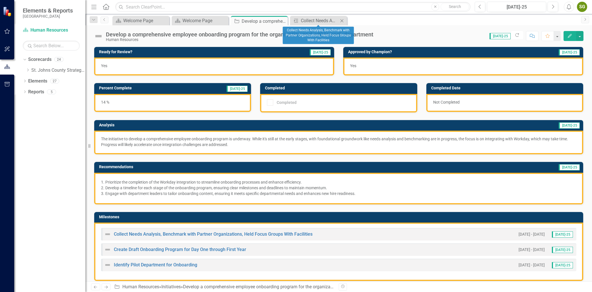
click at [343, 20] on icon "Close" at bounding box center [342, 21] width 6 height 5
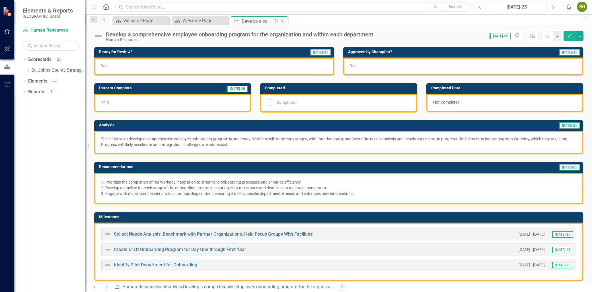
drag, startPoint x: 282, startPoint y: 21, endPoint x: 282, endPoint y: 24, distance: 3.1
click at [0, 0] on icon at bounding box center [0, 0] width 0 height 0
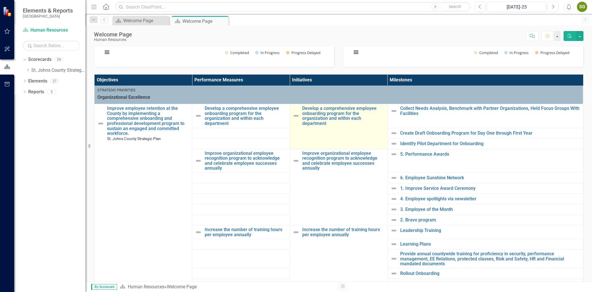
scroll to position [95, 0]
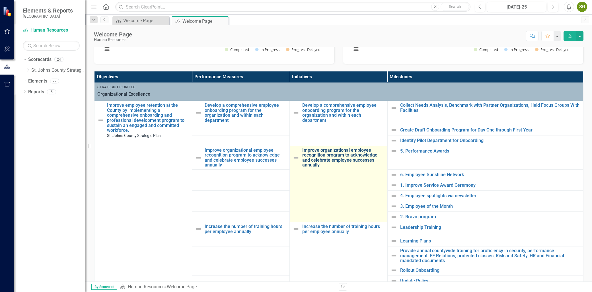
click at [338, 159] on link "Improve organizational employee recognition program to acknowledge and celebrat…" at bounding box center [343, 158] width 82 height 20
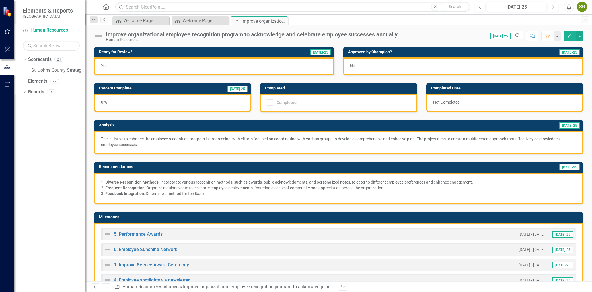
click at [570, 39] on button "Edit" at bounding box center [570, 36] width 13 height 10
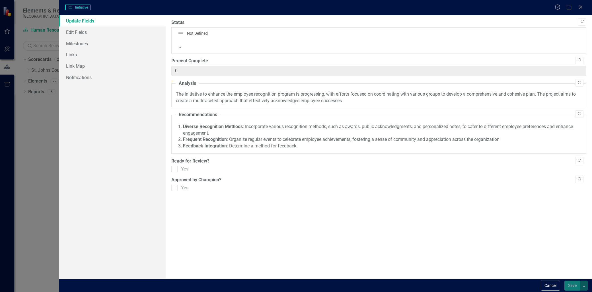
checkbox input "true"
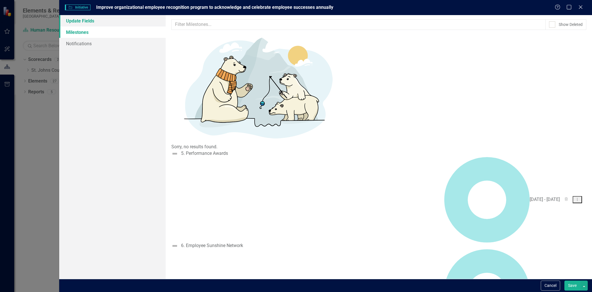
click at [95, 21] on link "Update Fields" at bounding box center [112, 20] width 106 height 11
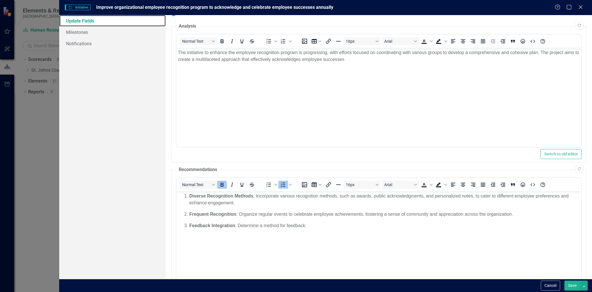
scroll to position [130, 0]
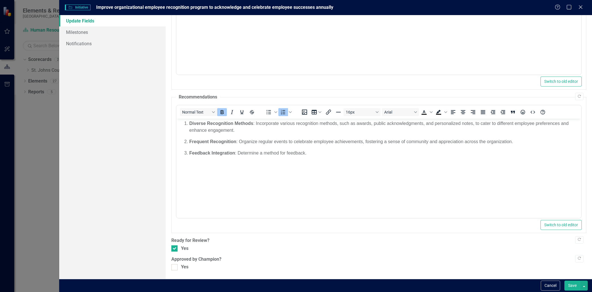
click at [173, 263] on div "Copy Forward Status Not Defined Expand Copy Forward Percent Complete 0 Copy For…" at bounding box center [378, 80] width 415 height 381
click at [176, 266] on div at bounding box center [174, 267] width 6 height 6
click at [175, 266] on input "Yes" at bounding box center [173, 266] width 4 height 4
checkbox input "true"
click at [567, 284] on button "Save" at bounding box center [573, 286] width 16 height 10
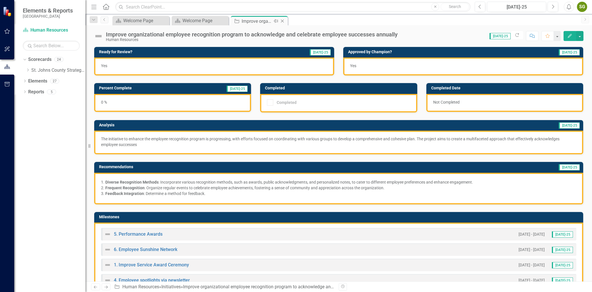
click at [280, 20] on icon "Close" at bounding box center [283, 21] width 6 height 5
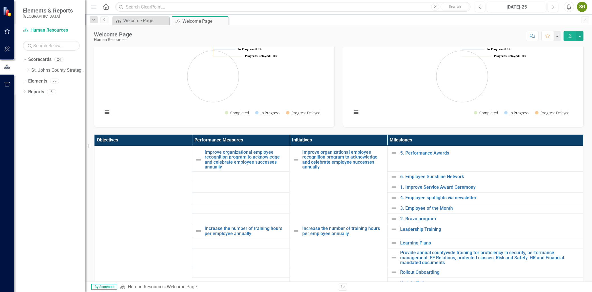
scroll to position [95, 0]
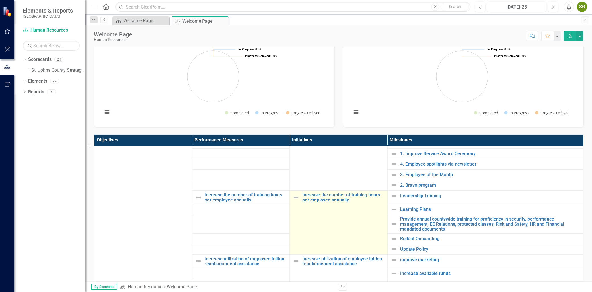
click at [336, 204] on td "Increase the number of training hours per employee annually Link Open Element" at bounding box center [339, 222] width 98 height 64
click at [337, 200] on link "Increase the number of training hours per employee annually" at bounding box center [343, 197] width 82 height 10
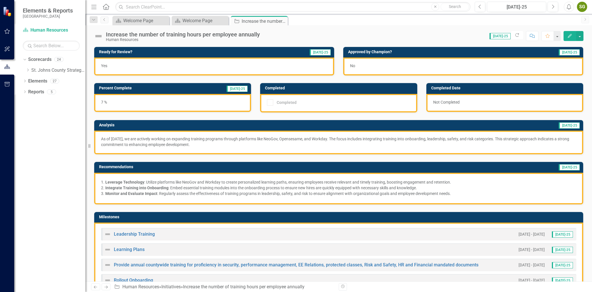
click at [568, 36] on icon "Edit" at bounding box center [569, 36] width 5 height 4
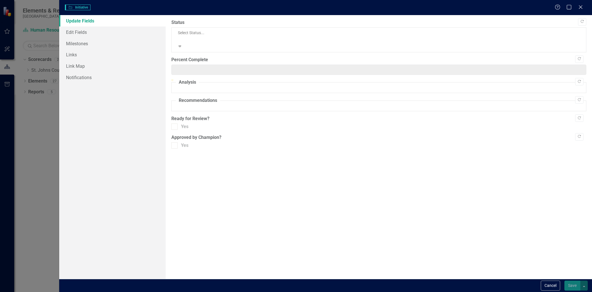
type input "7"
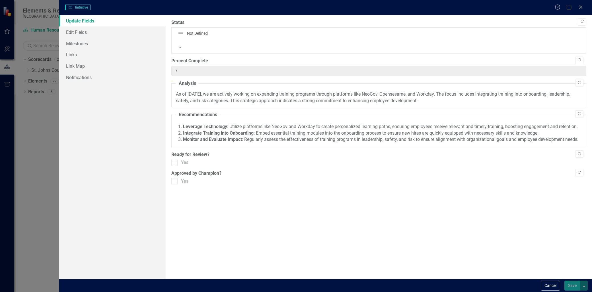
checkbox input "true"
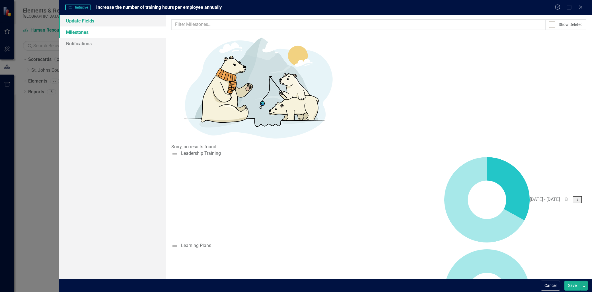
click at [104, 24] on link "Update Fields" at bounding box center [112, 20] width 106 height 11
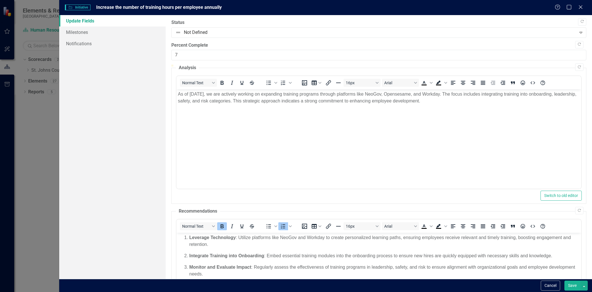
click at [197, 95] on p "As of July 2025, we are actively working on expanding training programs through…" at bounding box center [379, 98] width 402 height 14
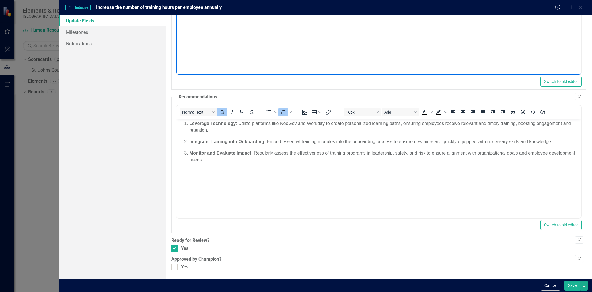
scroll to position [130, 0]
click at [177, 268] on div at bounding box center [174, 267] width 6 height 6
click at [175, 268] on input "Yes" at bounding box center [173, 266] width 4 height 4
checkbox input "true"
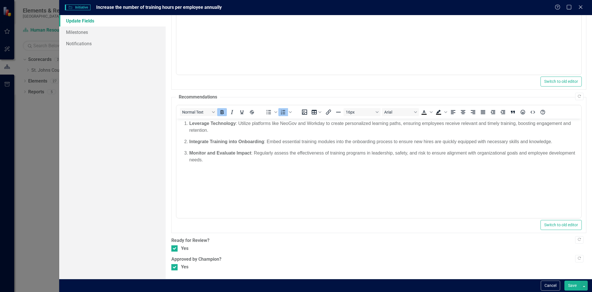
click at [573, 281] on button "Save" at bounding box center [573, 286] width 16 height 10
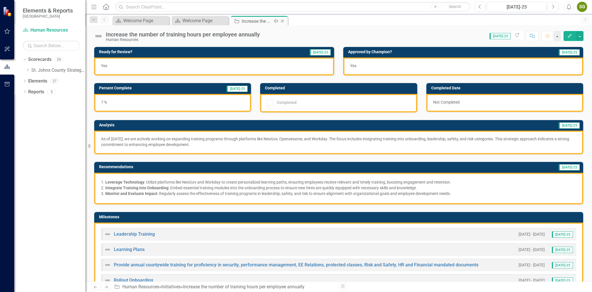
click at [283, 20] on icon at bounding box center [282, 21] width 3 height 3
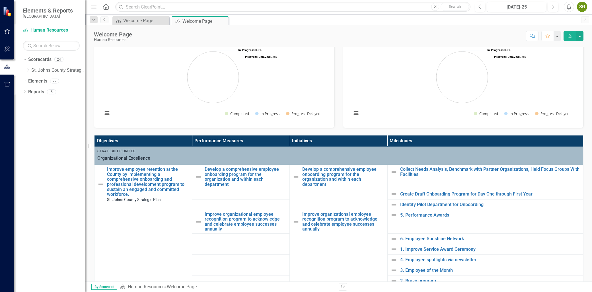
scroll to position [63, 0]
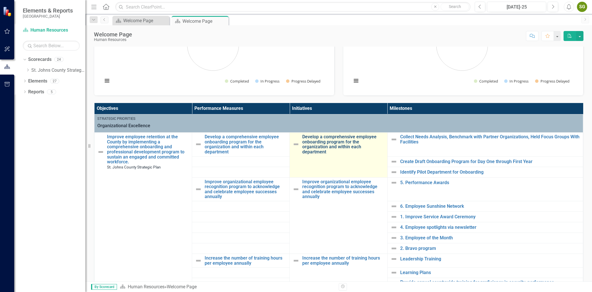
click at [317, 146] on link "Develop a comprehensive employee onboarding program for the organization and wi…" at bounding box center [343, 144] width 82 height 20
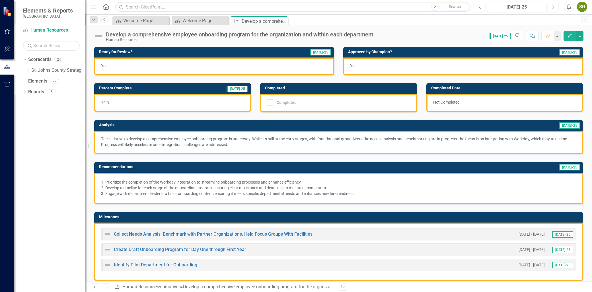
click at [571, 38] on button "Edit" at bounding box center [570, 36] width 13 height 10
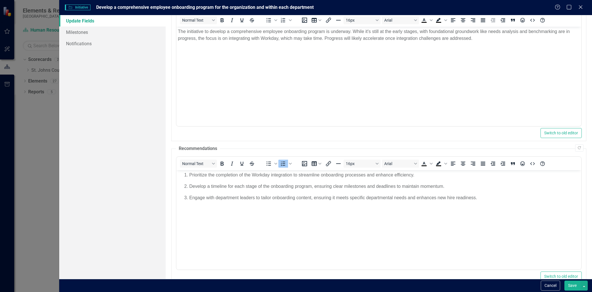
scroll to position [63, 0]
click at [554, 289] on button "Cancel" at bounding box center [550, 286] width 19 height 10
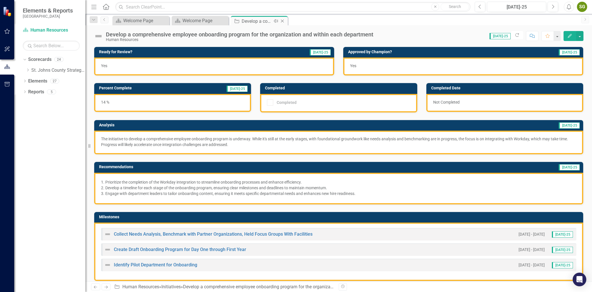
click at [281, 21] on icon "Close" at bounding box center [283, 21] width 6 height 5
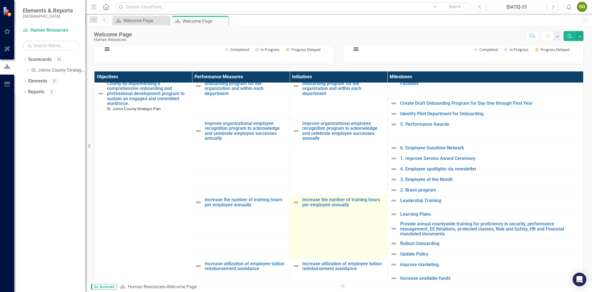
scroll to position [63, 0]
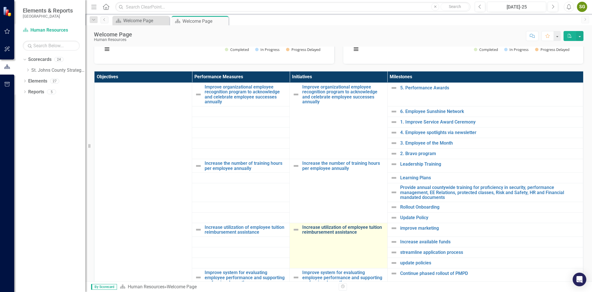
click at [347, 233] on link "Increase utilization of employee tuition reimbursement assistance" at bounding box center [343, 230] width 82 height 10
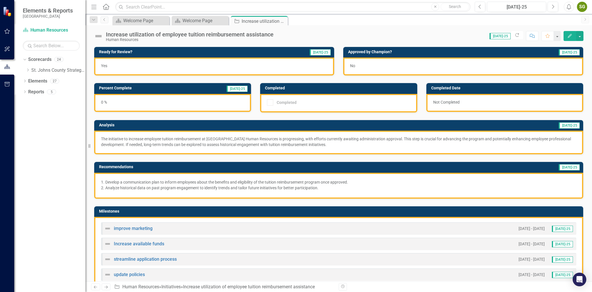
click at [568, 35] on icon "Edit" at bounding box center [569, 36] width 5 height 4
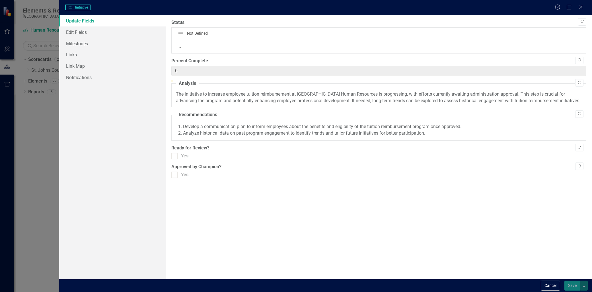
checkbox input "true"
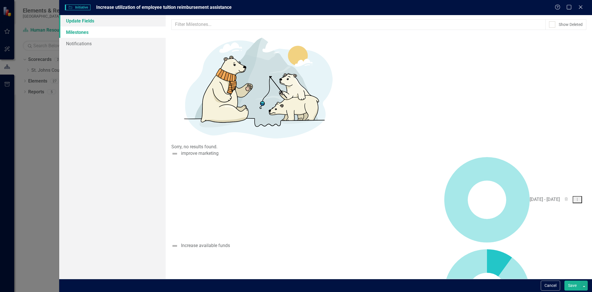
click at [95, 18] on link "Update Fields" at bounding box center [112, 20] width 106 height 11
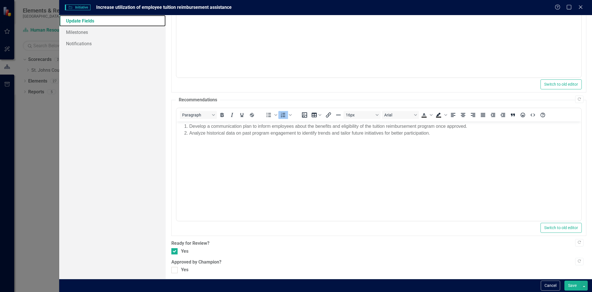
scroll to position [130, 0]
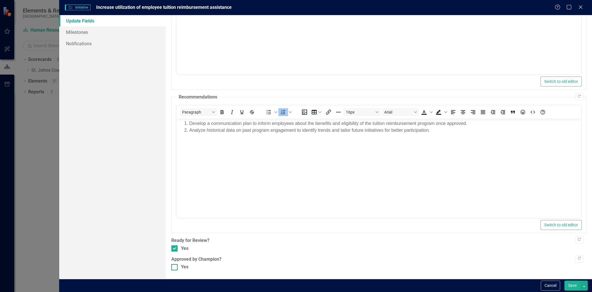
click at [175, 268] on div at bounding box center [174, 267] width 6 height 6
click at [175, 268] on input "Yes" at bounding box center [173, 266] width 4 height 4
checkbox input "true"
click at [576, 285] on button "Save" at bounding box center [573, 286] width 16 height 10
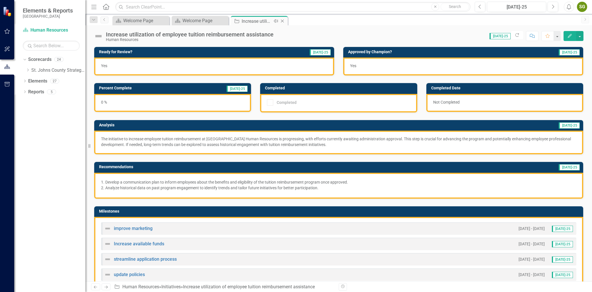
click at [282, 21] on icon at bounding box center [282, 21] width 3 height 3
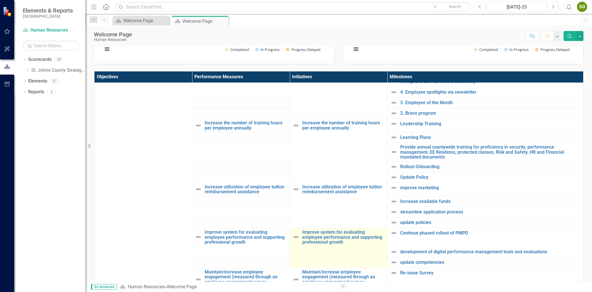
scroll to position [126, 0]
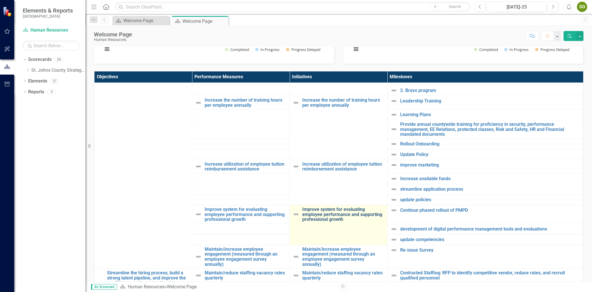
click at [339, 221] on link "Improve system for evaluating employee performance and supporting professional …" at bounding box center [343, 214] width 82 height 15
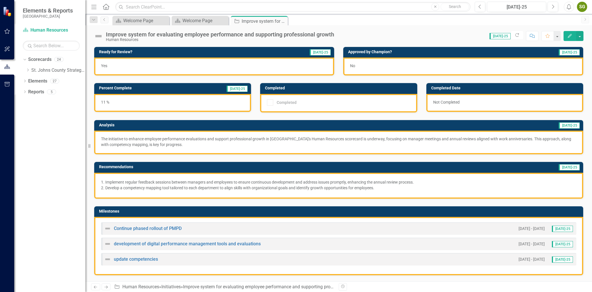
click at [568, 36] on icon "Edit" at bounding box center [569, 36] width 5 height 4
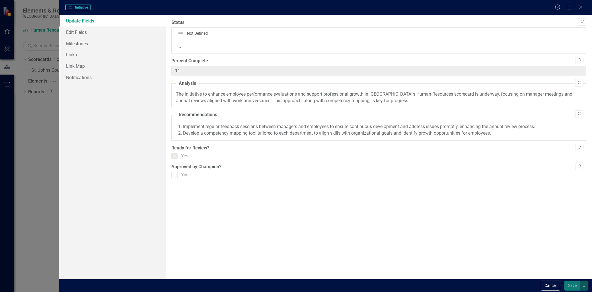
checkbox input "true"
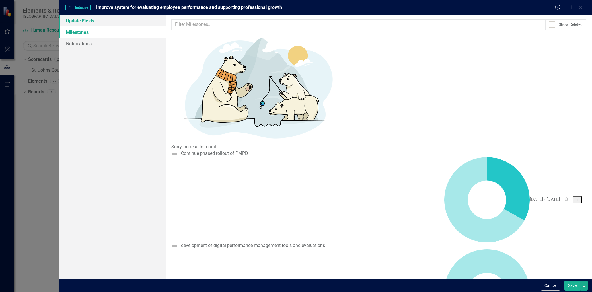
click at [89, 24] on link "Update Fields" at bounding box center [112, 20] width 106 height 11
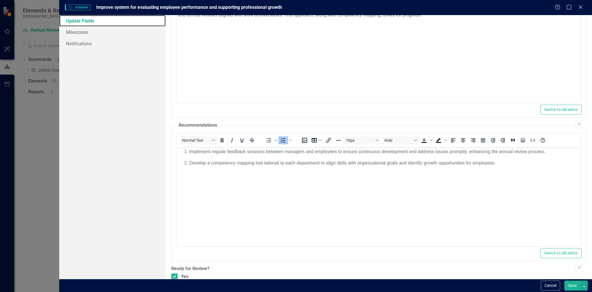
scroll to position [130, 0]
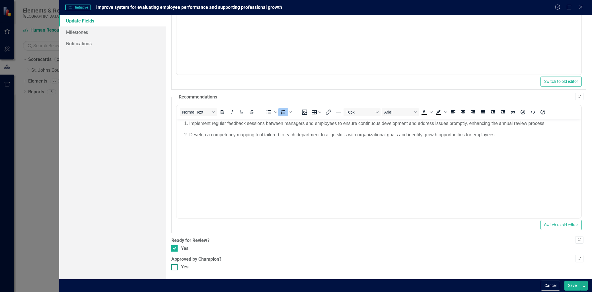
click at [177, 266] on div at bounding box center [174, 267] width 6 height 6
click at [175, 266] on input "Yes" at bounding box center [173, 266] width 4 height 4
checkbox input "true"
click at [573, 289] on button "Save" at bounding box center [573, 286] width 16 height 10
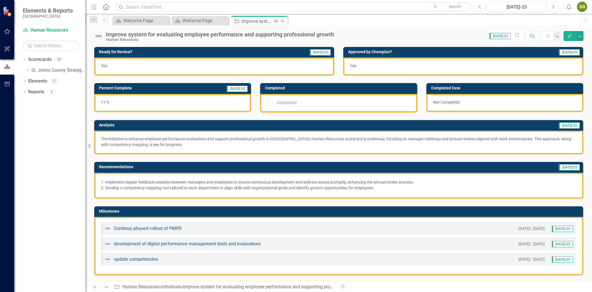
click at [282, 21] on icon "Close" at bounding box center [283, 21] width 6 height 5
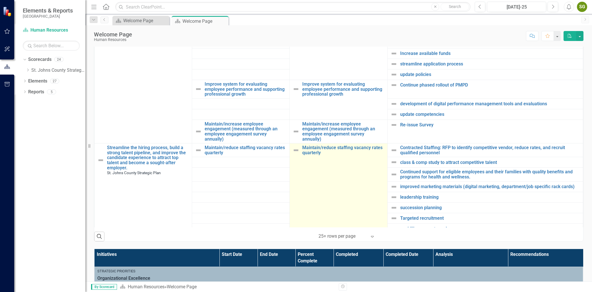
scroll to position [190, 0]
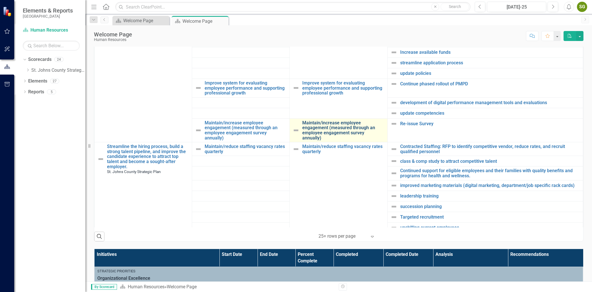
click at [348, 134] on link "Maintain/increase employee engagement (measured through an employee engagement …" at bounding box center [343, 130] width 82 height 20
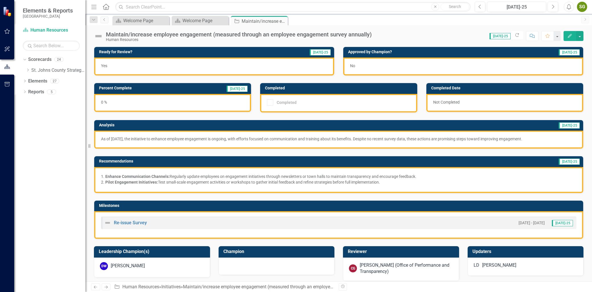
click at [569, 32] on button "Edit" at bounding box center [570, 36] width 13 height 10
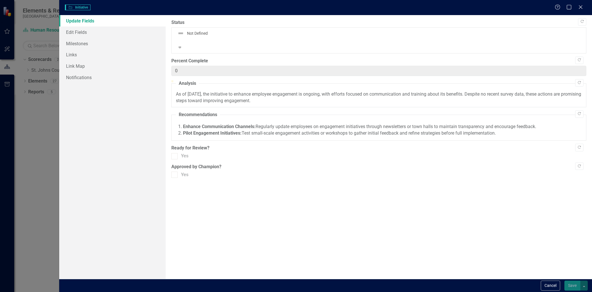
checkbox input "true"
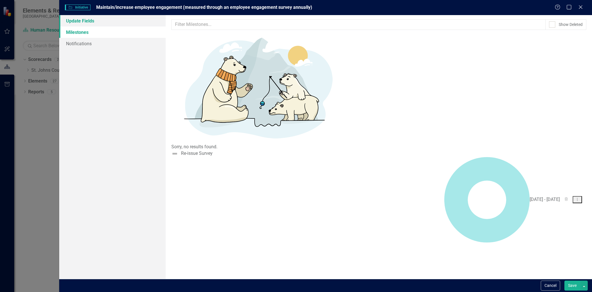
click at [84, 24] on link "Update Fields" at bounding box center [112, 20] width 106 height 11
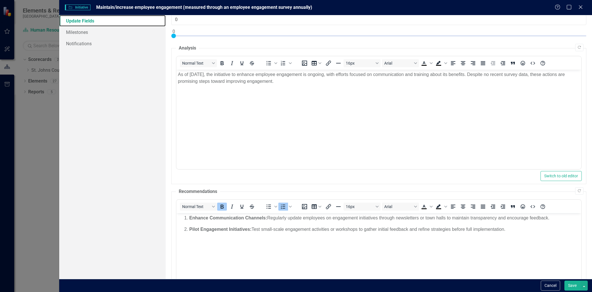
scroll to position [35, 0]
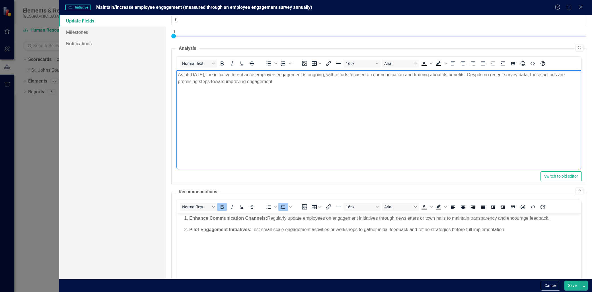
click at [196, 75] on p "As of July 2025, the initiative to enhance employee engagement is ongoing, with…" at bounding box center [379, 78] width 402 height 14
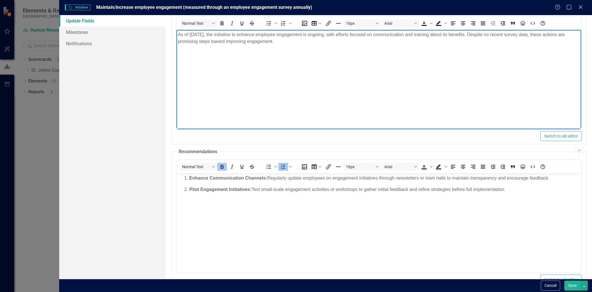
scroll to position [130, 0]
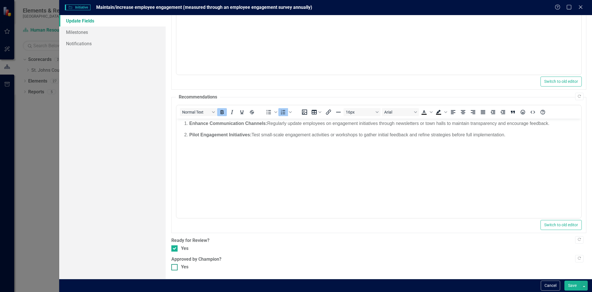
click at [177, 270] on div at bounding box center [174, 267] width 6 height 6
click at [175, 268] on input "Yes" at bounding box center [173, 266] width 4 height 4
checkbox input "true"
click at [574, 289] on button "Save" at bounding box center [573, 286] width 16 height 10
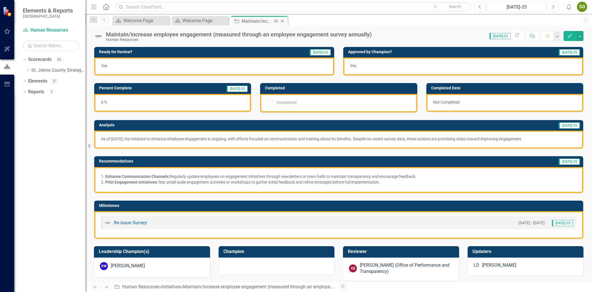
click at [281, 22] on icon "Close" at bounding box center [283, 21] width 6 height 5
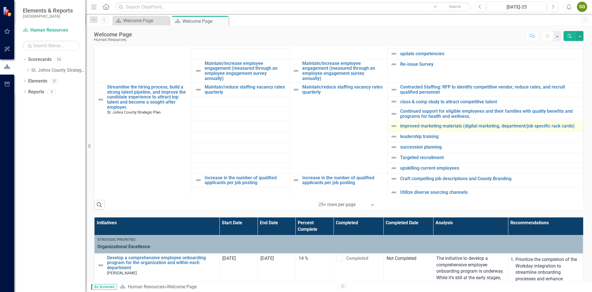
scroll to position [221, 0]
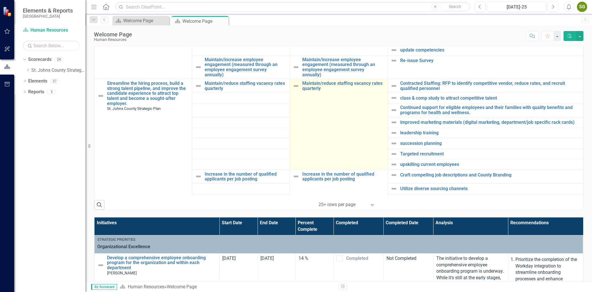
click at [338, 99] on td "Maintain/reduce staffing vacancy rates quarterly Link Open Element" at bounding box center [339, 124] width 98 height 91
click at [339, 81] on link "Maintain/reduce staffing vacancy rates quarterly" at bounding box center [343, 86] width 82 height 10
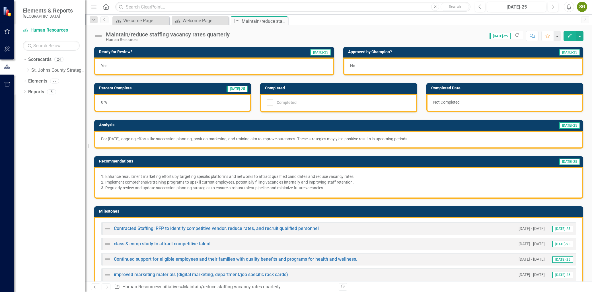
click at [571, 39] on button "Edit" at bounding box center [570, 36] width 13 height 10
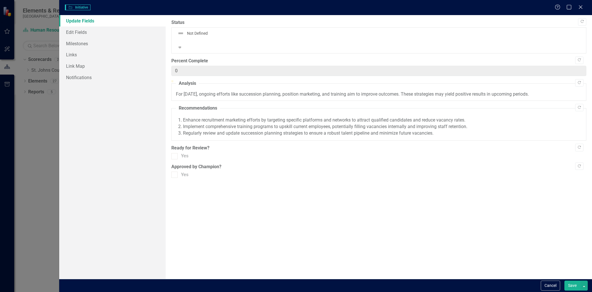
checkbox input "true"
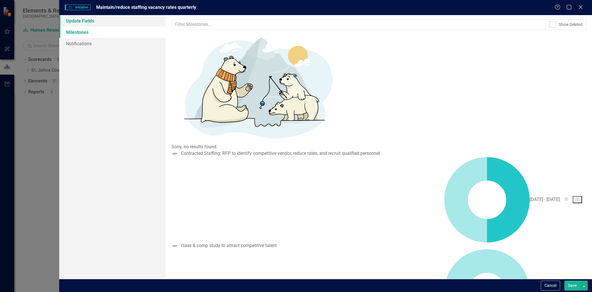
click at [83, 18] on link "Update Fields" at bounding box center [112, 20] width 106 height 11
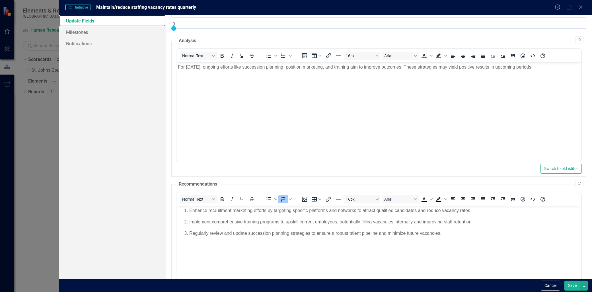
scroll to position [35, 0]
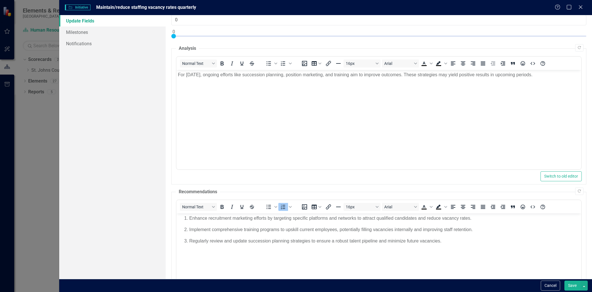
click at [195, 71] on p "For July 2025, ongoing efforts like succession planning, position marketing, an…" at bounding box center [379, 74] width 402 height 7
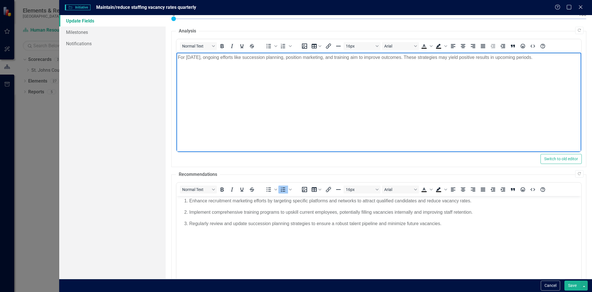
scroll to position [130, 0]
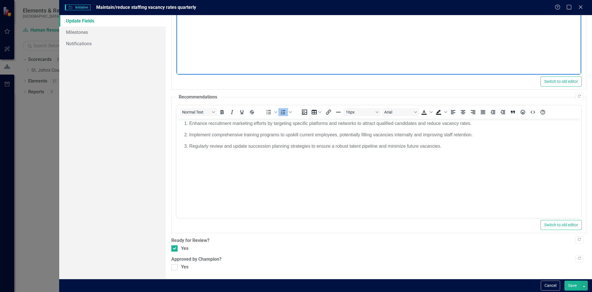
click at [171, 270] on div ""Update" fields in ClearPoint are the fields that change from reporting period …" at bounding box center [379, 147] width 427 height 264
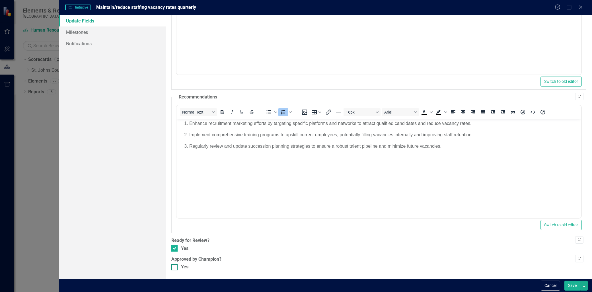
click at [178, 269] on div "Yes" at bounding box center [378, 267] width 415 height 7
click at [175, 268] on input "Yes" at bounding box center [173, 266] width 4 height 4
checkbox input "true"
click at [573, 283] on button "Save" at bounding box center [573, 286] width 16 height 10
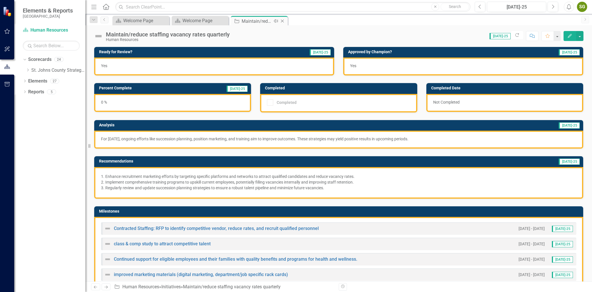
click at [280, 20] on icon "Close" at bounding box center [283, 21] width 6 height 5
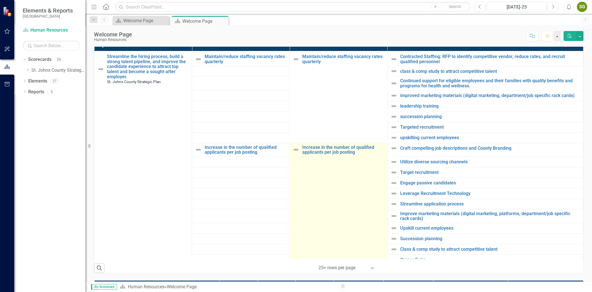
scroll to position [316, 0]
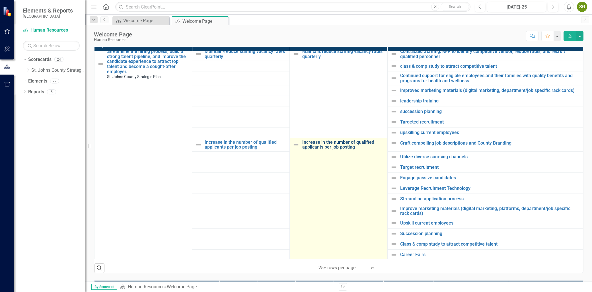
click at [346, 147] on link "Increase in the number of qualified applicants per job posting" at bounding box center [343, 145] width 82 height 10
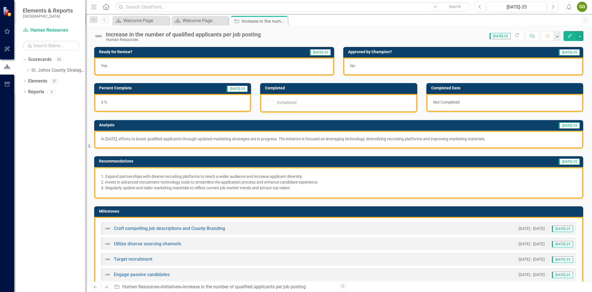
click at [567, 36] on icon "Edit" at bounding box center [569, 36] width 5 height 4
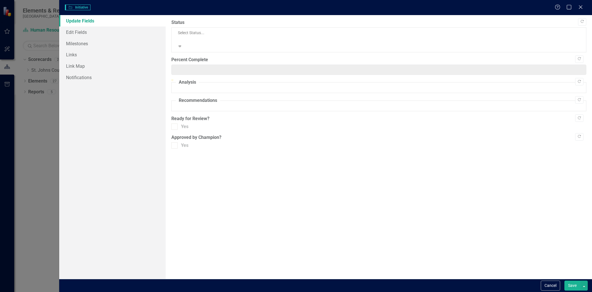
type input "3"
checkbox input "true"
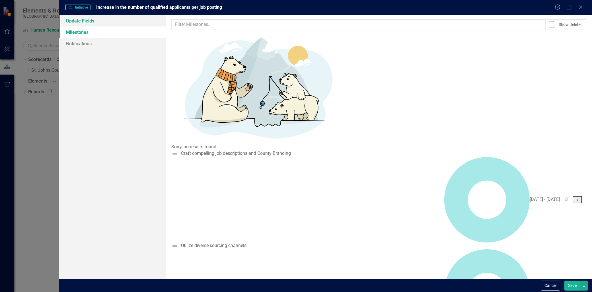
click at [99, 24] on link "Update Fields" at bounding box center [112, 20] width 106 height 11
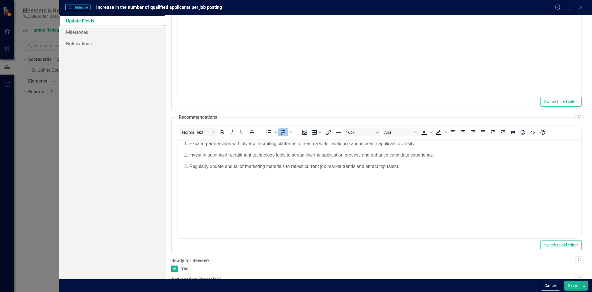
scroll to position [67, 0]
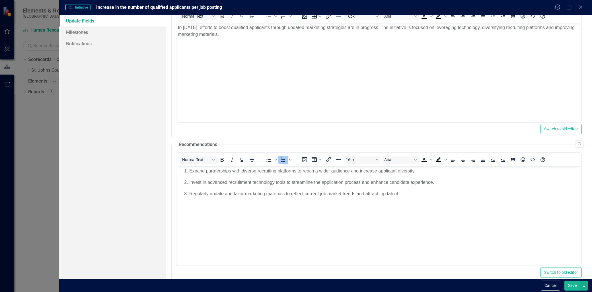
click at [189, 26] on p "In July 2025, efforts to boost qualified applicants through updated marketing s…" at bounding box center [379, 31] width 402 height 14
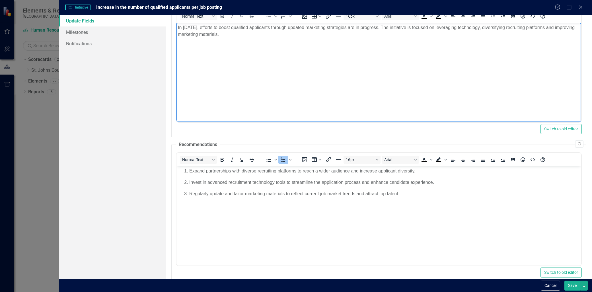
click at [191, 26] on p "In July 2025, efforts to boost qualified applicants through updated marketing s…" at bounding box center [379, 31] width 402 height 14
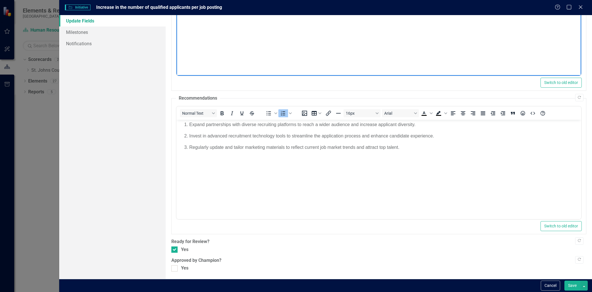
scroll to position [130, 0]
click at [175, 269] on div at bounding box center [174, 267] width 6 height 6
click at [175, 268] on input "Yes" at bounding box center [173, 266] width 4 height 4
checkbox input "true"
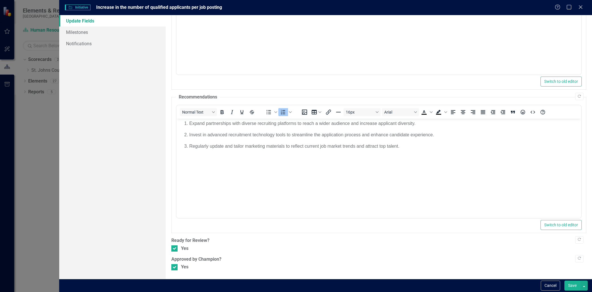
click at [574, 284] on button "Save" at bounding box center [573, 286] width 16 height 10
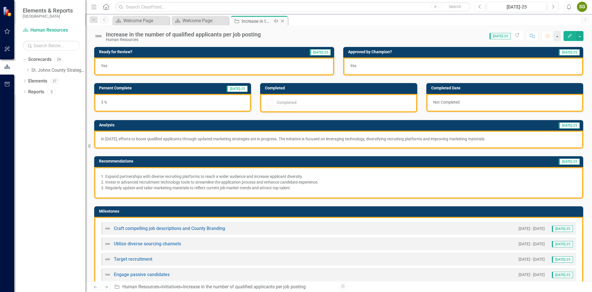
click at [283, 20] on icon "Close" at bounding box center [283, 21] width 6 height 5
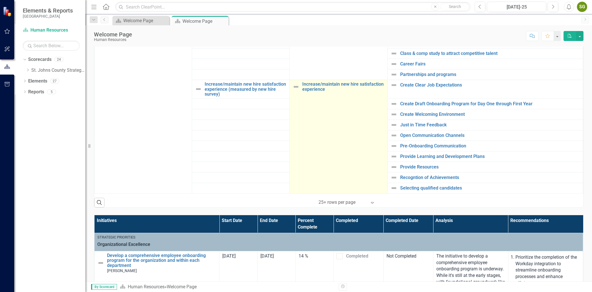
scroll to position [190, 0]
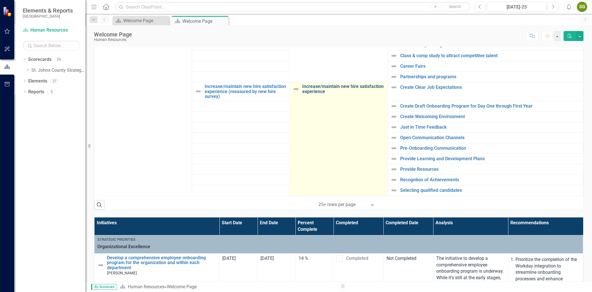
click at [334, 92] on link "Increase/maintain new hire satisfaction experience" at bounding box center [343, 89] width 82 height 10
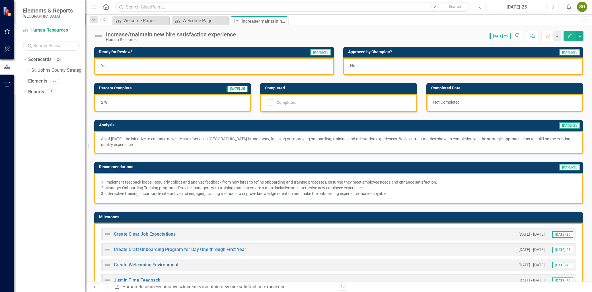
click at [566, 33] on button "Edit" at bounding box center [570, 36] width 13 height 10
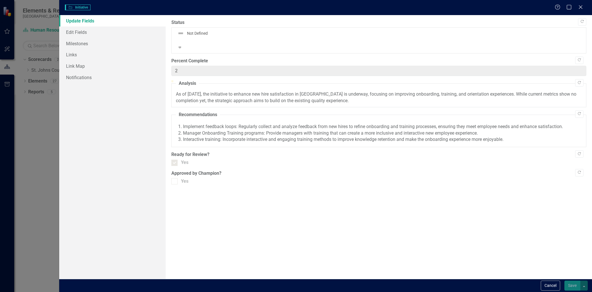
checkbox input "true"
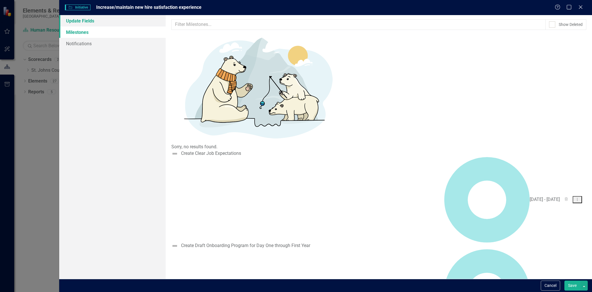
click at [93, 22] on link "Update Fields" at bounding box center [112, 20] width 106 height 11
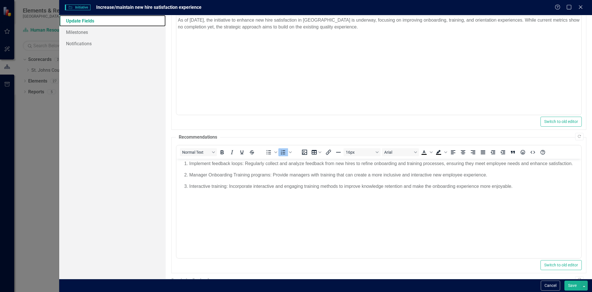
scroll to position [3, 0]
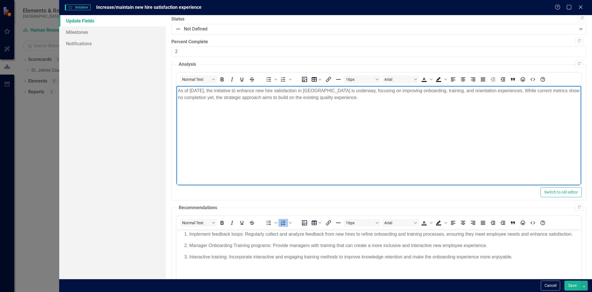
click at [198, 91] on p "As of July 2025, the initiative to enhance new hire satisfaction in St. Johns C…" at bounding box center [379, 94] width 402 height 14
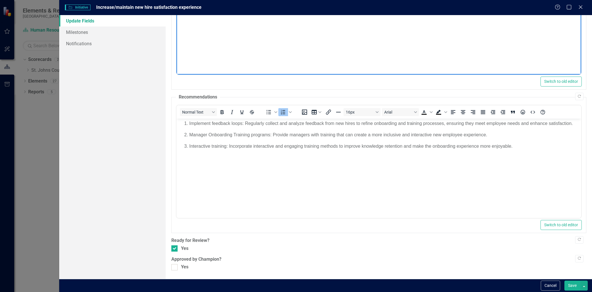
scroll to position [130, 0]
click at [177, 267] on div at bounding box center [174, 267] width 6 height 6
click at [175, 267] on input "Yes" at bounding box center [173, 266] width 4 height 4
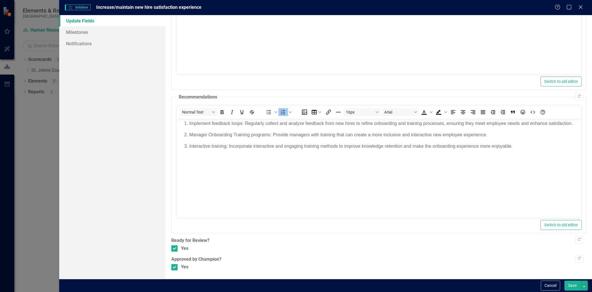
drag, startPoint x: 178, startPoint y: 268, endPoint x: 505, endPoint y: 274, distance: 327.2
click at [469, 265] on div "Yes" at bounding box center [378, 267] width 415 height 7
click at [175, 265] on input "Yes" at bounding box center [173, 266] width 4 height 4
checkbox input "false"
click at [568, 282] on button "Save" at bounding box center [573, 286] width 16 height 10
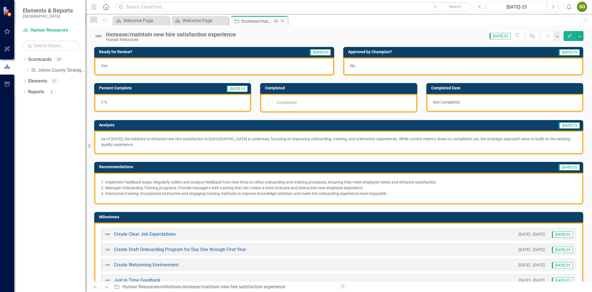
click at [280, 21] on icon "Close" at bounding box center [283, 21] width 6 height 5
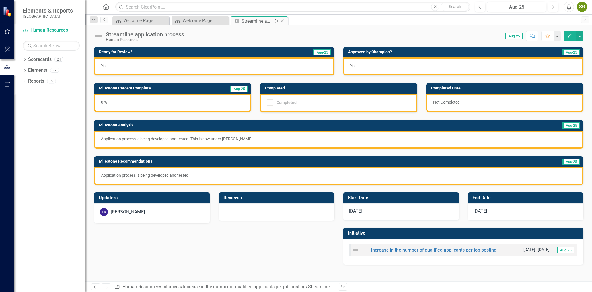
click at [283, 21] on icon at bounding box center [282, 21] width 3 height 3
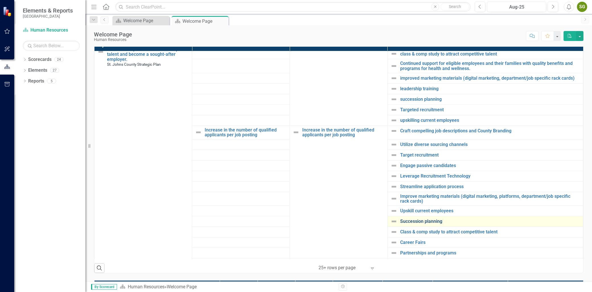
scroll to position [348, 0]
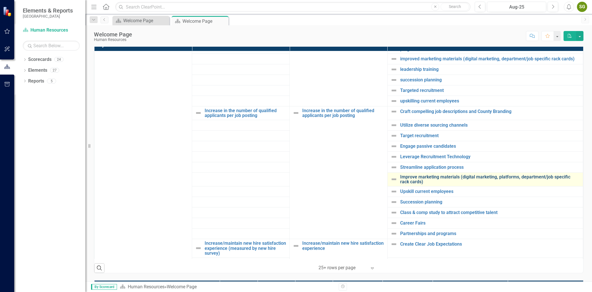
click at [426, 178] on link "Improve marketing materials (digital marketing, platforms, department/job speci…" at bounding box center [490, 180] width 180 height 10
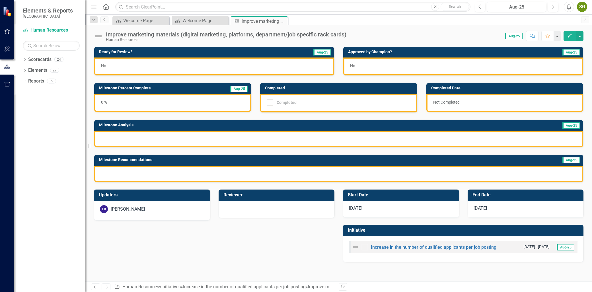
click at [570, 36] on icon "Edit" at bounding box center [569, 36] width 5 height 4
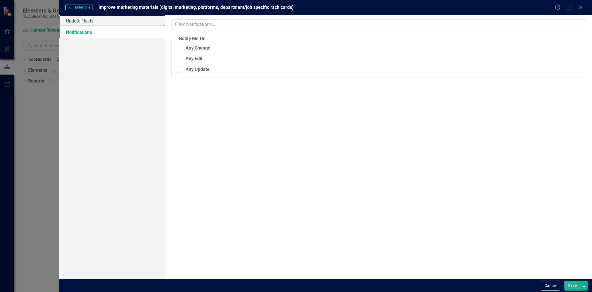
drag, startPoint x: 75, startPoint y: 24, endPoint x: 82, endPoint y: 28, distance: 8.2
click at [75, 24] on link "Update Fields" at bounding box center [112, 20] width 106 height 11
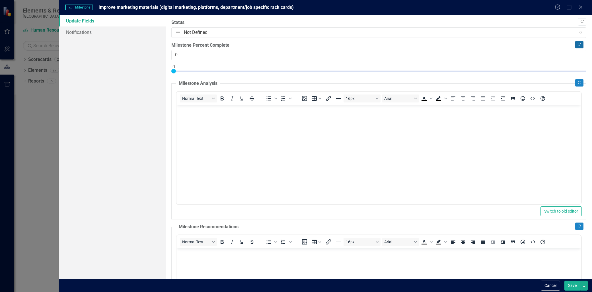
click at [575, 46] on button "Copy Forward" at bounding box center [579, 44] width 8 height 7
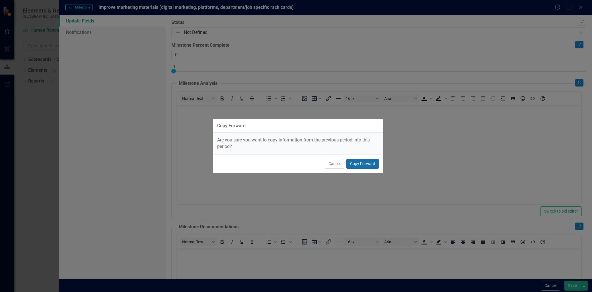
click at [365, 165] on button "Copy Forward" at bounding box center [363, 164] width 32 height 10
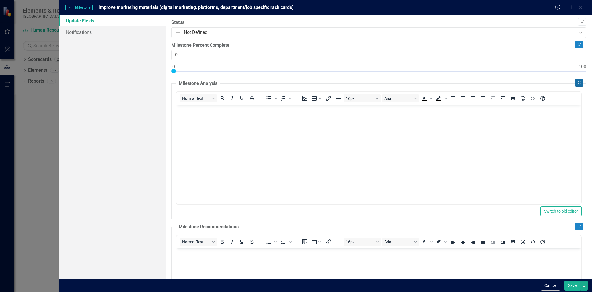
click at [577, 81] on button "Copy Forward" at bounding box center [579, 82] width 8 height 7
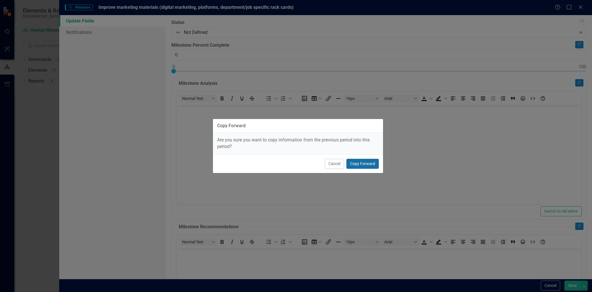
drag, startPoint x: 364, startPoint y: 167, endPoint x: 188, endPoint y: 62, distance: 204.6
click at [364, 167] on button "Copy Forward" at bounding box center [363, 164] width 32 height 10
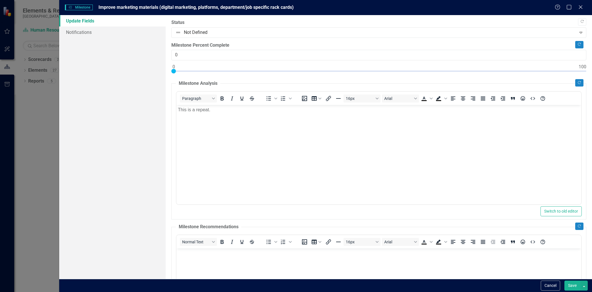
click at [580, 225] on fieldset "Milestone Recommendations Normal Text To open the popup, press Shift+Enter To o…" at bounding box center [378, 293] width 415 height 139
click at [577, 226] on icon "Copy Forward" at bounding box center [579, 226] width 4 height 3
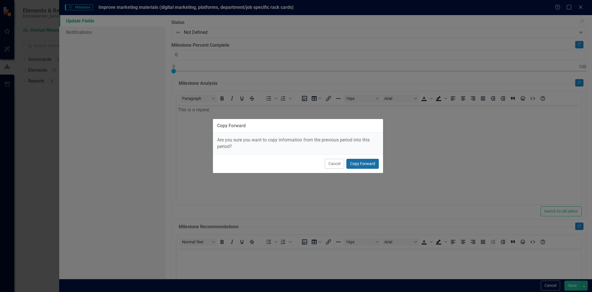
click at [372, 164] on button "Copy Forward" at bounding box center [363, 164] width 32 height 10
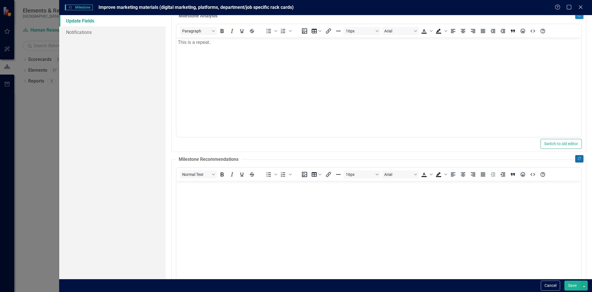
scroll to position [130, 0]
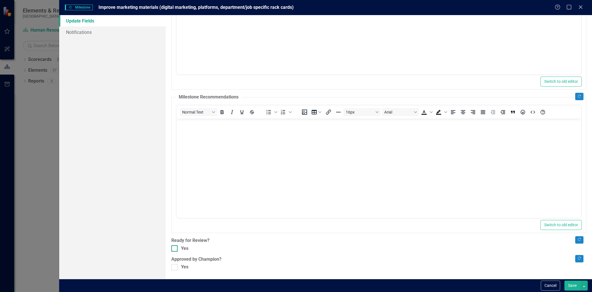
click at [174, 248] on input "Yes" at bounding box center [173, 247] width 4 height 4
checkbox input "true"
click at [176, 268] on div at bounding box center [174, 267] width 6 height 6
click at [175, 268] on input "Yes" at bounding box center [173, 266] width 4 height 4
checkbox input "true"
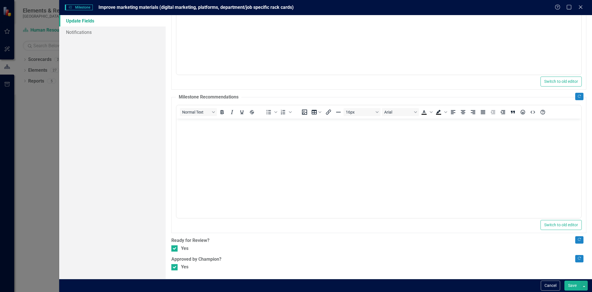
click at [575, 283] on button "Save" at bounding box center [573, 286] width 16 height 10
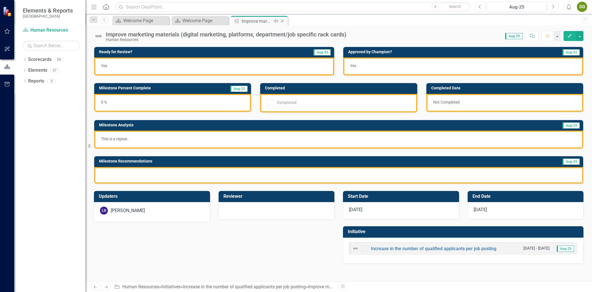
click at [282, 20] on icon at bounding box center [282, 21] width 3 height 3
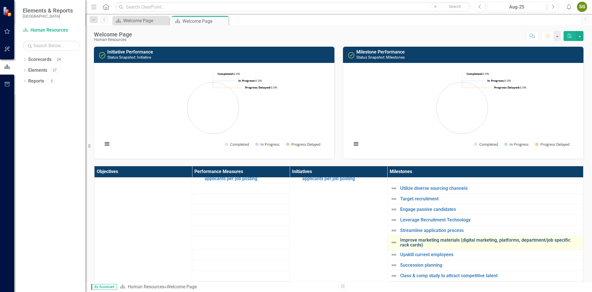
scroll to position [443, 0]
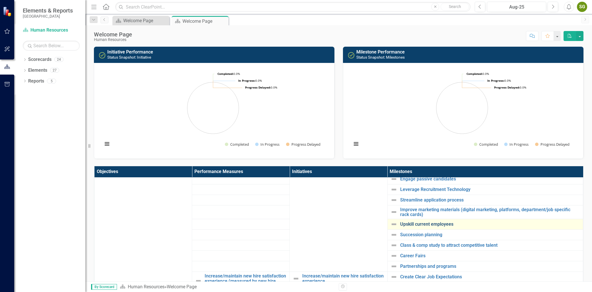
click at [424, 223] on link "Upskill current employees" at bounding box center [490, 224] width 180 height 5
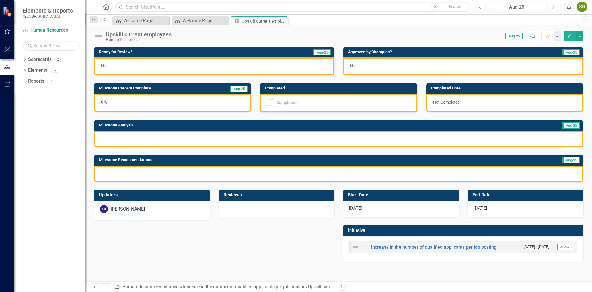
click at [570, 38] on button "Edit" at bounding box center [570, 36] width 13 height 10
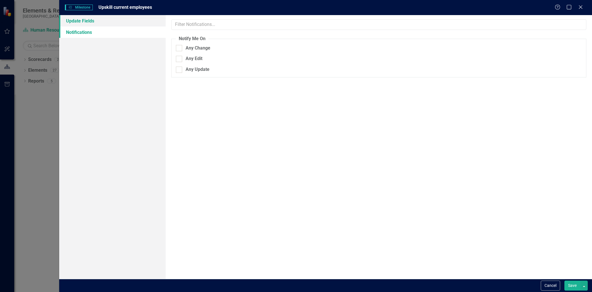
click at [74, 21] on link "Update Fields" at bounding box center [112, 20] width 106 height 11
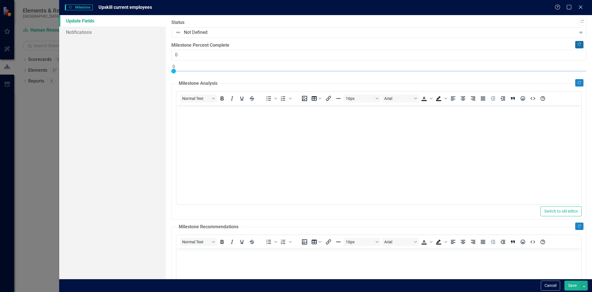
click at [577, 44] on icon "Copy Forward" at bounding box center [579, 44] width 4 height 3
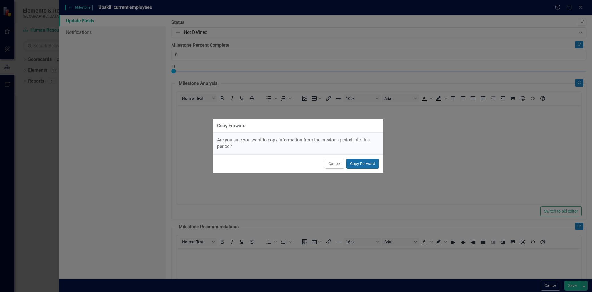
click at [364, 161] on button "Copy Forward" at bounding box center [363, 164] width 32 height 10
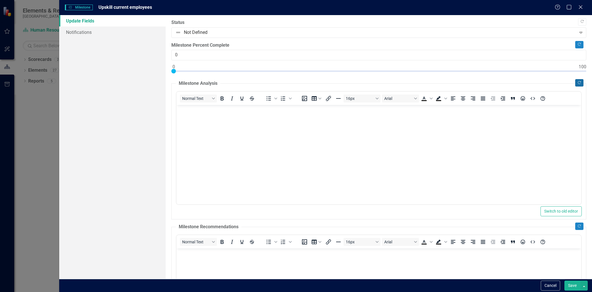
click at [577, 83] on icon "Copy Forward" at bounding box center [579, 82] width 4 height 3
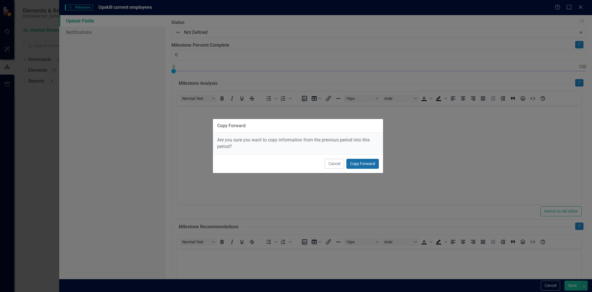
click at [355, 163] on button "Copy Forward" at bounding box center [363, 164] width 32 height 10
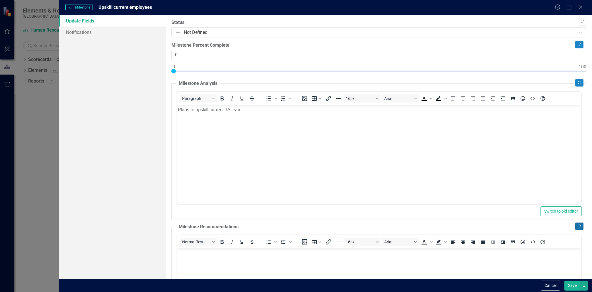
click at [575, 223] on button "Copy Forward" at bounding box center [579, 226] width 8 height 7
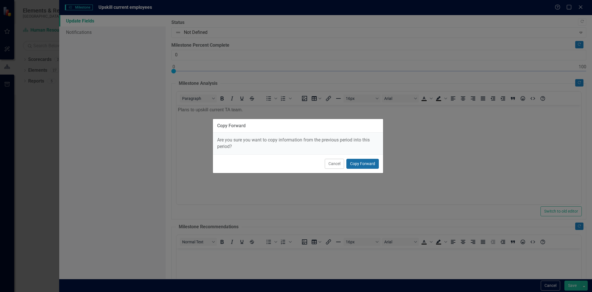
click at [359, 167] on button "Copy Forward" at bounding box center [363, 164] width 32 height 10
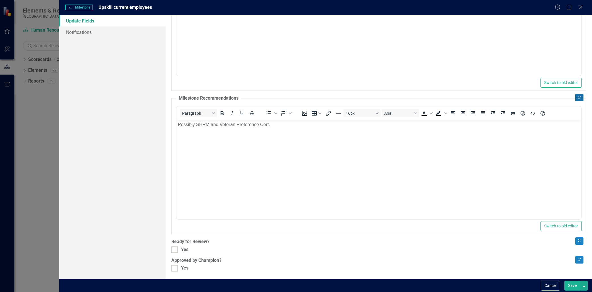
scroll to position [130, 0]
click at [175, 250] on div at bounding box center [174, 248] width 6 height 6
click at [175, 249] on input "Yes" at bounding box center [173, 247] width 4 height 4
checkbox input "true"
click at [176, 270] on div at bounding box center [174, 267] width 6 height 6
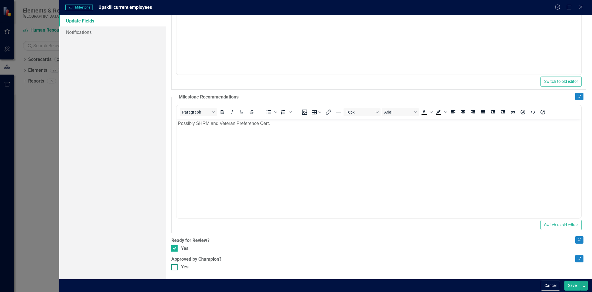
click at [175, 268] on input "Yes" at bounding box center [173, 266] width 4 height 4
checkbox input "true"
click at [571, 283] on button "Save" at bounding box center [573, 286] width 16 height 10
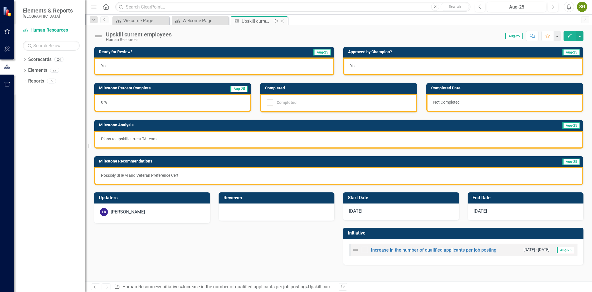
click at [282, 20] on icon "Close" at bounding box center [283, 21] width 6 height 5
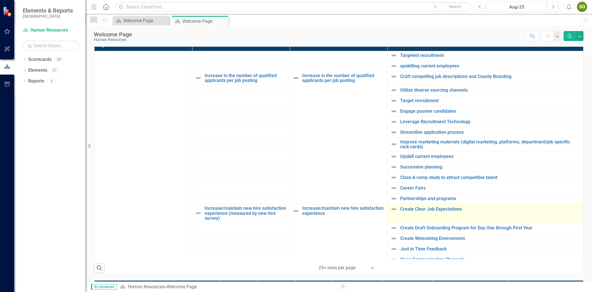
scroll to position [411, 0]
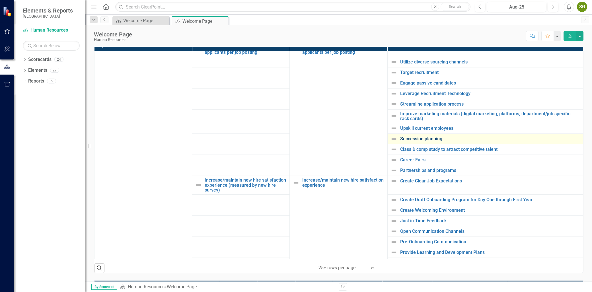
click at [424, 140] on link "Succession planning" at bounding box center [490, 138] width 180 height 5
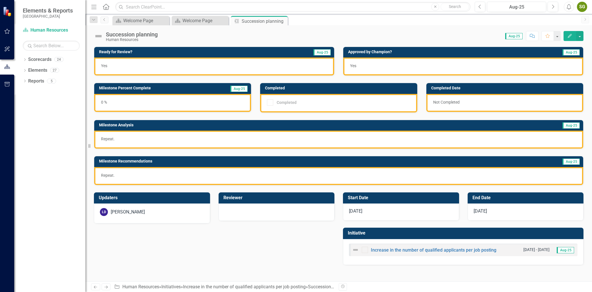
click at [566, 34] on button "Edit" at bounding box center [570, 36] width 13 height 10
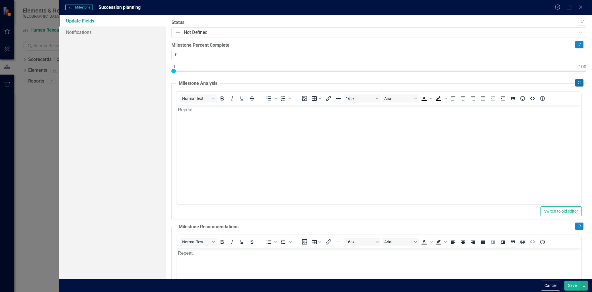
click at [577, 83] on icon "Copy Forward" at bounding box center [579, 82] width 4 height 3
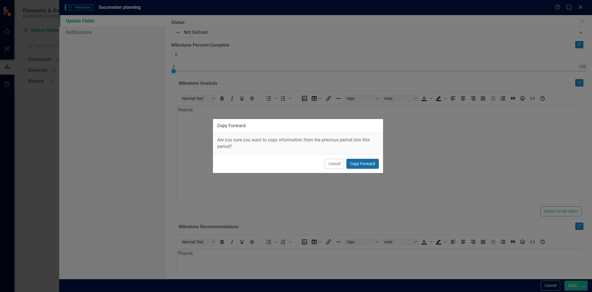
click at [356, 161] on button "Copy Forward" at bounding box center [363, 164] width 32 height 10
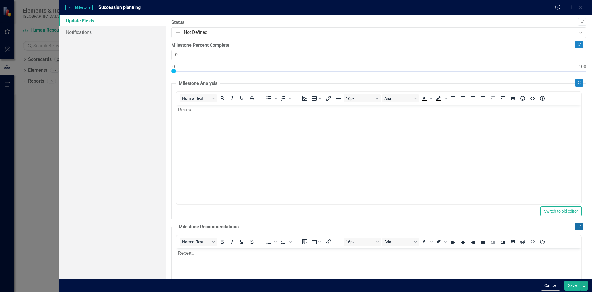
click at [577, 225] on icon "Copy Forward" at bounding box center [579, 226] width 4 height 3
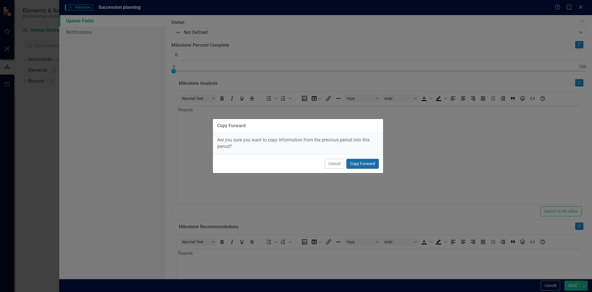
drag, startPoint x: 375, startPoint y: 165, endPoint x: 200, endPoint y: 61, distance: 203.0
click at [375, 165] on button "Copy Forward" at bounding box center [363, 164] width 32 height 10
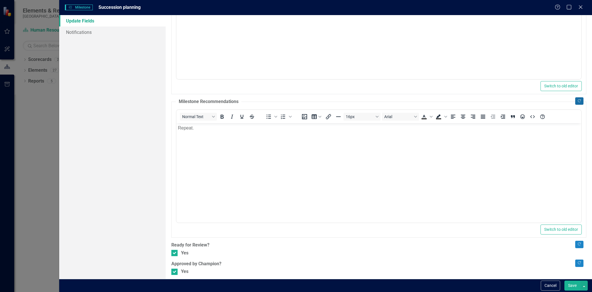
scroll to position [130, 0]
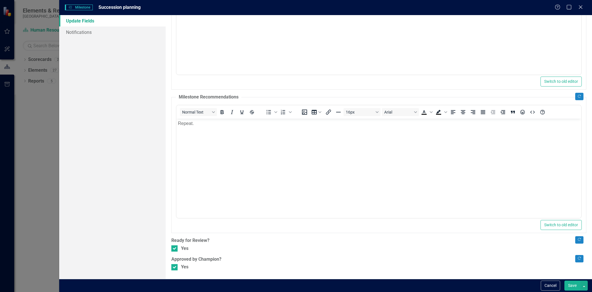
click at [573, 285] on button "Save" at bounding box center [573, 286] width 16 height 10
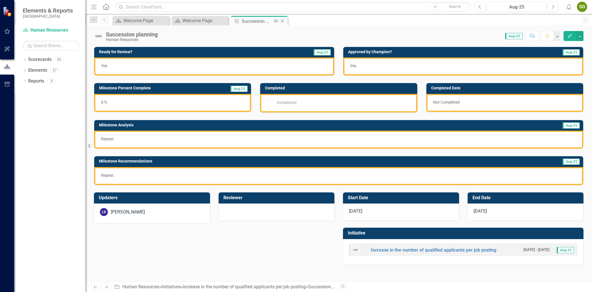
click at [283, 22] on icon "Close" at bounding box center [283, 21] width 6 height 5
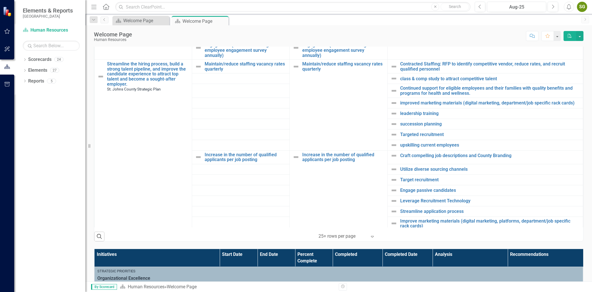
scroll to position [348, 0]
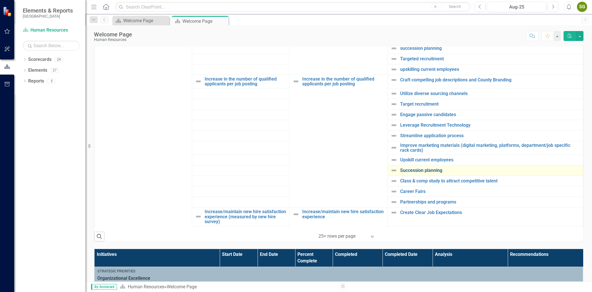
click at [433, 172] on link "Succession planning" at bounding box center [490, 170] width 180 height 5
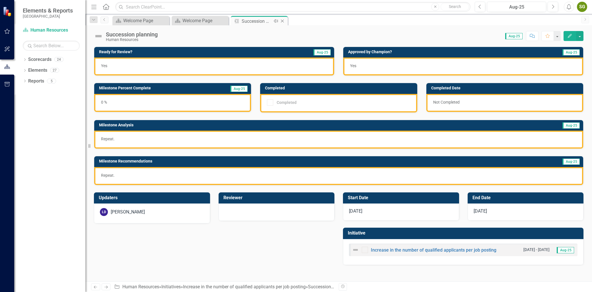
click at [281, 19] on icon "Close" at bounding box center [283, 21] width 6 height 5
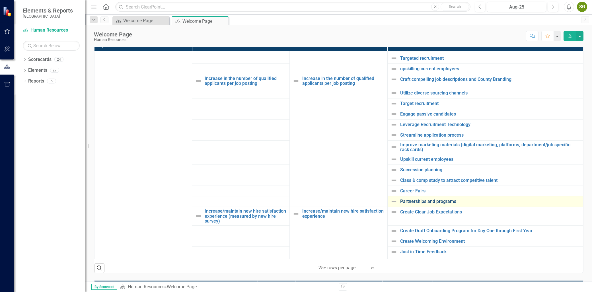
scroll to position [443, 0]
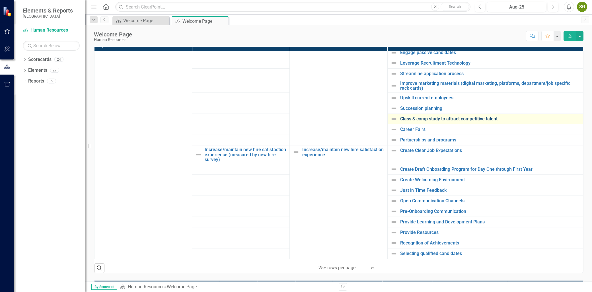
click at [428, 120] on link "Class & comp study to attract competitive talent" at bounding box center [490, 118] width 180 height 5
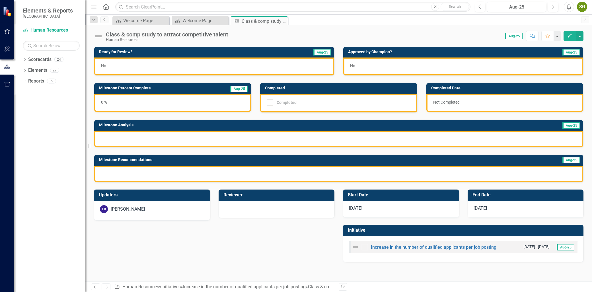
click at [568, 37] on icon "Edit" at bounding box center [569, 36] width 5 height 4
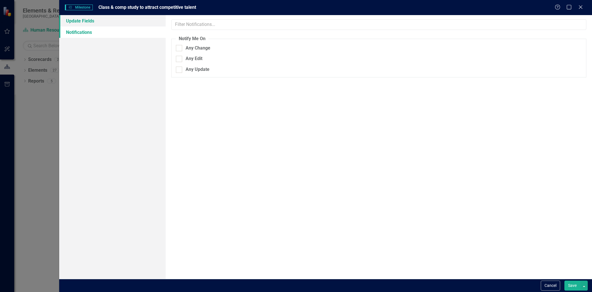
click at [83, 20] on link "Update Fields" at bounding box center [112, 20] width 106 height 11
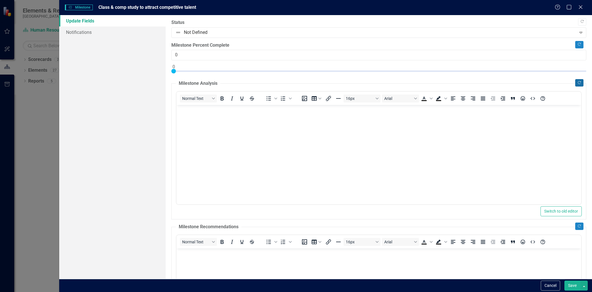
click at [577, 83] on button "Copy Forward" at bounding box center [579, 82] width 8 height 7
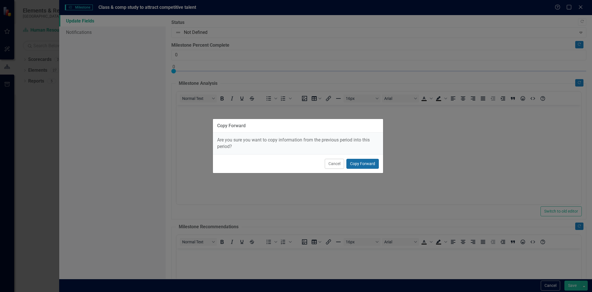
drag, startPoint x: 366, startPoint y: 165, endPoint x: 190, endPoint y: 60, distance: 204.4
click at [366, 165] on button "Copy Forward" at bounding box center [363, 164] width 32 height 10
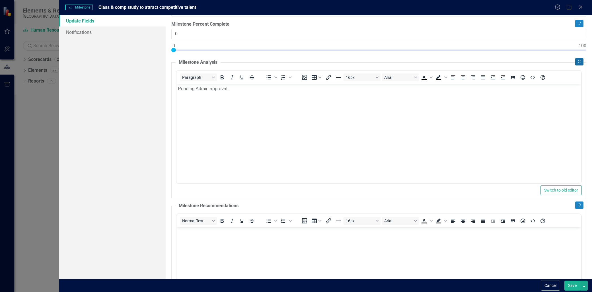
scroll to position [32, 0]
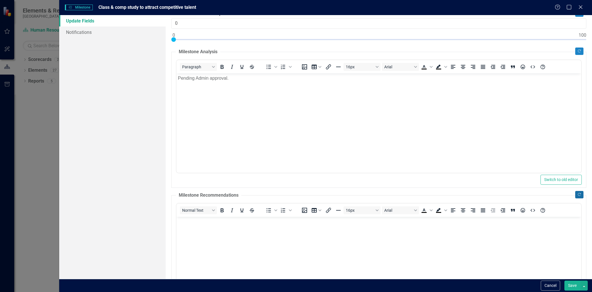
click at [575, 194] on button "Copy Forward" at bounding box center [579, 194] width 8 height 7
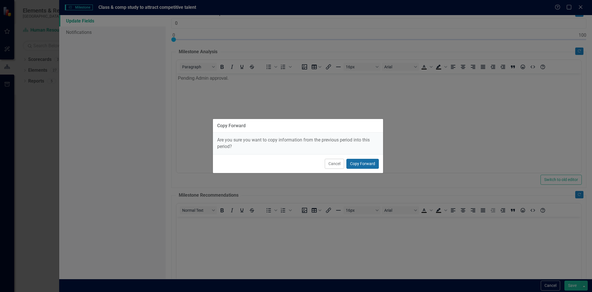
click at [352, 165] on button "Copy Forward" at bounding box center [363, 164] width 32 height 10
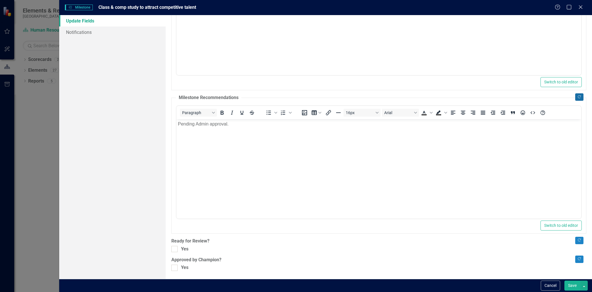
scroll to position [130, 0]
drag, startPoint x: 175, startPoint y: 249, endPoint x: 174, endPoint y: 257, distance: 8.0
click at [175, 250] on div at bounding box center [174, 248] width 6 height 6
click at [175, 249] on input "Yes" at bounding box center [173, 247] width 4 height 4
checkbox input "true"
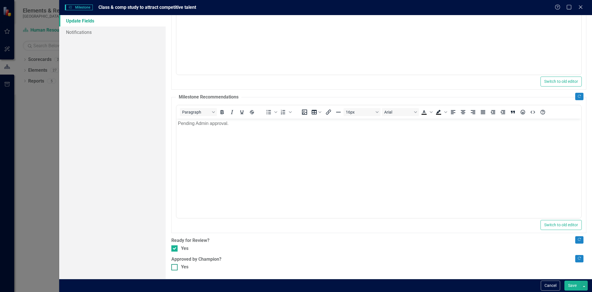
click at [173, 266] on input "Yes" at bounding box center [173, 266] width 4 height 4
checkbox input "true"
click at [578, 286] on button "Save" at bounding box center [573, 286] width 16 height 10
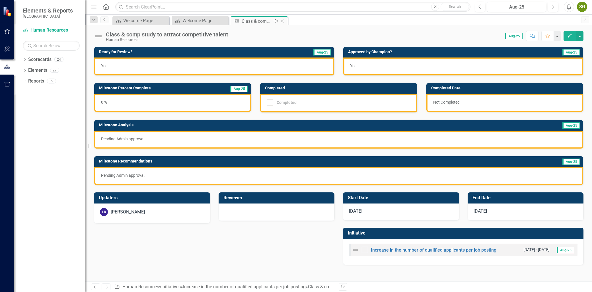
click at [283, 20] on icon "Close" at bounding box center [283, 21] width 6 height 5
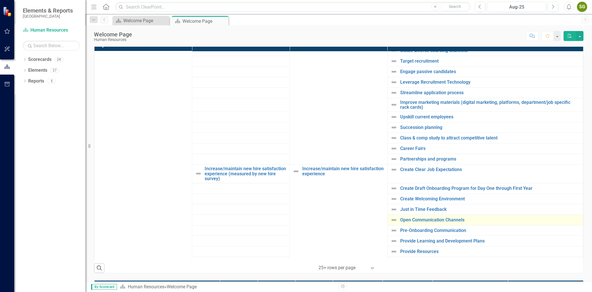
scroll to position [443, 0]
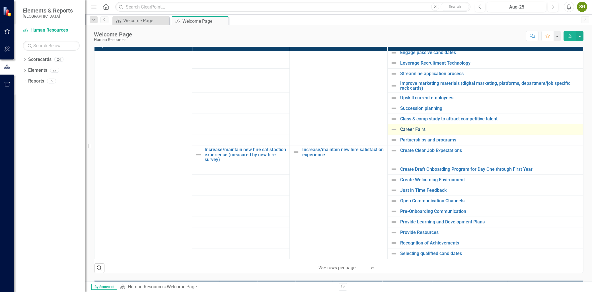
click at [406, 130] on link "Career Fairs" at bounding box center [490, 129] width 180 height 5
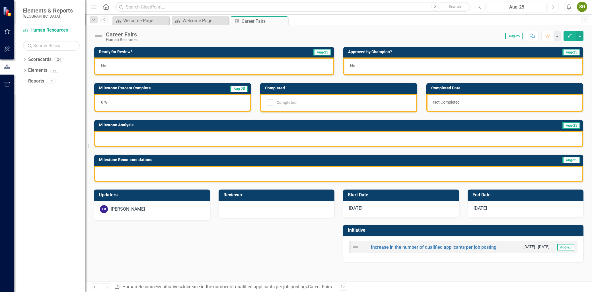
click at [570, 32] on button "Edit" at bounding box center [570, 36] width 13 height 10
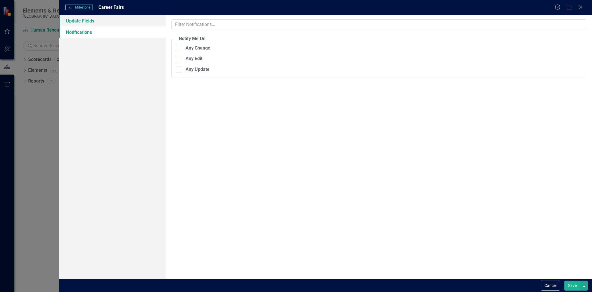
click at [89, 21] on link "Update Fields" at bounding box center [112, 20] width 106 height 11
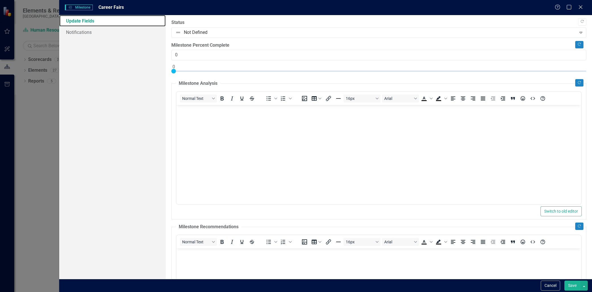
scroll to position [130, 0]
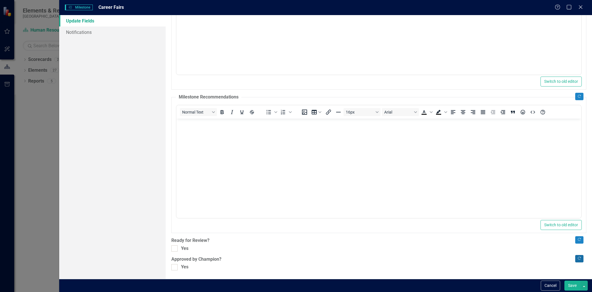
click at [577, 257] on icon "Copy Forward" at bounding box center [579, 258] width 4 height 3
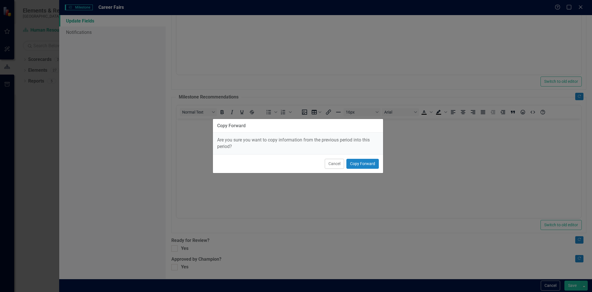
click at [370, 157] on div "Cancel Copy Forward" at bounding box center [298, 163] width 170 height 19
click at [370, 165] on button "Copy Forward" at bounding box center [363, 164] width 32 height 10
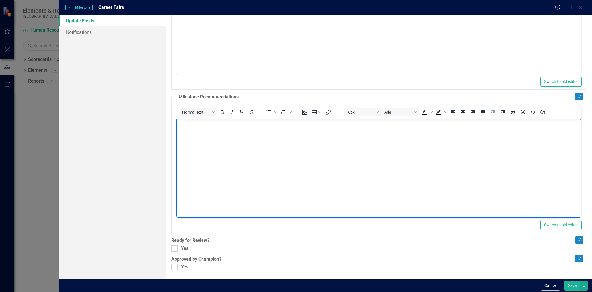
click at [372, 165] on body "Rich Text Area. Press ALT-0 for help." at bounding box center [379, 160] width 405 height 85
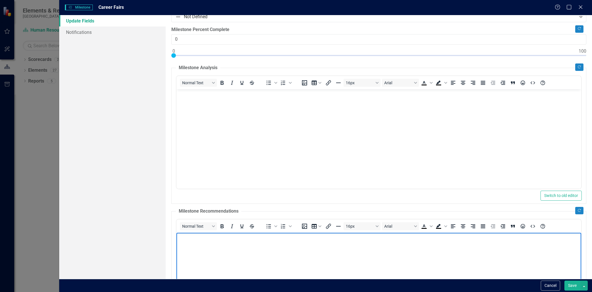
scroll to position [3, 0]
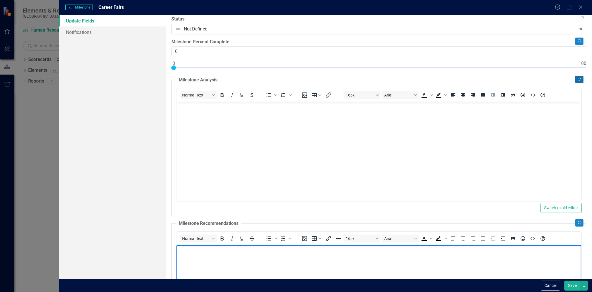
click at [577, 78] on icon "Copy Forward" at bounding box center [579, 79] width 4 height 3
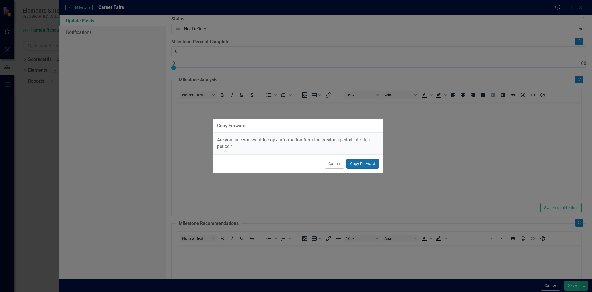
drag, startPoint x: 366, startPoint y: 163, endPoint x: 298, endPoint y: 59, distance: 124.3
click at [366, 163] on button "Copy Forward" at bounding box center [363, 164] width 32 height 10
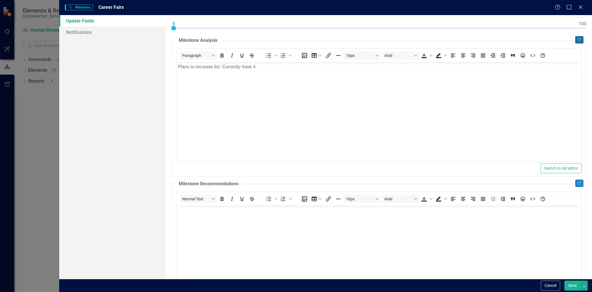
scroll to position [98, 0]
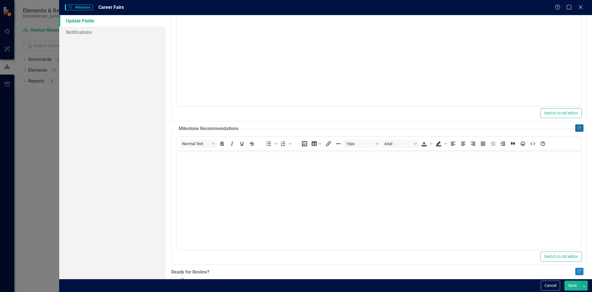
click at [577, 128] on icon "Copy Forward" at bounding box center [579, 127] width 4 height 3
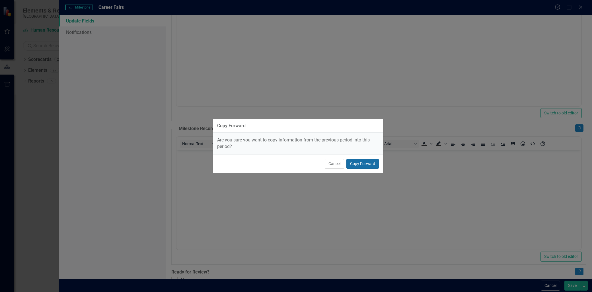
click at [360, 164] on button "Copy Forward" at bounding box center [363, 164] width 32 height 10
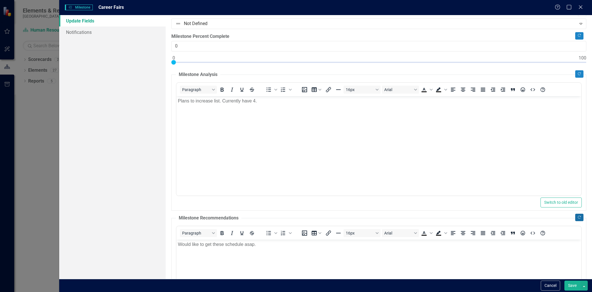
scroll to position [0, 0]
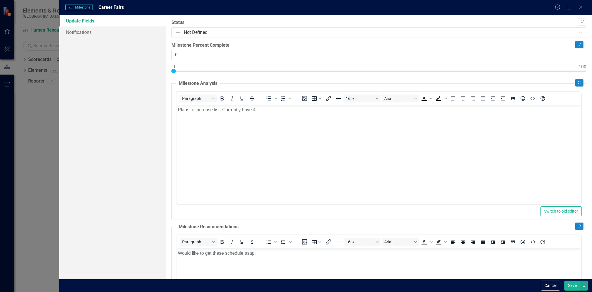
click at [286, 119] on body "Plans to increase list. Currently have 4." at bounding box center [379, 147] width 405 height 85
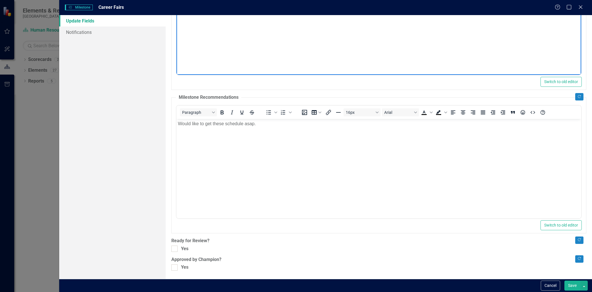
scroll to position [130, 0]
click at [176, 251] on div at bounding box center [174, 248] width 6 height 6
click at [175, 249] on input "Yes" at bounding box center [173, 247] width 4 height 4
checkbox input "true"
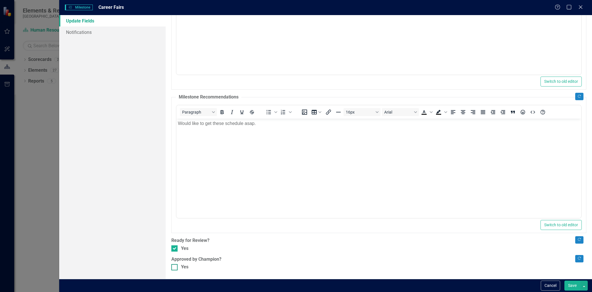
click at [174, 266] on input "Yes" at bounding box center [173, 266] width 4 height 4
checkbox input "true"
click at [573, 286] on button "Save" at bounding box center [573, 286] width 16 height 10
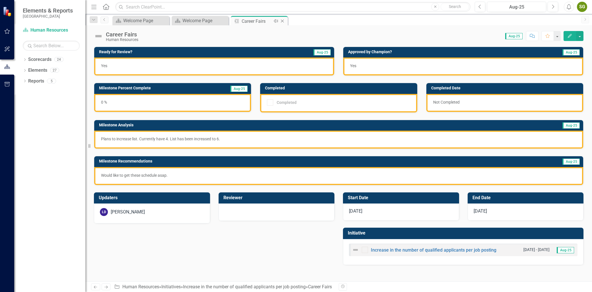
click at [282, 20] on icon at bounding box center [282, 21] width 3 height 3
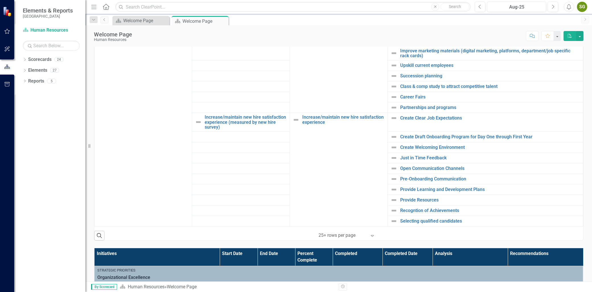
scroll to position [158, 0]
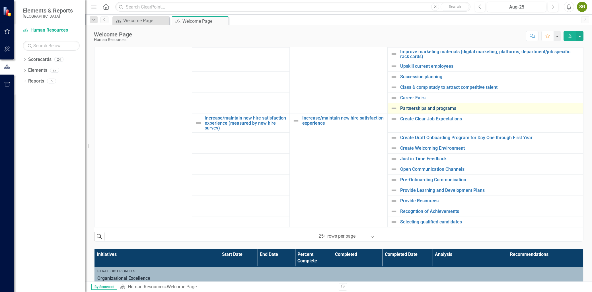
click at [435, 109] on link "Partnerships and programs" at bounding box center [490, 108] width 180 height 5
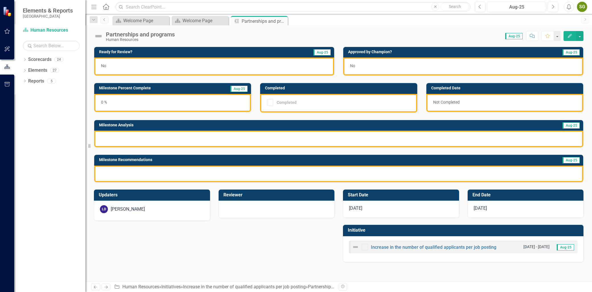
click at [568, 34] on icon "Edit" at bounding box center [569, 36] width 5 height 4
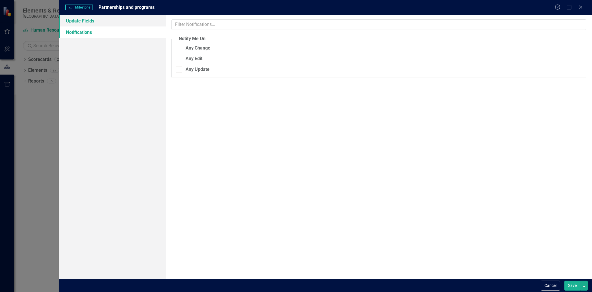
click at [124, 21] on link "Update Fields" at bounding box center [112, 20] width 106 height 11
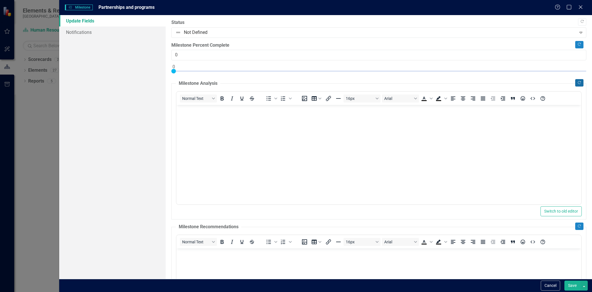
click at [577, 81] on button "Copy Forward" at bounding box center [579, 82] width 8 height 7
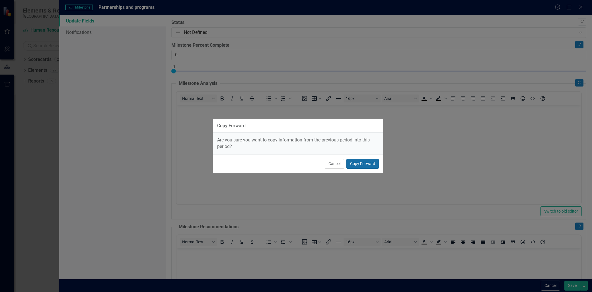
click at [360, 164] on button "Copy Forward" at bounding box center [363, 164] width 32 height 10
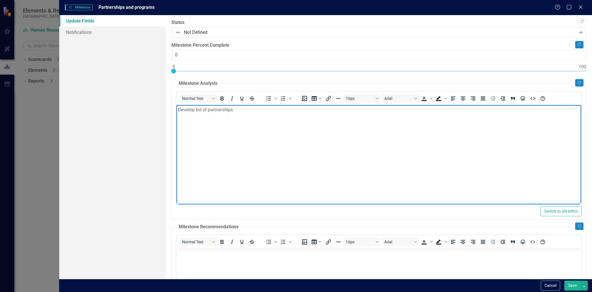
click at [271, 120] on body "Develop list of partnerships." at bounding box center [379, 147] width 405 height 85
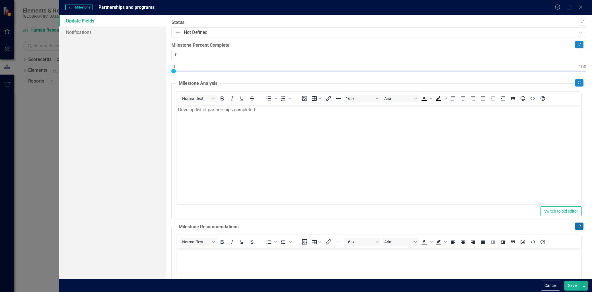
click at [577, 227] on icon "Copy Forward" at bounding box center [579, 226] width 4 height 3
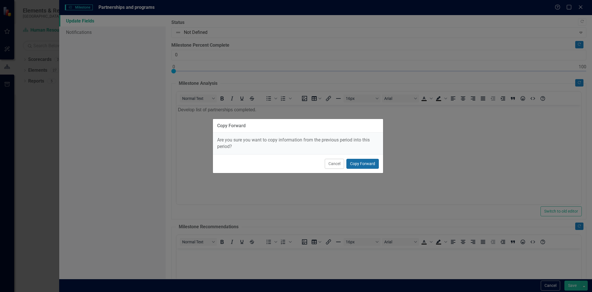
click at [364, 166] on button "Copy Forward" at bounding box center [363, 164] width 32 height 10
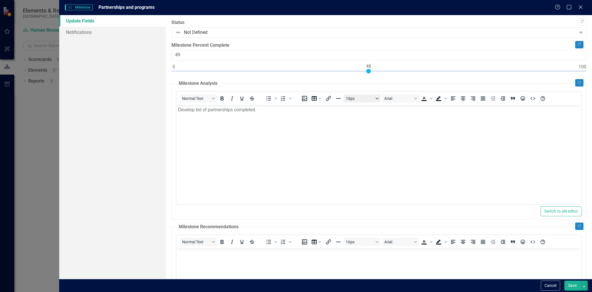
type input "50"
drag, startPoint x: 173, startPoint y: 70, endPoint x: 378, endPoint y: 97, distance: 206.8
click at [378, 97] on div "Copy Forward Status Not Defined Expand Copy Forward Milestone Percent Complete …" at bounding box center [378, 209] width 415 height 381
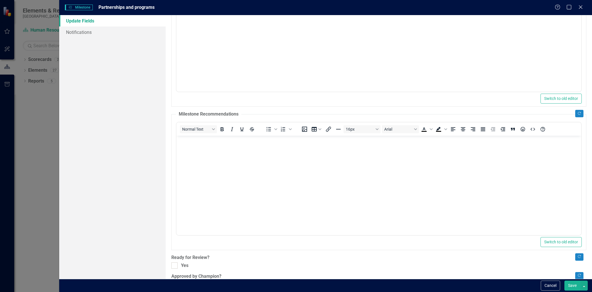
scroll to position [130, 0]
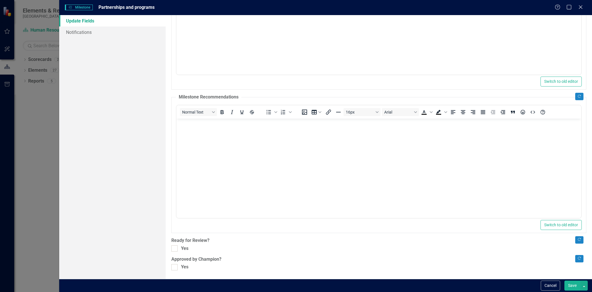
click at [255, 147] on body "Rich Text Area. Press ALT-0 for help." at bounding box center [379, 160] width 405 height 85
click at [180, 251] on div "Yes" at bounding box center [378, 248] width 415 height 7
click at [175, 249] on input "Yes" at bounding box center [173, 247] width 4 height 4
checkbox input "true"
click at [179, 264] on div "Copy Forward Status Not Defined Expand Copy Forward Milestone Percent Complete …" at bounding box center [378, 80] width 415 height 381
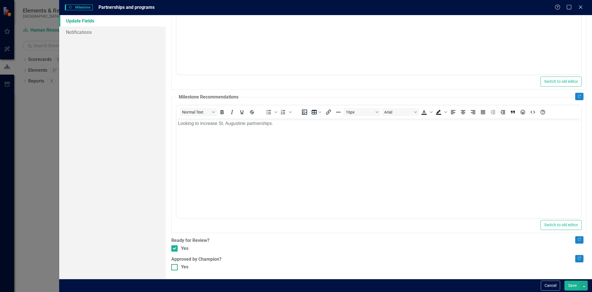
click at [180, 267] on div "Yes" at bounding box center [378, 267] width 415 height 7
click at [178, 269] on div "Yes" at bounding box center [378, 267] width 415 height 7
click at [175, 268] on input "Yes" at bounding box center [173, 266] width 4 height 4
checkbox input "true"
click at [576, 284] on button "Save" at bounding box center [573, 286] width 16 height 10
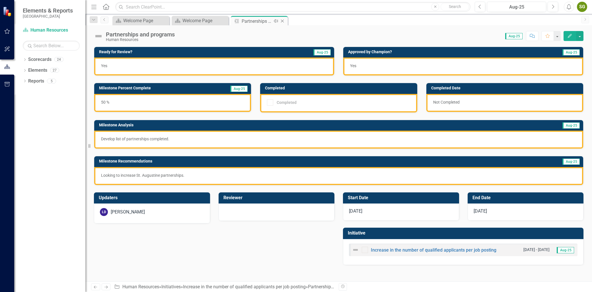
click at [283, 19] on icon "Close" at bounding box center [283, 21] width 6 height 5
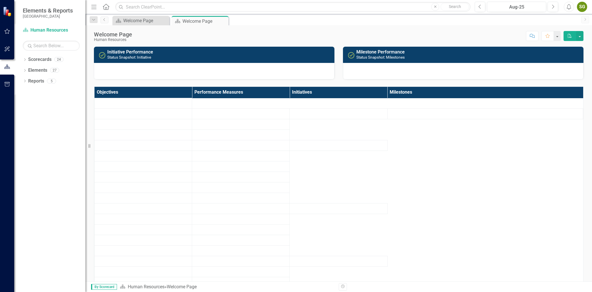
drag, startPoint x: 349, startPoint y: 101, endPoint x: 354, endPoint y: 103, distance: 5.6
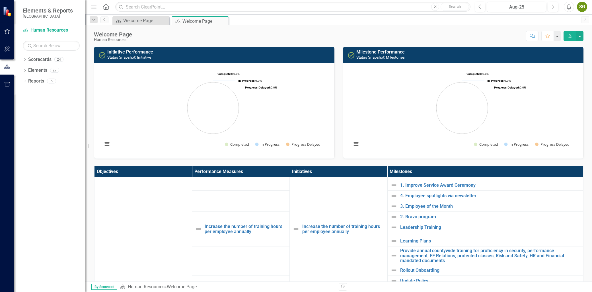
drag, startPoint x: 354, startPoint y: 103, endPoint x: 336, endPoint y: 88, distance: 23.4
click at [336, 87] on div "Initiative Performance Status Snapshot: Initiative Loading... Chart Pie chart w…" at bounding box center [214, 99] width 249 height 119
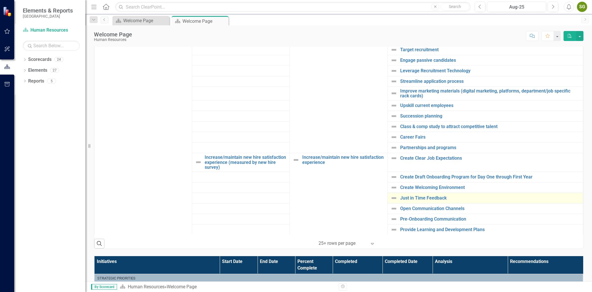
scroll to position [443, 0]
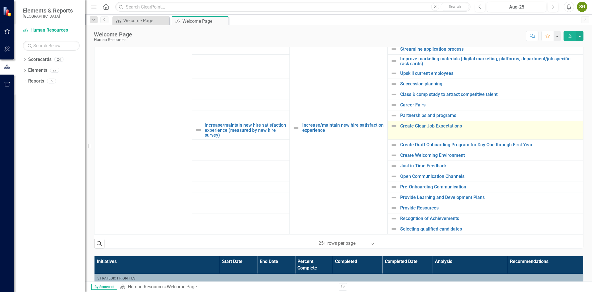
click at [435, 130] on td "Create Clear Job Expectations Link Open Element" at bounding box center [486, 130] width 196 height 19
click at [434, 127] on link "Create Clear Job Expectations" at bounding box center [490, 126] width 180 height 5
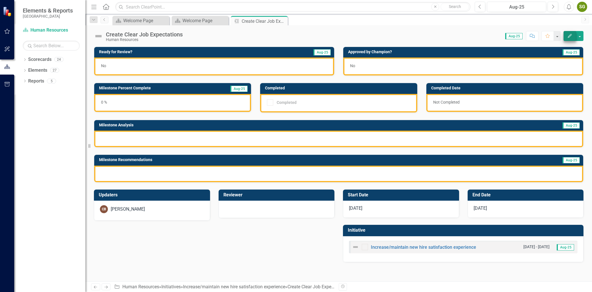
click at [562, 32] on div "Edit" at bounding box center [572, 36] width 23 height 10
click at [565, 32] on button "Edit" at bounding box center [570, 36] width 13 height 10
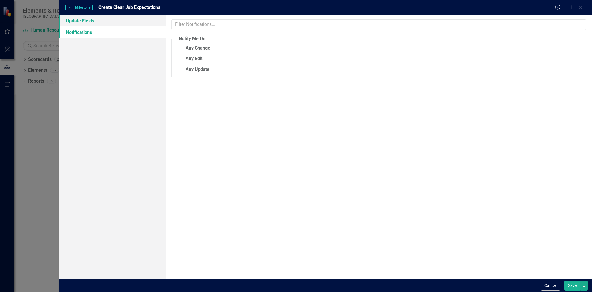
click at [92, 24] on link "Update Fields" at bounding box center [112, 20] width 106 height 11
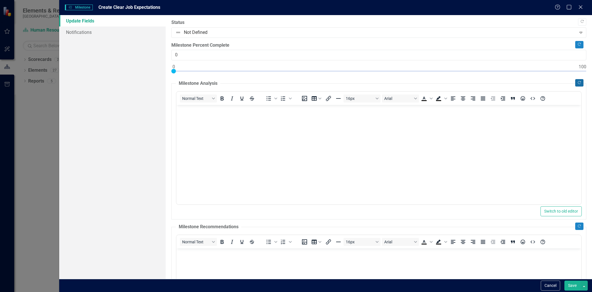
click at [577, 83] on icon "Copy Forward" at bounding box center [579, 82] width 4 height 3
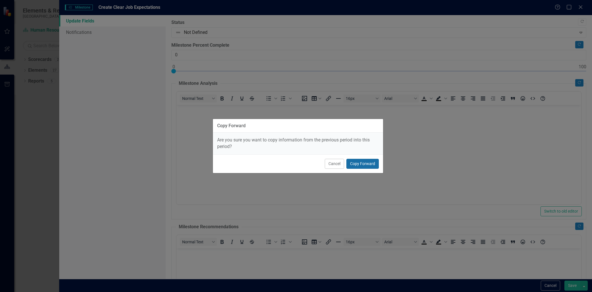
click at [360, 161] on button "Copy Forward" at bounding box center [363, 164] width 32 height 10
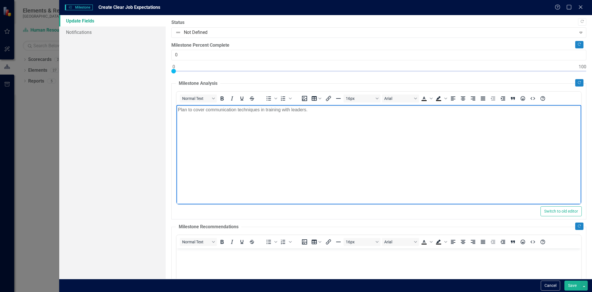
click at [356, 173] on body "Plan to cover communication techniques in training with leaders." at bounding box center [379, 147] width 405 height 85
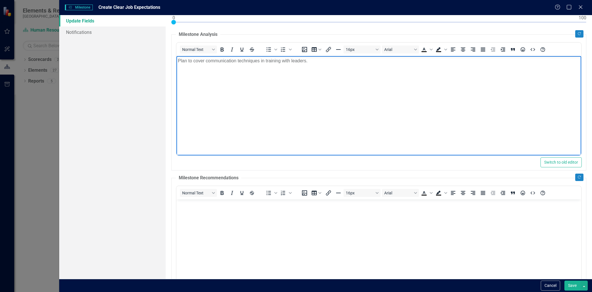
scroll to position [63, 0]
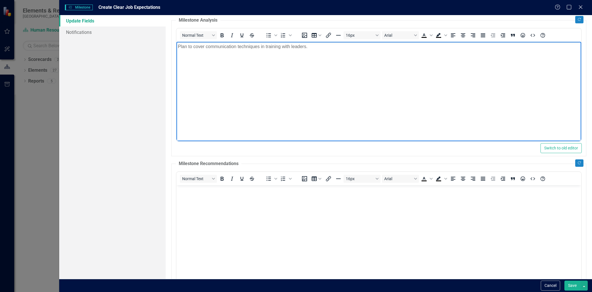
click at [577, 158] on div "Copy Forward Status Not Defined Expand Copy Forward Milestone Percent Complete …" at bounding box center [378, 146] width 415 height 381
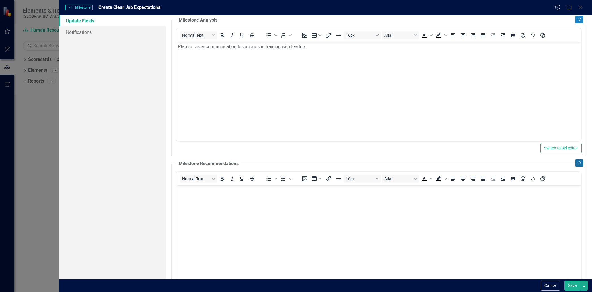
click at [576, 160] on button "Copy Forward" at bounding box center [579, 162] width 8 height 7
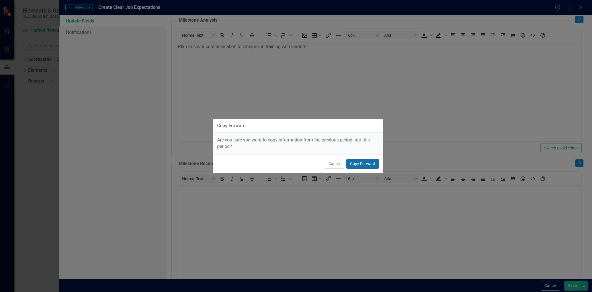
click at [366, 161] on button "Copy Forward" at bounding box center [363, 164] width 32 height 10
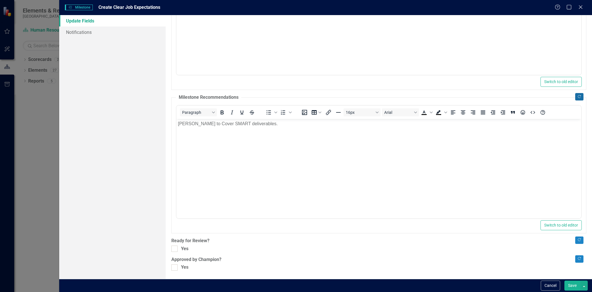
scroll to position [130, 0]
click at [179, 248] on div "Yes" at bounding box center [378, 248] width 415 height 7
click at [175, 248] on input "Yes" at bounding box center [173, 247] width 4 height 4
checkbox input "true"
click at [174, 267] on input "Yes" at bounding box center [173, 266] width 4 height 4
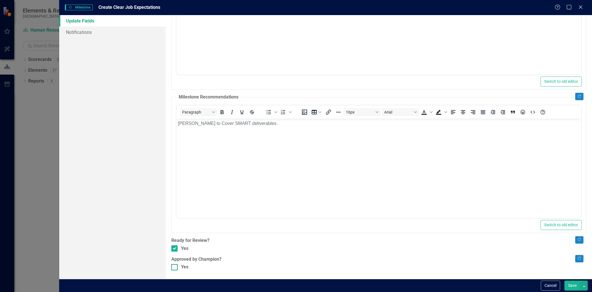
checkbox input "true"
click at [567, 285] on button "Save" at bounding box center [573, 286] width 16 height 10
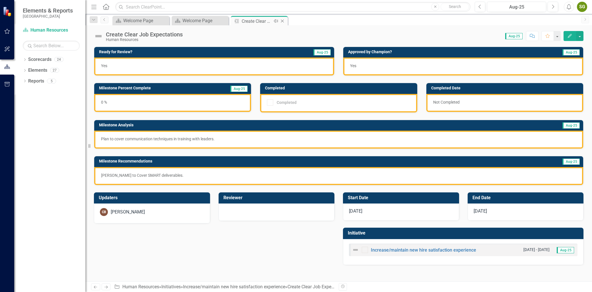
click at [283, 22] on icon "Close" at bounding box center [283, 21] width 6 height 5
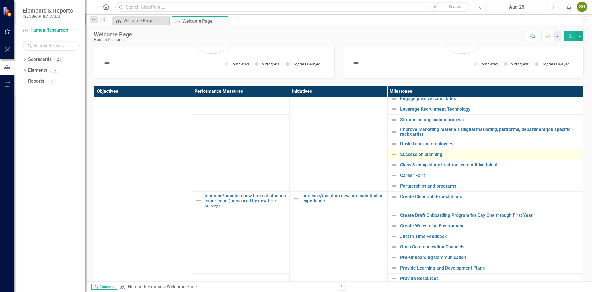
scroll to position [95, 0]
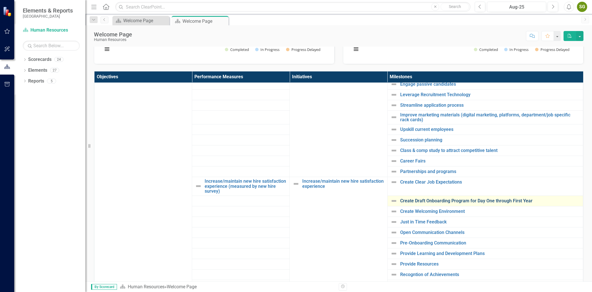
click at [434, 201] on link "Create Draft Onboarding Program for Day One through First Year" at bounding box center [490, 200] width 180 height 5
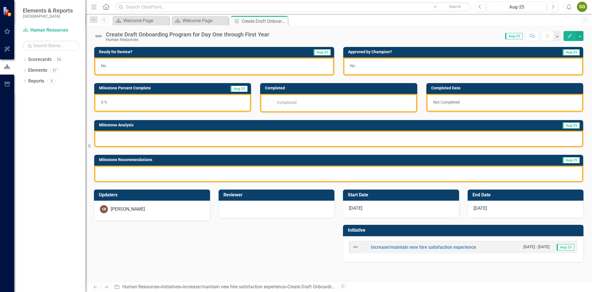
click at [567, 38] on button "Edit" at bounding box center [570, 36] width 13 height 10
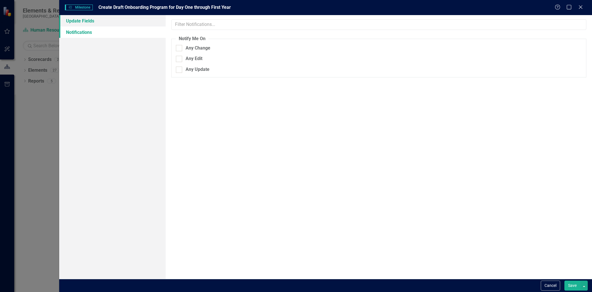
click at [111, 19] on link "Update Fields" at bounding box center [112, 20] width 106 height 11
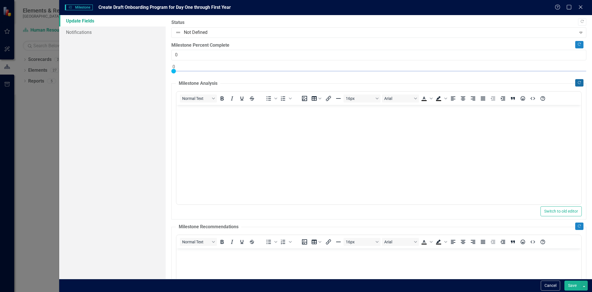
click at [577, 84] on button "Copy Forward" at bounding box center [579, 82] width 8 height 7
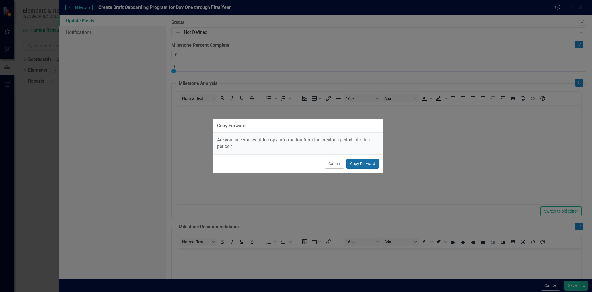
click at [362, 162] on button "Copy Forward" at bounding box center [363, 164] width 32 height 10
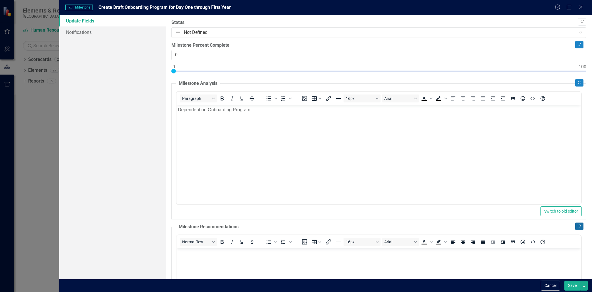
click at [577, 225] on icon "Copy Forward" at bounding box center [579, 226] width 4 height 3
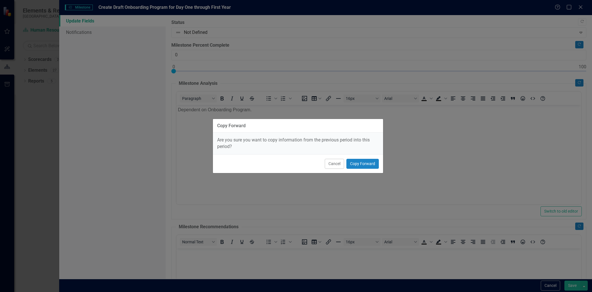
click at [364, 158] on div "Cancel Copy Forward" at bounding box center [298, 163] width 170 height 19
click at [364, 162] on button "Copy Forward" at bounding box center [363, 164] width 32 height 10
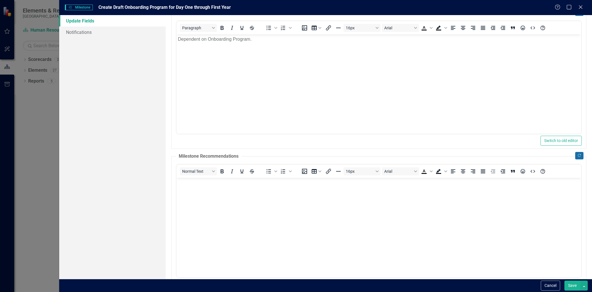
scroll to position [130, 0]
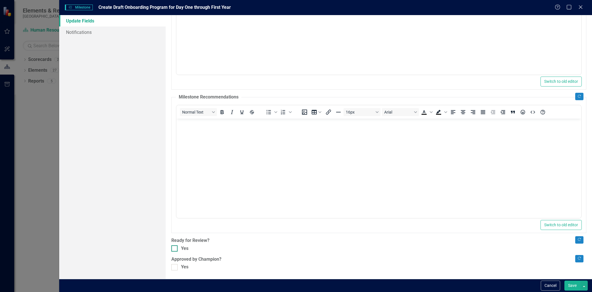
click at [175, 247] on input "Yes" at bounding box center [173, 247] width 4 height 4
checkbox input "true"
click at [175, 271] on div ""Update" fields in ClearPoint are the fields that change from reporting period …" at bounding box center [379, 147] width 427 height 264
click at [175, 268] on div at bounding box center [174, 267] width 6 height 6
click at [175, 268] on input "Yes" at bounding box center [173, 266] width 4 height 4
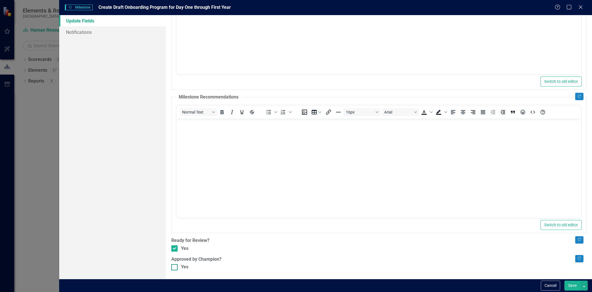
checkbox input "true"
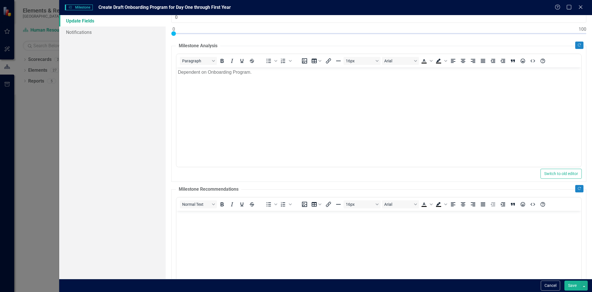
scroll to position [35, 0]
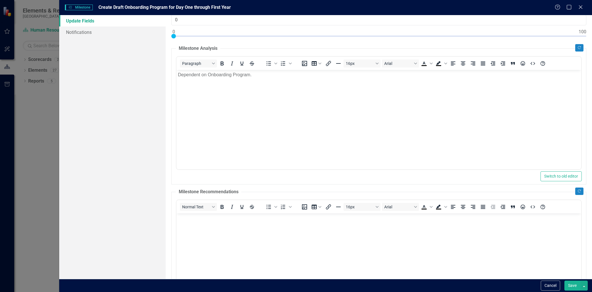
click at [216, 86] on body "Dependent on Onboarding Program." at bounding box center [379, 112] width 405 height 85
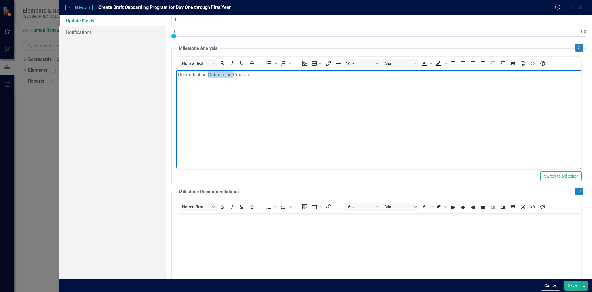
click at [216, 86] on body "Dependent on Onboarding Program." at bounding box center [379, 112] width 405 height 85
copy p "Dependent on Onboarding Program."
click at [199, 262] on body "Rich Text Area. Press ALT-0 for help." at bounding box center [379, 255] width 405 height 85
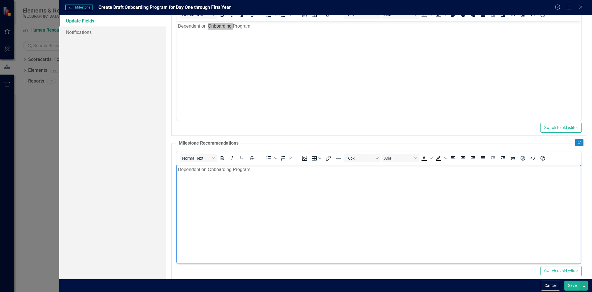
scroll to position [130, 0]
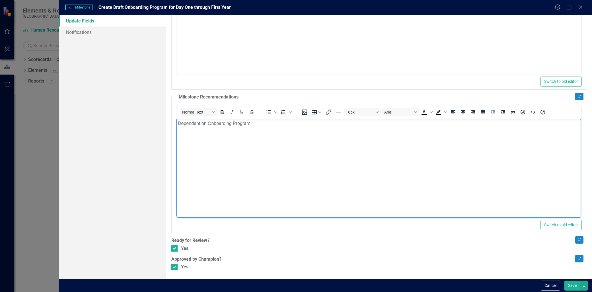
click at [573, 286] on button "Save" at bounding box center [573, 286] width 16 height 10
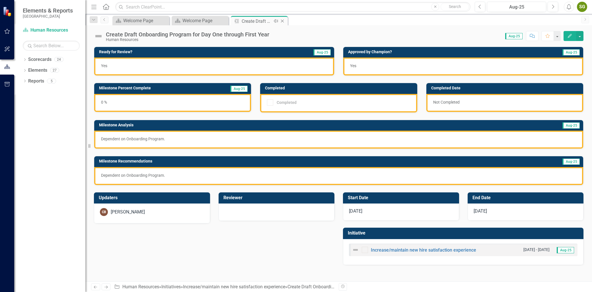
click at [282, 22] on icon "Close" at bounding box center [283, 21] width 6 height 5
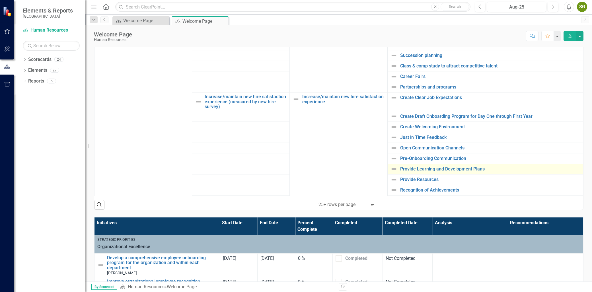
scroll to position [443, 0]
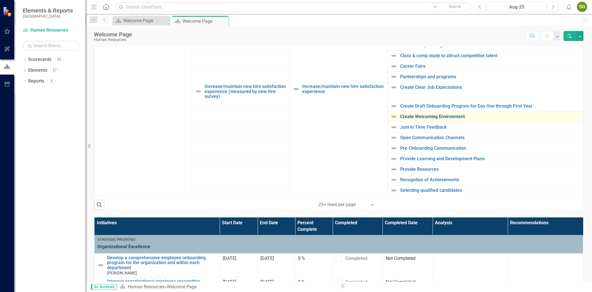
click at [435, 115] on link "Create Welcoming Environment" at bounding box center [490, 116] width 180 height 5
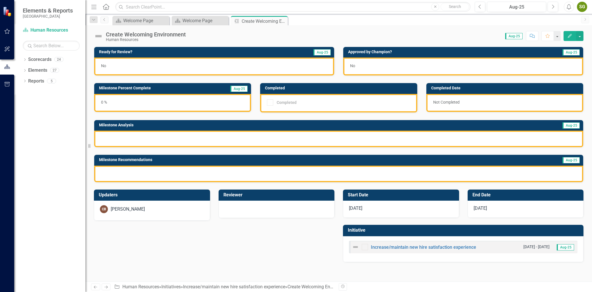
click at [570, 36] on icon "Edit" at bounding box center [569, 36] width 5 height 4
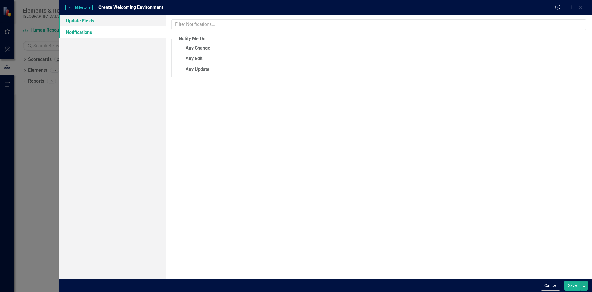
click at [103, 21] on link "Update Fields" at bounding box center [112, 20] width 106 height 11
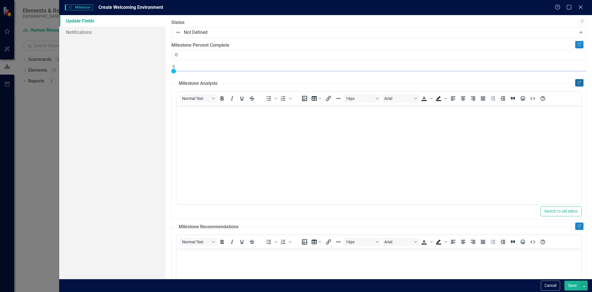
click at [575, 81] on button "Copy Forward" at bounding box center [579, 82] width 8 height 7
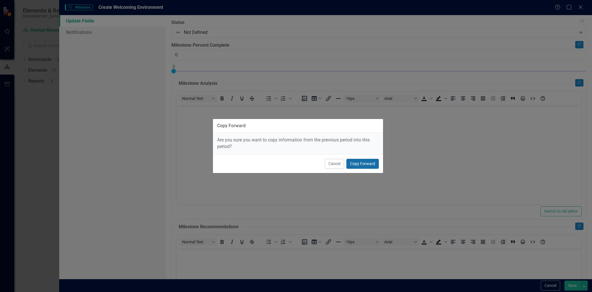
click at [372, 160] on button "Copy Forward" at bounding box center [363, 164] width 32 height 10
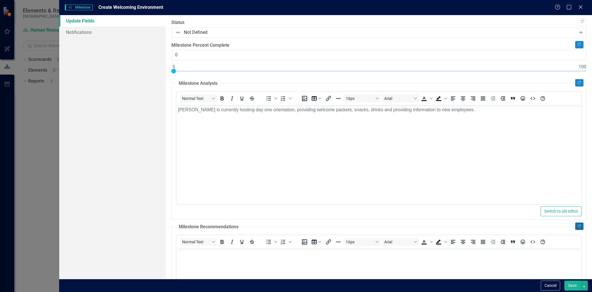
click at [577, 226] on icon "Copy Forward" at bounding box center [579, 226] width 4 height 3
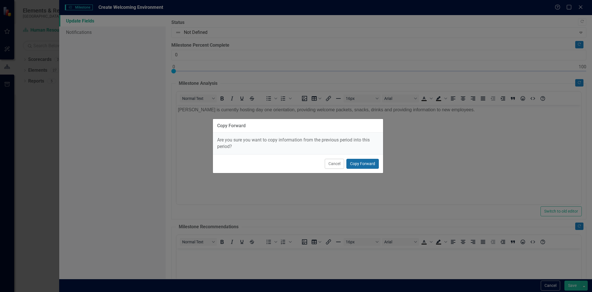
click at [374, 166] on button "Copy Forward" at bounding box center [363, 164] width 32 height 10
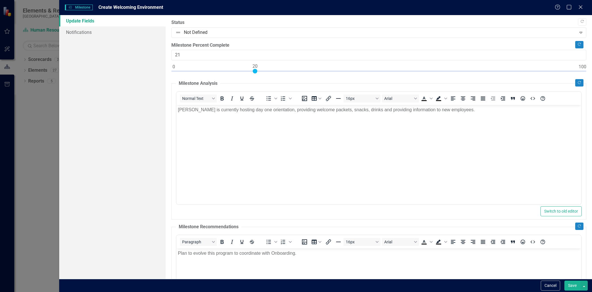
type input "20"
drag, startPoint x: 173, startPoint y: 70, endPoint x: 254, endPoint y: 82, distance: 82.0
click at [254, 82] on div "Copy Forward Status Not Defined Expand Copy Forward Milestone Percent Complete …" at bounding box center [378, 209] width 415 height 381
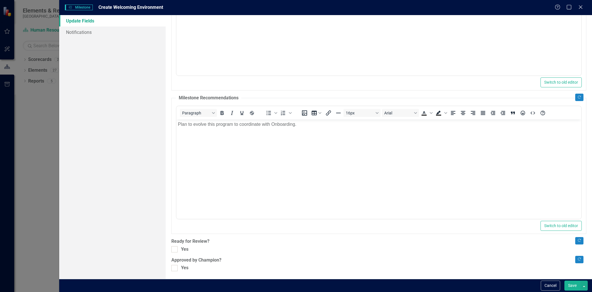
scroll to position [130, 0]
click at [177, 253] on div "Copy Forward Status Not Defined Expand Copy Forward Milestone Percent Complete …" at bounding box center [378, 80] width 415 height 381
click at [175, 249] on div at bounding box center [174, 248] width 6 height 6
click at [175, 249] on input "Yes" at bounding box center [173, 247] width 4 height 4
checkbox input "true"
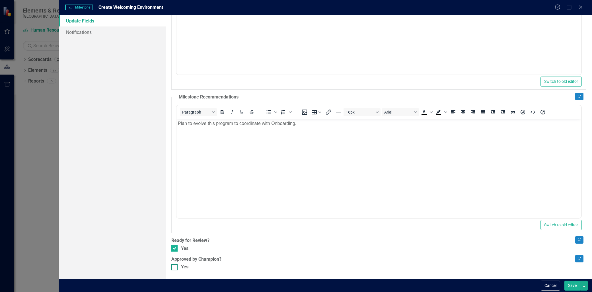
click at [175, 269] on div at bounding box center [174, 267] width 6 height 6
click at [175, 268] on input "Yes" at bounding box center [173, 266] width 4 height 4
checkbox input "true"
drag, startPoint x: 567, startPoint y: 283, endPoint x: 529, endPoint y: 268, distance: 40.9
click at [567, 283] on button "Save" at bounding box center [573, 286] width 16 height 10
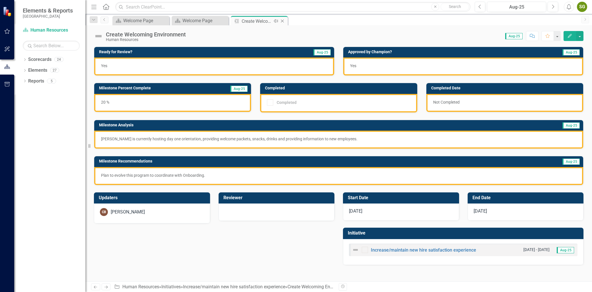
click at [283, 20] on icon "Close" at bounding box center [283, 21] width 6 height 5
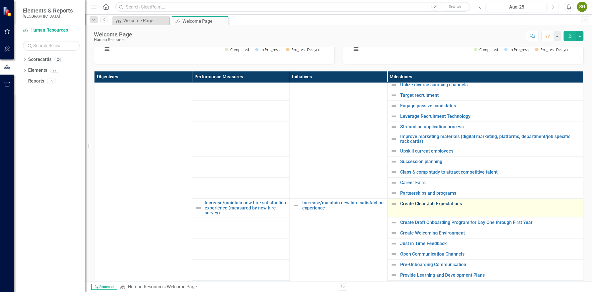
scroll to position [443, 0]
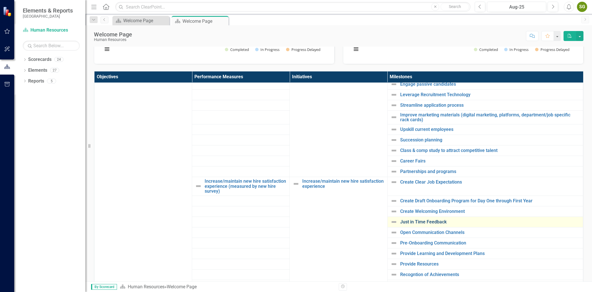
click at [420, 220] on link "Just in Time Feedback" at bounding box center [490, 222] width 180 height 5
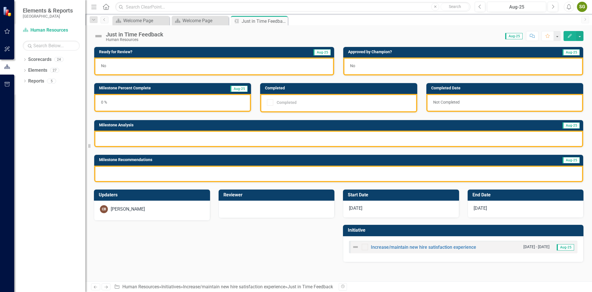
click at [570, 38] on icon "Edit" at bounding box center [569, 36] width 5 height 4
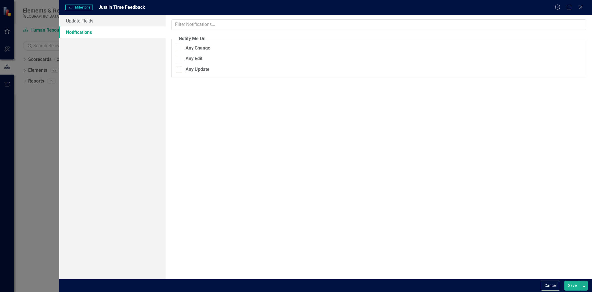
click at [84, 13] on div "Milestones Milestone Just in Time Feedback Help Maximize Close" at bounding box center [325, 7] width 533 height 15
drag, startPoint x: 87, startPoint y: 20, endPoint x: 107, endPoint y: 28, distance: 21.8
click at [87, 20] on link "Update Fields" at bounding box center [112, 20] width 106 height 11
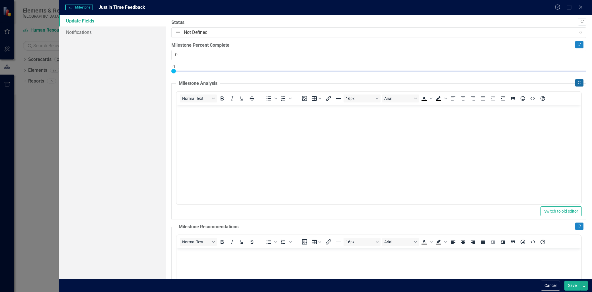
click at [577, 82] on icon "Copy Forward" at bounding box center [579, 82] width 4 height 3
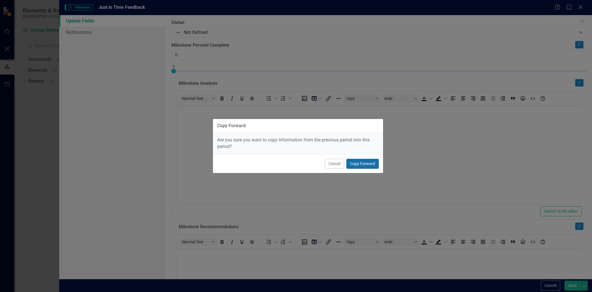
click at [372, 165] on button "Copy Forward" at bounding box center [363, 164] width 32 height 10
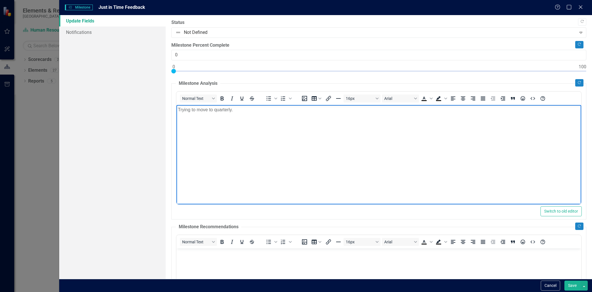
drag, startPoint x: 549, startPoint y: 270, endPoint x: 386, endPoint y: 183, distance: 185.5
click at [386, 183] on body "Trying to move to quarterly." at bounding box center [379, 147] width 405 height 85
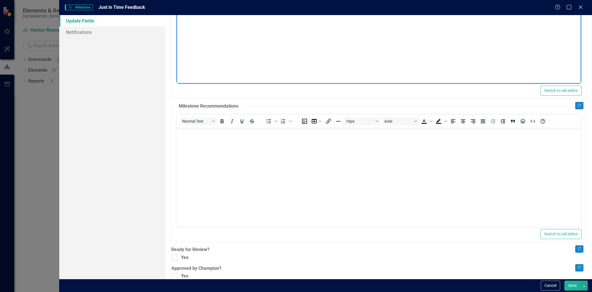
scroll to position [130, 0]
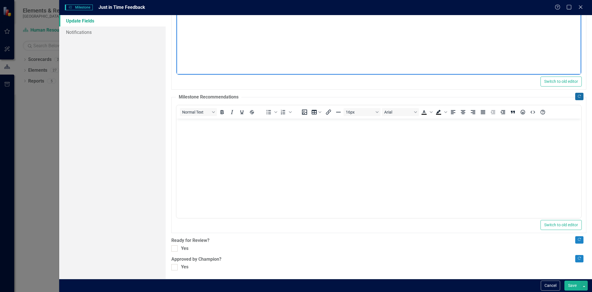
click at [575, 93] on button "Copy Forward" at bounding box center [579, 96] width 8 height 7
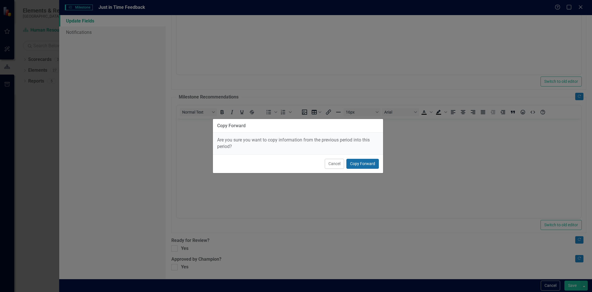
click at [362, 162] on button "Copy Forward" at bounding box center [363, 164] width 32 height 10
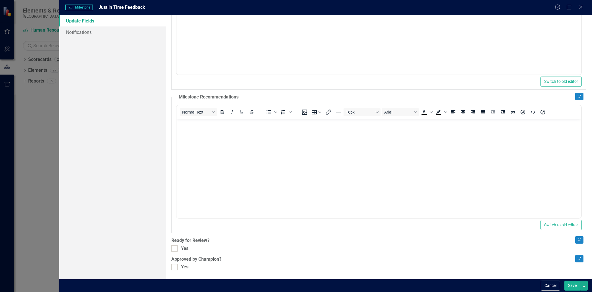
click at [255, 146] on body "Rich Text Area. Press ALT-0 for help." at bounding box center [379, 160] width 405 height 85
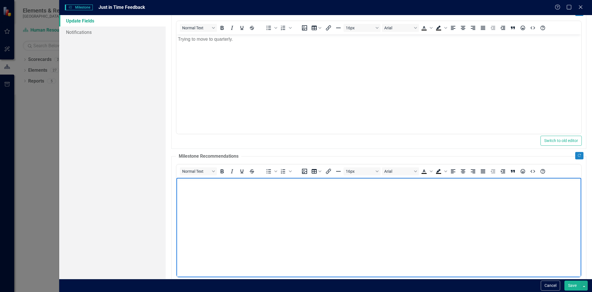
scroll to position [3, 0]
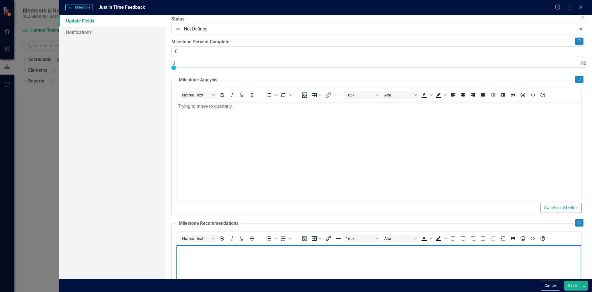
click at [203, 127] on body "Trying to move to quarterly." at bounding box center [379, 144] width 405 height 85
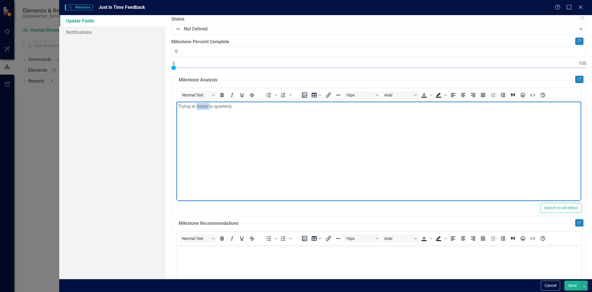
click at [203, 127] on body "Trying to move to quarterly." at bounding box center [379, 144] width 405 height 85
copy p "Trying to move to quarterly."
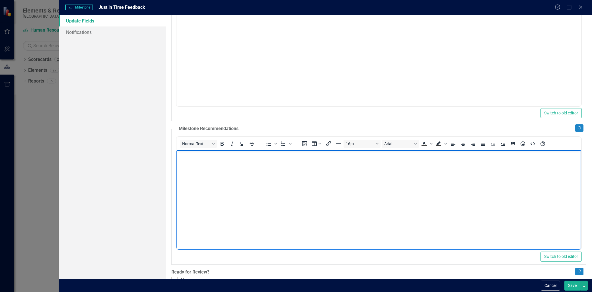
click at [199, 222] on body "Rich Text Area. Press ALT-0 for help." at bounding box center [379, 192] width 405 height 85
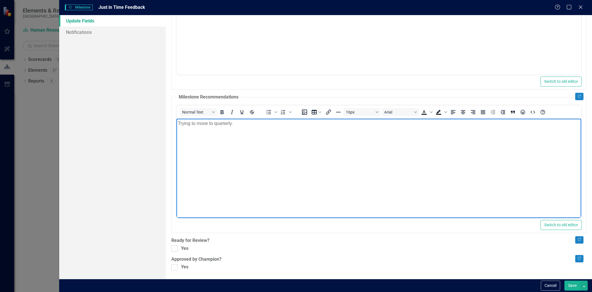
click at [176, 245] on div "Copy Forward Status Not Defined Expand Copy Forward Milestone Percent Complete …" at bounding box center [378, 80] width 415 height 381
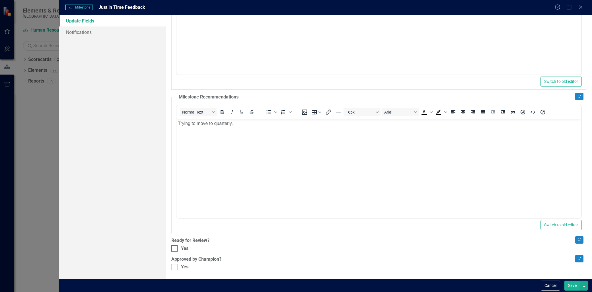
click at [174, 251] on div at bounding box center [174, 248] width 6 height 6
click at [174, 249] on input "Yes" at bounding box center [173, 247] width 4 height 4
checkbox input "true"
click at [177, 266] on div at bounding box center [174, 267] width 6 height 6
click at [175, 266] on input "Yes" at bounding box center [173, 266] width 4 height 4
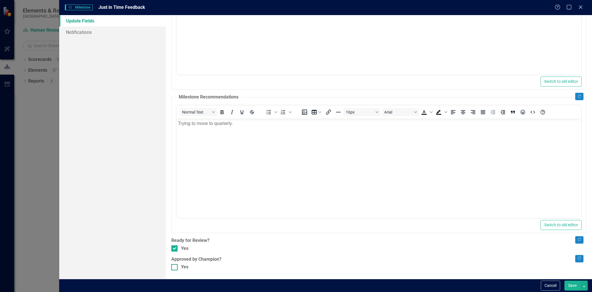
checkbox input "true"
click at [574, 287] on button "Save" at bounding box center [573, 286] width 16 height 10
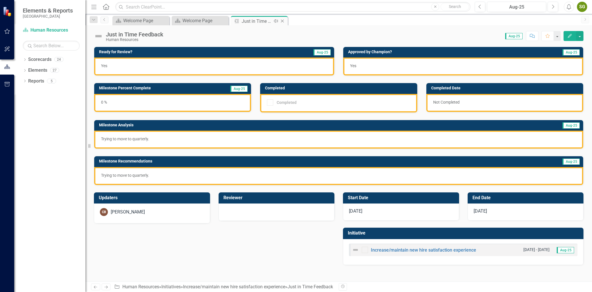
click at [282, 19] on icon "Close" at bounding box center [283, 21] width 6 height 5
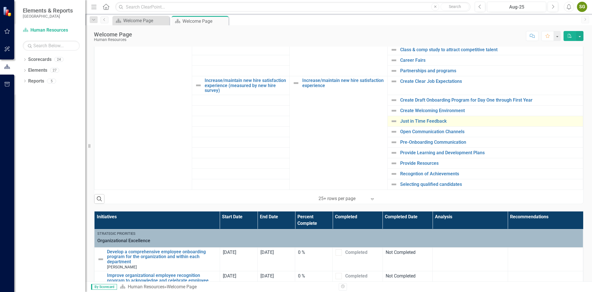
scroll to position [221, 0]
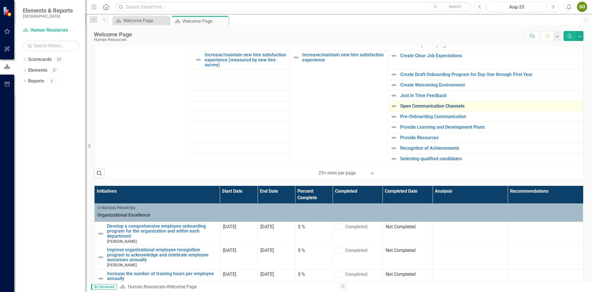
click at [430, 105] on link "Open Communication Channels" at bounding box center [490, 106] width 180 height 5
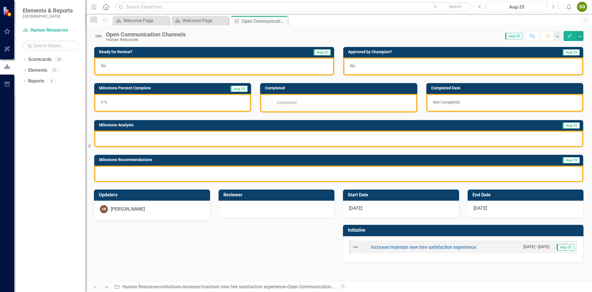
click at [565, 38] on button "Edit" at bounding box center [570, 36] width 13 height 10
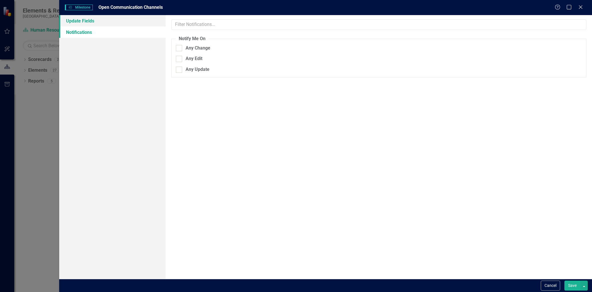
click at [112, 17] on link "Update Fields" at bounding box center [112, 20] width 106 height 11
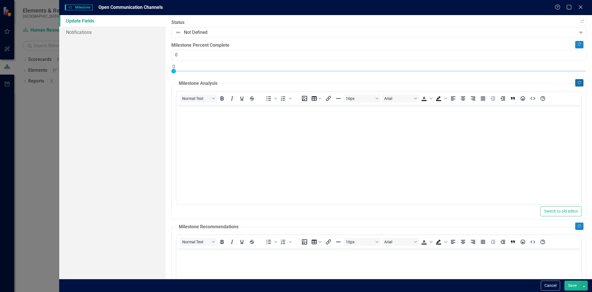
click at [579, 83] on button "Copy Forward" at bounding box center [579, 82] width 8 height 7
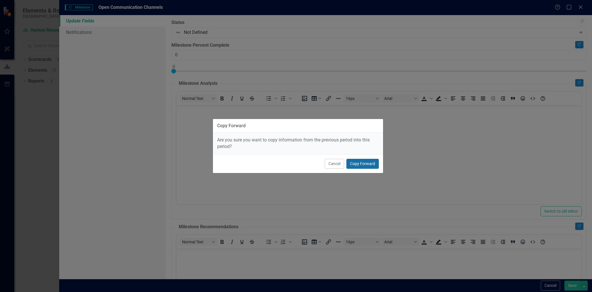
click at [370, 167] on button "Copy Forward" at bounding box center [363, 164] width 32 height 10
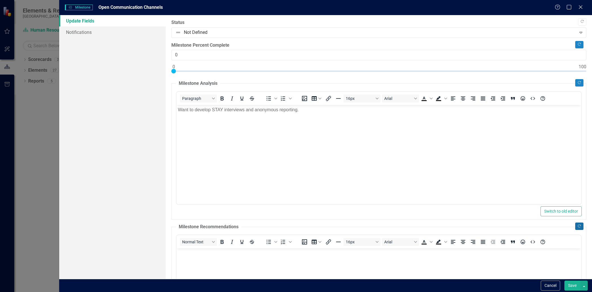
click at [577, 227] on icon "Copy Forward" at bounding box center [579, 226] width 4 height 3
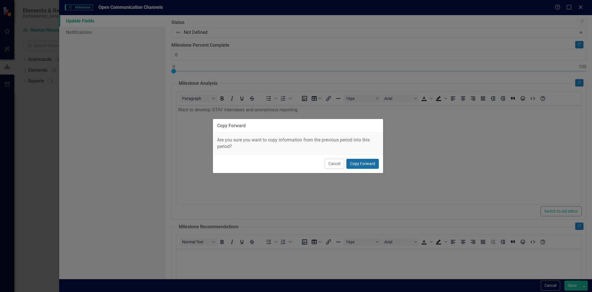
click at [368, 162] on button "Copy Forward" at bounding box center [363, 164] width 32 height 10
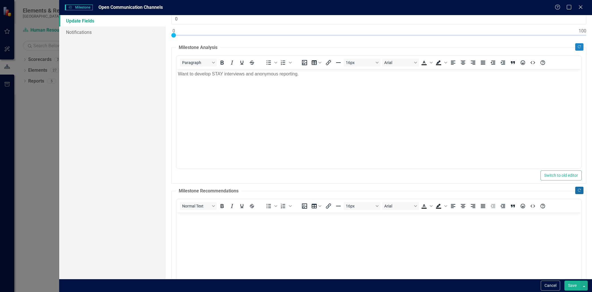
scroll to position [35, 0]
click at [267, 106] on body "Want to develop STAY interviews and anonymous reporting." at bounding box center [379, 112] width 405 height 85
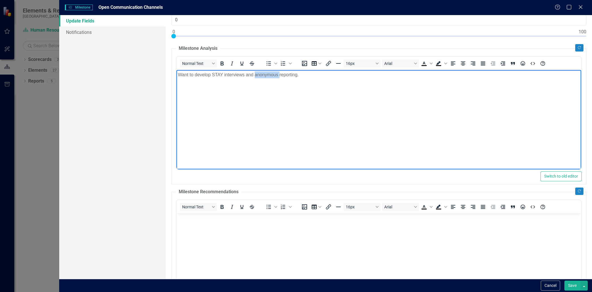
click at [267, 106] on body "Want to develop STAY interviews and anonymous reporting." at bounding box center [379, 112] width 405 height 85
copy p "Want to develop STAY interviews and anonymous reporting."
click at [251, 208] on icon "Strikethrough" at bounding box center [252, 207] width 7 height 7
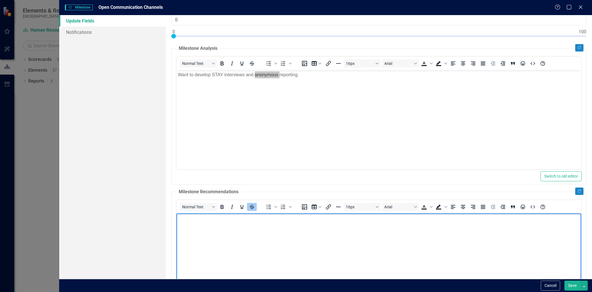
click at [249, 222] on body "﻿" at bounding box center [379, 255] width 405 height 85
click at [252, 206] on icon "Strikethrough" at bounding box center [252, 207] width 7 height 7
click at [252, 204] on icon "Strikethrough" at bounding box center [252, 207] width 7 height 7
click at [221, 206] on icon "Bold" at bounding box center [222, 207] width 3 height 4
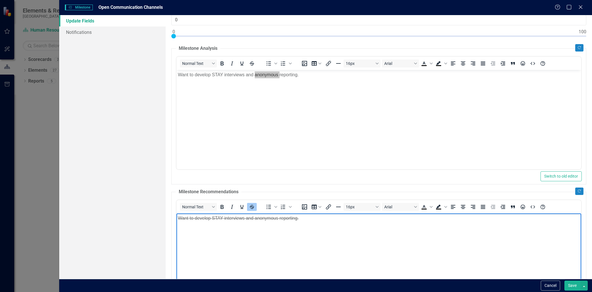
drag, startPoint x: 314, startPoint y: 222, endPoint x: 341, endPoint y: 421, distance: 201.1
click at [177, 213] on html "Want to develop STAY interviews and anonymous reporting. ﻿" at bounding box center [379, 255] width 405 height 85
click at [251, 210] on icon "Strikethrough" at bounding box center [252, 207] width 7 height 7
click at [259, 216] on s "Want to develop STAY interviews and anonymous reporting." at bounding box center [238, 218] width 121 height 5
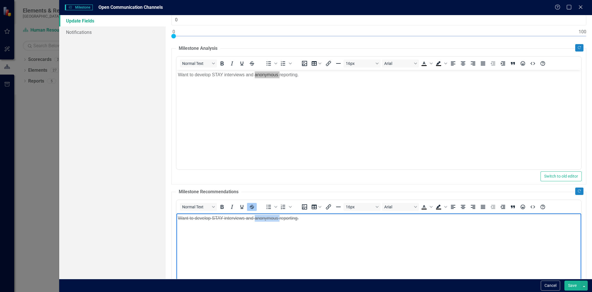
click at [259, 216] on s "Want to develop STAY interviews and anonymous reporting." at bounding box center [238, 218] width 121 height 5
click at [251, 207] on icon "Strikethrough" at bounding box center [252, 207] width 5 height 1
click at [245, 239] on body "Want to develop STAY interviews and anonymous reporting." at bounding box center [379, 255] width 405 height 85
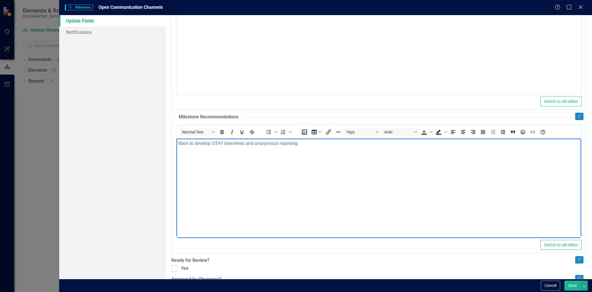
scroll to position [130, 0]
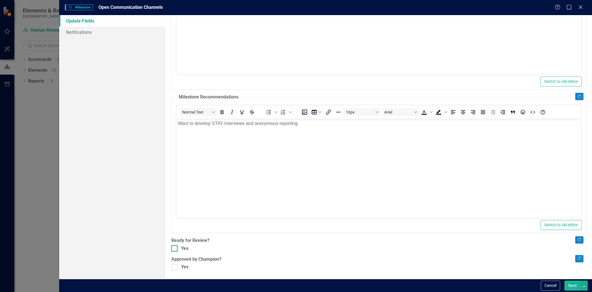
click at [176, 249] on div at bounding box center [174, 248] width 6 height 6
click at [175, 249] on input "Yes" at bounding box center [173, 247] width 4 height 4
checkbox input "true"
click at [175, 265] on div at bounding box center [174, 267] width 6 height 6
click at [175, 265] on input "Yes" at bounding box center [173, 266] width 4 height 4
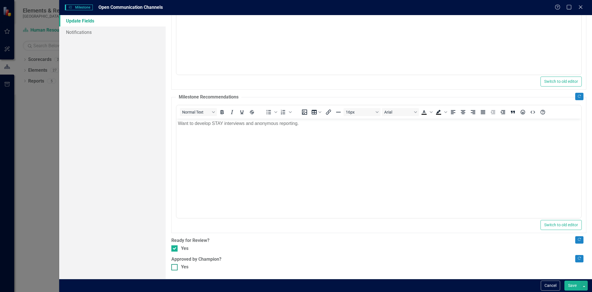
checkbox input "true"
click at [571, 286] on button "Save" at bounding box center [573, 286] width 16 height 10
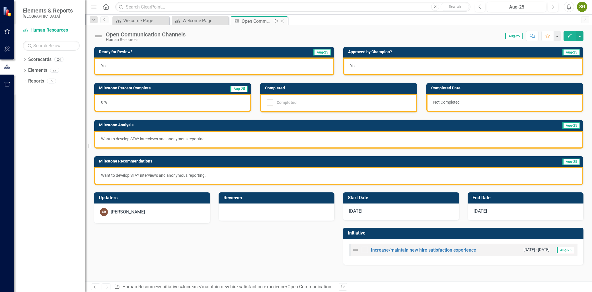
click at [283, 20] on icon "Close" at bounding box center [283, 21] width 6 height 5
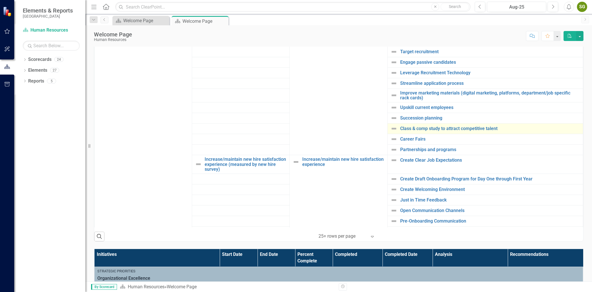
scroll to position [443, 0]
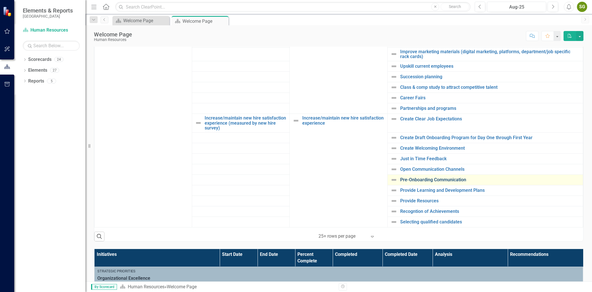
click at [425, 177] on link "Pre-Onboarding Communication" at bounding box center [490, 179] width 180 height 5
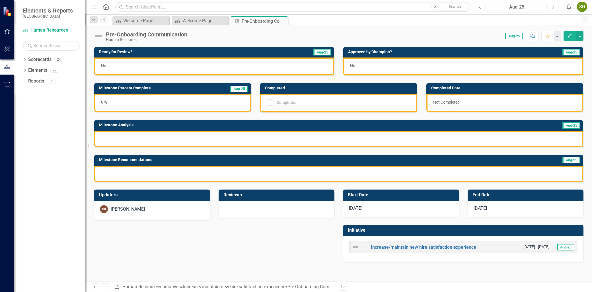
click at [567, 38] on button "Edit" at bounding box center [570, 36] width 13 height 10
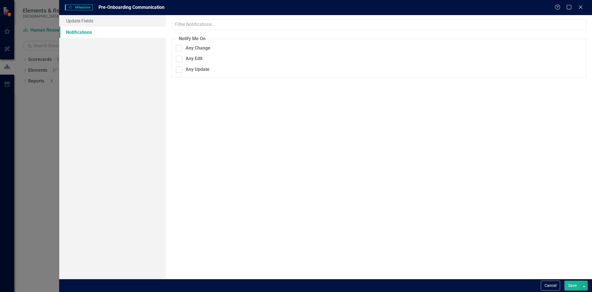
click at [96, 29] on link "Notifications" at bounding box center [112, 31] width 106 height 11
click at [99, 21] on link "Update Fields" at bounding box center [112, 20] width 106 height 11
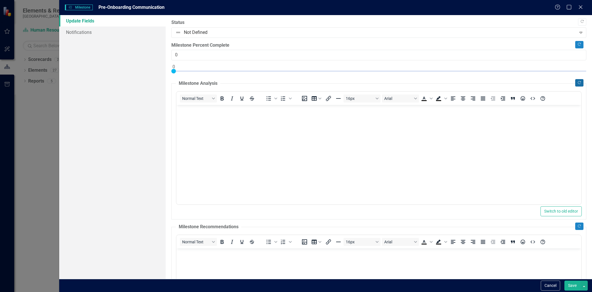
click at [577, 86] on button "Copy Forward" at bounding box center [579, 82] width 8 height 7
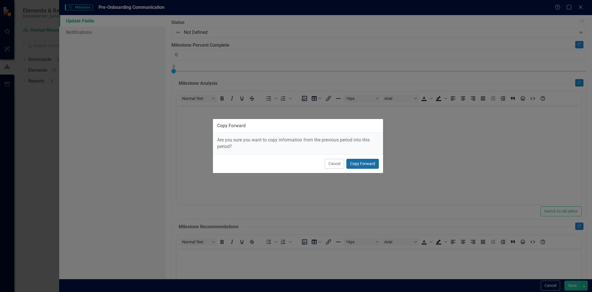
click at [354, 165] on button "Copy Forward" at bounding box center [363, 164] width 32 height 10
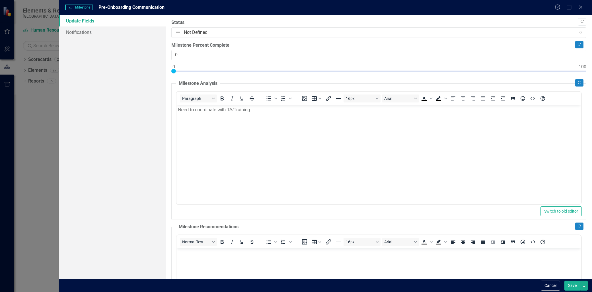
click at [576, 222] on div "Copy Forward Status Not Defined Expand Copy Forward Milestone Percent Complete …" at bounding box center [378, 209] width 415 height 381
click at [577, 225] on icon "Copy Forward" at bounding box center [579, 226] width 4 height 3
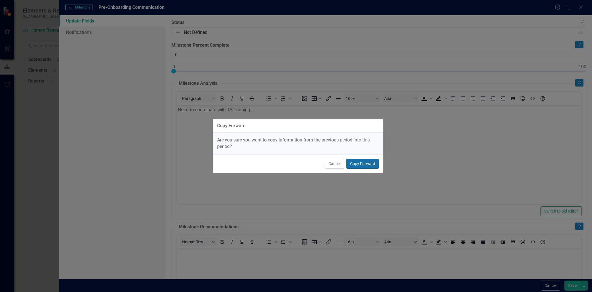
click at [363, 165] on button "Copy Forward" at bounding box center [363, 164] width 32 height 10
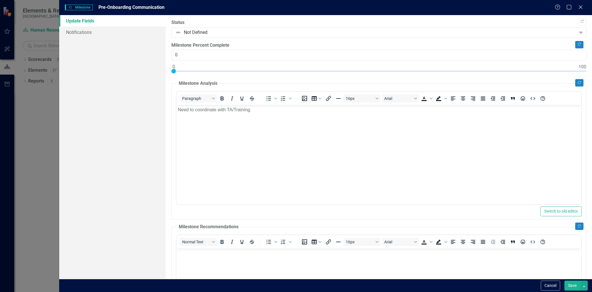
click at [266, 115] on body "Need to coordinate with TA/Training." at bounding box center [379, 147] width 405 height 85
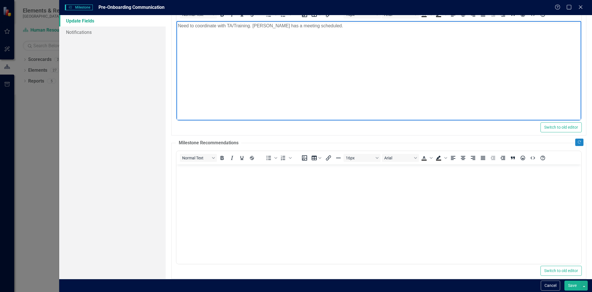
scroll to position [130, 0]
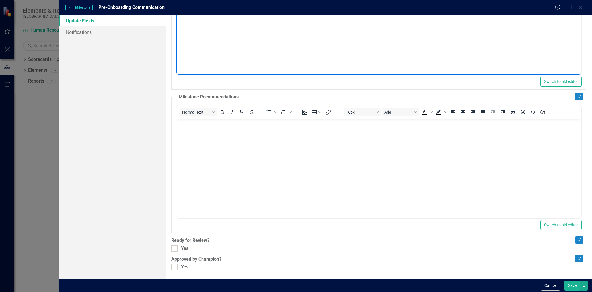
click at [214, 149] on body "Rich Text Area. Press ALT-0 for help." at bounding box center [379, 160] width 405 height 85
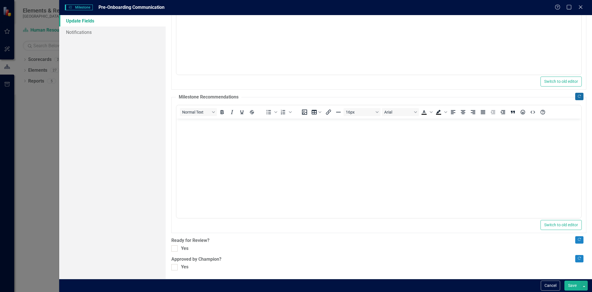
click at [578, 97] on icon "button" at bounding box center [579, 96] width 3 height 3
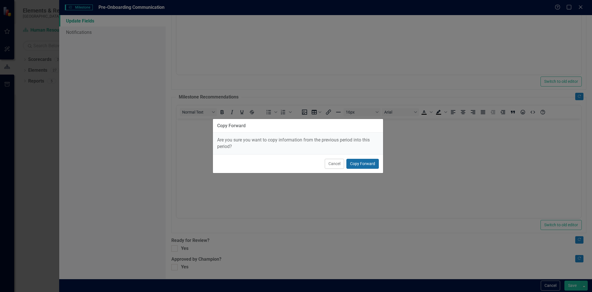
click at [359, 164] on button "Copy Forward" at bounding box center [363, 164] width 32 height 10
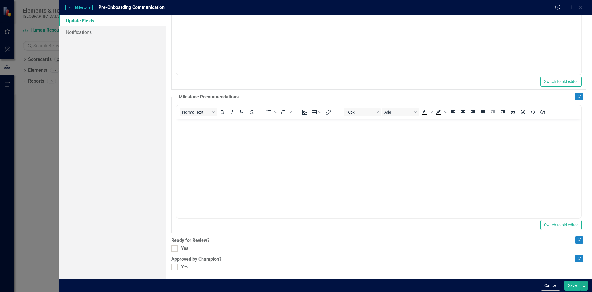
click at [210, 149] on body "Rich Text Area. Press ALT-0 for help." at bounding box center [379, 160] width 405 height 85
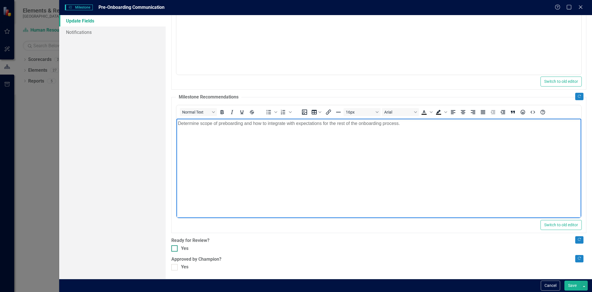
click at [172, 249] on input "Yes" at bounding box center [173, 247] width 4 height 4
checkbox input "true"
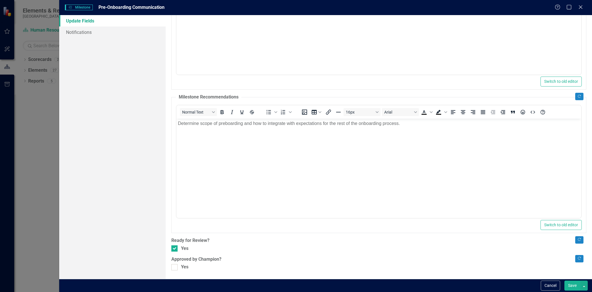
drag, startPoint x: 176, startPoint y: 269, endPoint x: 191, endPoint y: 276, distance: 16.7
click at [177, 269] on div at bounding box center [174, 267] width 6 height 6
click at [175, 268] on input "Yes" at bounding box center [173, 266] width 4 height 4
checkbox input "true"
click at [588, 281] on button "button" at bounding box center [584, 286] width 7 height 10
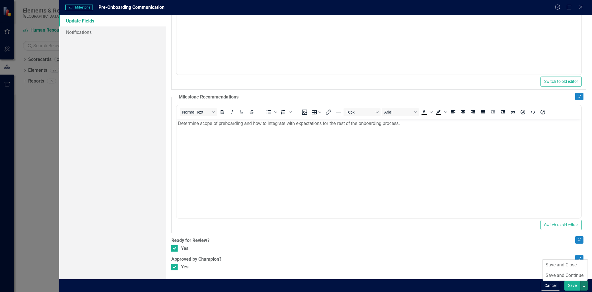
click at [575, 285] on button "Save" at bounding box center [573, 286] width 16 height 10
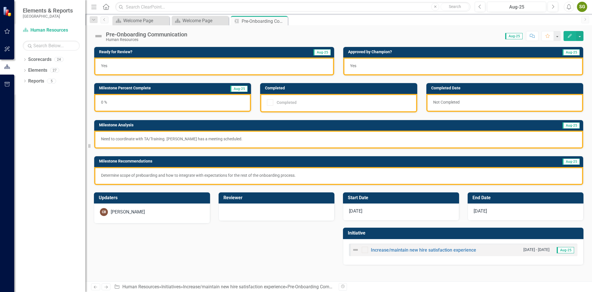
click at [0, 0] on icon "Close" at bounding box center [0, 0] width 0 height 0
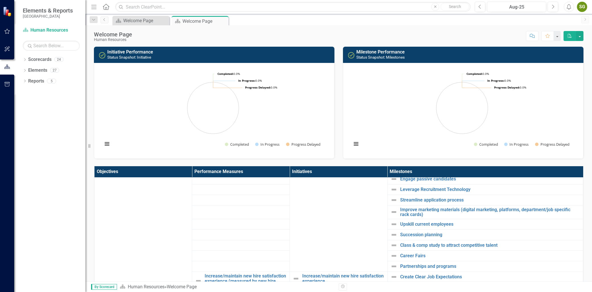
scroll to position [158, 0]
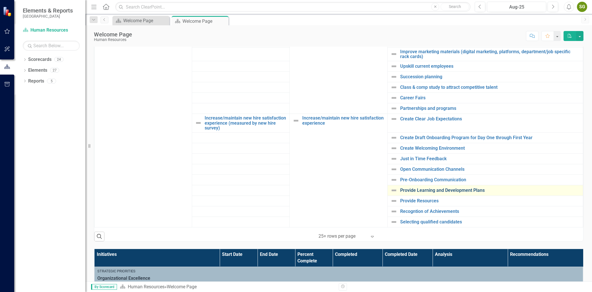
click at [410, 192] on link "Provide Learning and Development Plans" at bounding box center [490, 190] width 180 height 5
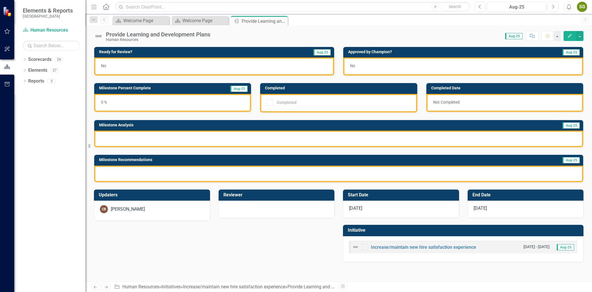
click at [566, 35] on button "Edit" at bounding box center [570, 36] width 13 height 10
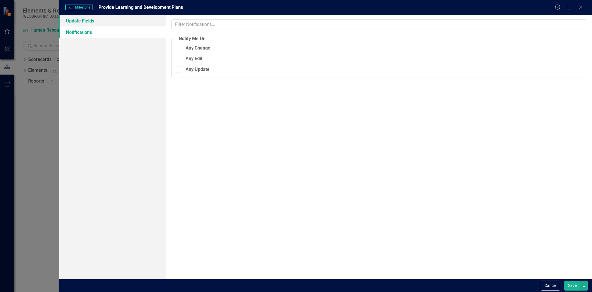
click at [80, 24] on link "Update Fields" at bounding box center [112, 20] width 106 height 11
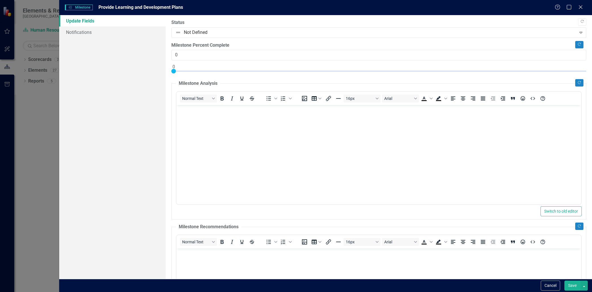
click at [570, 82] on fieldset "Milestone Analysis Normal Text To open the popup, press Shift+Enter To open the…" at bounding box center [378, 149] width 415 height 139
click at [575, 81] on button "Copy Forward" at bounding box center [579, 82] width 8 height 7
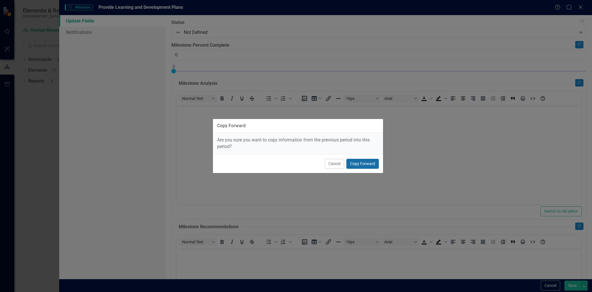
click at [371, 164] on button "Copy Forward" at bounding box center [363, 164] width 32 height 10
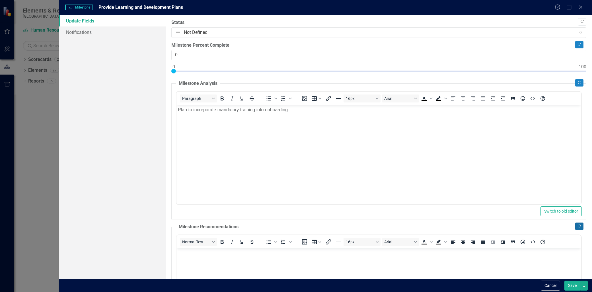
click at [575, 228] on button "Copy Forward" at bounding box center [579, 226] width 8 height 7
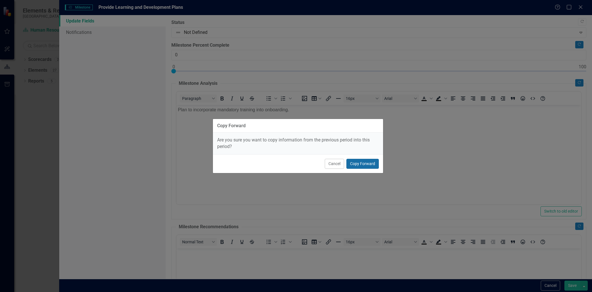
click at [356, 160] on button "Copy Forward" at bounding box center [363, 164] width 32 height 10
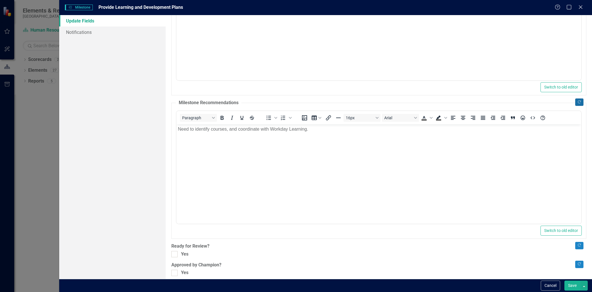
scroll to position [130, 0]
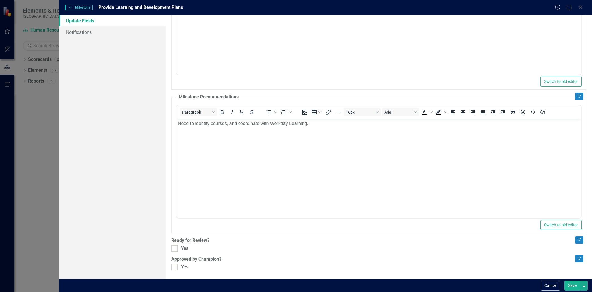
click at [167, 248] on div ""Update" fields in ClearPoint are the fields that change from reporting period …" at bounding box center [379, 147] width 427 height 264
click at [171, 249] on div ""Update" fields in ClearPoint are the fields that change from reporting period …" at bounding box center [379, 147] width 427 height 264
click at [173, 250] on div at bounding box center [174, 248] width 6 height 6
click at [173, 249] on input "Yes" at bounding box center [173, 247] width 4 height 4
checkbox input "true"
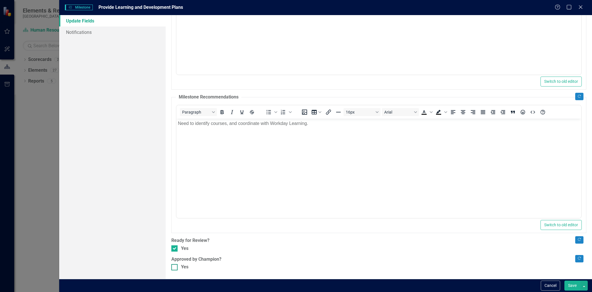
click at [174, 265] on input "Yes" at bounding box center [173, 266] width 4 height 4
checkbox input "true"
click at [573, 285] on button "Save" at bounding box center [573, 286] width 16 height 10
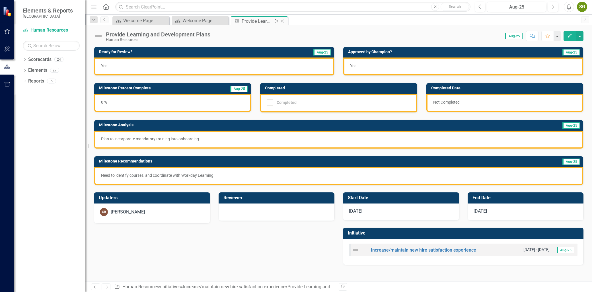
click at [282, 20] on icon "Close" at bounding box center [283, 21] width 6 height 5
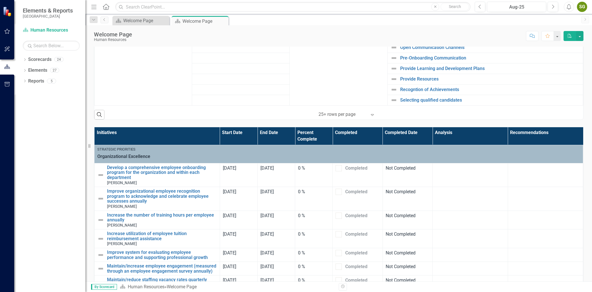
scroll to position [183, 0]
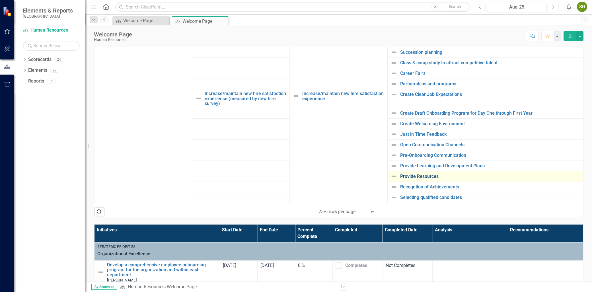
click at [423, 176] on link "Provide Resources" at bounding box center [490, 176] width 180 height 5
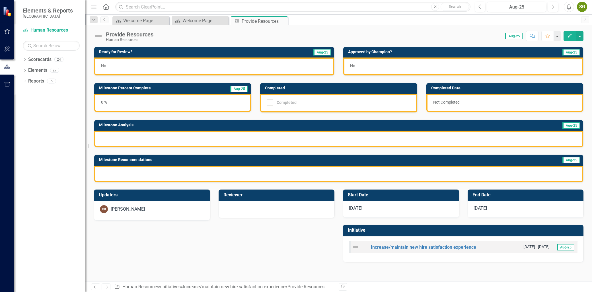
click at [570, 34] on icon "Edit" at bounding box center [569, 36] width 5 height 4
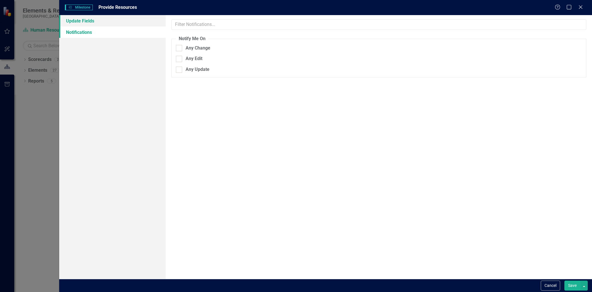
click at [87, 20] on link "Update Fields" at bounding box center [112, 20] width 106 height 11
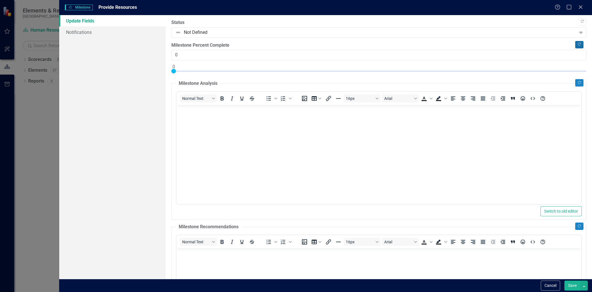
click at [577, 44] on icon "Copy Forward" at bounding box center [579, 44] width 4 height 3
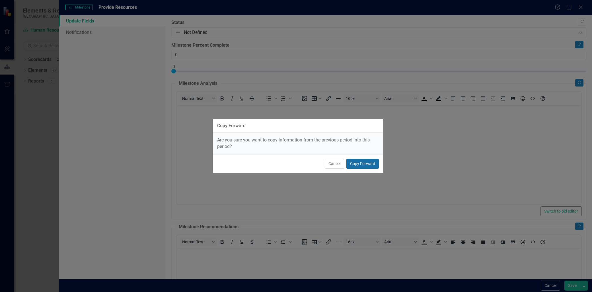
click at [365, 167] on button "Copy Forward" at bounding box center [363, 164] width 32 height 10
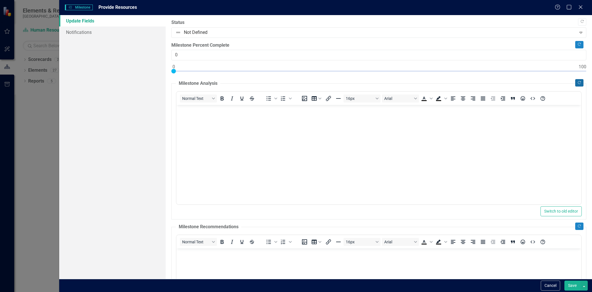
click at [577, 83] on icon "Copy Forward" at bounding box center [579, 82] width 4 height 3
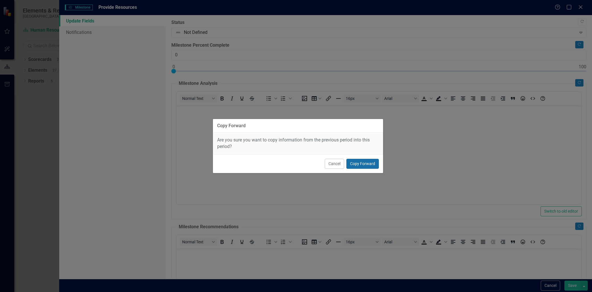
click at [365, 163] on button "Copy Forward" at bounding box center [363, 164] width 32 height 10
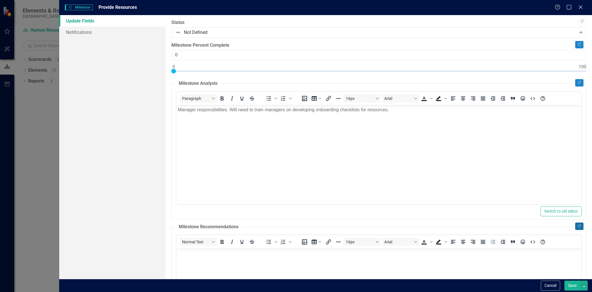
click at [577, 226] on icon "Copy Forward" at bounding box center [579, 226] width 4 height 3
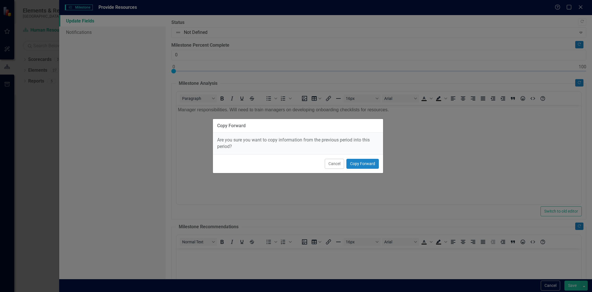
click at [366, 169] on div "Cancel Copy Forward" at bounding box center [298, 163] width 170 height 19
click at [366, 167] on button "Copy Forward" at bounding box center [363, 164] width 32 height 10
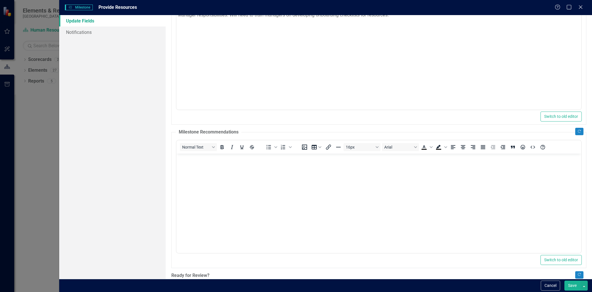
click at [210, 189] on body "Rich Text Area. Press ALT-0 for help." at bounding box center [379, 195] width 405 height 85
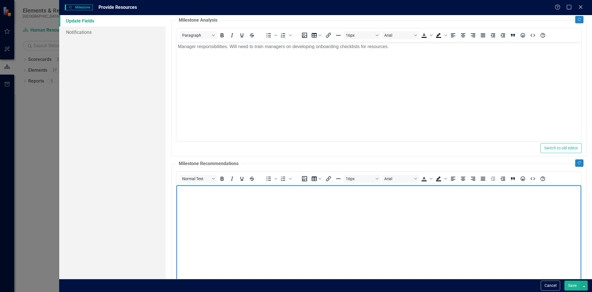
scroll to position [130, 0]
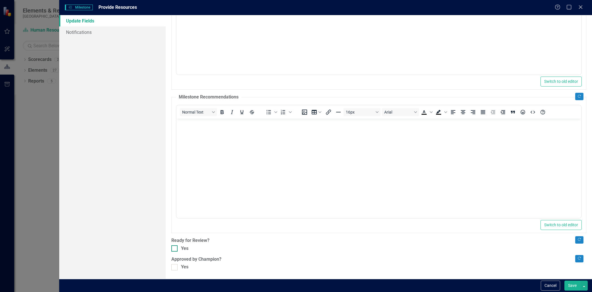
click at [176, 251] on div at bounding box center [174, 248] width 6 height 6
click at [175, 249] on input "Yes" at bounding box center [173, 247] width 4 height 4
checkbox input "true"
click at [175, 263] on div "Copy Forward Status Not Defined Expand Copy Forward Milestone Percent Complete …" at bounding box center [378, 80] width 415 height 381
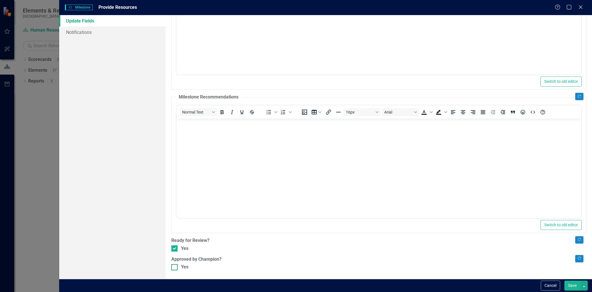
click at [175, 266] on input "Yes" at bounding box center [173, 266] width 4 height 4
checkbox input "true"
click at [573, 285] on button "Save" at bounding box center [573, 286] width 16 height 10
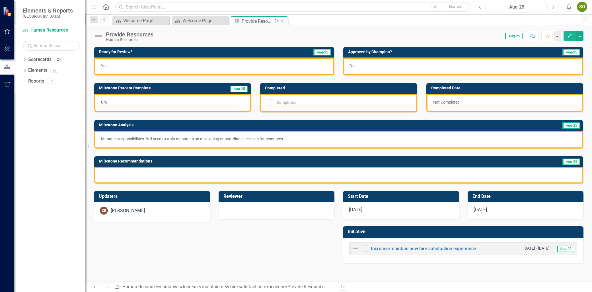
click at [282, 20] on icon at bounding box center [282, 21] width 3 height 3
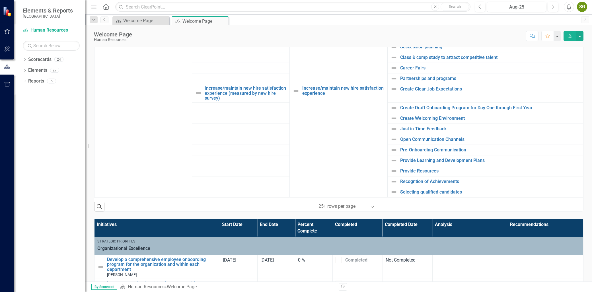
scroll to position [221, 0]
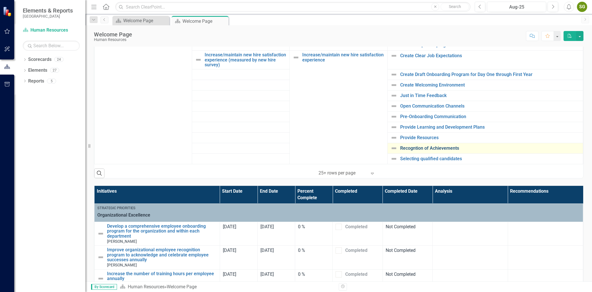
click at [425, 147] on link "Recogntion of Achievements" at bounding box center [490, 148] width 180 height 5
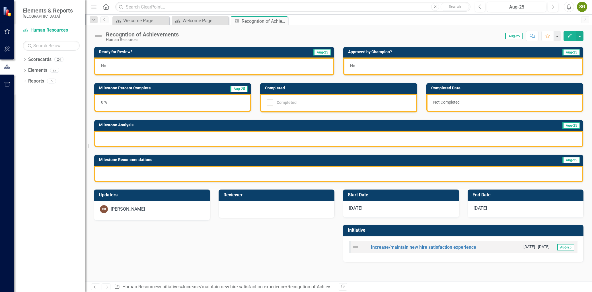
click at [571, 35] on icon "Edit" at bounding box center [569, 36] width 5 height 4
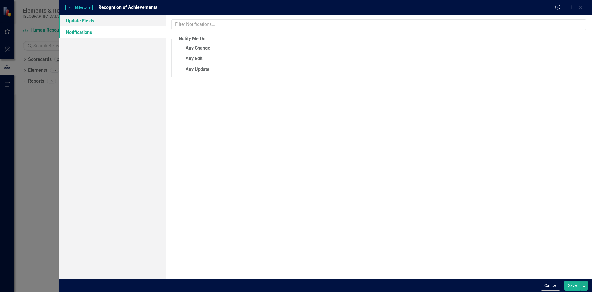
click at [100, 24] on link "Update Fields" at bounding box center [112, 20] width 106 height 11
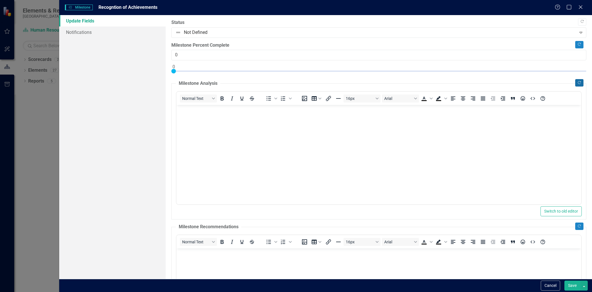
click at [575, 85] on button "Copy Forward" at bounding box center [579, 82] width 8 height 7
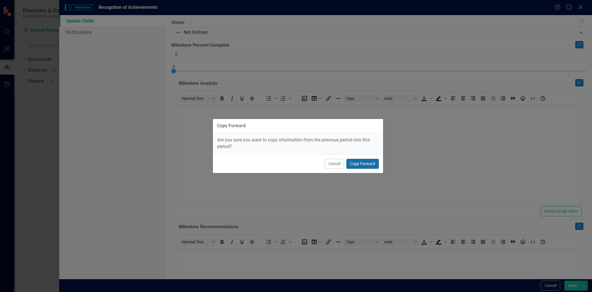
click at [372, 166] on button "Copy Forward" at bounding box center [363, 164] width 32 height 10
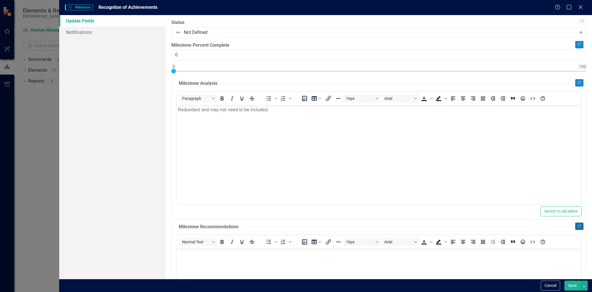
click at [575, 227] on button "Copy Forward" at bounding box center [579, 226] width 8 height 7
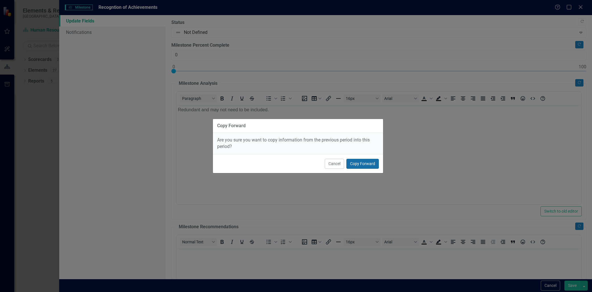
click at [363, 163] on button "Copy Forward" at bounding box center [363, 164] width 32 height 10
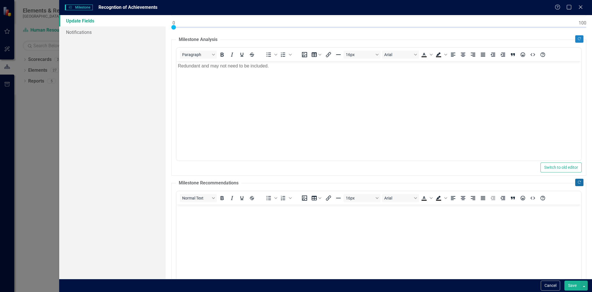
scroll to position [130, 0]
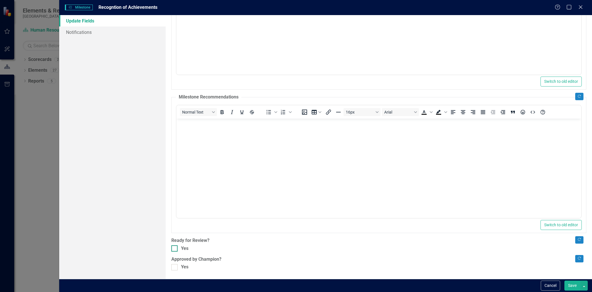
click at [172, 251] on div at bounding box center [174, 248] width 6 height 6
click at [172, 249] on input "Yes" at bounding box center [173, 247] width 4 height 4
checkbox input "true"
click at [176, 264] on div at bounding box center [174, 267] width 6 height 6
click at [175, 264] on input "Yes" at bounding box center [173, 266] width 4 height 4
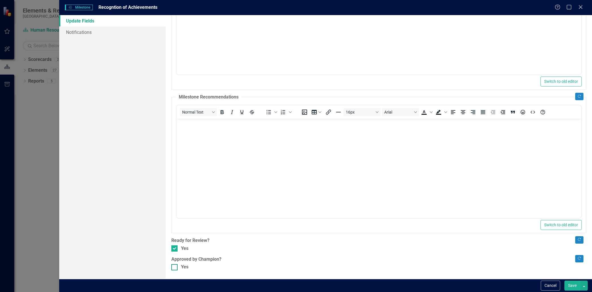
checkbox input "true"
click at [569, 284] on button "Save" at bounding box center [573, 286] width 16 height 10
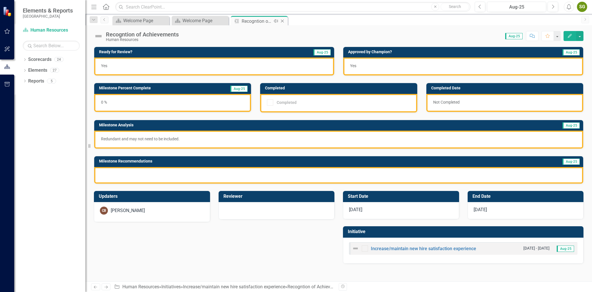
click at [282, 20] on icon "Close" at bounding box center [283, 21] width 6 height 5
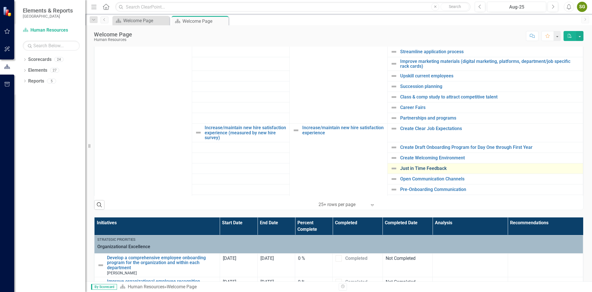
scroll to position [443, 0]
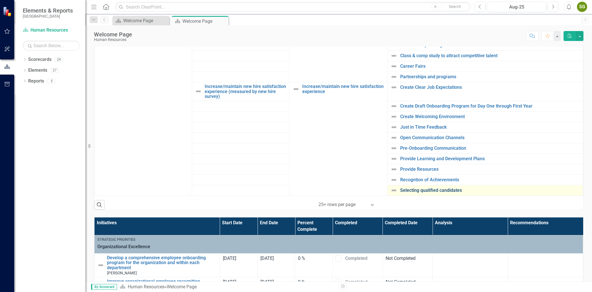
drag, startPoint x: 438, startPoint y: 195, endPoint x: 438, endPoint y: 192, distance: 3.4
click at [438, 195] on td "Selecting qualified candidates Link Open Element" at bounding box center [486, 190] width 196 height 11
click at [438, 189] on link "Selecting qualified candidates" at bounding box center [490, 190] width 180 height 5
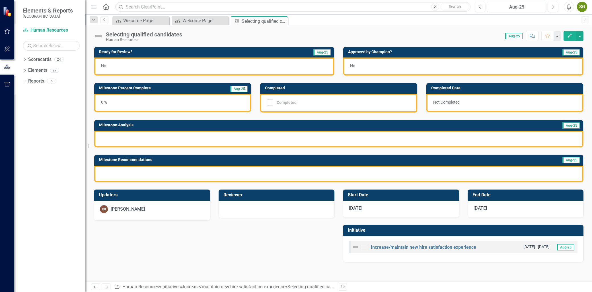
click at [571, 38] on button "Edit" at bounding box center [570, 36] width 13 height 10
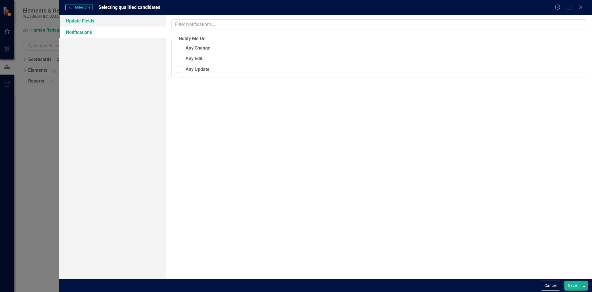
click at [82, 20] on link "Update Fields" at bounding box center [112, 20] width 106 height 11
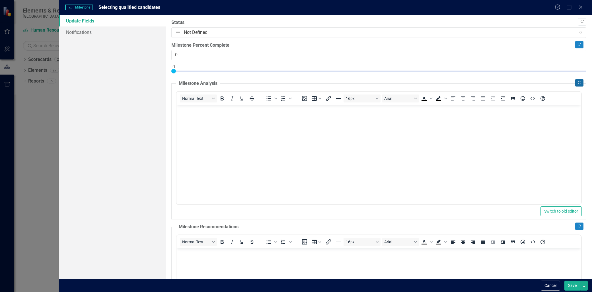
click at [577, 84] on icon "Copy Forward" at bounding box center [579, 82] width 4 height 3
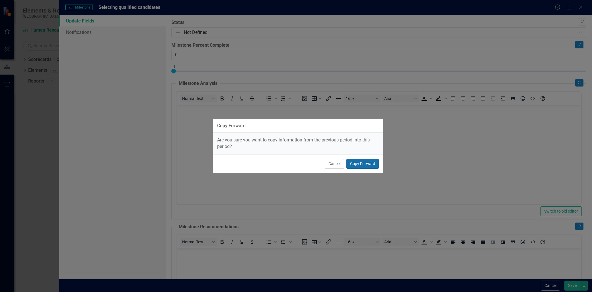
click at [356, 167] on button "Copy Forward" at bounding box center [363, 164] width 32 height 10
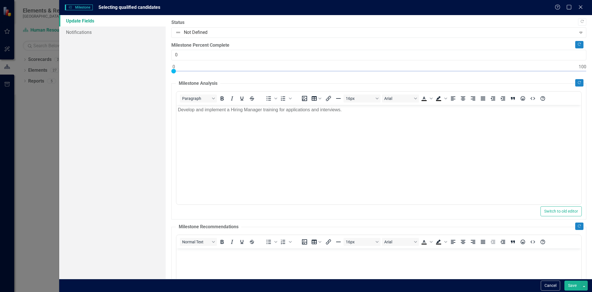
click at [357, 166] on body "Develop and implement a Hiring Manager training for applications and interviews." at bounding box center [379, 147] width 405 height 85
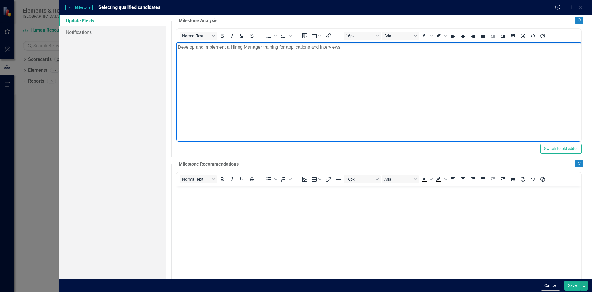
scroll to position [63, 0]
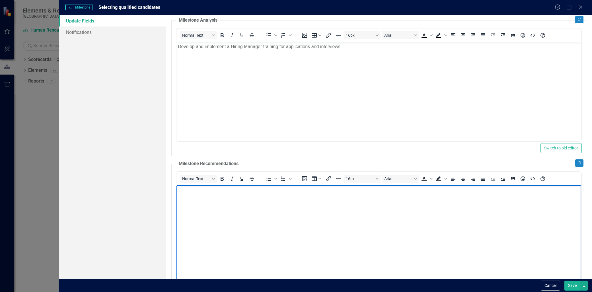
click at [541, 221] on body "Rich Text Area. Press ALT-0 for help." at bounding box center [379, 227] width 405 height 85
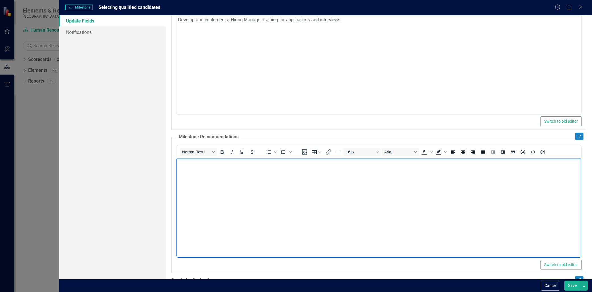
scroll to position [130, 0]
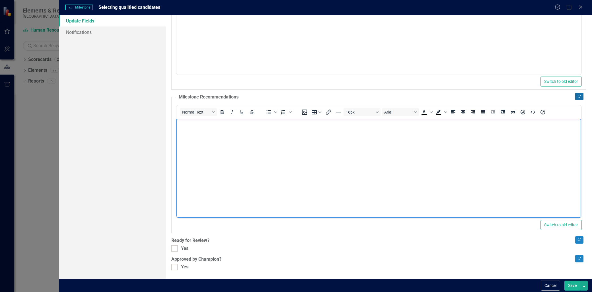
click at [575, 100] on button "Copy Forward" at bounding box center [579, 96] width 8 height 7
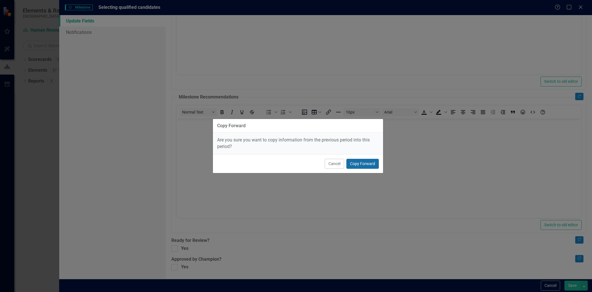
click at [374, 164] on button "Copy Forward" at bounding box center [363, 164] width 32 height 10
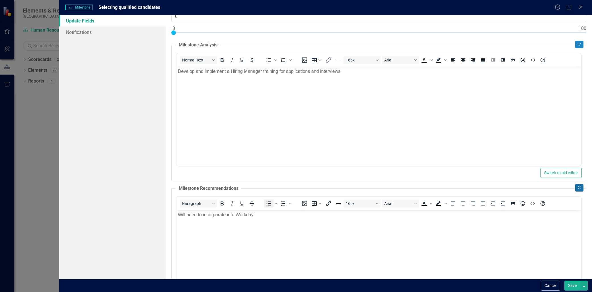
scroll to position [35, 0]
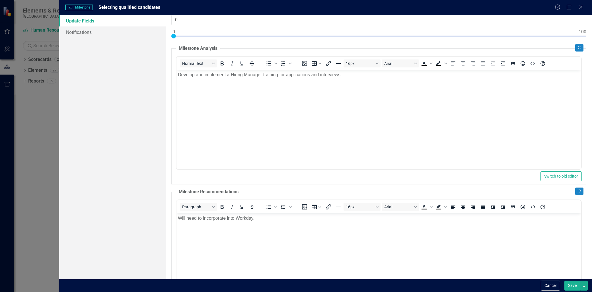
click at [272, 222] on body "Will need to incorporate into Workday." at bounding box center [379, 255] width 405 height 85
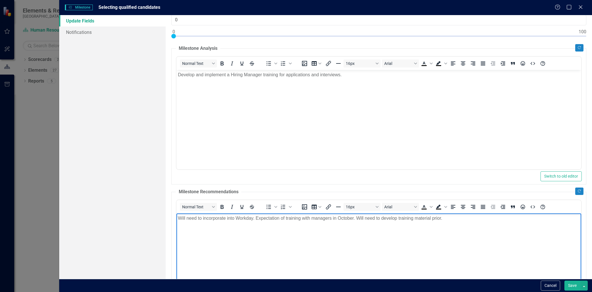
scroll to position [130, 0]
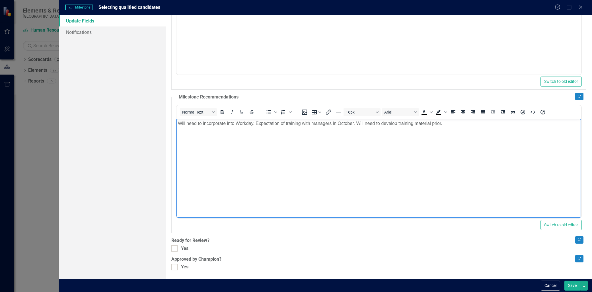
click at [171, 248] on input "Yes" at bounding box center [173, 247] width 4 height 4
checkbox input "true"
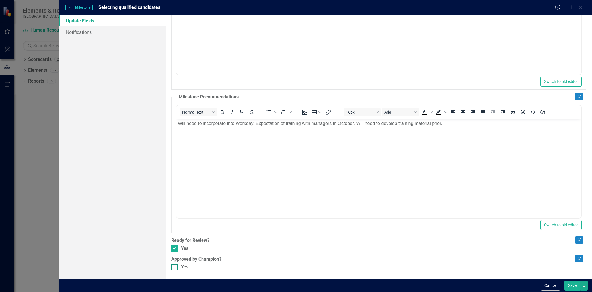
click at [174, 270] on div at bounding box center [174, 267] width 6 height 6
click at [174, 268] on input "Yes" at bounding box center [173, 266] width 4 height 4
checkbox input "true"
click at [573, 289] on button "Save" at bounding box center [573, 286] width 16 height 10
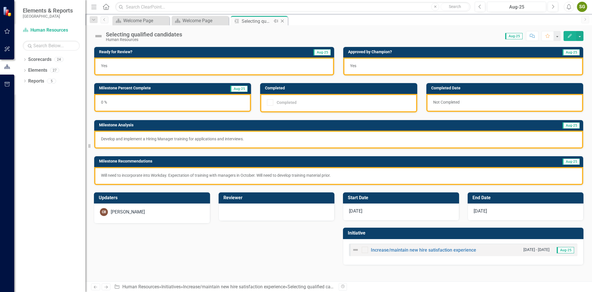
click at [282, 19] on icon "Close" at bounding box center [283, 21] width 6 height 5
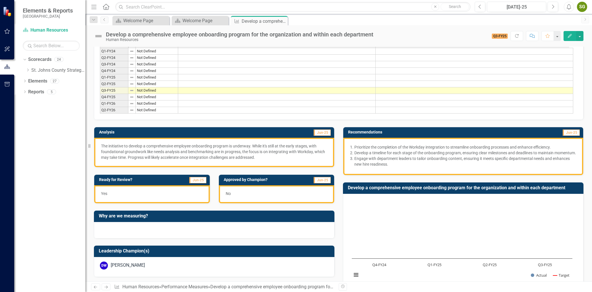
scroll to position [32, 0]
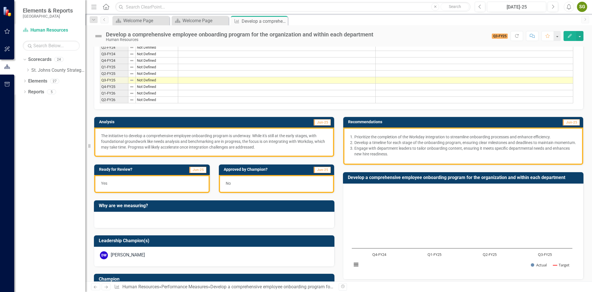
click at [568, 36] on icon "button" at bounding box center [570, 36] width 4 height 4
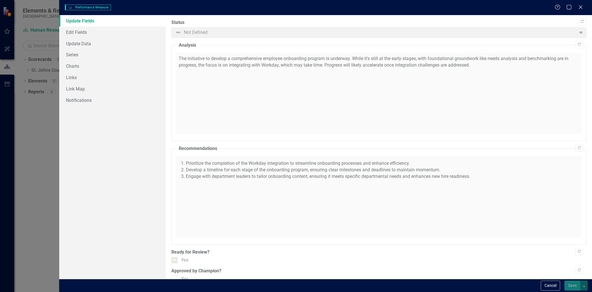
checkbox input "true"
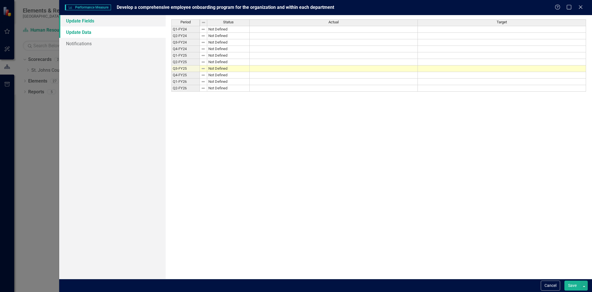
click at [96, 24] on link "Update Fields" at bounding box center [112, 20] width 106 height 11
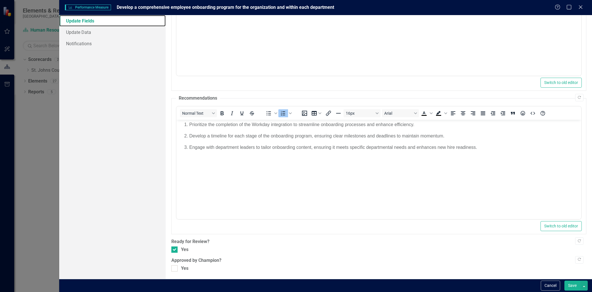
scroll to position [110, 0]
click at [172, 269] on div at bounding box center [174, 267] width 6 height 6
click at [172, 268] on input "Yes" at bounding box center [173, 266] width 4 height 4
checkbox input "true"
click at [574, 286] on button "Save" at bounding box center [573, 286] width 16 height 10
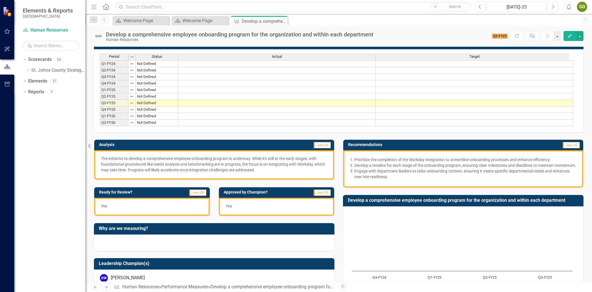
scroll to position [0, 0]
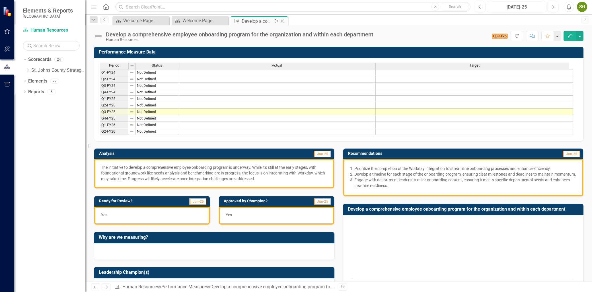
click at [283, 20] on icon "Close" at bounding box center [283, 21] width 6 height 5
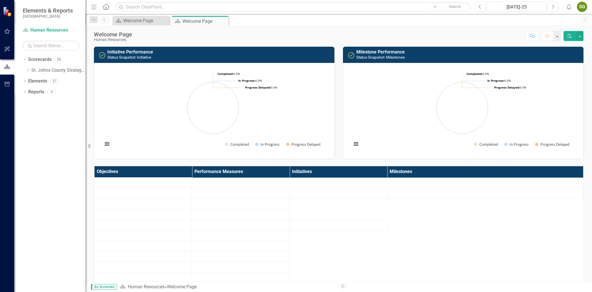
scroll to position [95, 0]
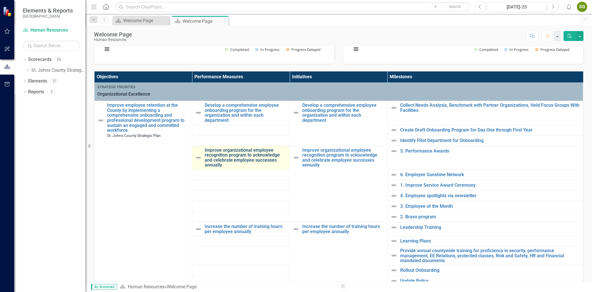
click at [225, 156] on link "Improve organizational employee recognition program to acknowledge and celebrat…" at bounding box center [246, 158] width 82 height 20
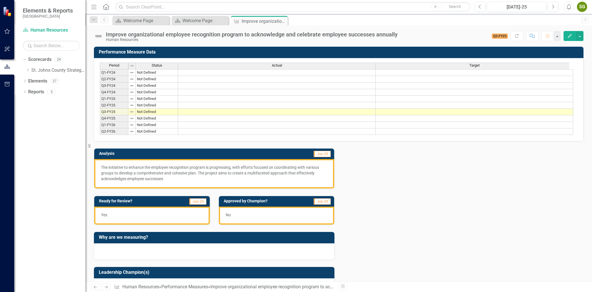
click at [571, 36] on icon "Edit" at bounding box center [569, 36] width 5 height 4
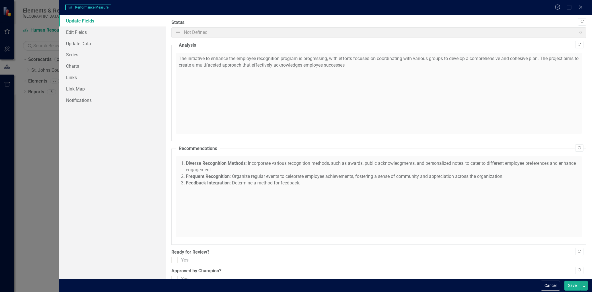
checkbox input "true"
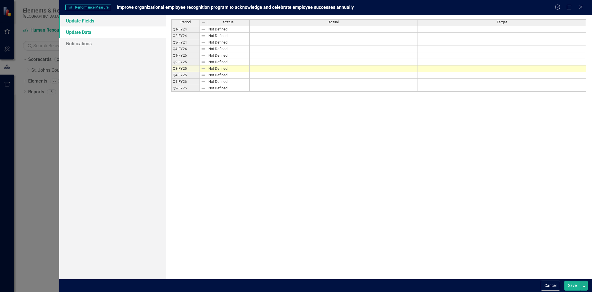
click at [76, 23] on link "Update Fields" at bounding box center [112, 20] width 106 height 11
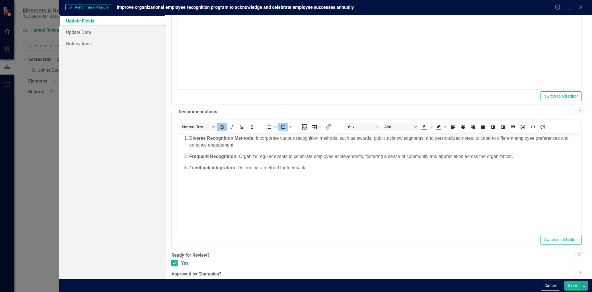
scroll to position [110, 0]
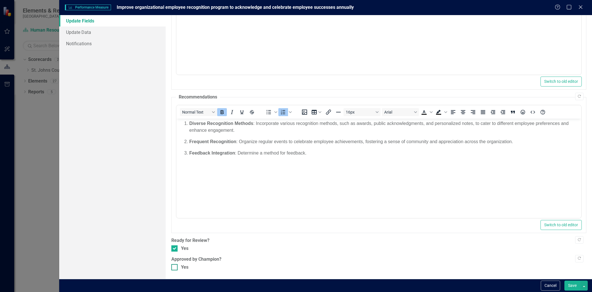
click at [176, 268] on div at bounding box center [174, 267] width 6 height 6
click at [175, 268] on input "Yes" at bounding box center [173, 266] width 4 height 4
checkbox input "true"
click at [562, 291] on div "Cancel Save" at bounding box center [564, 286] width 48 height 10
click at [566, 287] on button "Save" at bounding box center [573, 286] width 16 height 10
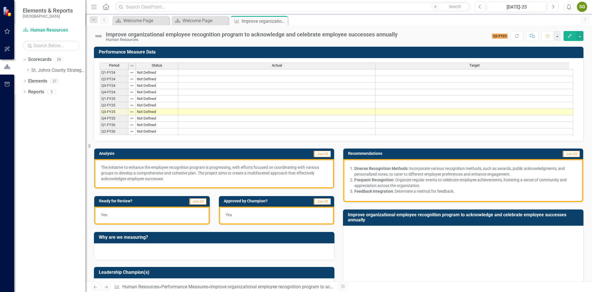
click at [565, 38] on button "Edit" at bounding box center [570, 36] width 13 height 10
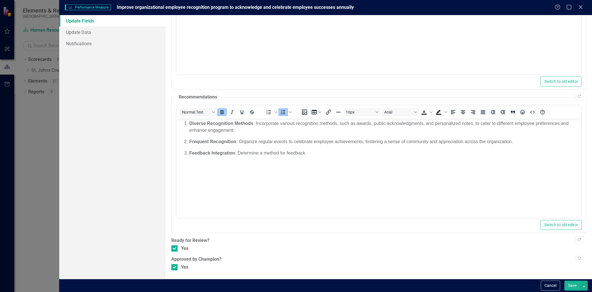
click at [579, 285] on button "Save" at bounding box center [573, 286] width 16 height 10
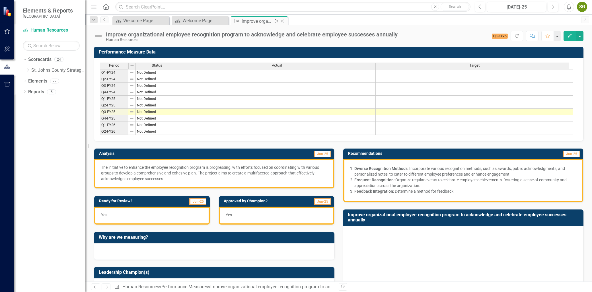
click at [282, 20] on icon "Close" at bounding box center [283, 21] width 6 height 5
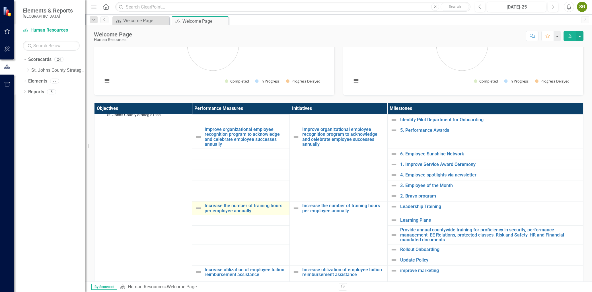
scroll to position [95, 0]
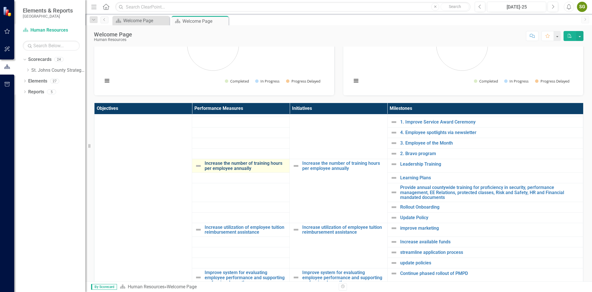
click at [240, 169] on link "Increase the number of training hours per employee annually" at bounding box center [246, 166] width 82 height 10
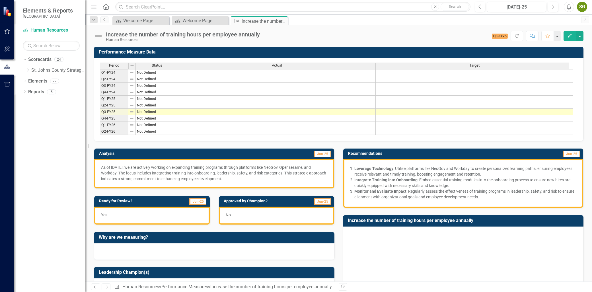
click at [565, 39] on button "Edit" at bounding box center [570, 36] width 13 height 10
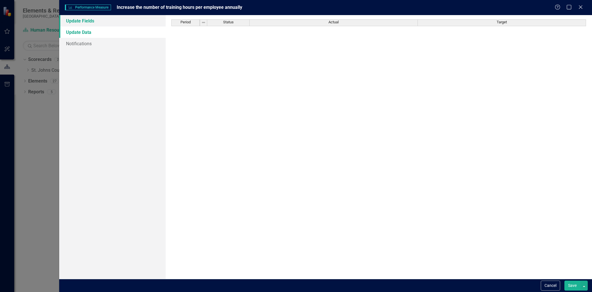
click at [95, 21] on link "Update Fields" at bounding box center [112, 20] width 106 height 11
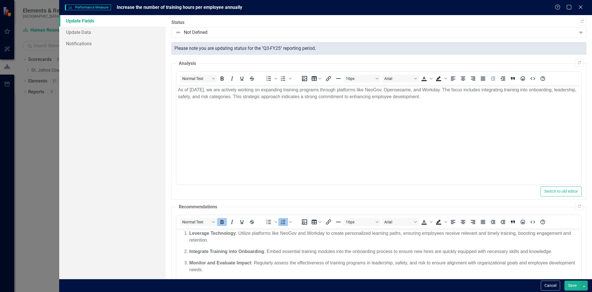
click at [197, 90] on p "As of [DATE], we are actively working on expanding training programs through pl…" at bounding box center [379, 94] width 402 height 14
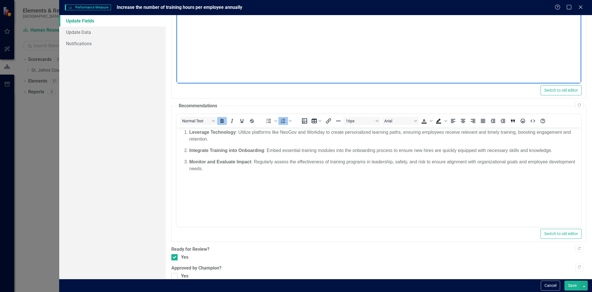
scroll to position [110, 0]
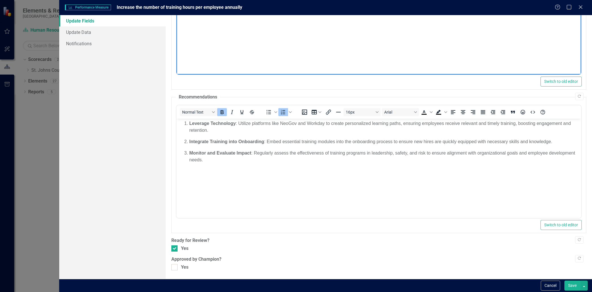
click at [176, 268] on div at bounding box center [174, 267] width 6 height 6
click at [175, 268] on input "Yes" at bounding box center [173, 266] width 4 height 4
checkbox input "true"
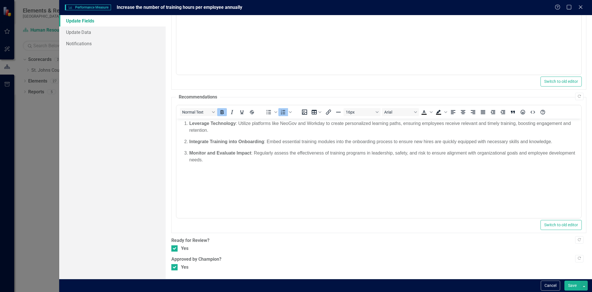
click at [569, 287] on button "Save" at bounding box center [573, 286] width 16 height 10
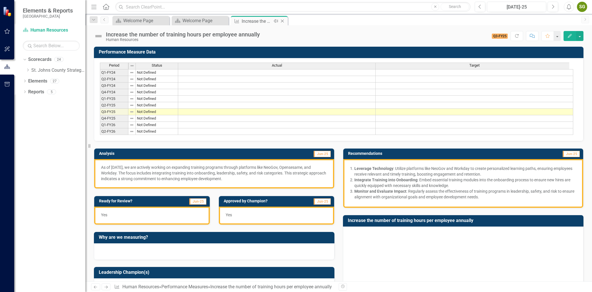
click at [284, 19] on icon "Close" at bounding box center [283, 21] width 6 height 5
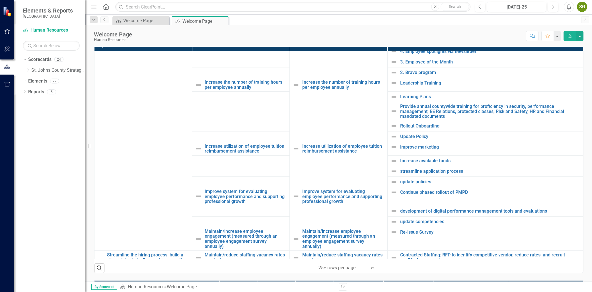
scroll to position [158, 0]
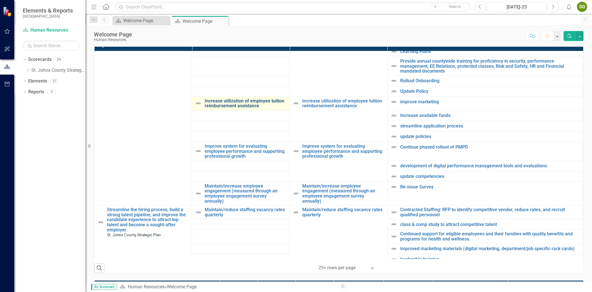
click at [246, 103] on link "Increase utilization of employee tuition reimbursement assistance" at bounding box center [246, 104] width 82 height 10
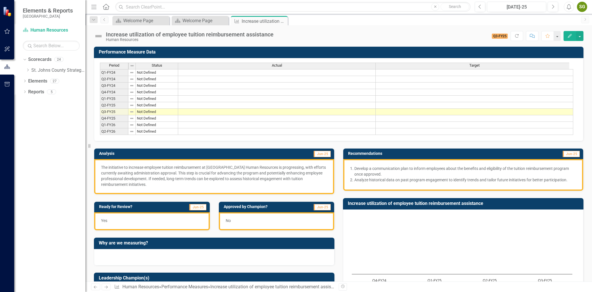
click at [570, 32] on button "Edit" at bounding box center [570, 36] width 13 height 10
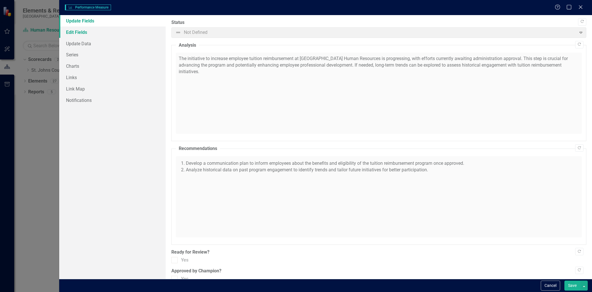
checkbox input "true"
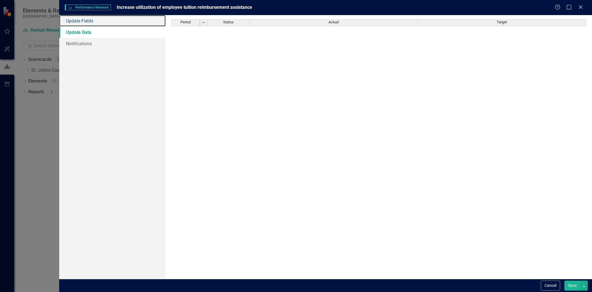
click at [86, 20] on link "Update Fields" at bounding box center [112, 20] width 106 height 11
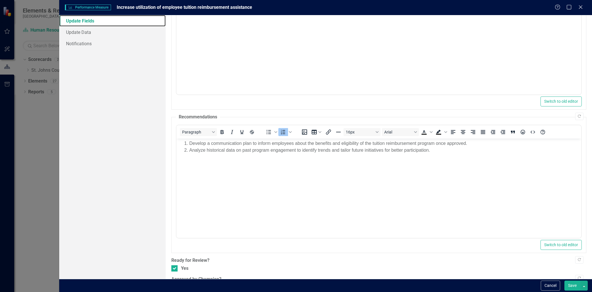
scroll to position [110, 0]
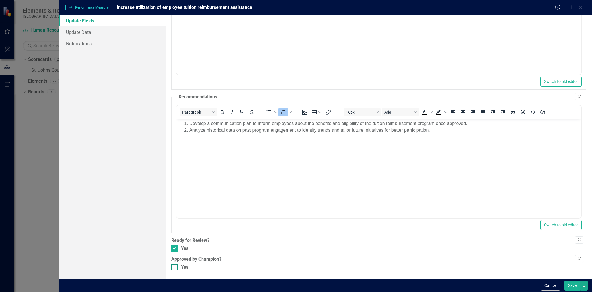
click at [180, 268] on div "Yes" at bounding box center [378, 267] width 415 height 7
click at [175, 268] on input "Yes" at bounding box center [173, 266] width 4 height 4
checkbox input "true"
click at [574, 285] on button "Save" at bounding box center [573, 286] width 16 height 10
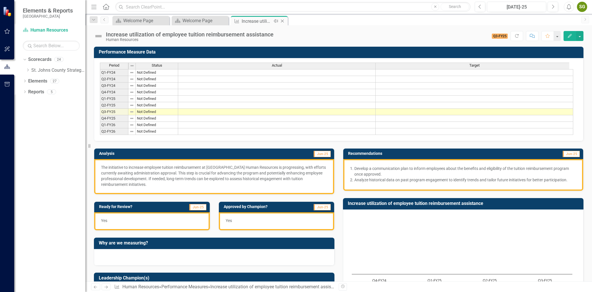
click at [281, 20] on icon "Close" at bounding box center [283, 21] width 6 height 5
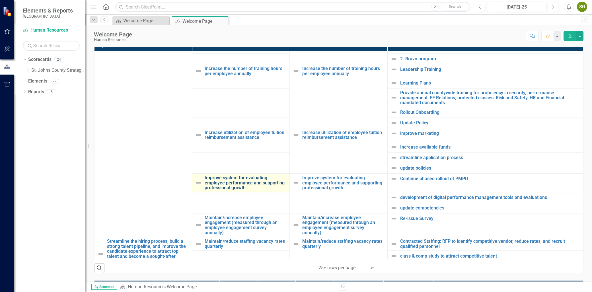
scroll to position [190, 0]
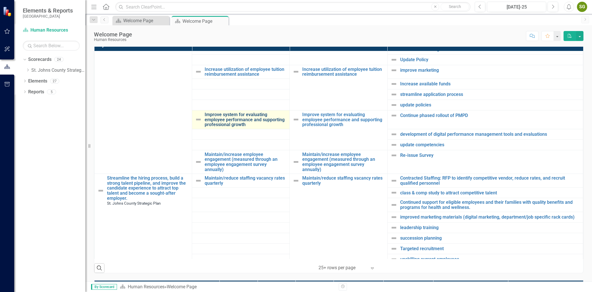
click at [233, 123] on link "Improve system for evaluating employee performance and supporting professional …" at bounding box center [246, 119] width 82 height 15
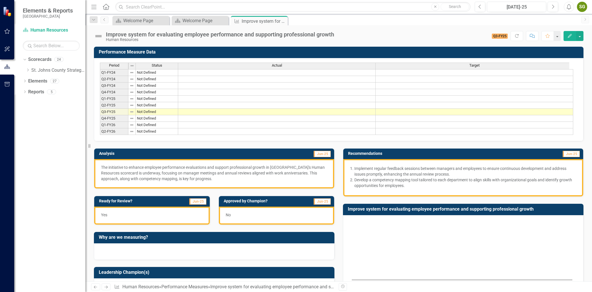
click at [571, 36] on icon "Edit" at bounding box center [569, 36] width 5 height 4
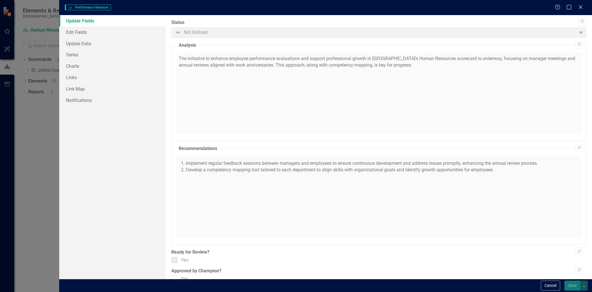
checkbox input "true"
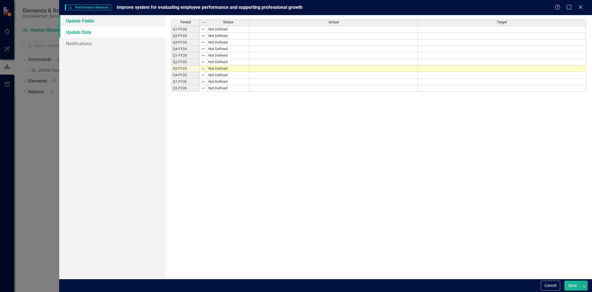
click at [110, 21] on link "Update Fields" at bounding box center [112, 20] width 106 height 11
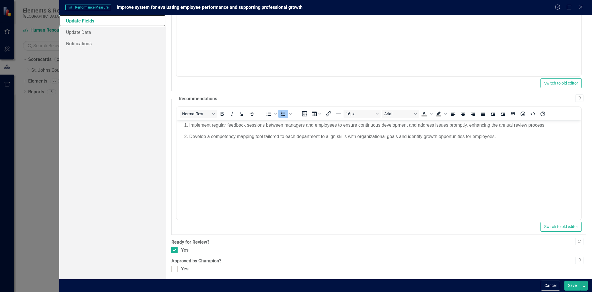
scroll to position [110, 0]
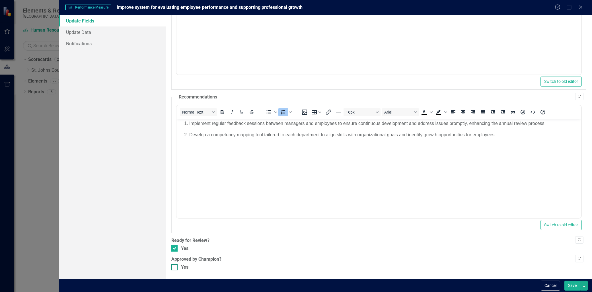
click at [177, 264] on div at bounding box center [174, 267] width 6 height 6
click at [175, 264] on input "Yes" at bounding box center [173, 266] width 4 height 4
checkbox input "true"
click at [577, 288] on button "Save" at bounding box center [573, 286] width 16 height 10
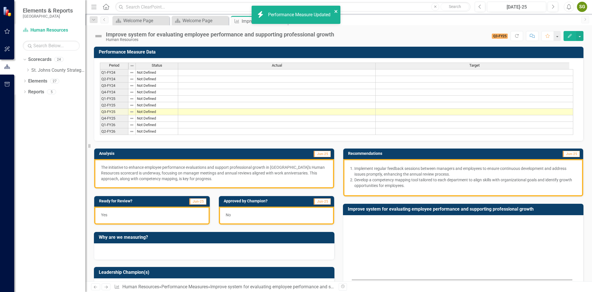
click at [336, 11] on icon "close" at bounding box center [336, 11] width 4 height 5
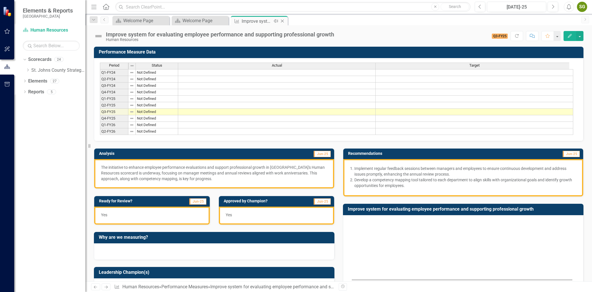
click at [283, 20] on icon at bounding box center [282, 21] width 3 height 3
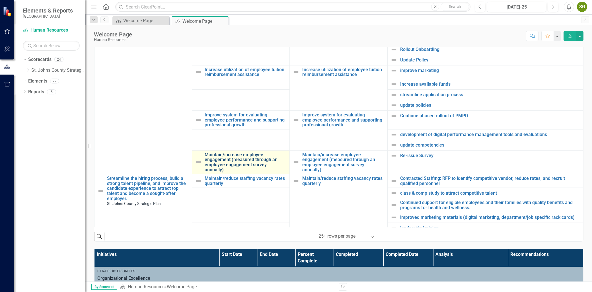
scroll to position [158, 0]
click at [243, 170] on link "Maintain/increase employee engagement (measured through an employee engagement …" at bounding box center [246, 162] width 82 height 20
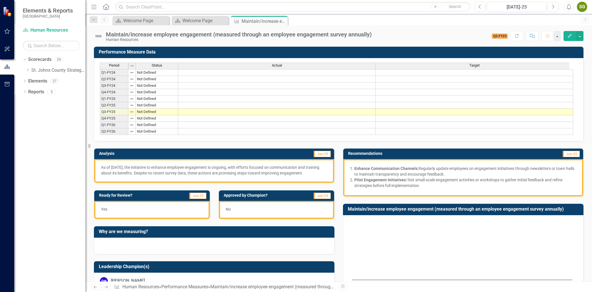
click at [569, 36] on icon "Edit" at bounding box center [569, 36] width 5 height 4
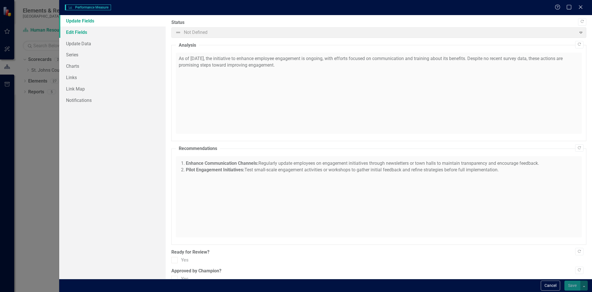
checkbox input "true"
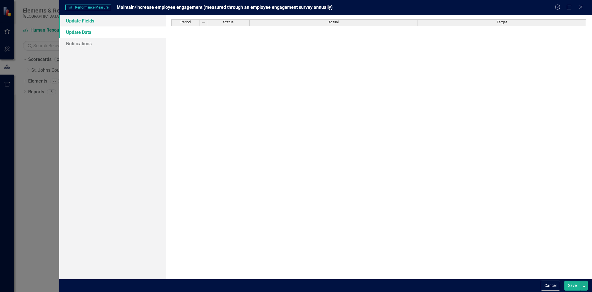
click at [83, 20] on link "Update Fields" at bounding box center [112, 20] width 106 height 11
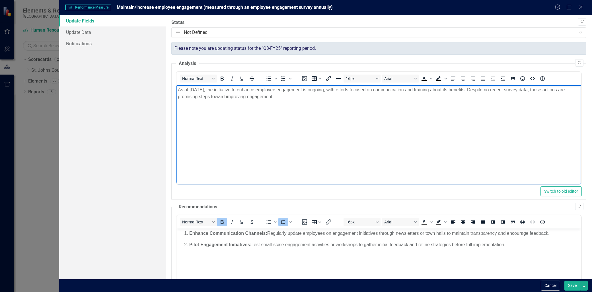
click at [198, 89] on p "As of [DATE], the initiative to enhance employee engagement is ongoing, with ef…" at bounding box center [379, 94] width 402 height 14
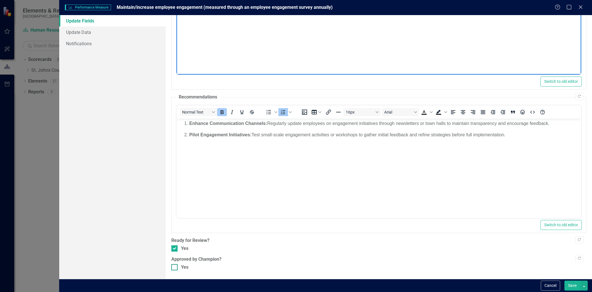
click at [176, 269] on div at bounding box center [174, 267] width 6 height 6
click at [175, 268] on input "Yes" at bounding box center [173, 266] width 4 height 4
checkbox input "true"
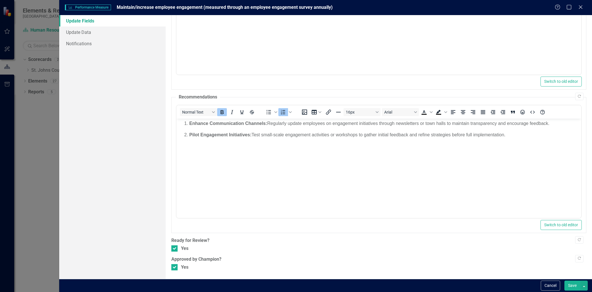
click at [573, 283] on button "Save" at bounding box center [573, 286] width 16 height 10
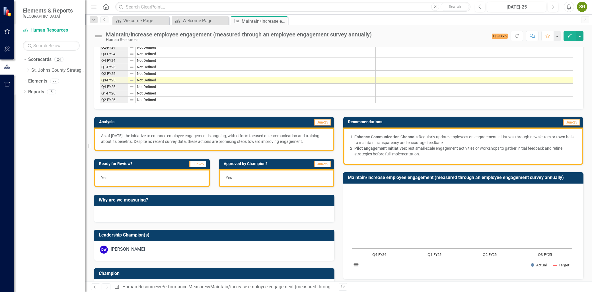
scroll to position [0, 0]
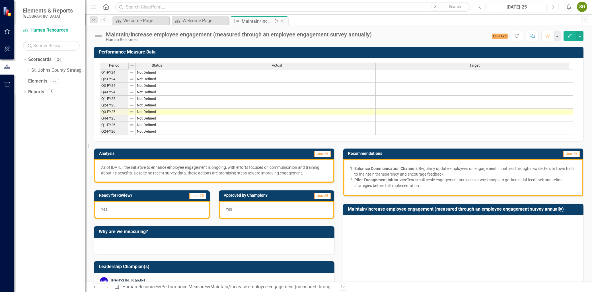
click at [284, 19] on icon "Close" at bounding box center [283, 21] width 6 height 5
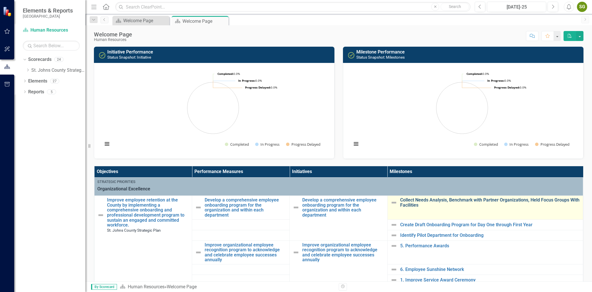
click at [427, 200] on link "Collect Needs Analysis, Benchmark with Partner Organizations, Held Focus Groups…" at bounding box center [490, 203] width 180 height 10
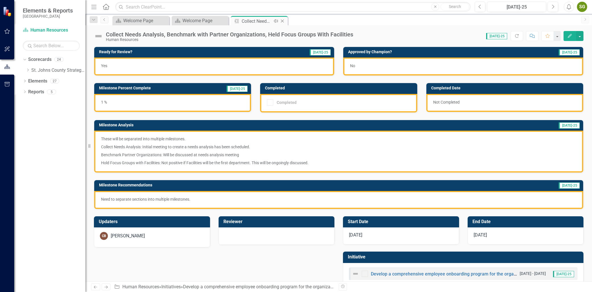
click at [283, 21] on icon "Close" at bounding box center [283, 21] width 6 height 5
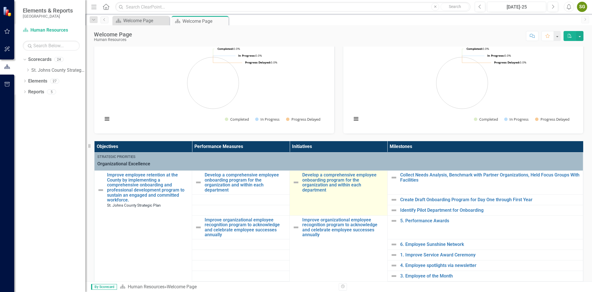
scroll to position [63, 0]
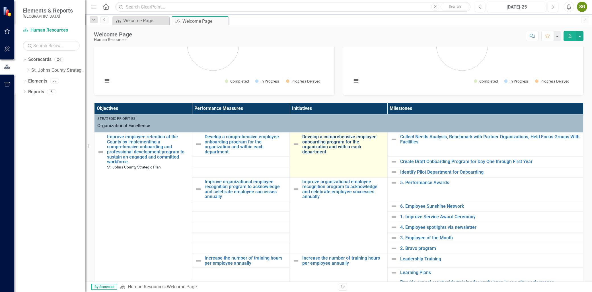
click at [314, 152] on link "Develop a comprehensive employee onboarding program for the organization and wi…" at bounding box center [343, 144] width 82 height 20
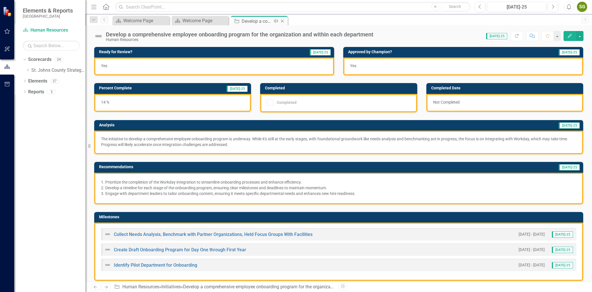
click at [282, 20] on icon "Close" at bounding box center [283, 21] width 6 height 5
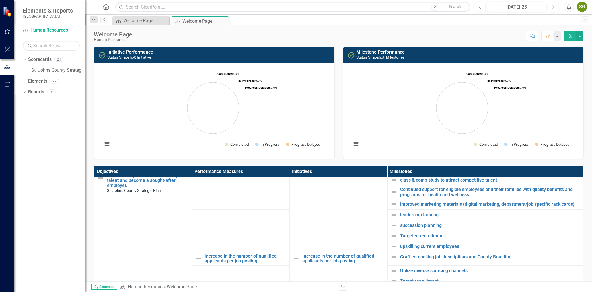
scroll to position [253, 0]
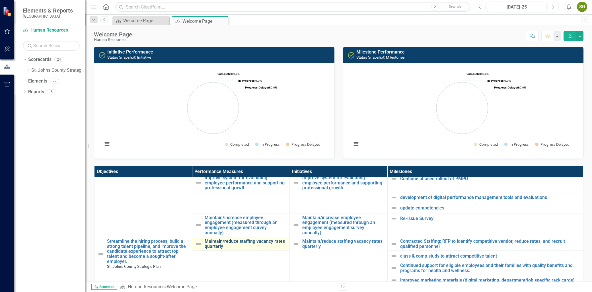
click at [241, 244] on link "Maintain/reduce staffing vacancy rates quarterly" at bounding box center [246, 244] width 82 height 10
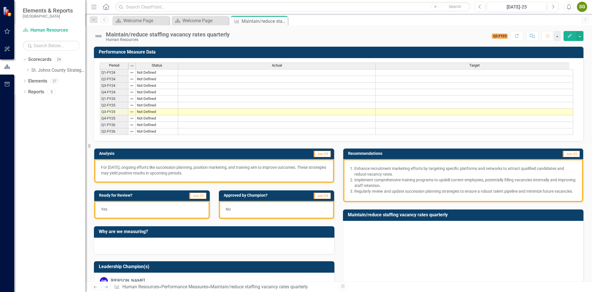
click at [572, 33] on button "Edit" at bounding box center [570, 36] width 13 height 10
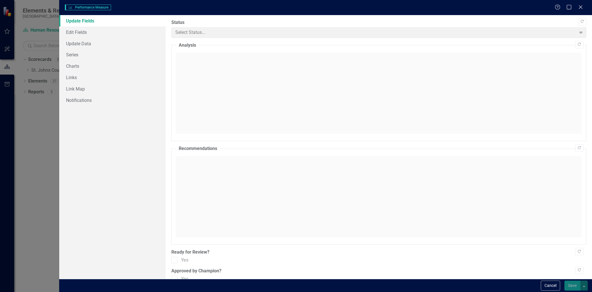
checkbox input "true"
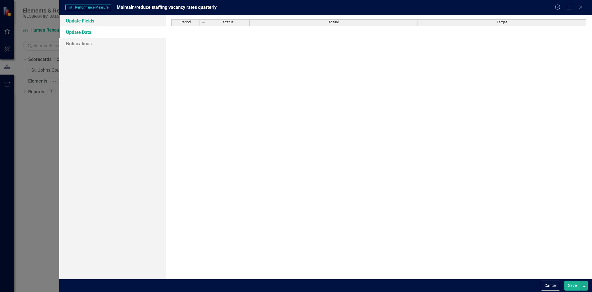
click at [79, 22] on link "Update Fields" at bounding box center [112, 20] width 106 height 11
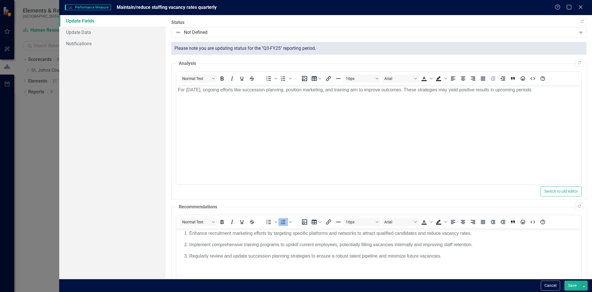
click at [193, 91] on p "For [DATE], ongoing efforts like succession planning, position marketing, and t…" at bounding box center [379, 90] width 402 height 7
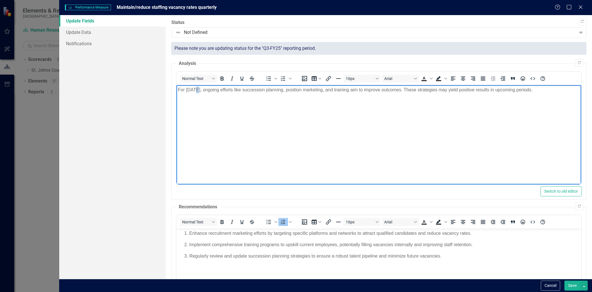
click at [193, 91] on p "For [DATE], ongoing efforts like succession planning, position marketing, and t…" at bounding box center [379, 90] width 402 height 7
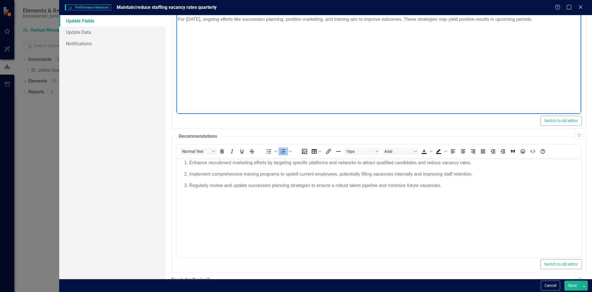
scroll to position [110, 0]
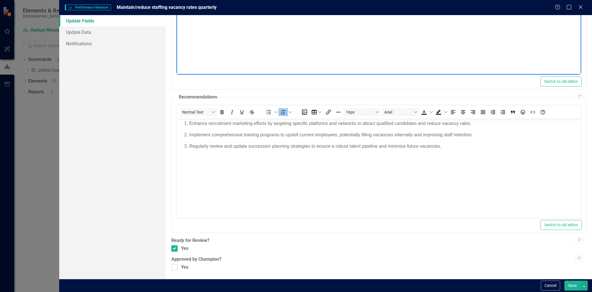
click at [169, 266] on div ""Update" fields in ClearPoint are the fields that change from reporting period …" at bounding box center [379, 147] width 427 height 264
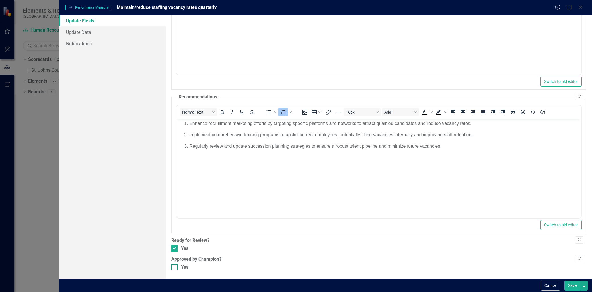
click at [173, 267] on input "Yes" at bounding box center [173, 266] width 4 height 4
checkbox input "true"
click at [579, 286] on button "Save" at bounding box center [573, 286] width 16 height 10
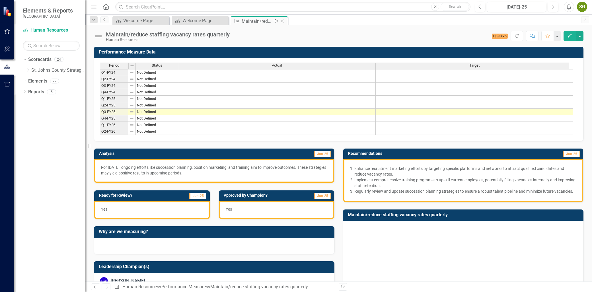
click at [281, 20] on icon "Close" at bounding box center [283, 21] width 6 height 5
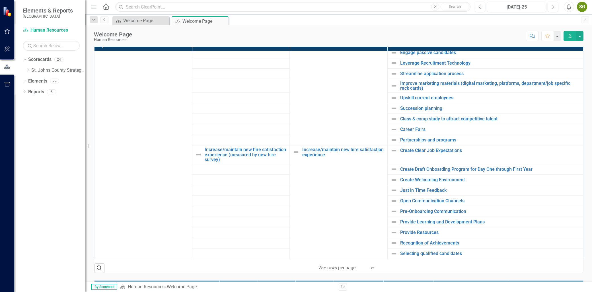
scroll to position [348, 0]
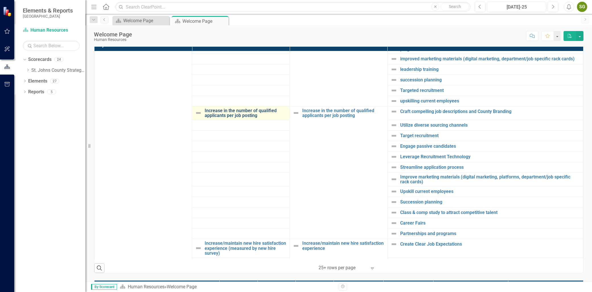
click at [259, 115] on link "Increase in the number of qualified applicants per job posting" at bounding box center [246, 113] width 82 height 10
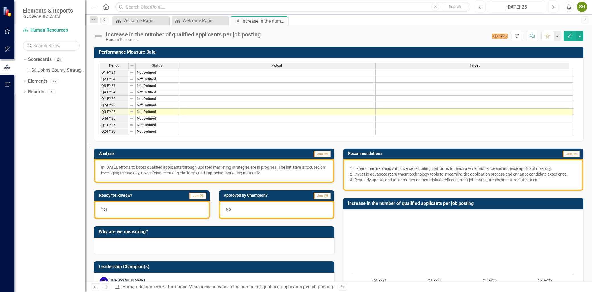
click at [573, 37] on button "Edit" at bounding box center [570, 36] width 13 height 10
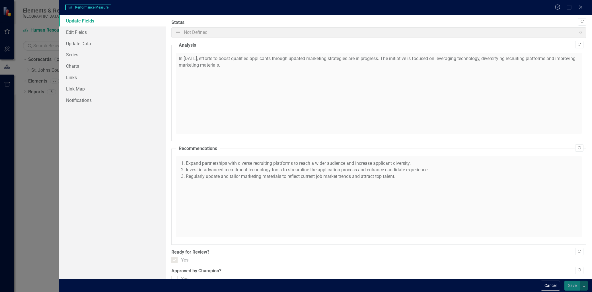
checkbox input "true"
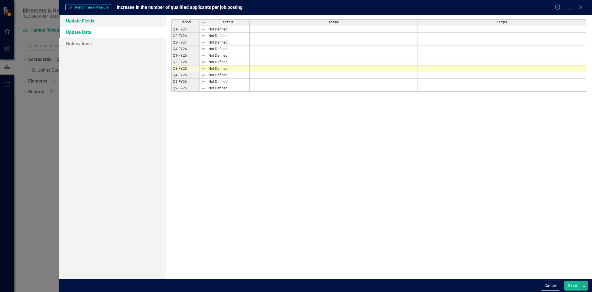
click at [99, 24] on link "Update Fields" at bounding box center [112, 20] width 106 height 11
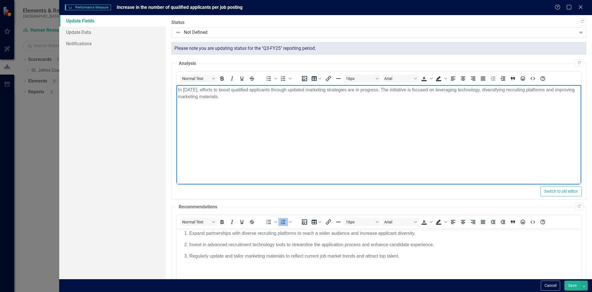
click at [190, 92] on p "In [DATE], efforts to boost qualified applicants through updated marketing stra…" at bounding box center [379, 94] width 402 height 14
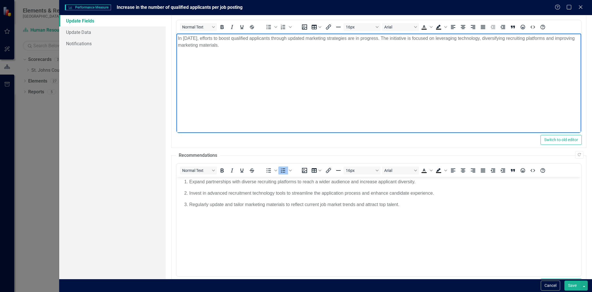
scroll to position [110, 0]
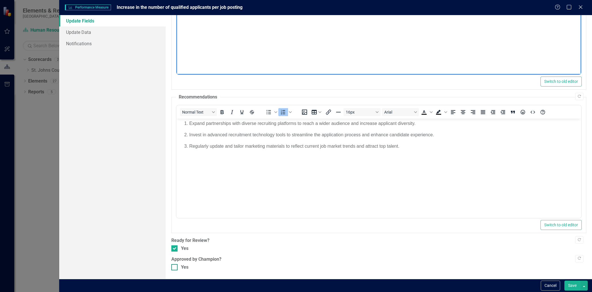
click at [175, 265] on input "Yes" at bounding box center [173, 266] width 4 height 4
checkbox input "true"
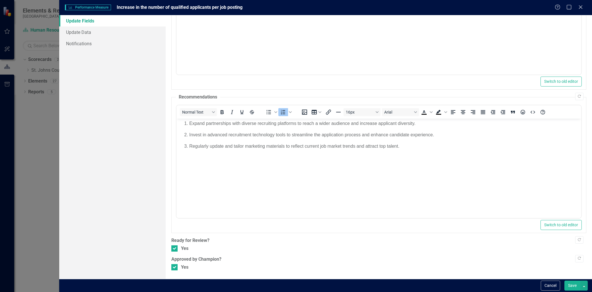
drag, startPoint x: 569, startPoint y: 286, endPoint x: 162, endPoint y: 85, distance: 454.4
click at [569, 286] on button "Save" at bounding box center [573, 286] width 16 height 10
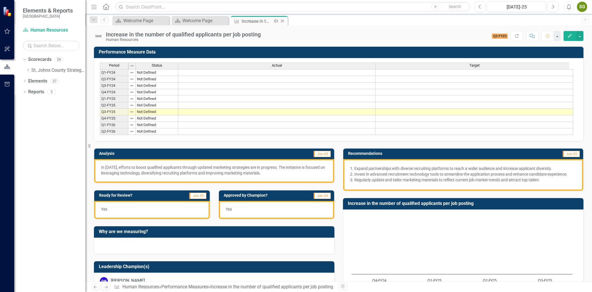
click at [284, 20] on icon "Close" at bounding box center [283, 21] width 6 height 5
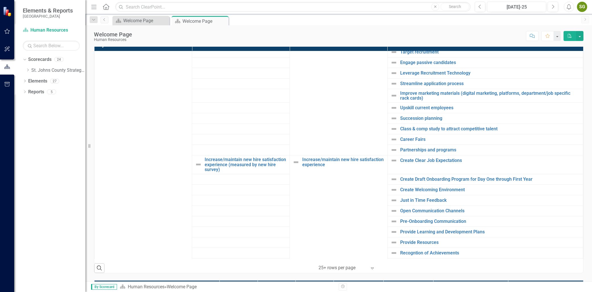
scroll to position [443, 0]
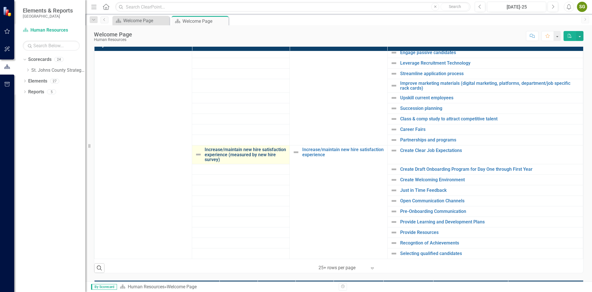
click at [239, 158] on link "Increase/maintain new hire satisfaction experience (measured by new hire survey)" at bounding box center [246, 154] width 82 height 15
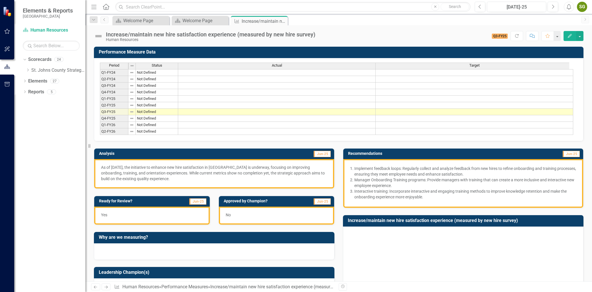
click at [565, 35] on button "Edit" at bounding box center [570, 36] width 13 height 10
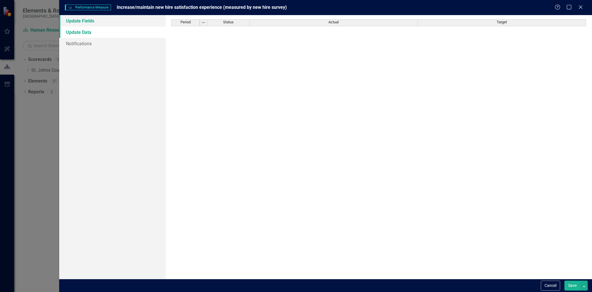
click at [109, 18] on link "Update Fields" at bounding box center [112, 20] width 106 height 11
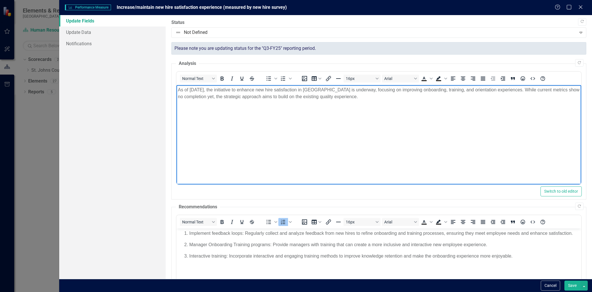
click at [196, 91] on p "As of [DATE], the initiative to enhance new hire satisfaction in [GEOGRAPHIC_DA…" at bounding box center [379, 94] width 402 height 14
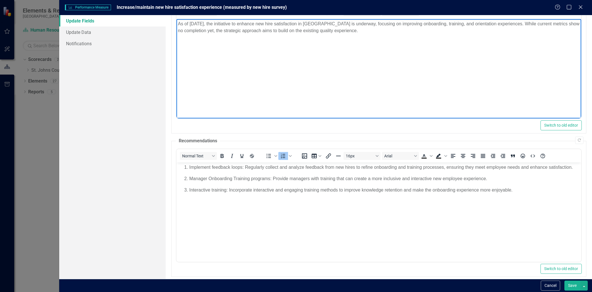
scroll to position [110, 0]
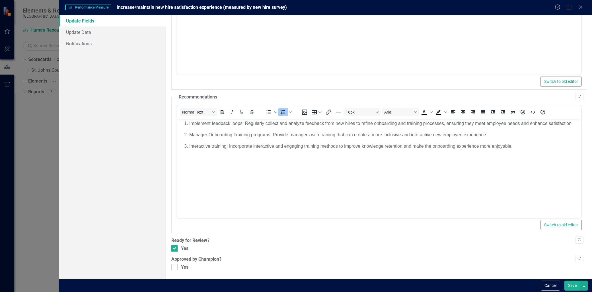
click at [172, 271] on div ""Update" fields in ClearPoint are the fields that change from reporting period …" at bounding box center [379, 147] width 427 height 264
click at [175, 271] on div ""Update" fields in ClearPoint are the fields that change from reporting period …" at bounding box center [379, 147] width 427 height 264
click at [174, 268] on div at bounding box center [174, 267] width 6 height 6
click at [174, 268] on input "Yes" at bounding box center [173, 266] width 4 height 4
checkbox input "true"
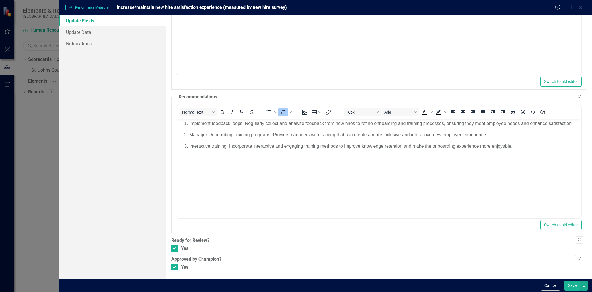
click at [573, 284] on button "Save" at bounding box center [573, 286] width 16 height 10
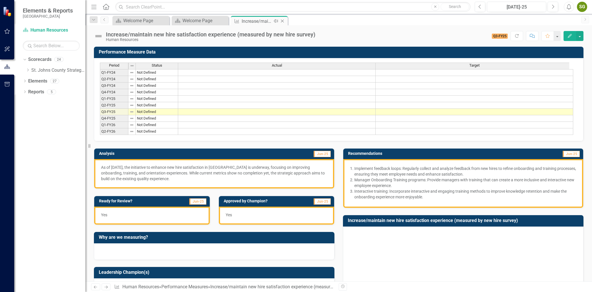
click at [283, 21] on icon at bounding box center [282, 21] width 3 height 3
